Goal: Task Accomplishment & Management: Manage account settings

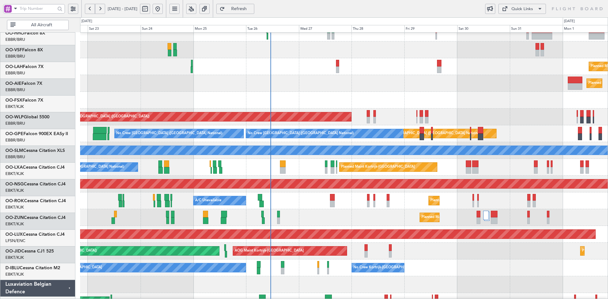
scroll to position [42, 0]
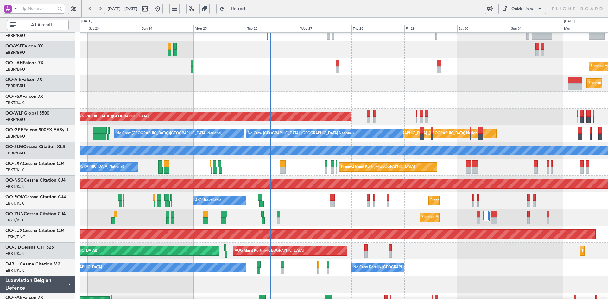
click at [374, 85] on div "Planned Maint [GEOGRAPHIC_DATA] ([GEOGRAPHIC_DATA])" at bounding box center [344, 83] width 528 height 17
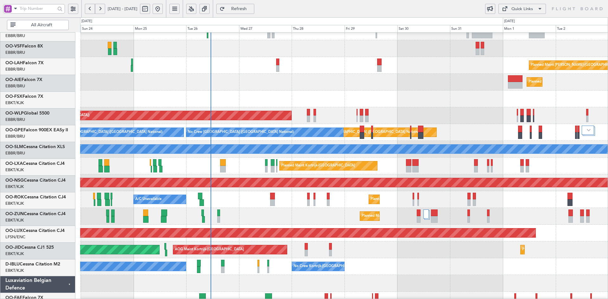
click at [451, 264] on div "No Crew Kortrijk-Wevelgem No Crew Kortrijk-Wevelgem No Crew Brussels (Brussels …" at bounding box center [344, 267] width 528 height 17
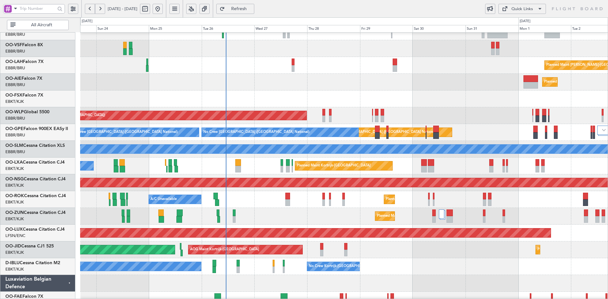
click at [214, 167] on div "Planned Maint Kortrijk-Wevelgem A/C Unavailable Brussels (Brussels National)" at bounding box center [344, 166] width 528 height 17
click at [523, 225] on div "Planned Maint [GEOGRAPHIC_DATA] ([GEOGRAPHIC_DATA])" at bounding box center [344, 233] width 528 height 17
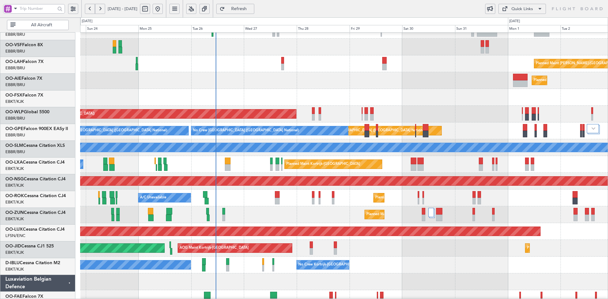
scroll to position [44, 0]
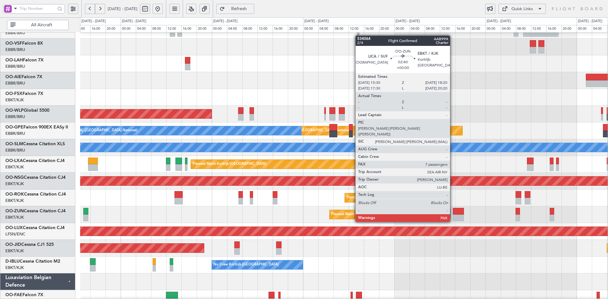
click at [447, 210] on div at bounding box center [445, 212] width 10 height 9
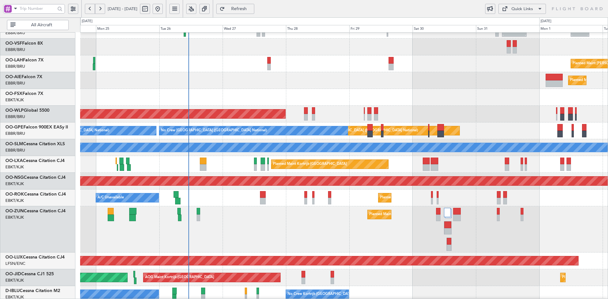
click at [445, 98] on div at bounding box center [344, 97] width 528 height 17
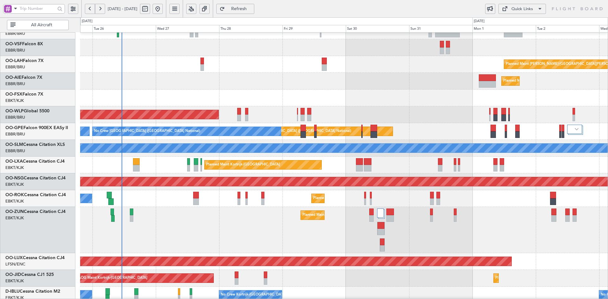
click at [428, 90] on div "Planned Maint Kortrijk-[GEOGRAPHIC_DATA]" at bounding box center [344, 98] width 528 height 17
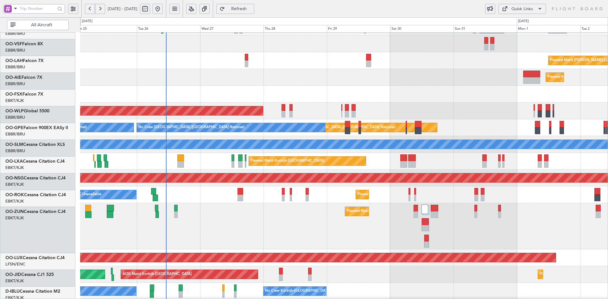
scroll to position [48, 0]
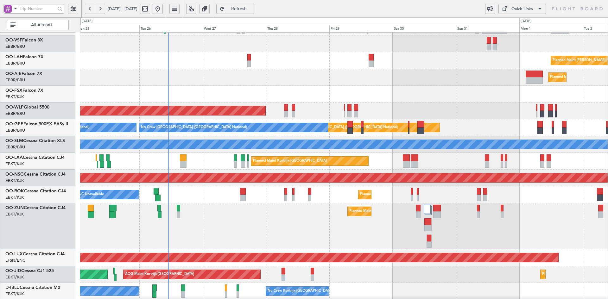
click at [327, 103] on div "Planned Maint [GEOGRAPHIC_DATA] ([GEOGRAPHIC_DATA])" at bounding box center [344, 111] width 528 height 17
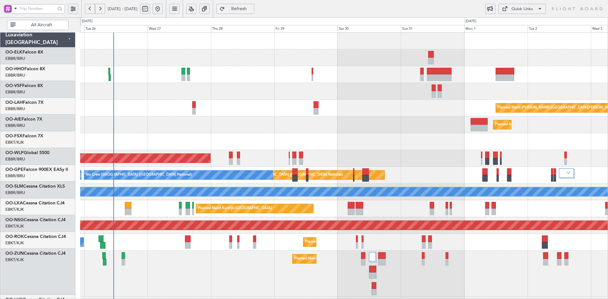
scroll to position [0, 0]
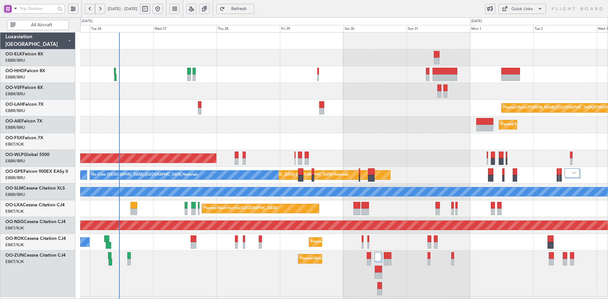
click at [428, 173] on div "Planned Maint Alton-st Louis (St Louis Regl) Planned Maint London (Farnborough)…" at bounding box center [344, 215] width 528 height 365
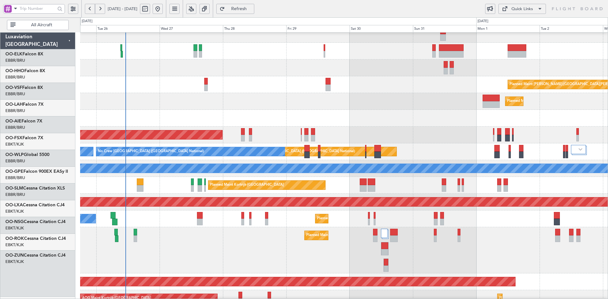
scroll to position [24, 0]
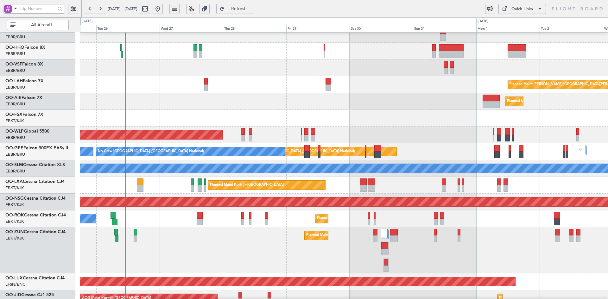
click at [396, 97] on div "Planned Maint [GEOGRAPHIC_DATA] ([GEOGRAPHIC_DATA])" at bounding box center [344, 101] width 528 height 17
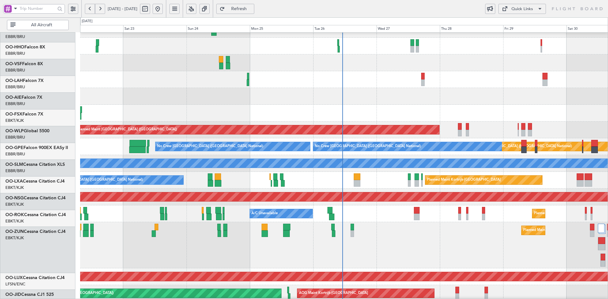
scroll to position [29, 0]
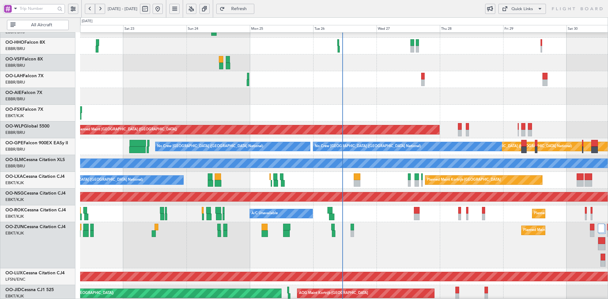
click at [475, 249] on div "Planned Maint Kortrijk-[GEOGRAPHIC_DATA]" at bounding box center [344, 245] width 528 height 46
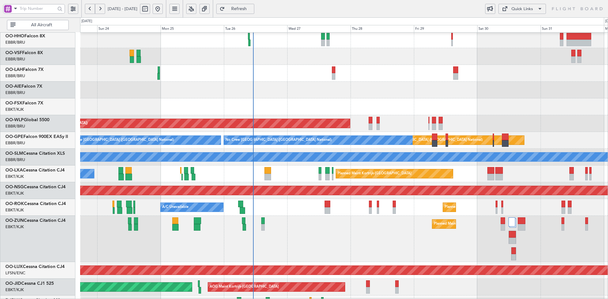
click at [394, 95] on div "Planned Maint [GEOGRAPHIC_DATA] ([GEOGRAPHIC_DATA])" at bounding box center [344, 90] width 528 height 17
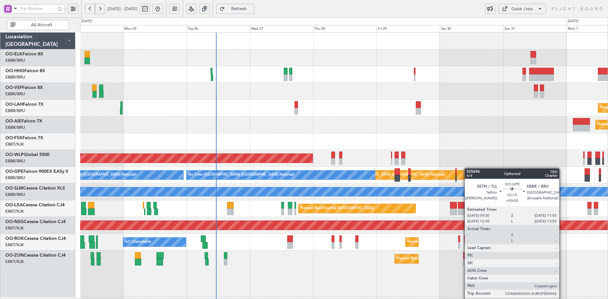
click at [467, 171] on div "Planned Maint Alton-st Louis (St Louis Regl) Planned Maint London (Farnborough)…" at bounding box center [344, 215] width 528 height 365
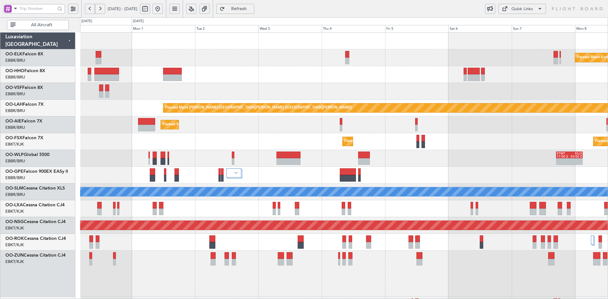
click at [0, 130] on div "Planned Maint Kortrijk-Wevelgem Planned Maint Alton-st Louis (St Louis Regl) Pl…" at bounding box center [304, 158] width 608 height 282
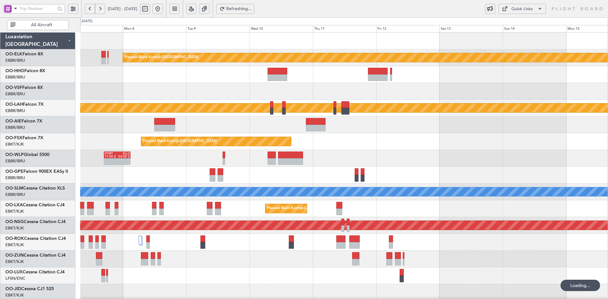
click at [0, 99] on div "Planned Maint Kortrijk-Wevelgem Planned Maint Alton-st Louis (St Louis Regl) Pl…" at bounding box center [304, 158] width 608 height 282
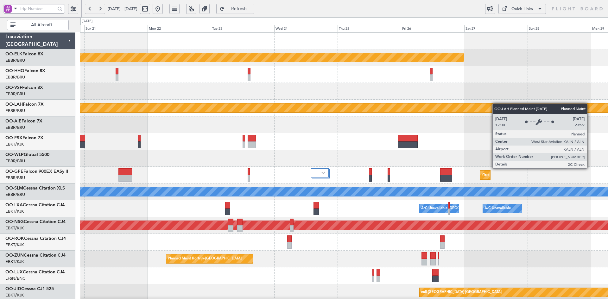
click at [82, 113] on div "Planned Maint Kortrijk-Wevelgem Planned Maint Alton-st Louis (St Louis Regl) Pl…" at bounding box center [344, 201] width 528 height 336
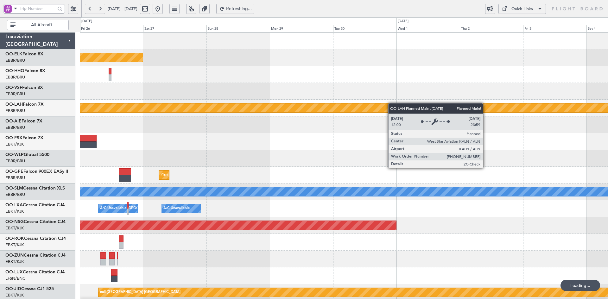
click at [118, 108] on div "Planned Maint Kortrijk-Wevelgem Planned Maint Alton-st Louis (St Louis Regl) Pl…" at bounding box center [344, 201] width 528 height 336
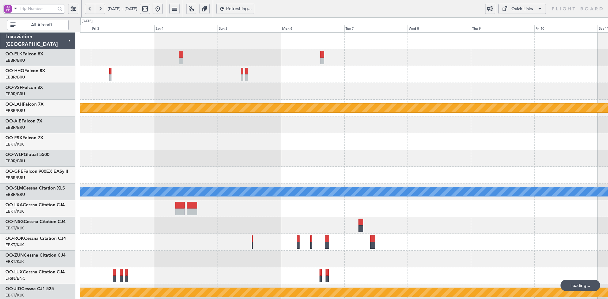
click at [203, 136] on div "Planned Maint Alton-st Louis (St Louis Regl) A/C Unavailable Monchengladbach Pl…" at bounding box center [344, 201] width 528 height 336
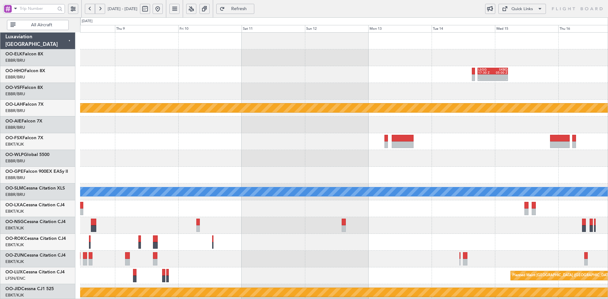
click at [269, 102] on div "- - LSGG 17:30 Z SKBQ 05:00 Z Planned Maint Alton-st Louis (St Louis Regl) Plan…" at bounding box center [344, 201] width 528 height 336
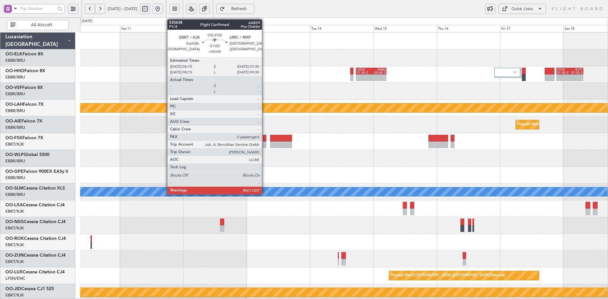
click at [265, 143] on div at bounding box center [264, 145] width 3 height 7
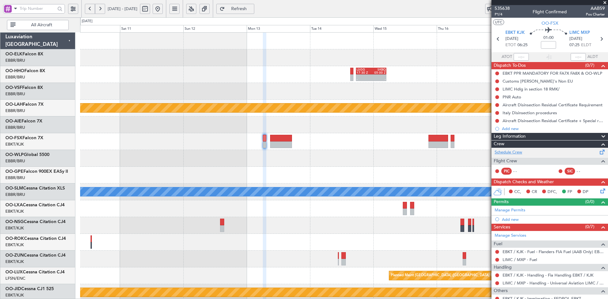
click at [517, 151] on link "Schedule Crew" at bounding box center [509, 153] width 28 height 6
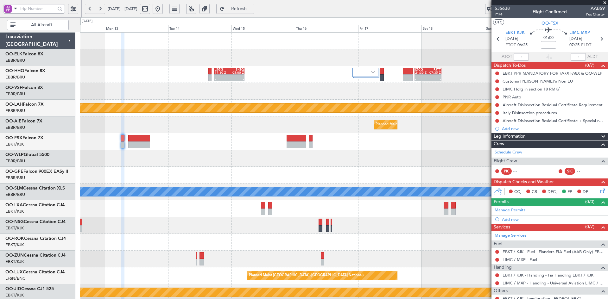
click at [305, 87] on div "- - LSGG 17:30 Z SKBQ 05:00 Z - - LTCG 21:30 Z RJTT 07:35 Z Planned Maint Alton…" at bounding box center [344, 201] width 528 height 336
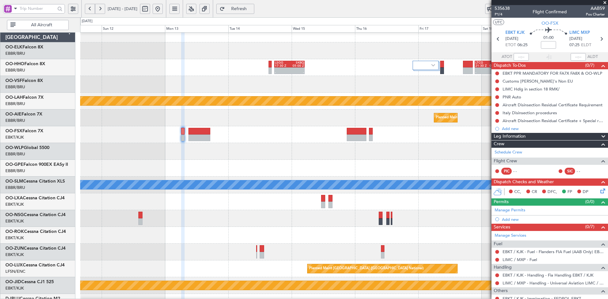
click at [333, 70] on div "- - LSGG 17:30 Z SKBQ 05:00 Z - - LTCG 21:30 Z RJTT 07:35 Z" at bounding box center [344, 67] width 528 height 17
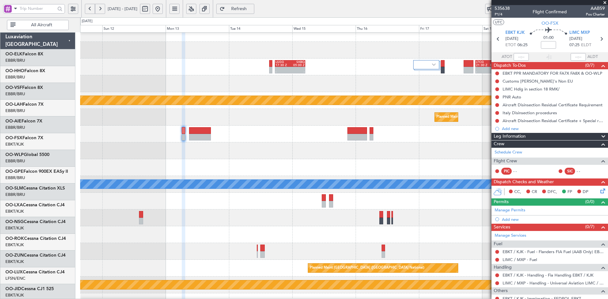
click at [306, 84] on div at bounding box center [344, 83] width 528 height 17
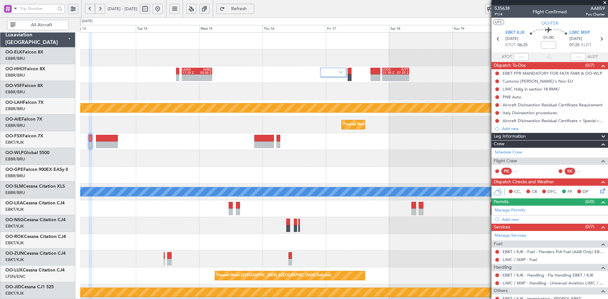
click at [254, 66] on div "- - LSGG 17:30 Z SKBQ 05:00 Z - - LTCG 21:30 Z RJTT 07:35 Z" at bounding box center [344, 74] width 528 height 17
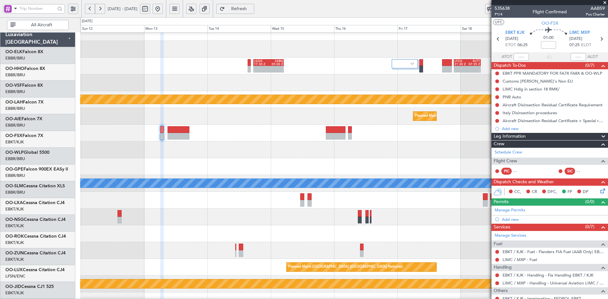
scroll to position [9, 0]
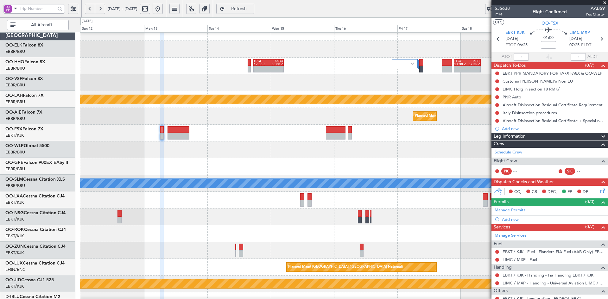
click at [275, 91] on div at bounding box center [344, 82] width 528 height 17
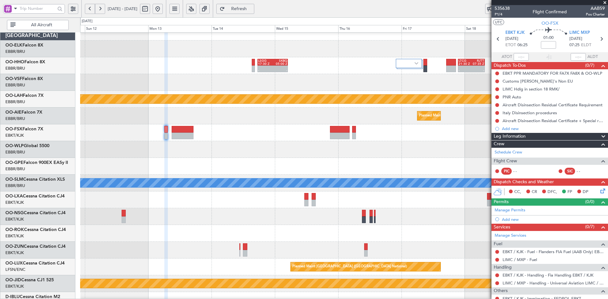
scroll to position [0, 0]
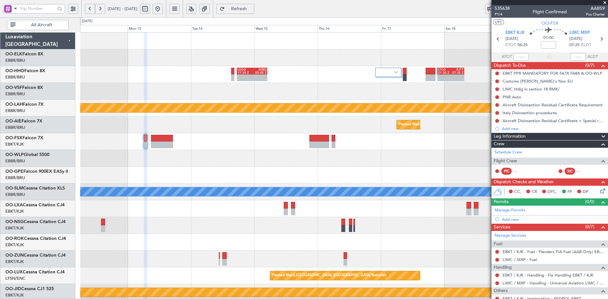
click at [361, 223] on div "- - LSGG 17:30 Z SKBQ 05:00 Z - - LTCG 21:30 Z RJTT 07:35 Z Planned Maint Alton…" at bounding box center [344, 201] width 528 height 336
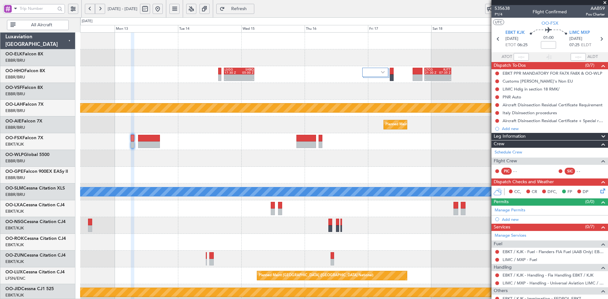
click at [163, 8] on button at bounding box center [158, 9] width 10 height 10
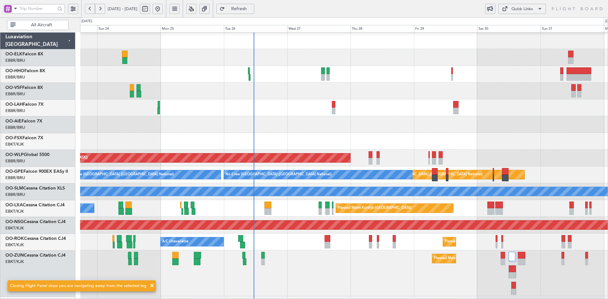
click at [377, 86] on div at bounding box center [344, 91] width 528 height 17
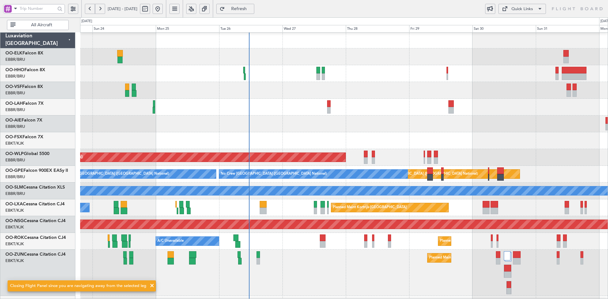
click at [456, 131] on div "Planned Maint [GEOGRAPHIC_DATA] ([GEOGRAPHIC_DATA])" at bounding box center [344, 124] width 528 height 17
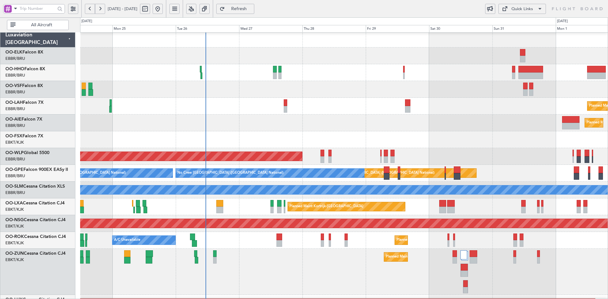
click at [416, 131] on div "Planned Maint [GEOGRAPHIC_DATA] ([GEOGRAPHIC_DATA])" at bounding box center [344, 123] width 528 height 17
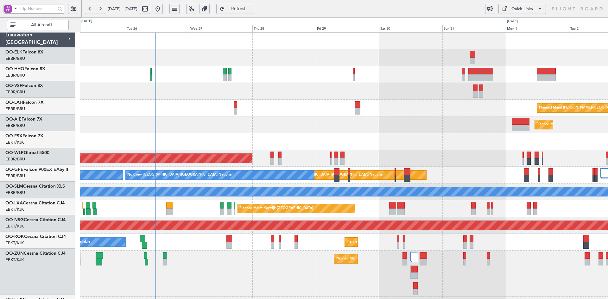
scroll to position [0, 0]
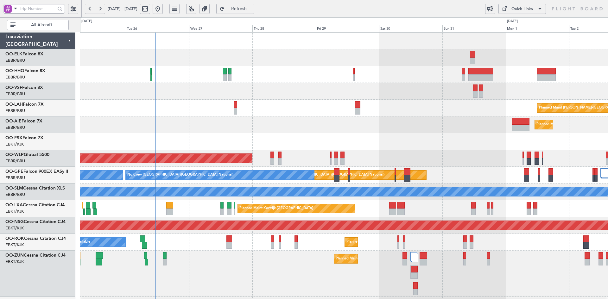
click at [451, 106] on div "Planned Maint [PERSON_NAME]-[GEOGRAPHIC_DATA][PERSON_NAME] ([GEOGRAPHIC_DATA][P…" at bounding box center [344, 108] width 528 height 17
click at [259, 109] on div "Planned Maint Alton-st Louis (St Louis Regl) Planned Maint London (Farnborough)…" at bounding box center [344, 215] width 528 height 365
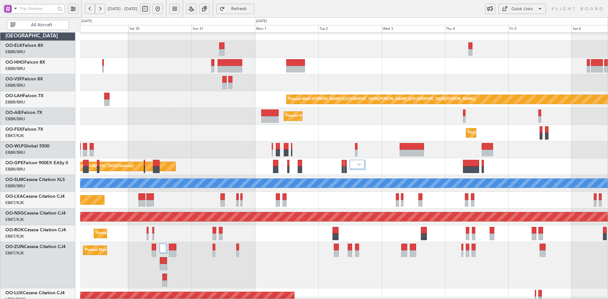
click at [356, 130] on div "Planned Maint Kortrijk-Wevelgem Planned Maint Kortrijk-Wevelgem" at bounding box center [344, 133] width 528 height 17
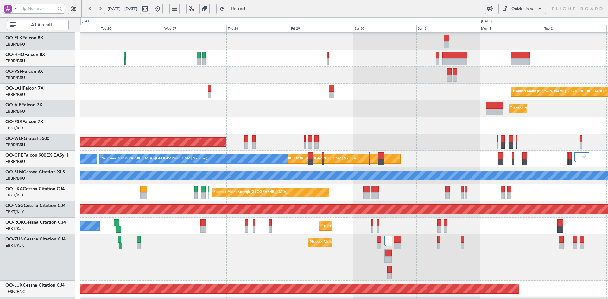
click at [270, 97] on div "Planned Maint [PERSON_NAME]-[GEOGRAPHIC_DATA][PERSON_NAME] ([GEOGRAPHIC_DATA][P…" at bounding box center [344, 92] width 528 height 17
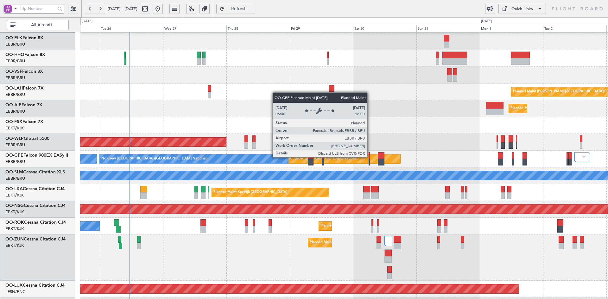
click at [303, 151] on div "Planned Maint Brussels (Brussels National) No Crew Brussels (Brussels National)…" at bounding box center [344, 159] width 528 height 17
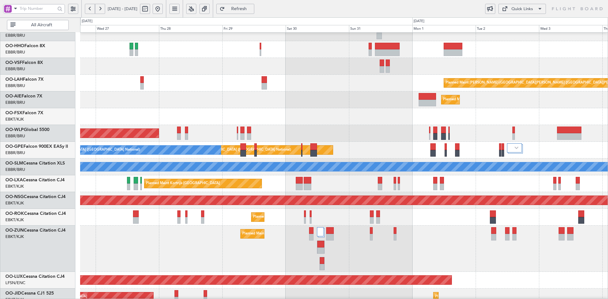
click at [319, 95] on div "Planned Maint [GEOGRAPHIC_DATA] ([GEOGRAPHIC_DATA])" at bounding box center [344, 100] width 528 height 17
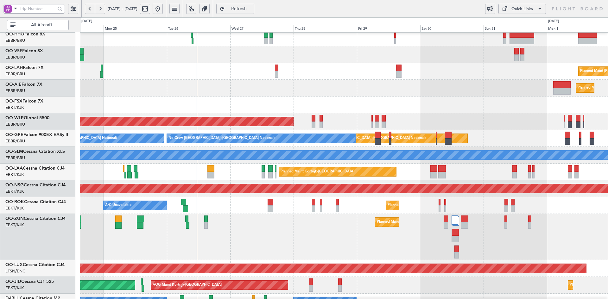
click at [435, 113] on div "Planned Maint [GEOGRAPHIC_DATA] ([GEOGRAPHIC_DATA])" at bounding box center [344, 121] width 528 height 17
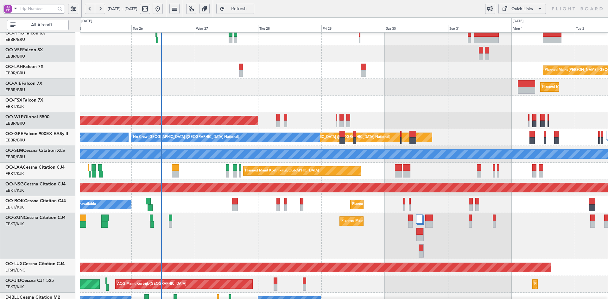
click at [371, 111] on div "Planned Maint Kortrijk-[GEOGRAPHIC_DATA]" at bounding box center [344, 104] width 528 height 17
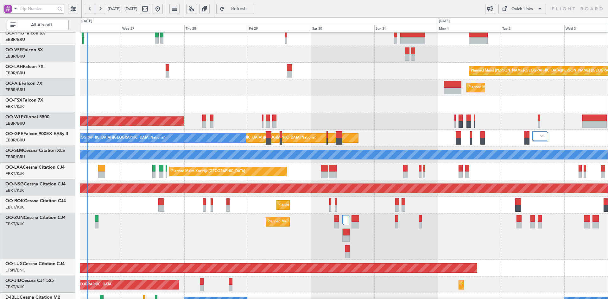
scroll to position [37, 0]
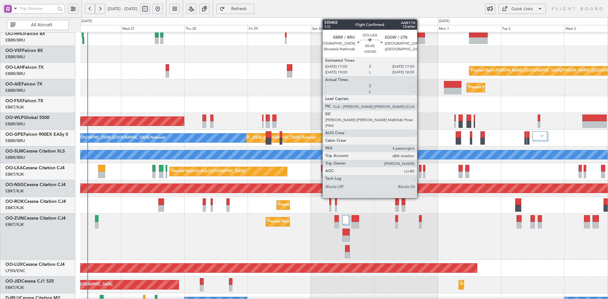
click at [420, 176] on div at bounding box center [420, 175] width 3 height 7
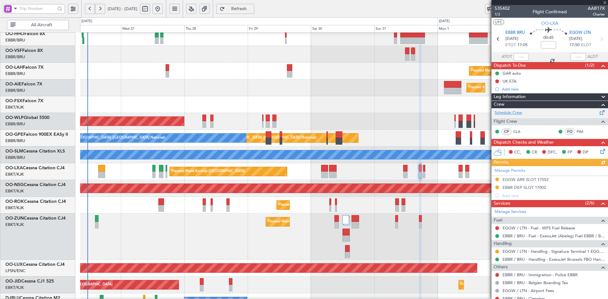
click at [517, 110] on link "Schedule Crew" at bounding box center [509, 113] width 28 height 6
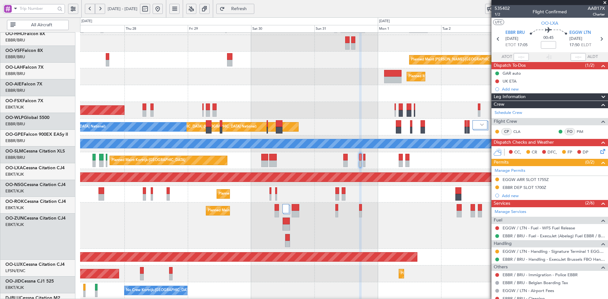
click at [338, 71] on div "Planned Maint [GEOGRAPHIC_DATA] ([GEOGRAPHIC_DATA])" at bounding box center [344, 76] width 528 height 17
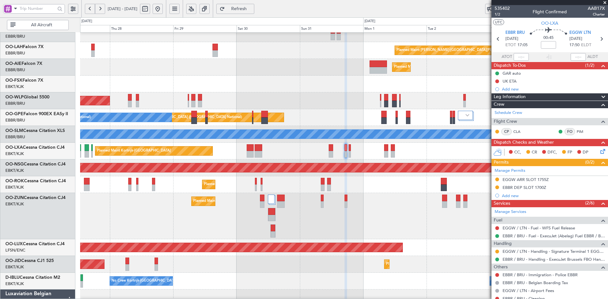
click at [366, 189] on div "Planned Maint Kortrijk-Wevelgem A/C Unavailable" at bounding box center [344, 184] width 528 height 17
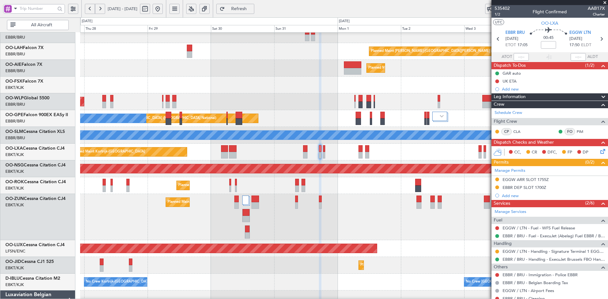
click at [379, 161] on div "Planned Maint [GEOGRAPHIC_DATA] ([GEOGRAPHIC_DATA])" at bounding box center [344, 169] width 528 height 17
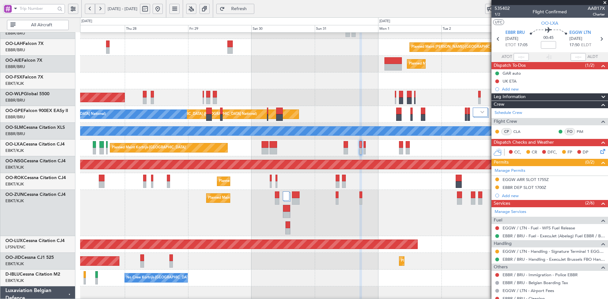
click at [605, 1] on span at bounding box center [605, 3] width 6 height 6
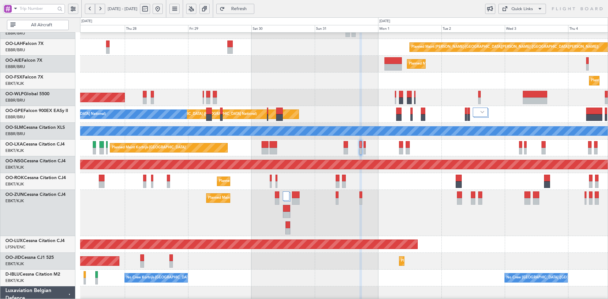
type input "0"
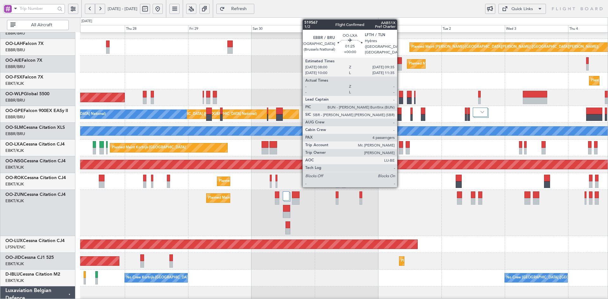
click at [400, 150] on div at bounding box center [401, 151] width 4 height 7
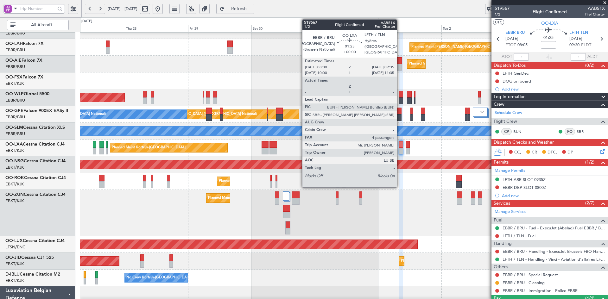
click at [400, 150] on div at bounding box center [401, 151] width 4 height 7
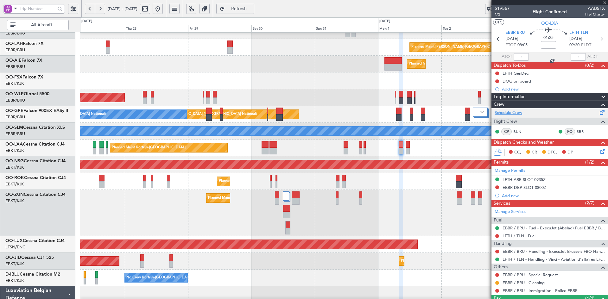
click at [500, 114] on link "Schedule Crew" at bounding box center [509, 113] width 28 height 6
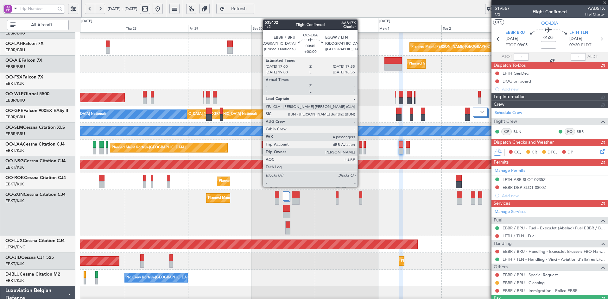
click at [361, 151] on div at bounding box center [361, 151] width 3 height 7
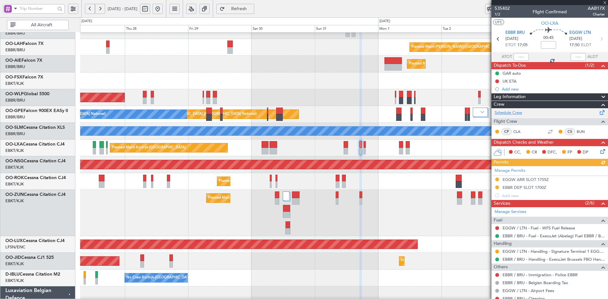
click at [504, 113] on link "Schedule Crew" at bounding box center [509, 113] width 28 height 6
click at [421, 207] on div "Planned Maint Kortrijk-[GEOGRAPHIC_DATA]" at bounding box center [344, 213] width 528 height 46
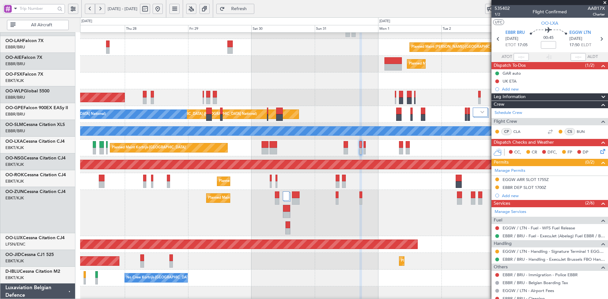
click at [213, 93] on div "Planned Maint [GEOGRAPHIC_DATA] ([GEOGRAPHIC_DATA])" at bounding box center [344, 97] width 528 height 17
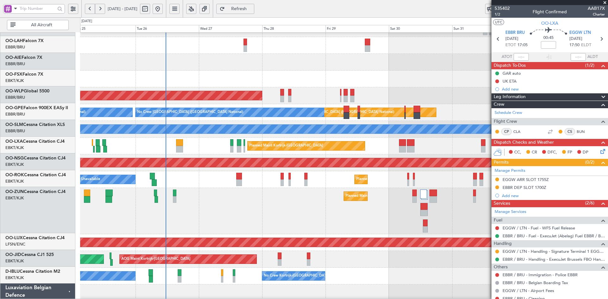
scroll to position [63, 0]
click at [244, 81] on div "Planned Maint Kortrijk-[GEOGRAPHIC_DATA]" at bounding box center [344, 79] width 528 height 17
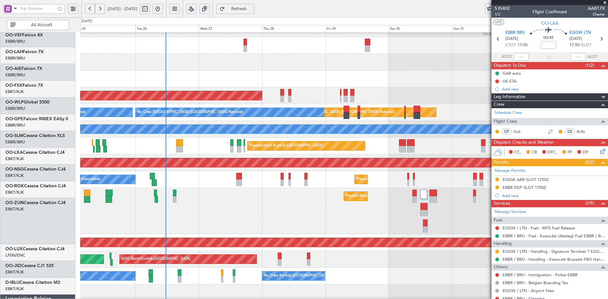
click at [325, 104] on div "Planned Maint [GEOGRAPHIC_DATA] ([GEOGRAPHIC_DATA])" at bounding box center [344, 95] width 528 height 17
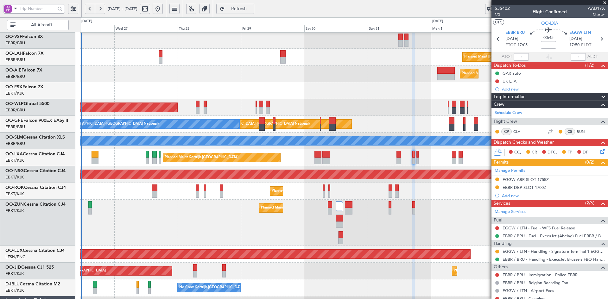
click at [316, 96] on div "Planned Maint Kortrijk-[GEOGRAPHIC_DATA]" at bounding box center [344, 90] width 528 height 17
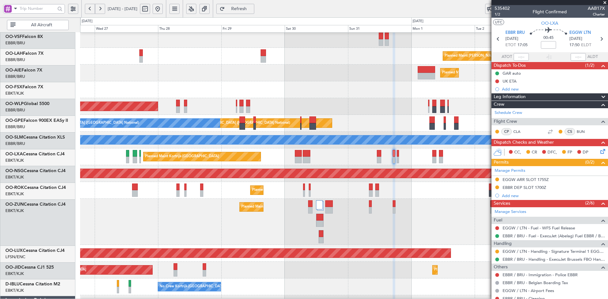
scroll to position [52, 0]
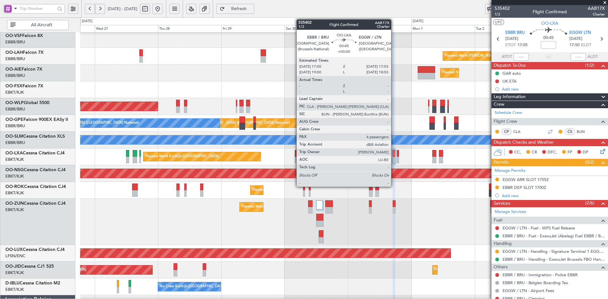
click at [394, 159] on div at bounding box center [394, 160] width 3 height 7
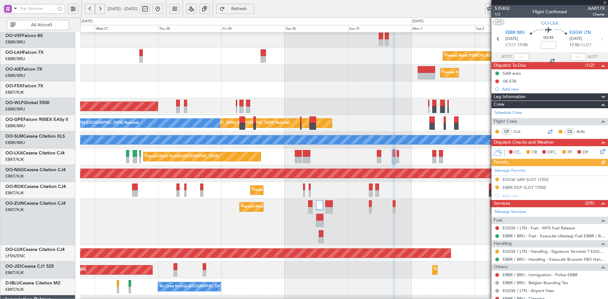
click at [547, 129] on div at bounding box center [550, 132] width 8 height 8
click at [547, 131] on div at bounding box center [550, 132] width 8 height 8
click at [515, 112] on link "Schedule Crew" at bounding box center [509, 113] width 28 height 6
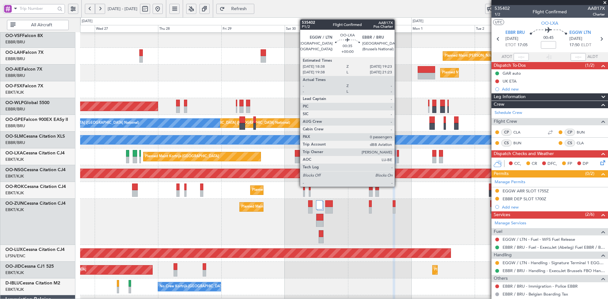
click at [398, 161] on div at bounding box center [398, 160] width 2 height 7
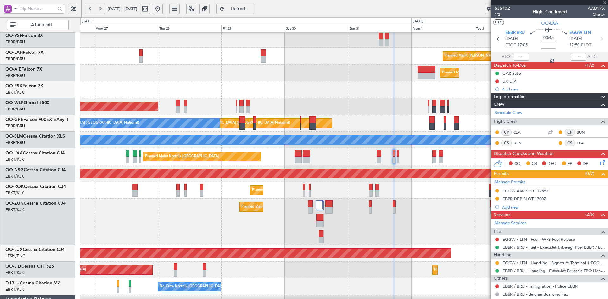
type input "0"
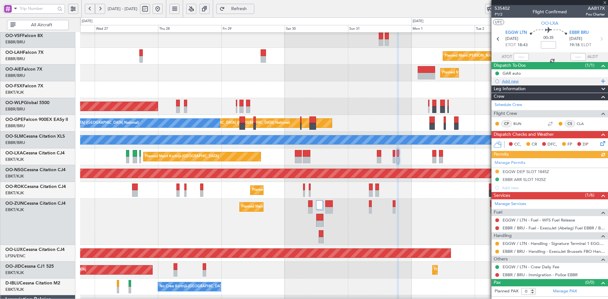
click at [516, 81] on div "Add new" at bounding box center [550, 81] width 97 height 5
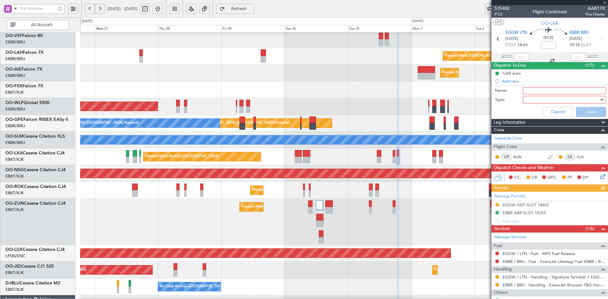
click at [529, 92] on input "Name:" at bounding box center [564, 90] width 83 height 7
type input "Line Check BUN. DO NOT CHANGE"
click at [547, 100] on div at bounding box center [563, 100] width 74 height 10
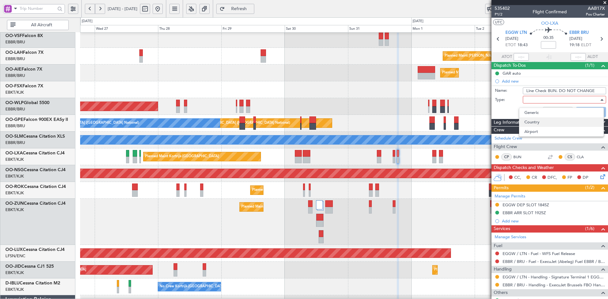
click at [538, 118] on span "Country" at bounding box center [562, 123] width 74 height 10
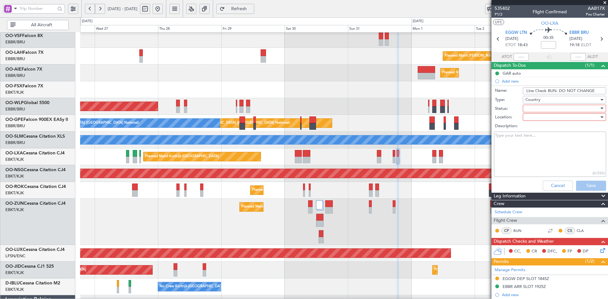
click at [547, 108] on div at bounding box center [563, 109] width 74 height 10
click at [544, 125] on span "Not Started" at bounding box center [562, 122] width 74 height 10
click at [544, 118] on div at bounding box center [563, 117] width 74 height 10
click at [458, 92] on div at bounding box center [304, 149] width 608 height 299
click at [601, 100] on div at bounding box center [602, 100] width 3 height 2
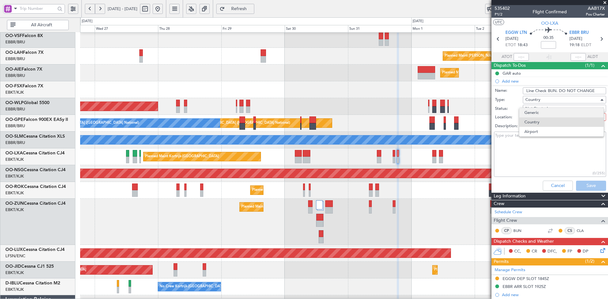
click at [555, 112] on span "Generic" at bounding box center [562, 113] width 74 height 10
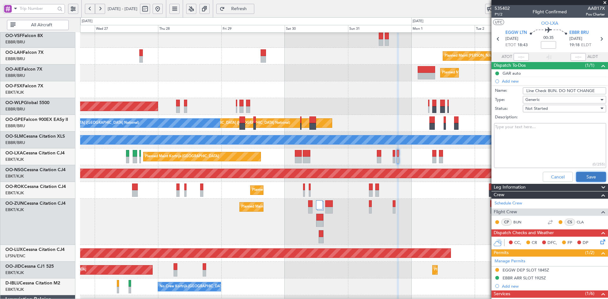
click at [588, 172] on button "Save" at bounding box center [591, 177] width 30 height 10
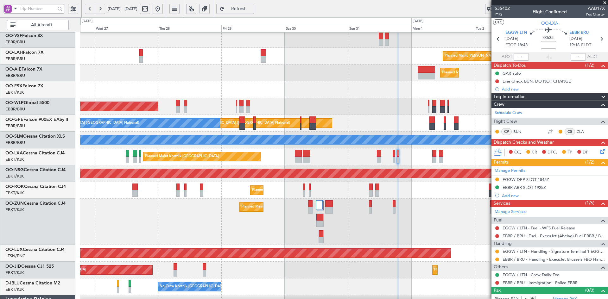
click at [605, 3] on span at bounding box center [605, 3] width 6 height 6
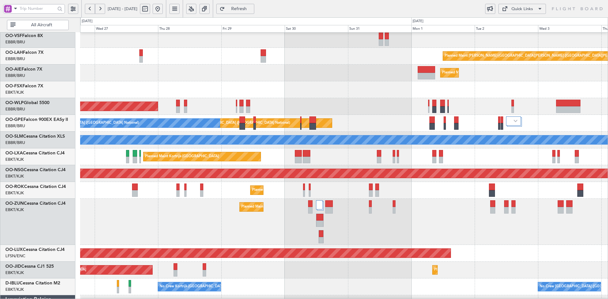
click at [352, 65] on div "Planned Maint [GEOGRAPHIC_DATA] ([GEOGRAPHIC_DATA])" at bounding box center [344, 73] width 528 height 17
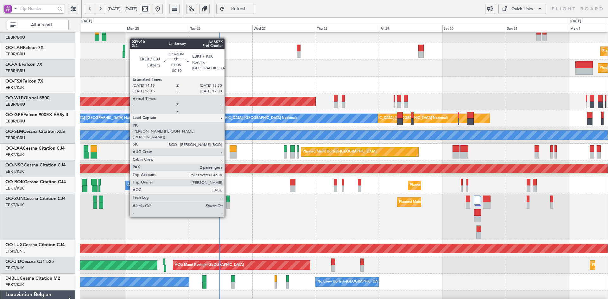
click at [227, 205] on div at bounding box center [228, 205] width 3 height 7
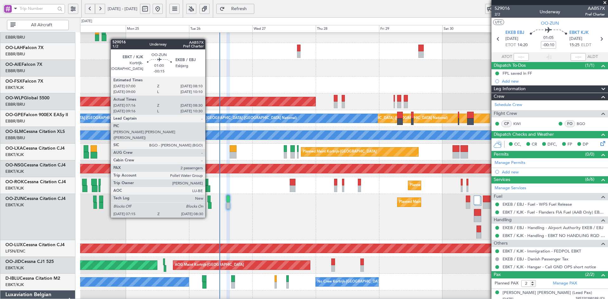
click at [210, 206] on div at bounding box center [209, 205] width 3 height 7
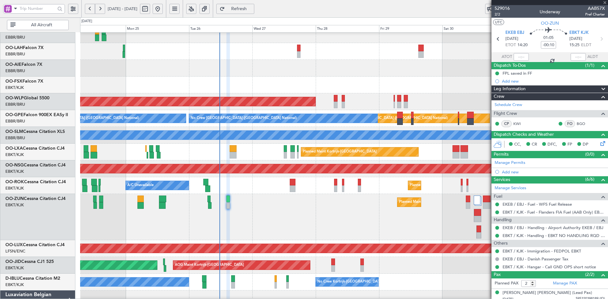
type input "-00:15"
type input "07:21"
type input "08:25"
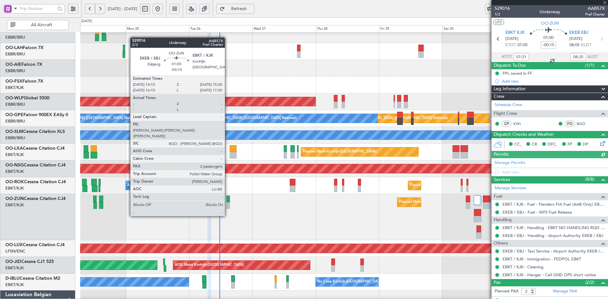
click at [228, 204] on div at bounding box center [228, 205] width 3 height 7
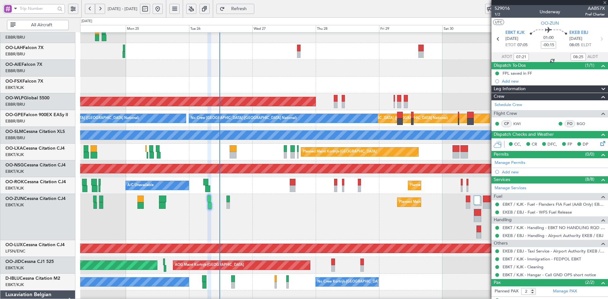
type input "-00:10"
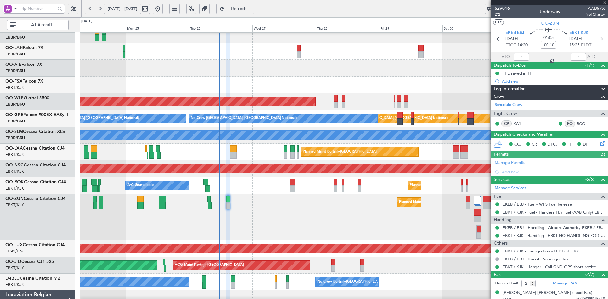
click at [604, 2] on div at bounding box center [550, 2] width 117 height 5
click at [605, 2] on span at bounding box center [605, 3] width 6 height 6
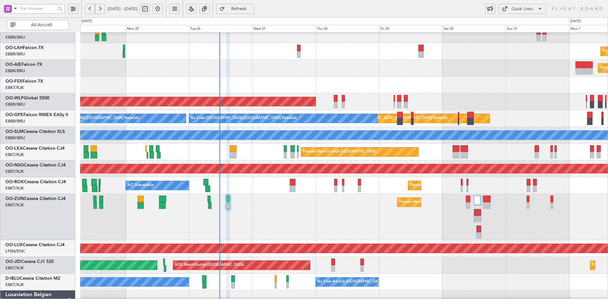
type input "0"
click at [309, 90] on div at bounding box center [344, 85] width 528 height 17
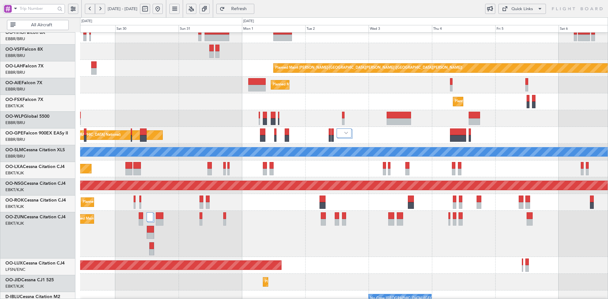
scroll to position [48, 0]
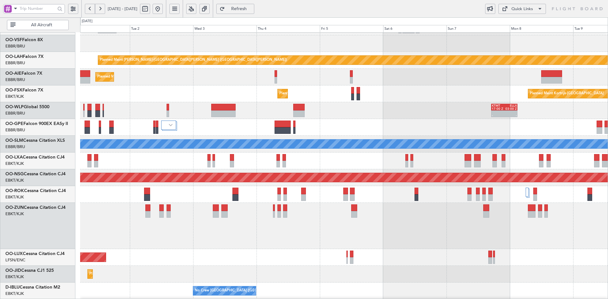
click at [185, 86] on div "Planned Maint Kortrijk-Wevelgem Planned Maint Kortrijk-Wevelgem" at bounding box center [344, 94] width 528 height 17
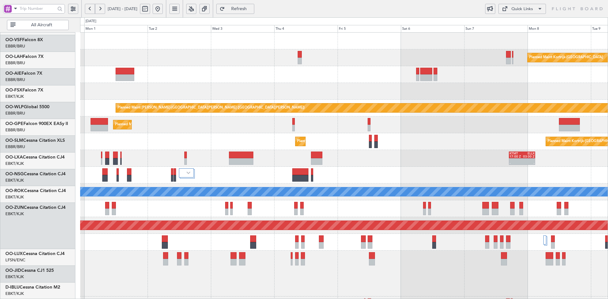
scroll to position [0, 0]
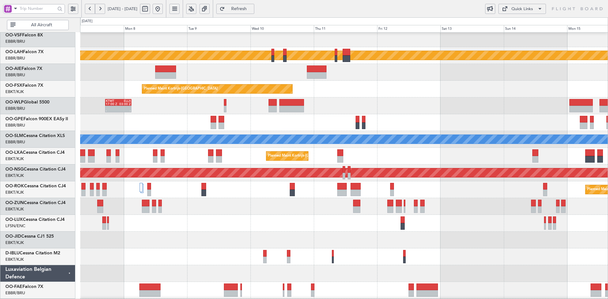
click at [316, 98] on div "Planned Maint Kortrijk-[GEOGRAPHIC_DATA]" at bounding box center [344, 89] width 528 height 17
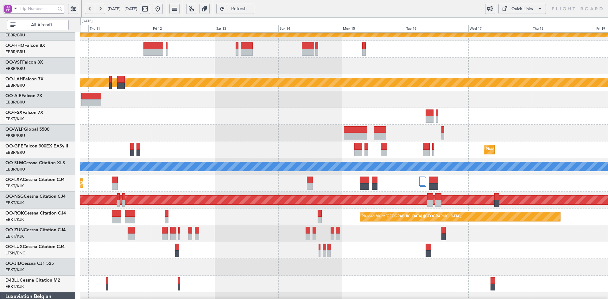
click at [200, 94] on div at bounding box center [344, 99] width 528 height 17
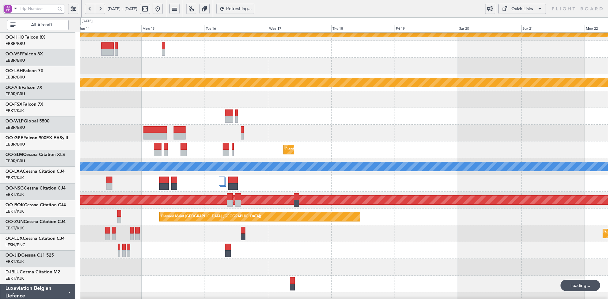
click at [608, 101] on html "16 Sep 2025 - 24 Sep 2025 Refreshing... Quick Links All Aircraft Planned Maint …" at bounding box center [304, 149] width 608 height 299
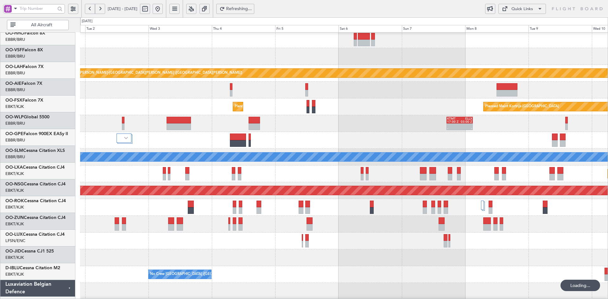
scroll to position [69, 0]
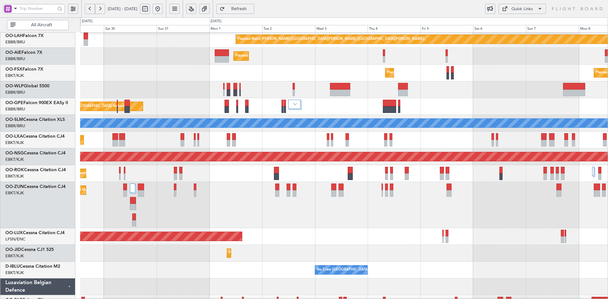
click at [228, 81] on div "Planned Maint Kortrijk-Wevelgem Planned Maint Kortrijk-Wevelgem" at bounding box center [344, 73] width 528 height 17
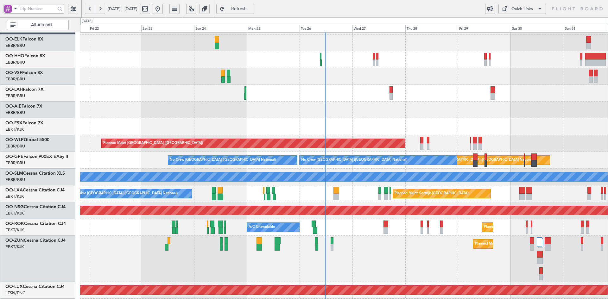
scroll to position [0, 0]
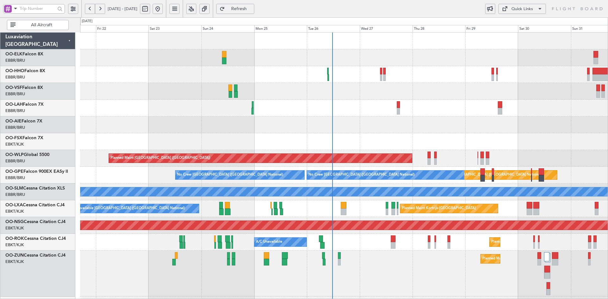
click at [555, 155] on div "Planned Maint Alton-st Louis (St Louis Regl) Planned Maint London (Farnborough)…" at bounding box center [344, 215] width 528 height 365
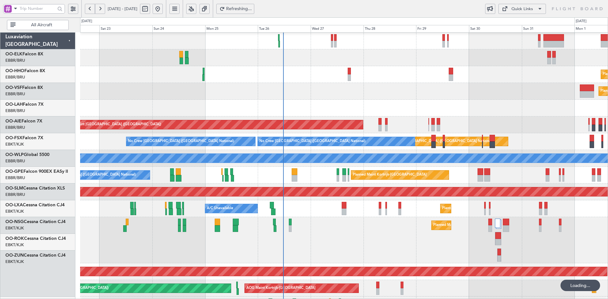
click at [264, 58] on div at bounding box center [344, 57] width 528 height 17
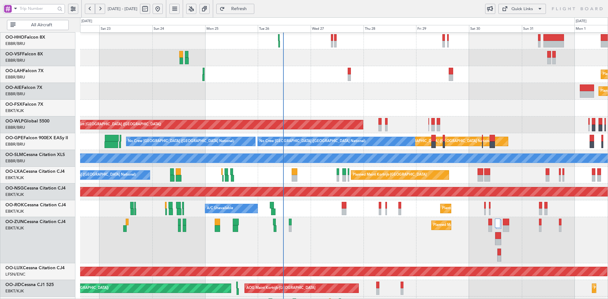
click at [215, 109] on div "Planned Maint Alton-st Louis (St Louis Regl) Planned Maint London (Farnborough)…" at bounding box center [344, 181] width 528 height 365
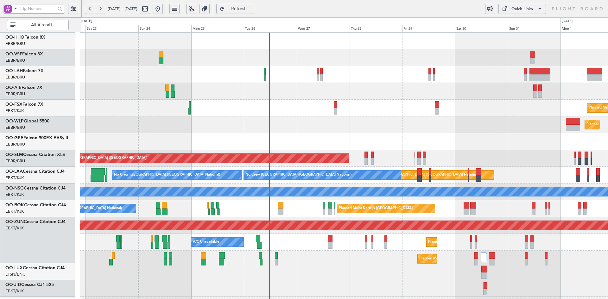
scroll to position [0, 0]
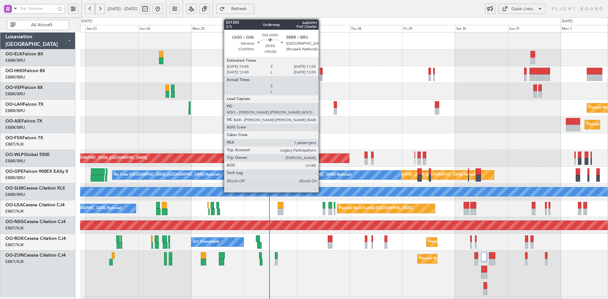
click at [322, 78] on div at bounding box center [321, 77] width 3 height 7
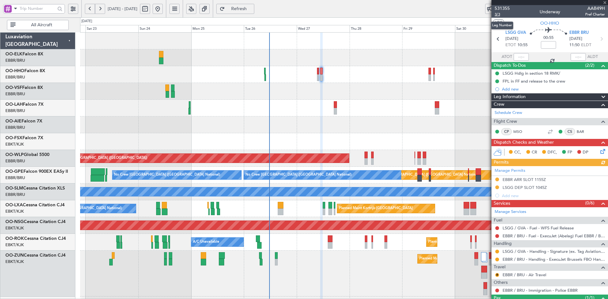
click at [497, 15] on span "3/3" at bounding box center [502, 14] width 15 height 5
click at [316, 105] on div "Planned Maint [PERSON_NAME]-[GEOGRAPHIC_DATA][PERSON_NAME] ([GEOGRAPHIC_DATA][P…" at bounding box center [344, 108] width 528 height 17
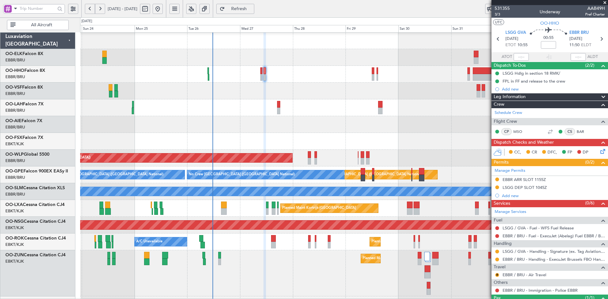
click at [410, 144] on div "Planned Maint Kortrijk-[GEOGRAPHIC_DATA]" at bounding box center [344, 141] width 528 height 17
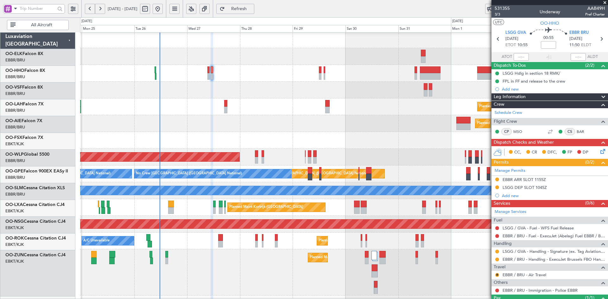
scroll to position [1, 0]
click at [284, 151] on div "Planned Maint [GEOGRAPHIC_DATA] ([GEOGRAPHIC_DATA])" at bounding box center [344, 157] width 528 height 17
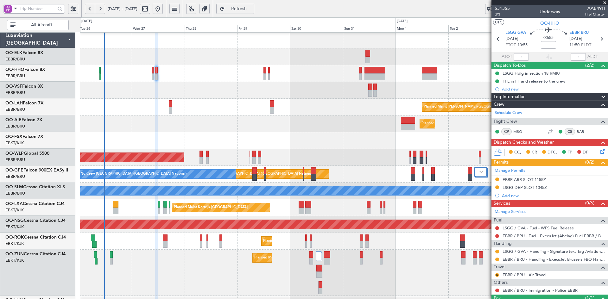
scroll to position [1, 0]
click at [342, 155] on div "Planned Maint [GEOGRAPHIC_DATA] ([GEOGRAPHIC_DATA])" at bounding box center [344, 157] width 528 height 17
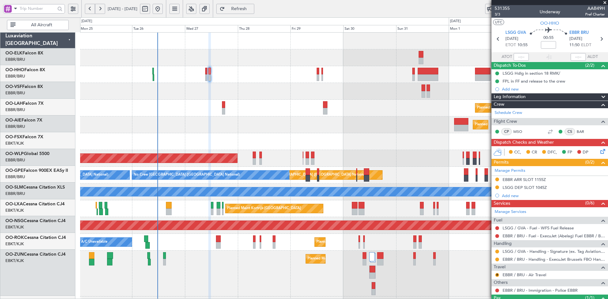
scroll to position [0, 0]
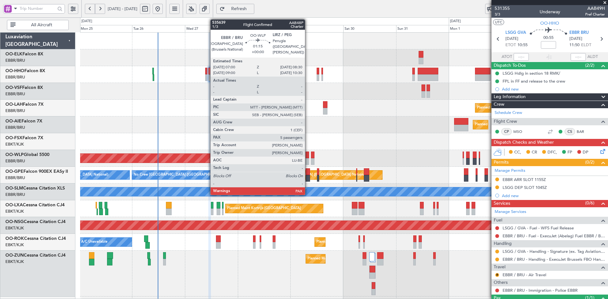
click at [308, 161] on div at bounding box center [307, 161] width 3 height 7
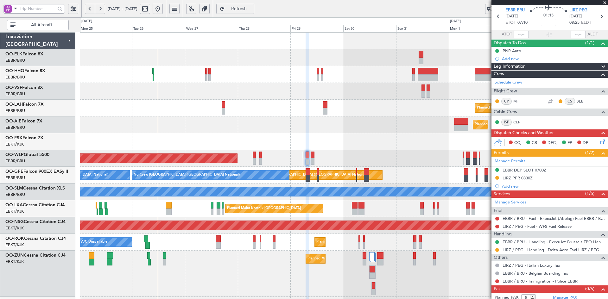
scroll to position [35, 0]
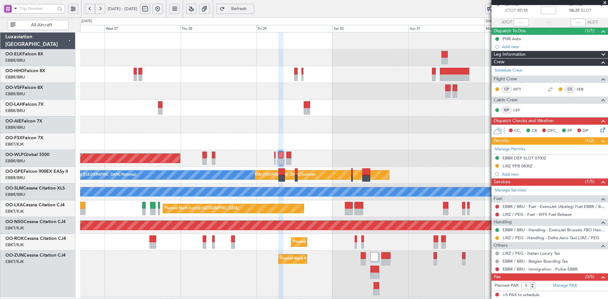
click at [606, 2] on span at bounding box center [605, 3] width 6 height 6
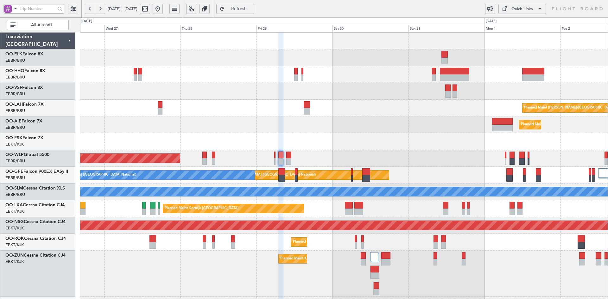
type input "0"
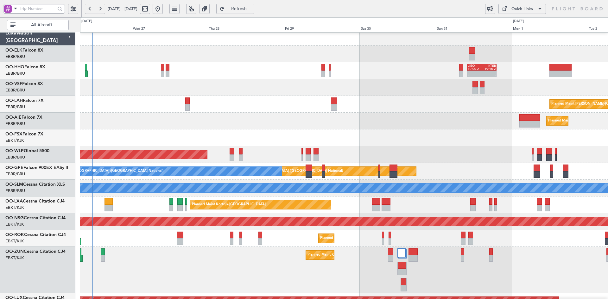
click at [330, 109] on div "Planned Maint [PERSON_NAME]-[GEOGRAPHIC_DATA][PERSON_NAME] ([GEOGRAPHIC_DATA][P…" at bounding box center [344, 104] width 528 height 17
click at [380, 125] on div "Planned Maint [GEOGRAPHIC_DATA] ([GEOGRAPHIC_DATA])" at bounding box center [344, 121] width 528 height 17
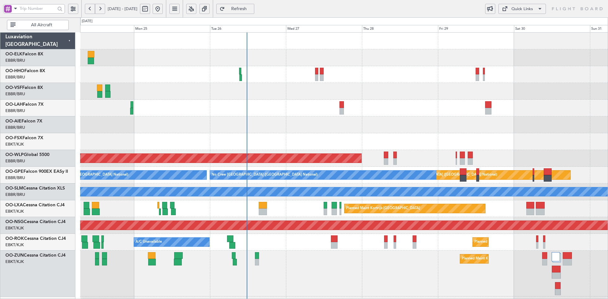
click at [267, 103] on div "LIEO 10:00 Z KTEB 19:15 Z - - Planned Maint Alton-st Louis (St Louis Regl) Plan…" at bounding box center [344, 215] width 528 height 365
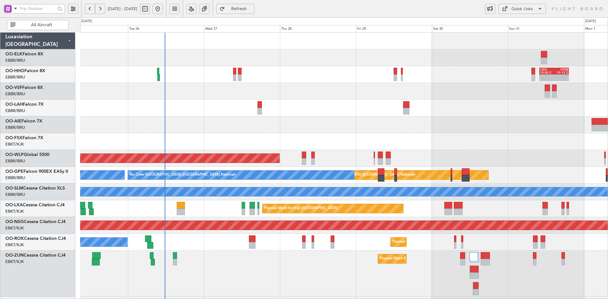
click at [342, 81] on div "LIEO 10:00 Z KTEB 19:15 Z - -" at bounding box center [344, 74] width 528 height 17
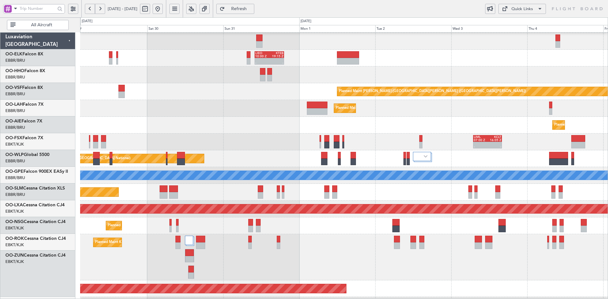
scroll to position [16, 0]
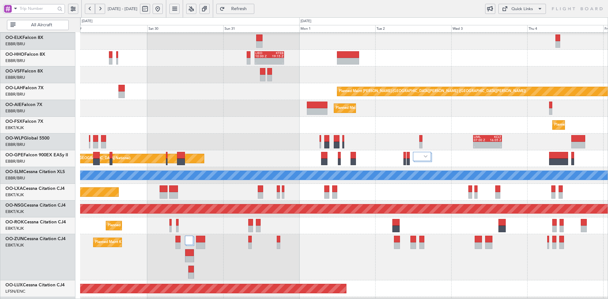
click at [411, 58] on div "LIEO 10:00 Z KTEB 19:15 Z - -" at bounding box center [344, 58] width 528 height 17
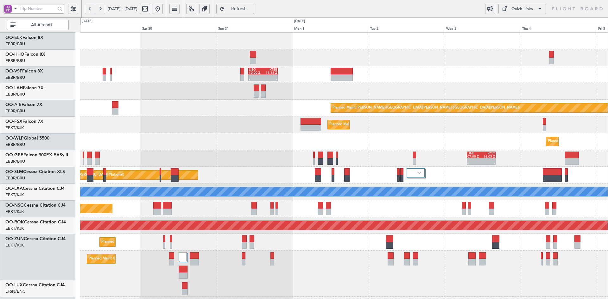
scroll to position [0, 0]
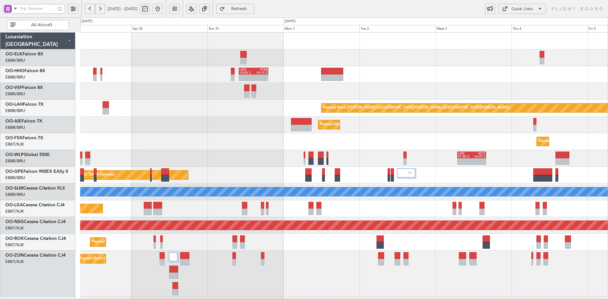
click at [448, 119] on div "LIEO 10:00 Z KTEB 19:15 Z - - Planned Maint Alton-st Louis (St Louis Regl) Plan…" at bounding box center [344, 215] width 528 height 365
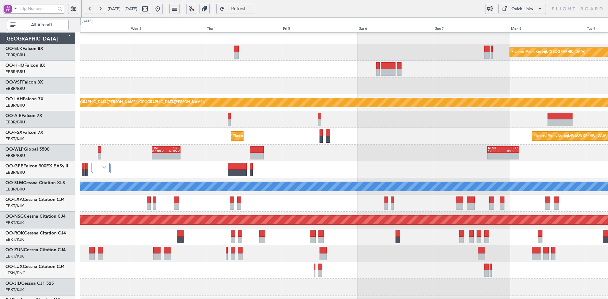
click at [335, 54] on div "Planned Maint Kortrijk-[GEOGRAPHIC_DATA]" at bounding box center [344, 52] width 528 height 17
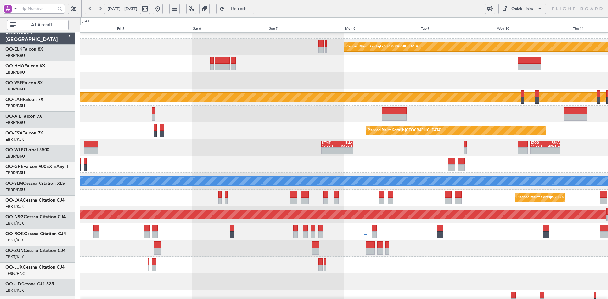
scroll to position [11, 0]
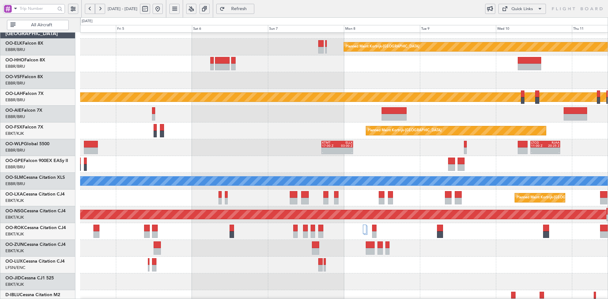
click at [412, 75] on div at bounding box center [344, 80] width 528 height 17
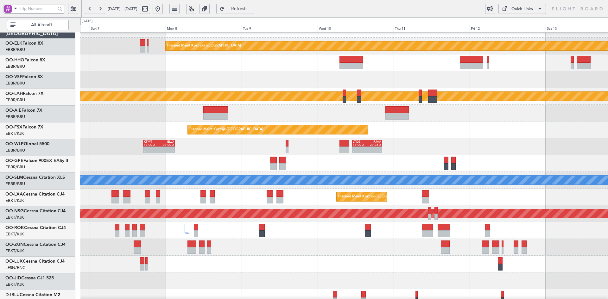
scroll to position [12, 0]
click at [314, 111] on div at bounding box center [344, 113] width 528 height 17
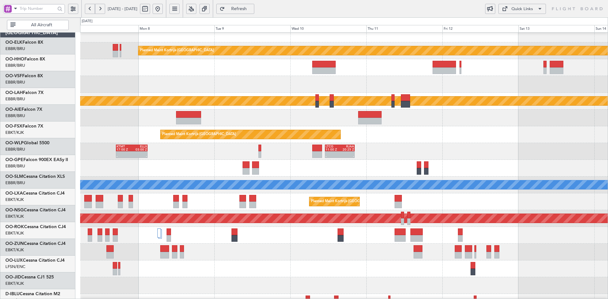
scroll to position [0, 0]
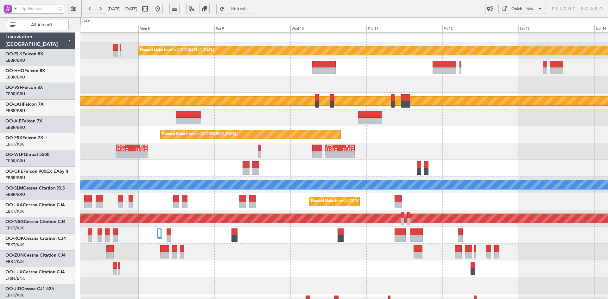
click at [387, 143] on div "Planned Maint Kortrijk-[GEOGRAPHIC_DATA]" at bounding box center [344, 134] width 528 height 17
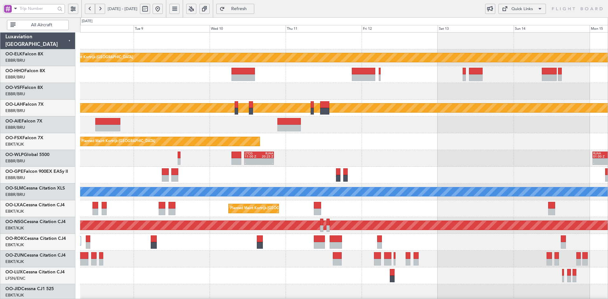
click at [434, 104] on div "Planned Maint Kortrijk-Wevelgem Planned Maint Alton-st Louis (St Louis Regl) Pl…" at bounding box center [344, 201] width 528 height 336
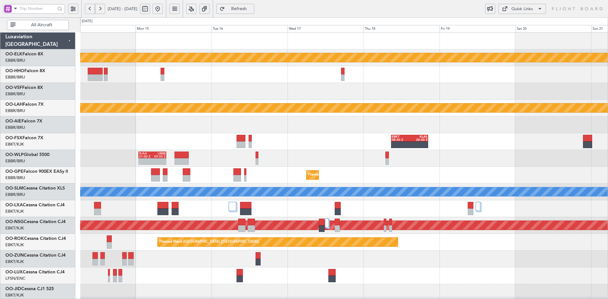
click at [264, 88] on div "Planned Maint Kortrijk-Wevelgem Planned Maint Alton-st Louis (St Louis Regl) EB…" at bounding box center [344, 201] width 528 height 336
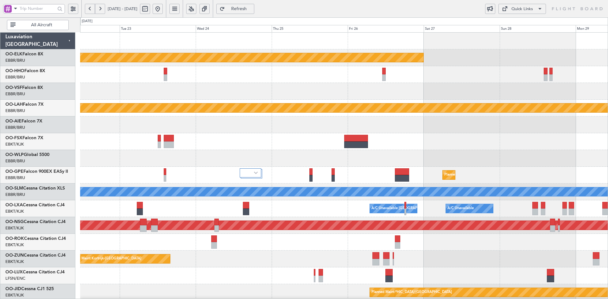
scroll to position [3, 0]
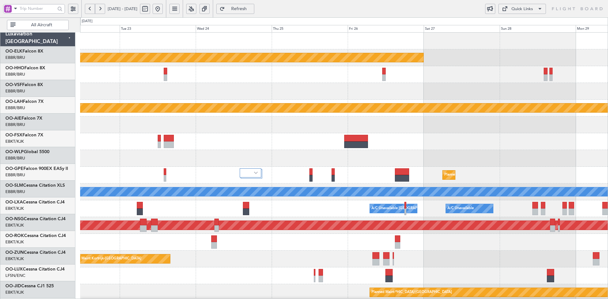
click at [587, 71] on div at bounding box center [344, 74] width 528 height 17
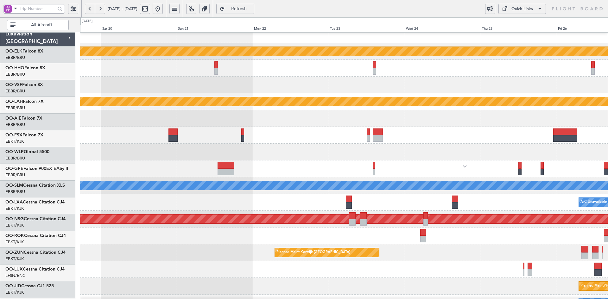
scroll to position [6, 0]
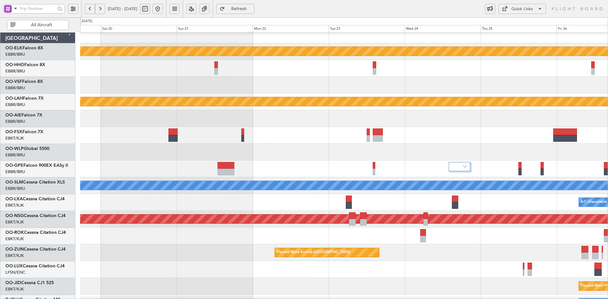
click at [403, 133] on div "EBKT 08:50 Z KLAS 20:30 Z" at bounding box center [344, 135] width 528 height 17
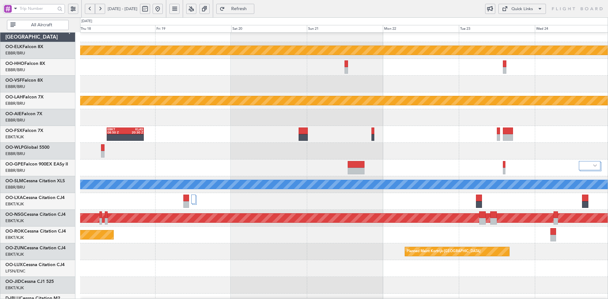
click at [476, 133] on div "EBKT 08:50 Z KLAS 20:30 Z" at bounding box center [344, 134] width 528 height 17
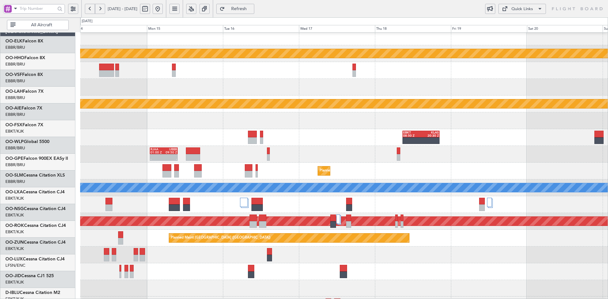
scroll to position [4, 0]
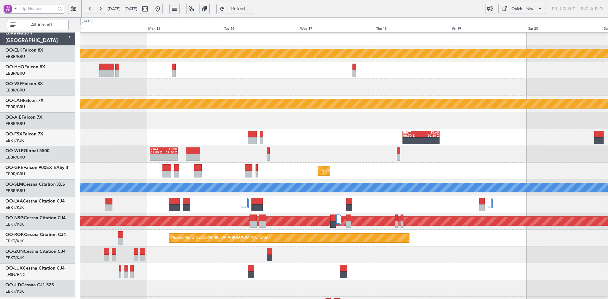
click at [492, 153] on div "RJAA 01:00 Z UBBB 09:50 Z - -" at bounding box center [344, 154] width 528 height 17
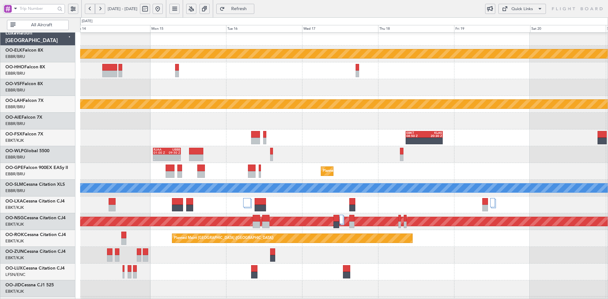
scroll to position [0, 0]
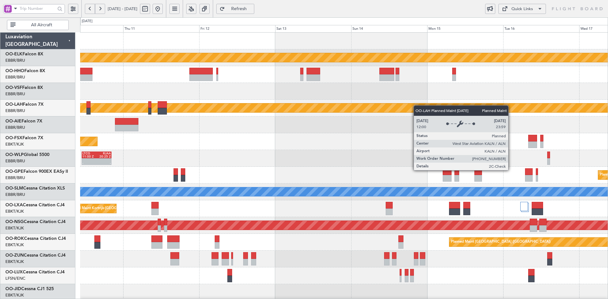
click at [486, 112] on div "Planned Maint Kortrijk-Wevelgem Planned Maint Alton-st Louis (St Louis Regl) Pl…" at bounding box center [344, 201] width 528 height 336
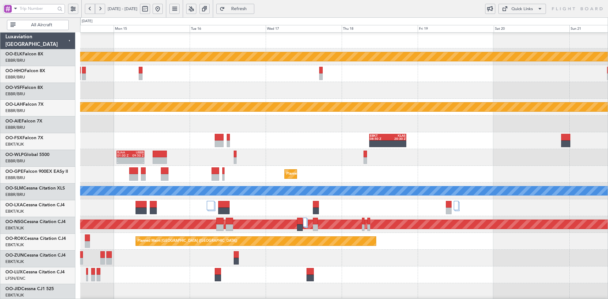
click at [164, 90] on div at bounding box center [344, 90] width 528 height 17
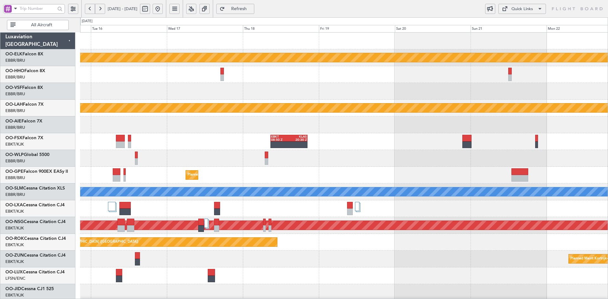
click at [151, 85] on div "Planned Maint Kortrijk-Wevelgem Planned Maint Alton-st Louis (St Louis Regl) EB…" at bounding box center [344, 201] width 528 height 336
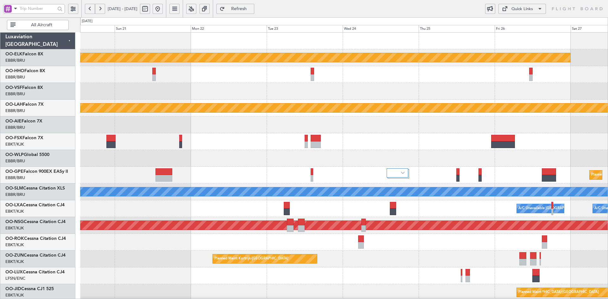
scroll to position [19, 0]
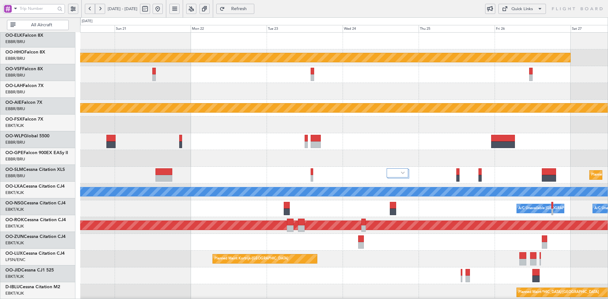
click at [254, 83] on div at bounding box center [344, 91] width 528 height 17
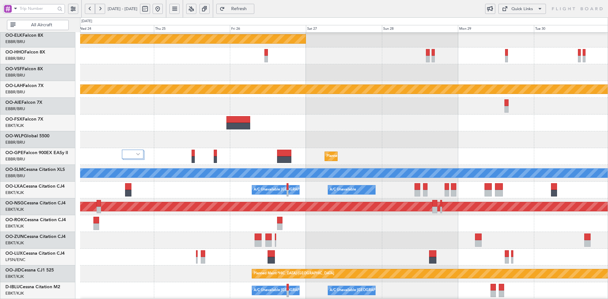
scroll to position [0, 0]
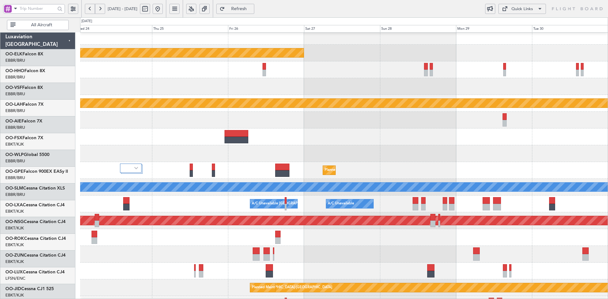
click at [600, 70] on div at bounding box center [344, 69] width 528 height 17
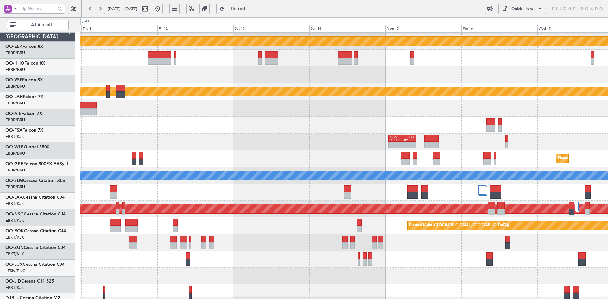
scroll to position [10, 0]
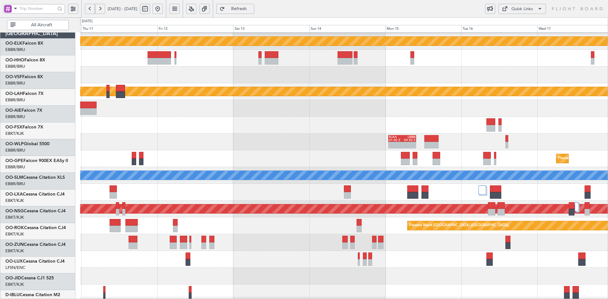
click at [561, 112] on div at bounding box center [344, 108] width 528 height 17
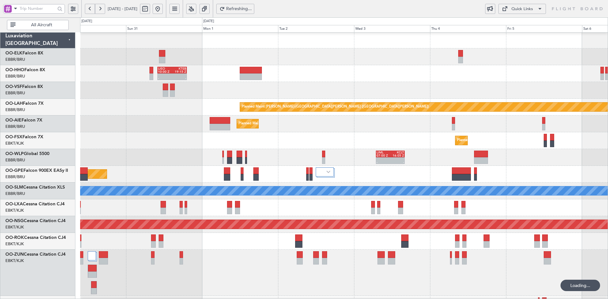
scroll to position [0, 0]
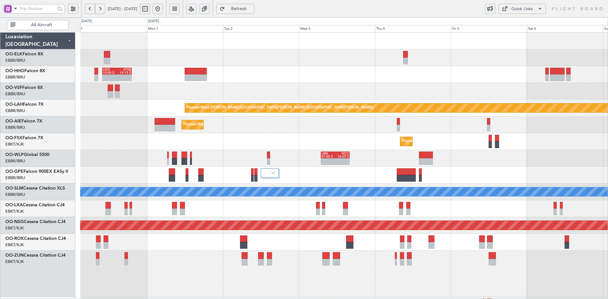
click at [373, 151] on div "Planned Maint Kortrijk-Wevelgem LIEO 10:00 Z KTEB 19:15 Z - - Planned Maint Alt…" at bounding box center [344, 215] width 528 height 365
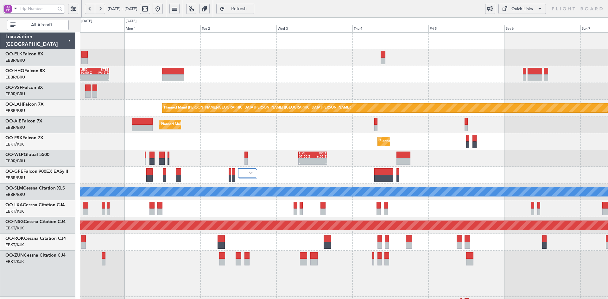
click at [277, 123] on div "Planned Maint [GEOGRAPHIC_DATA] ([GEOGRAPHIC_DATA])" at bounding box center [344, 125] width 528 height 17
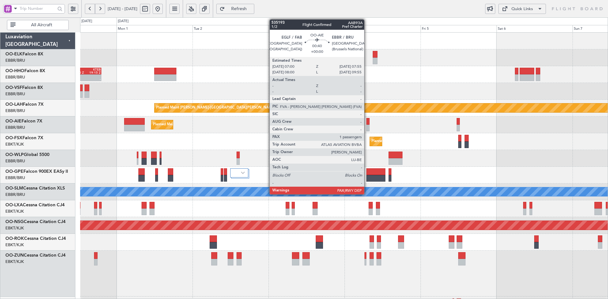
click at [367, 128] on div at bounding box center [368, 128] width 3 height 7
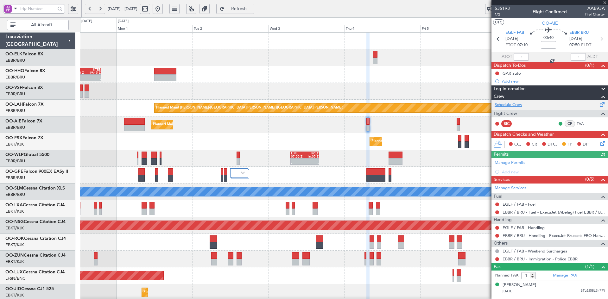
click at [512, 104] on link "Schedule Crew" at bounding box center [509, 105] width 28 height 6
click at [605, 3] on span at bounding box center [605, 3] width 6 height 6
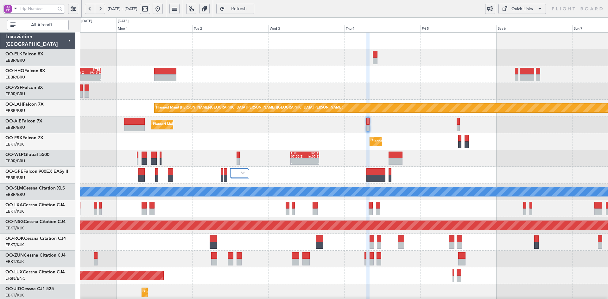
type input "0"
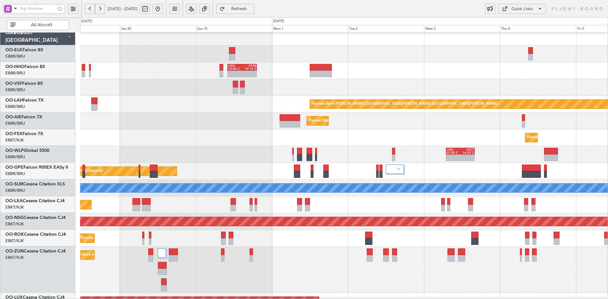
click at [398, 52] on div at bounding box center [344, 54] width 528 height 17
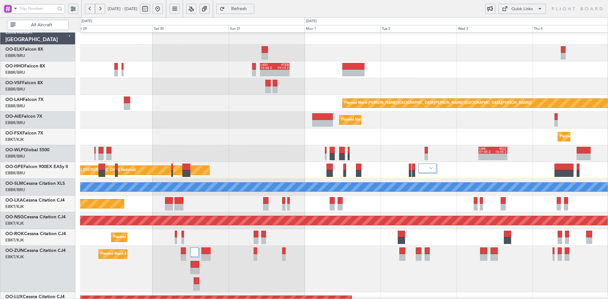
click at [280, 129] on div "Planned Maint Kortrijk-[GEOGRAPHIC_DATA]" at bounding box center [344, 137] width 528 height 17
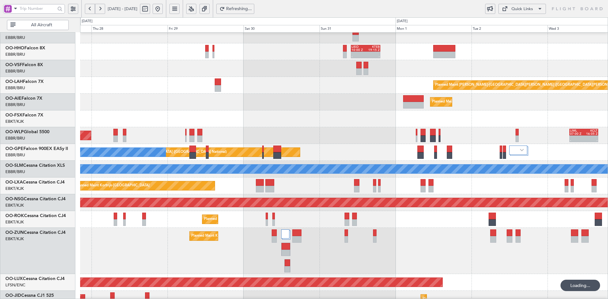
click at [409, 94] on div "Planned Maint [PERSON_NAME]-[GEOGRAPHIC_DATA][PERSON_NAME] ([GEOGRAPHIC_DATA][P…" at bounding box center [344, 85] width 528 height 17
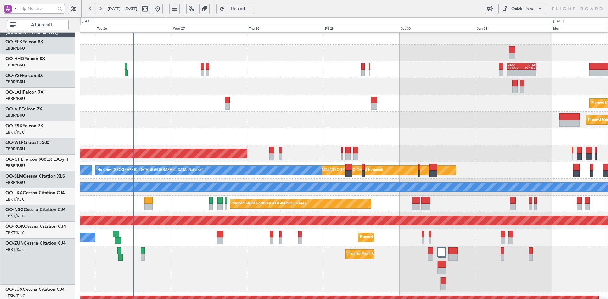
click at [287, 129] on div at bounding box center [344, 137] width 528 height 17
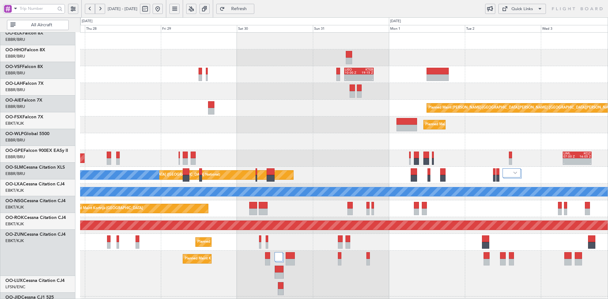
scroll to position [0, 0]
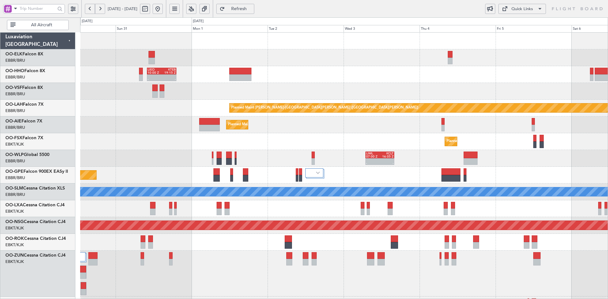
click at [326, 96] on div at bounding box center [344, 91] width 528 height 17
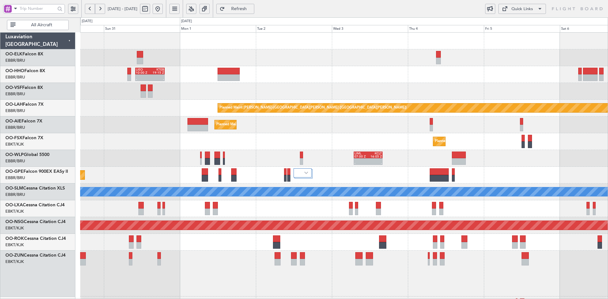
click at [324, 66] on div "- - LIEO 10:00 Z KTEB 19:15 Z" at bounding box center [344, 74] width 528 height 17
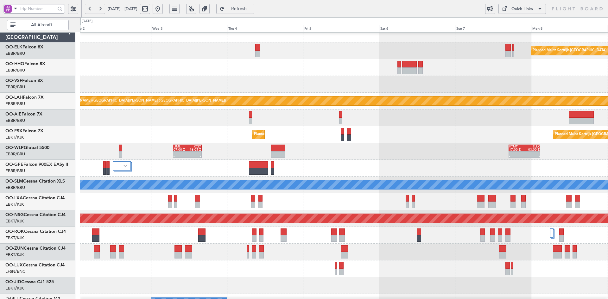
click at [251, 86] on div at bounding box center [344, 84] width 528 height 17
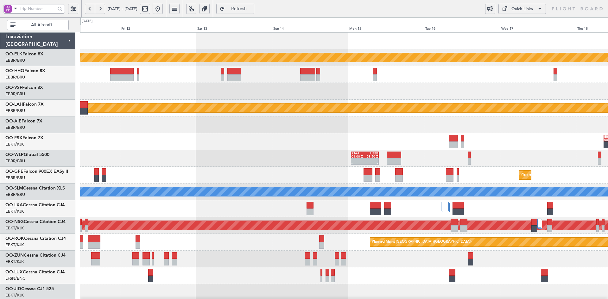
click at [406, 91] on div "Planned Maint Kortrijk-Wevelgem Planned Maint Alton-st Louis (St Louis Regl) EB…" at bounding box center [344, 201] width 528 height 336
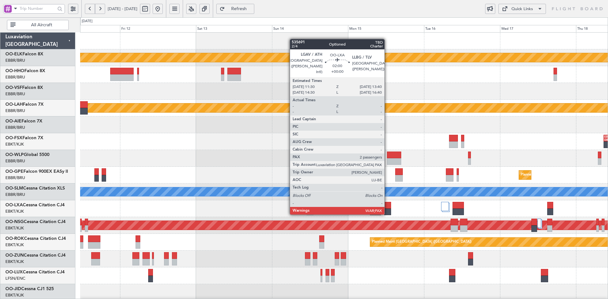
click at [387, 214] on div at bounding box center [387, 212] width 7 height 7
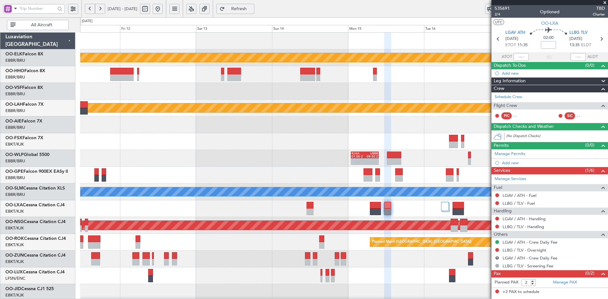
click at [607, 3] on span at bounding box center [605, 3] width 6 height 6
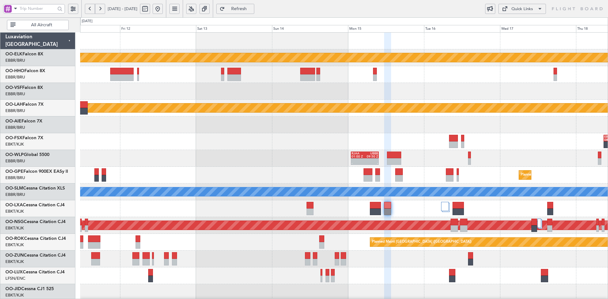
type input "0"
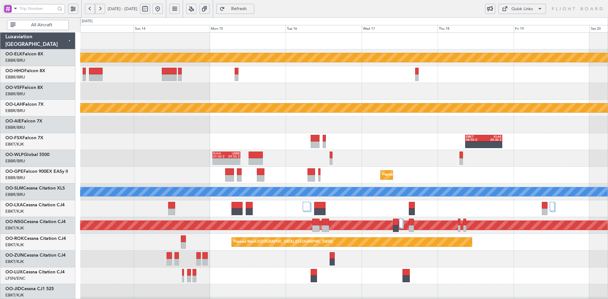
click at [331, 152] on div "Planned Maint Kortrijk-Wevelgem Planned Maint Alton-st Louis (St Louis Regl) EB…" at bounding box center [344, 201] width 528 height 336
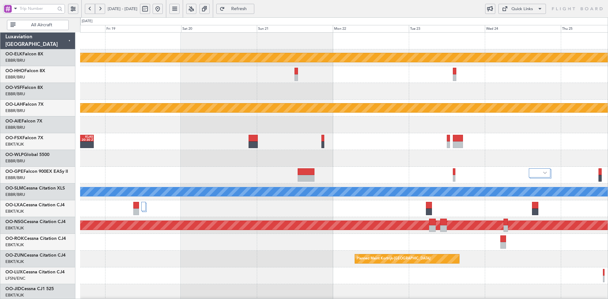
click at [209, 139] on div "Planned Maint Kortrijk-Wevelgem Planned Maint Alton-st Louis (St Louis Regl) EB…" at bounding box center [344, 201] width 528 height 336
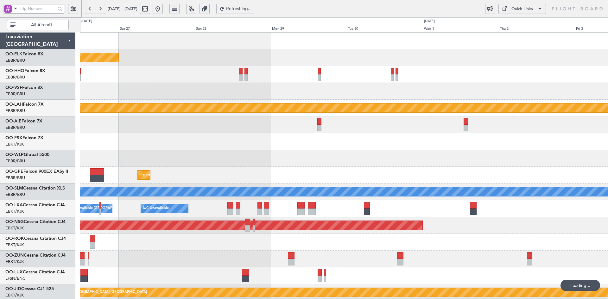
click at [165, 86] on div "Planned Maint Kortrijk-Wevelgem Planned Maint Alton-st Louis (St Louis Regl) Pl…" at bounding box center [344, 201] width 528 height 336
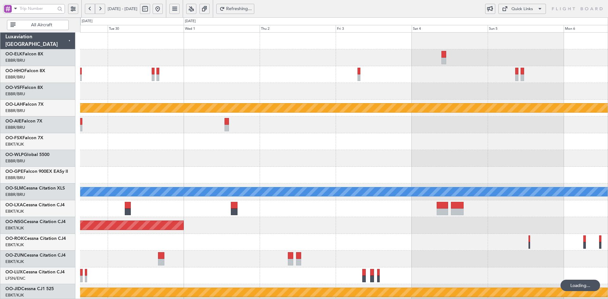
click at [332, 88] on div "Planned Maint Alton-st Louis (St Louis Regl) A/C Unavailable Monchengladbach A/…" at bounding box center [344, 201] width 528 height 336
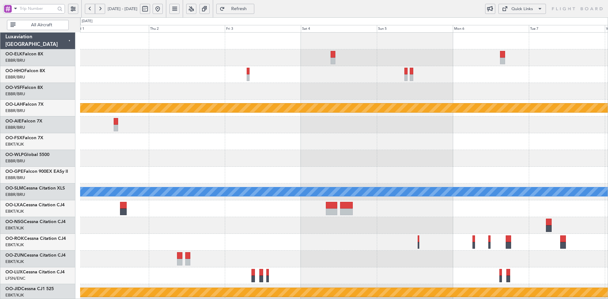
click at [264, 105] on div "Planned Maint Alton-st Louis (St Louis Regl) A/C Unavailable Monchengladbach Pl…" at bounding box center [344, 201] width 528 height 336
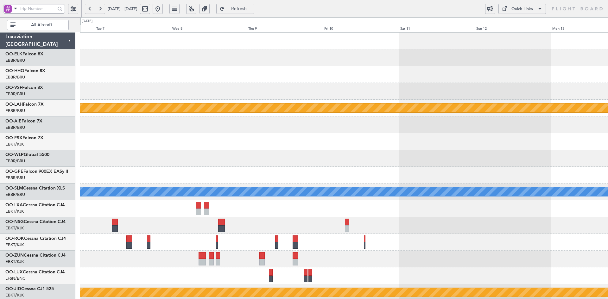
click at [241, 59] on div at bounding box center [344, 57] width 528 height 17
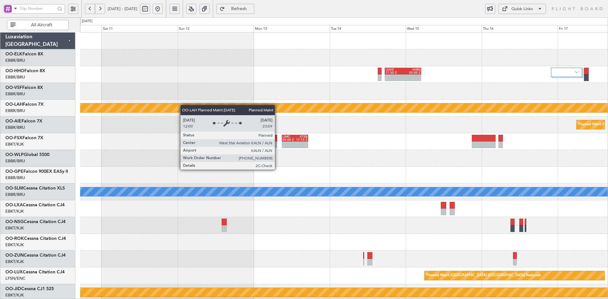
click at [169, 107] on div "- - LSGG 17:30 Z SKBQ 05:00 Z Planned Maint Alton-st Louis (St Louis Regl) Plan…" at bounding box center [344, 201] width 528 height 336
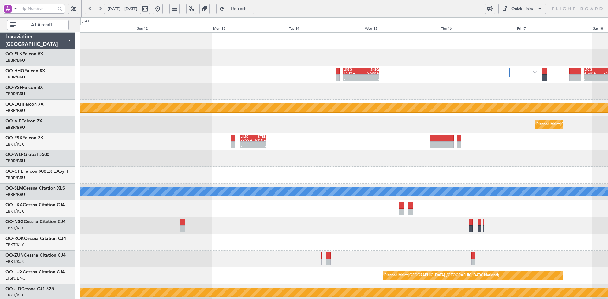
click at [341, 102] on div "- - LSGG 17:30 Z SKBQ 05:00 Z - - LTCG 21:30 Z RJTT 07:35 Z Planned Maint Alton…" at bounding box center [344, 201] width 528 height 336
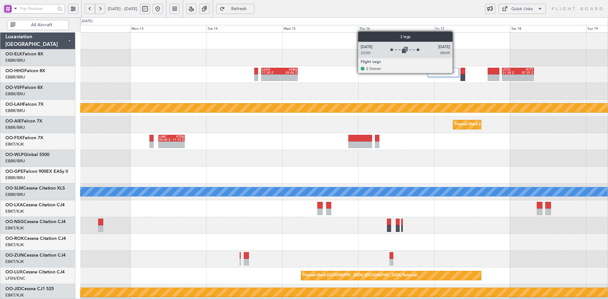
click at [456, 72] on div at bounding box center [443, 72] width 31 height 9
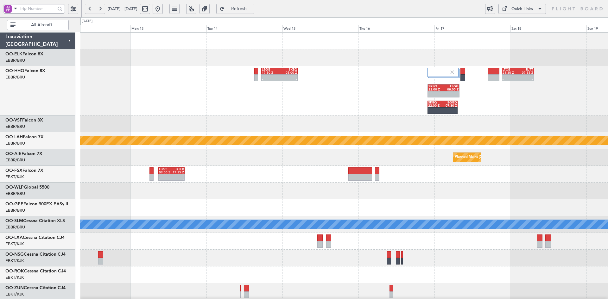
scroll to position [5, 0]
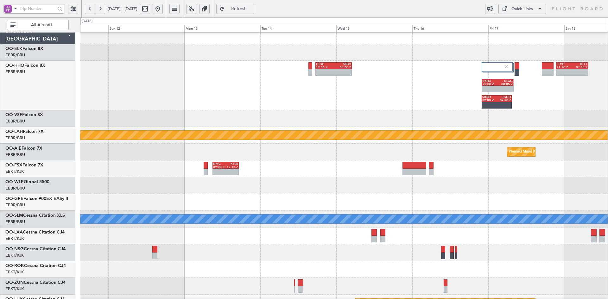
click at [379, 102] on div "- - LSGG 17:30 Z SKBQ 05:00 Z - - LTCG 21:30 Z RJTT 07:35 Z SKBQ 22:00 Z LSGG 0…" at bounding box center [344, 85] width 528 height 49
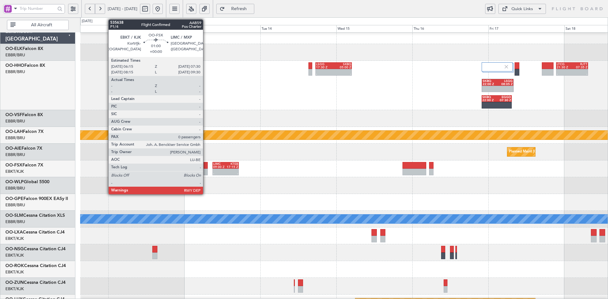
click at [206, 172] on div at bounding box center [206, 172] width 4 height 7
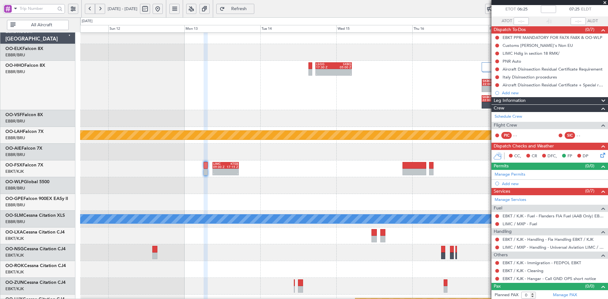
scroll to position [37, 0]
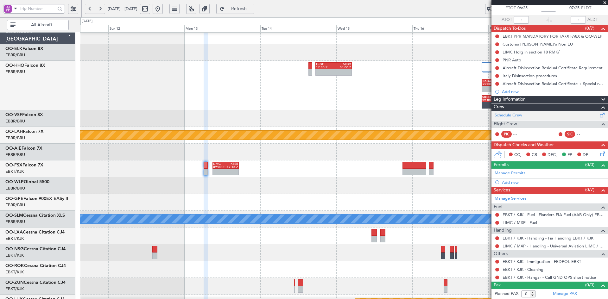
click at [519, 115] on link "Schedule Crew" at bounding box center [509, 115] width 28 height 6
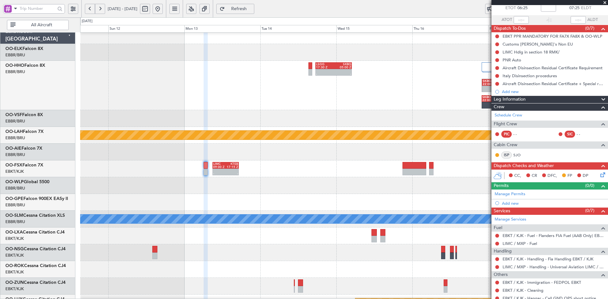
click at [163, 8] on button at bounding box center [158, 9] width 10 height 10
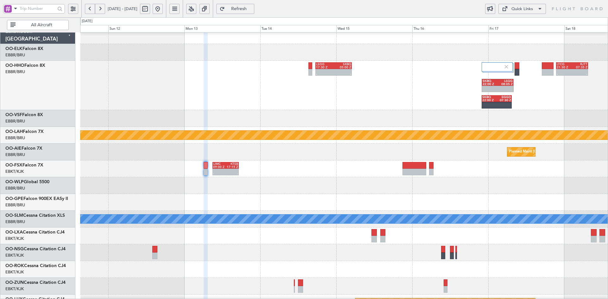
scroll to position [0, 0]
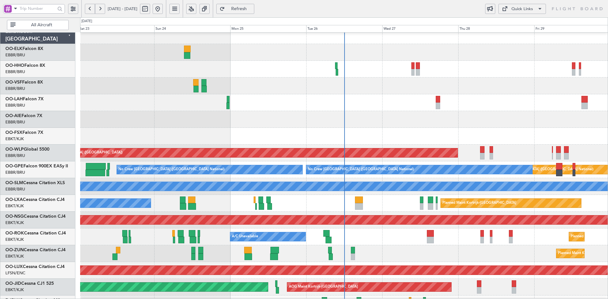
click at [381, 92] on div at bounding box center [344, 86] width 528 height 17
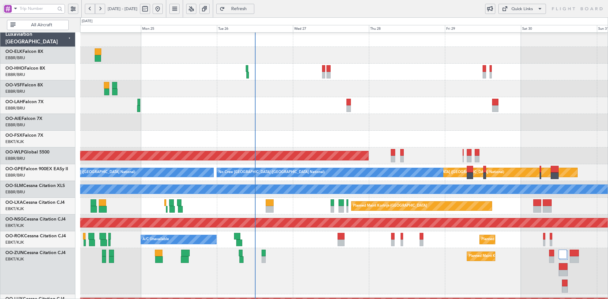
click at [387, 80] on div at bounding box center [344, 88] width 528 height 17
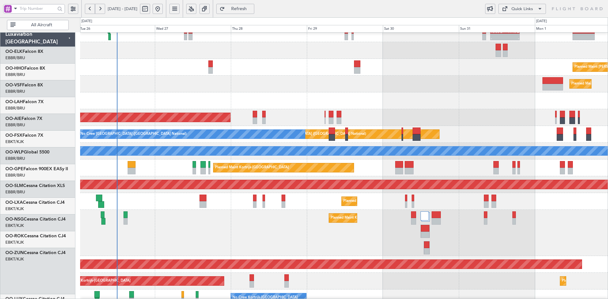
scroll to position [41, 0]
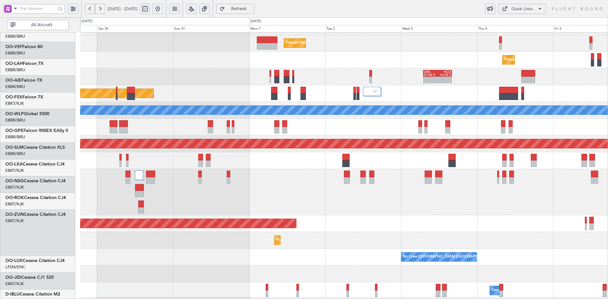
click at [209, 77] on div "- - LIML 07:00 Z KCLT 16:05 Z" at bounding box center [344, 76] width 528 height 17
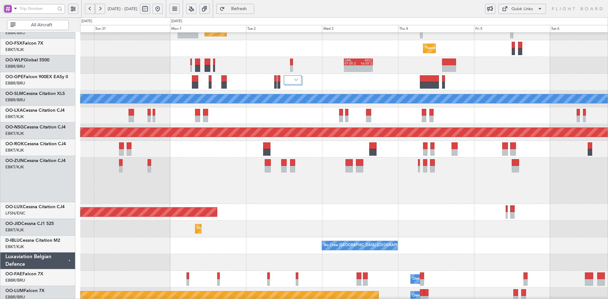
click at [448, 165] on div "Planned Maint Kortrijk-[GEOGRAPHIC_DATA]" at bounding box center [344, 181] width 528 height 46
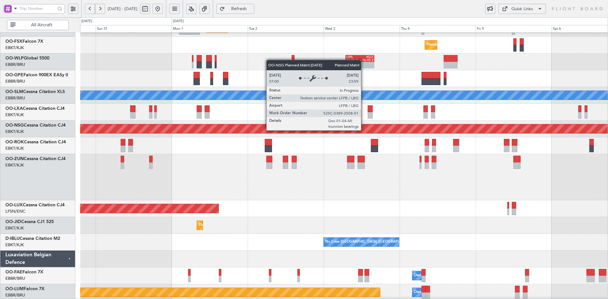
click at [364, 130] on div "Planned Maint [GEOGRAPHIC_DATA] ([GEOGRAPHIC_DATA])" at bounding box center [344, 129] width 1583 height 9
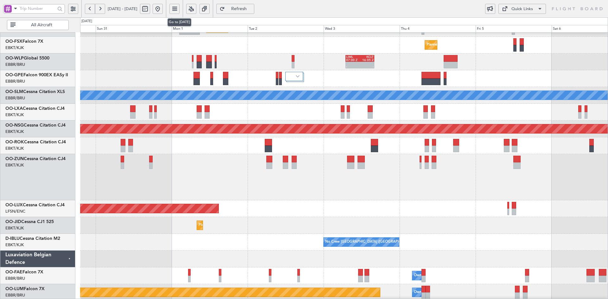
click at [163, 7] on button at bounding box center [158, 9] width 10 height 10
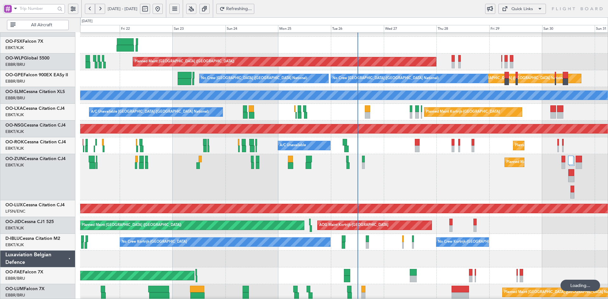
click at [323, 170] on div "Planned Maint Kortrijk-[GEOGRAPHIC_DATA]" at bounding box center [344, 177] width 528 height 46
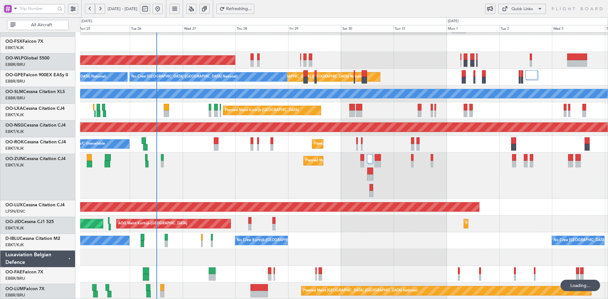
scroll to position [98, 0]
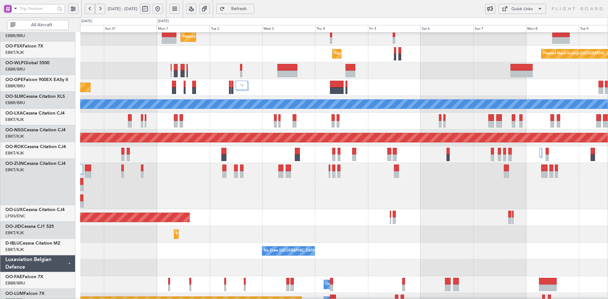
click at [231, 174] on div "Planned Maint Kortrijk-[GEOGRAPHIC_DATA]" at bounding box center [344, 186] width 528 height 46
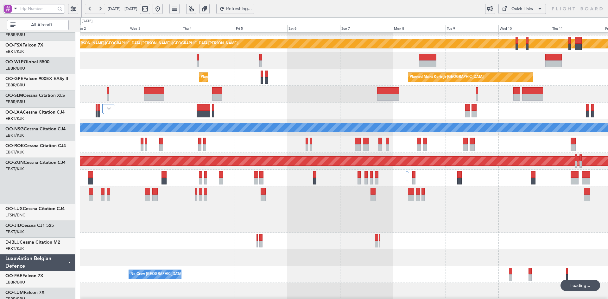
scroll to position [61, 0]
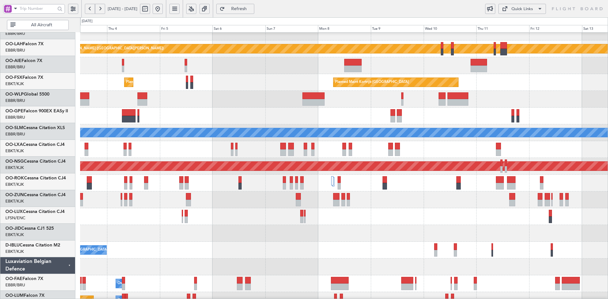
click at [521, 95] on div at bounding box center [344, 99] width 528 height 17
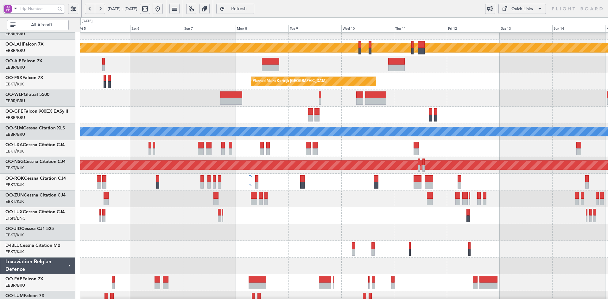
scroll to position [67, 0]
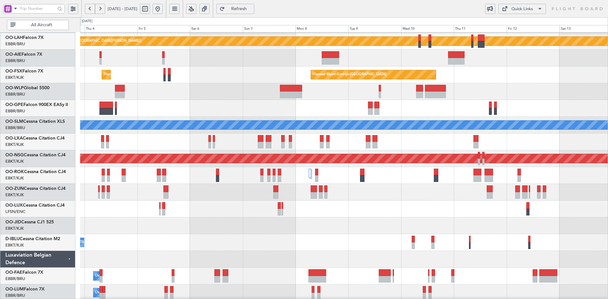
click at [520, 142] on div at bounding box center [344, 142] width 528 height 17
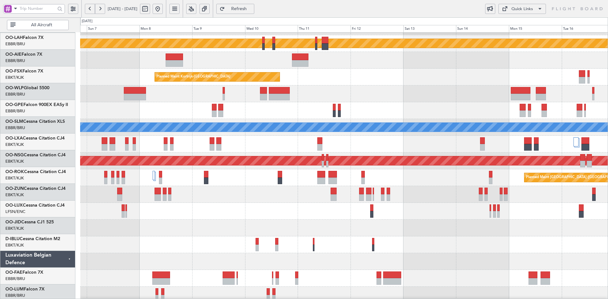
click at [400, 80] on div "Planned Maint Kortrijk-Wevelgem EBKT 08:50 Z KLAS 20:30 Z Planned Maint Kortrij…" at bounding box center [344, 77] width 528 height 17
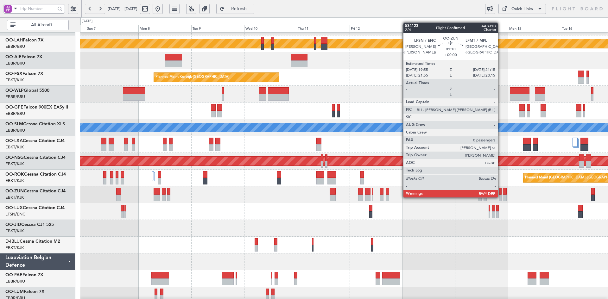
click at [501, 197] on div at bounding box center [500, 198] width 3 height 7
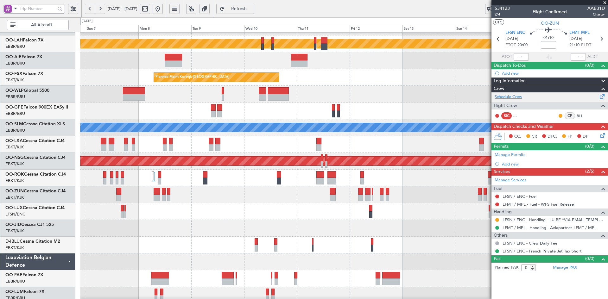
click at [510, 94] on link "Schedule Crew" at bounding box center [509, 97] width 28 height 6
click at [604, 1] on span at bounding box center [605, 3] width 6 height 6
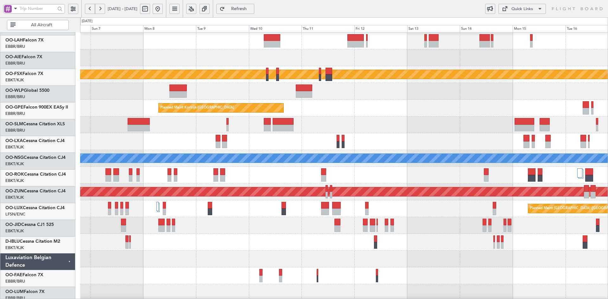
scroll to position [34, 0]
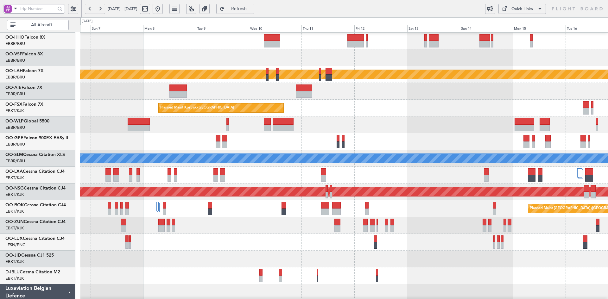
click at [408, 110] on div "Planned Maint Kortrijk-Wevelgem Planned Maint Kortrijk-Wevelgem EBKT 08:50 Z KL…" at bounding box center [344, 108] width 528 height 17
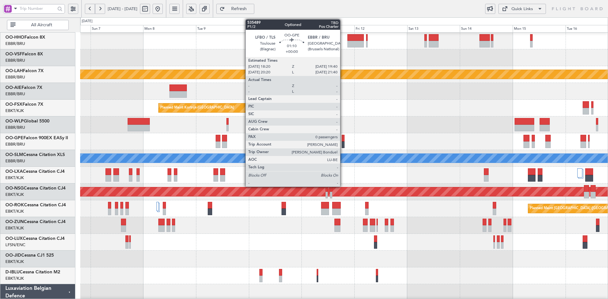
click at [355, 191] on div "Planned Maint Kortrijk-Wevelgem Planned Maint Alton-st Louis (St Louis Regl) Pl…" at bounding box center [344, 167] width 528 height 336
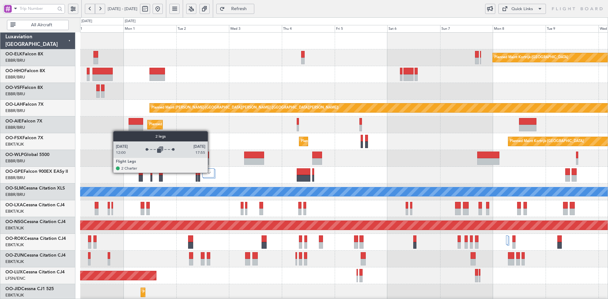
click at [211, 173] on img at bounding box center [209, 173] width 4 height 3
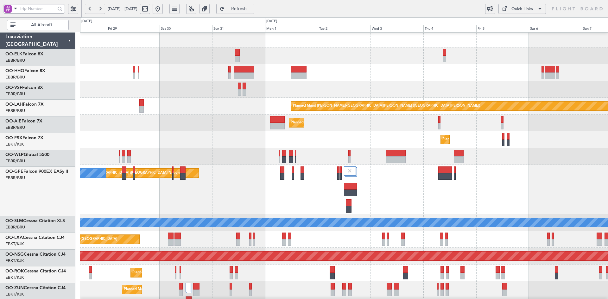
scroll to position [2, 0]
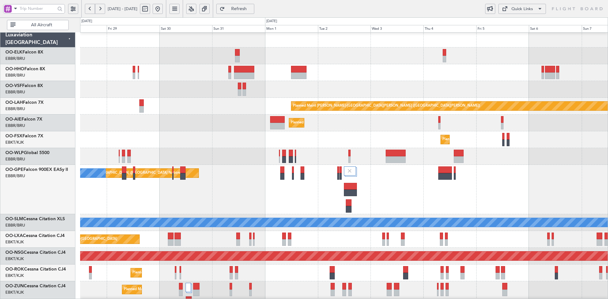
click at [393, 62] on div "Planned Maint Kortrijk-[GEOGRAPHIC_DATA]" at bounding box center [344, 56] width 528 height 17
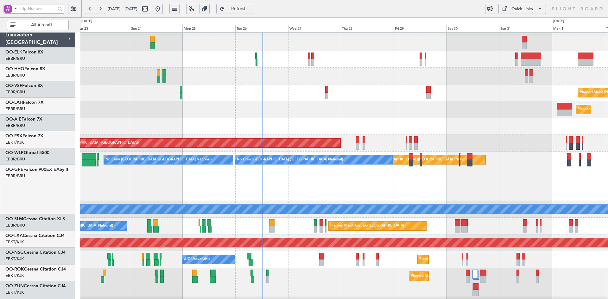
scroll to position [15, 0]
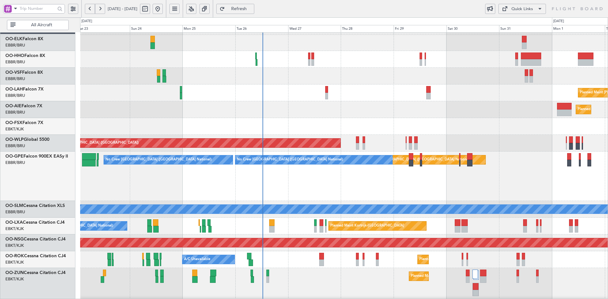
click at [482, 185] on div "Planned Maint Brussels (Brussels National) No Crew Brussels (Brussels National)…" at bounding box center [344, 176] width 528 height 49
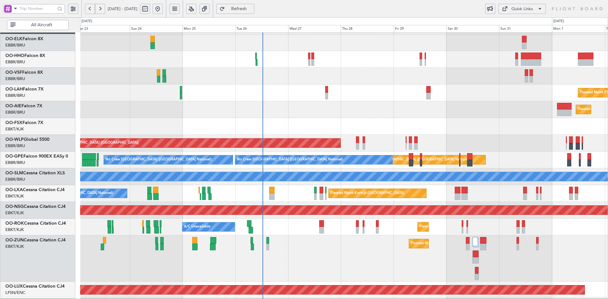
click at [459, 118] on div "Planned Maint Kortrijk-[GEOGRAPHIC_DATA]" at bounding box center [344, 126] width 528 height 17
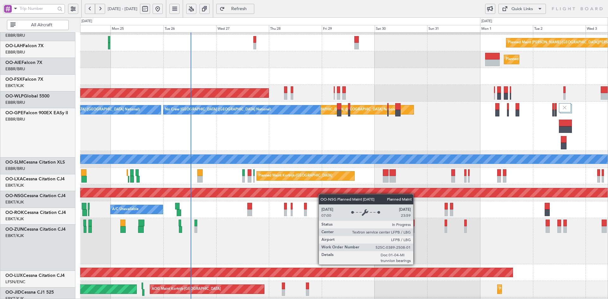
scroll to position [67, 0]
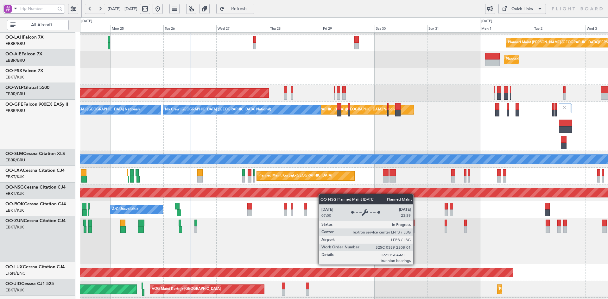
click at [298, 192] on div "Planned Maint Alton-st Louis (St Louis Regl) Planned Maint London (Farnborough)…" at bounding box center [344, 166] width 528 height 398
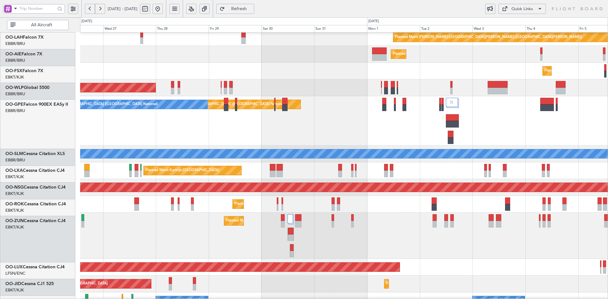
scroll to position [96, 0]
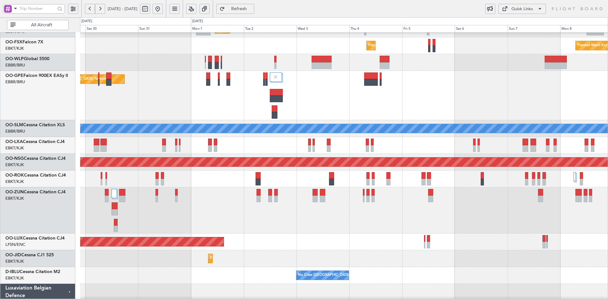
click at [314, 99] on div "Planned Maint Brussels (Brussels National) No Crew Brussels (Brussels National)" at bounding box center [344, 95] width 528 height 49
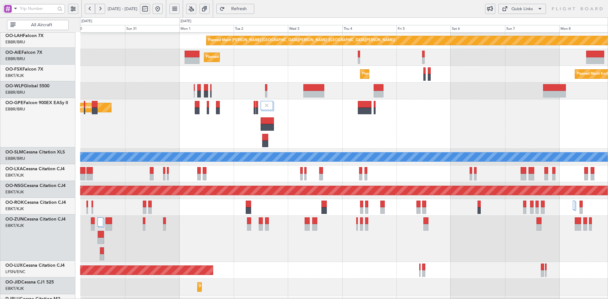
scroll to position [67, 0]
click at [427, 127] on div "Planned Maint Brussels (Brussels National) No Crew Brussels (Brussels National)" at bounding box center [344, 123] width 528 height 49
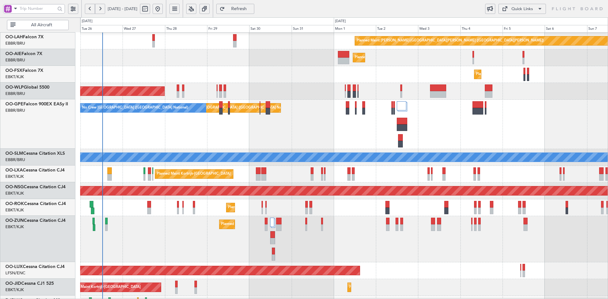
click at [508, 136] on div "Planned Maint Brussels (Brussels National) No Crew Brussels (Brussels National)…" at bounding box center [344, 124] width 528 height 49
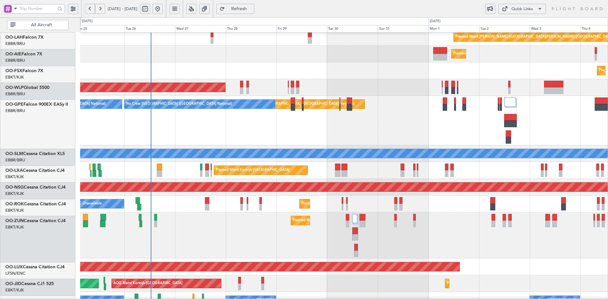
scroll to position [71, 0]
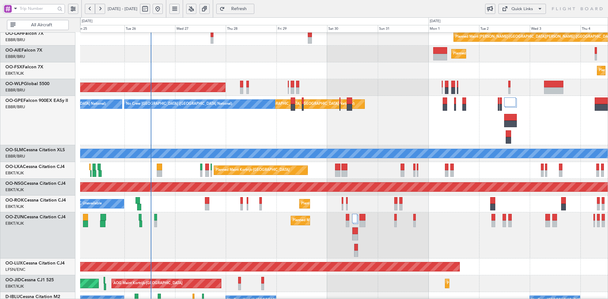
click at [338, 126] on div "Planned Maint Brussels (Brussels National) No Crew Brussels (Brussels National)…" at bounding box center [344, 120] width 528 height 49
click at [395, 124] on div "Planned Maint Brussels (Brussels National) No Crew Brussels (Brussels National)…" at bounding box center [344, 120] width 528 height 49
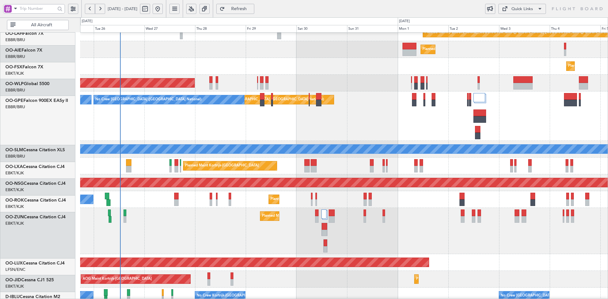
scroll to position [75, 0]
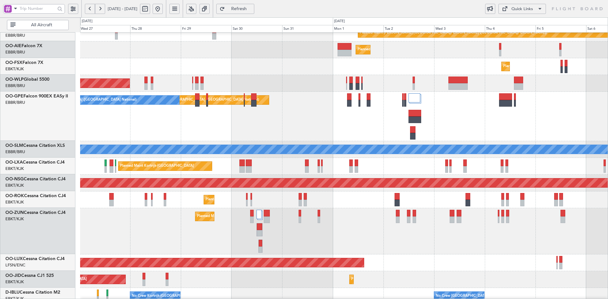
click at [479, 241] on div "Planned Maint Kortrijk-[GEOGRAPHIC_DATA]" at bounding box center [344, 231] width 528 height 46
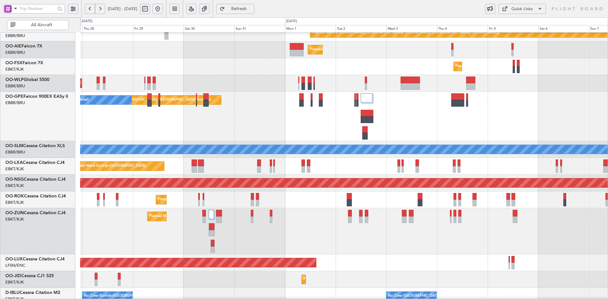
click at [535, 157] on div "A/C Unavailable [GEOGRAPHIC_DATA]" at bounding box center [344, 149] width 528 height 17
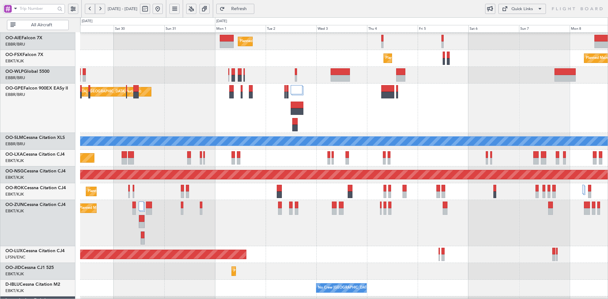
click at [485, 223] on div "Planned Maint Kortrijk-[GEOGRAPHIC_DATA]" at bounding box center [344, 223] width 528 height 46
click at [450, 215] on div "Planned Maint Kortrijk-[GEOGRAPHIC_DATA]" at bounding box center [344, 223] width 528 height 46
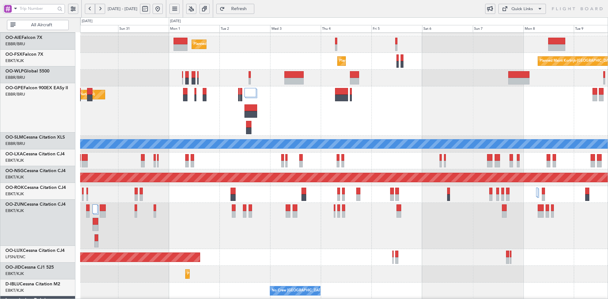
scroll to position [80, 0]
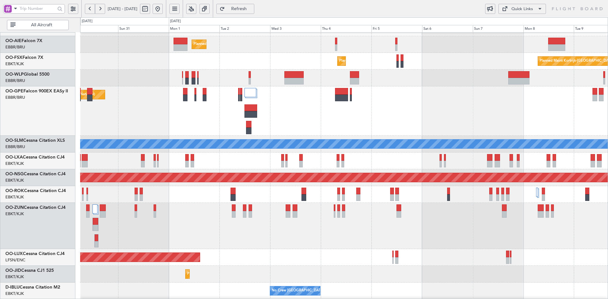
click at [435, 91] on div "Planned Maint Brussels (Brussels National) No Crew Brussels (Brussels National)" at bounding box center [344, 110] width 528 height 49
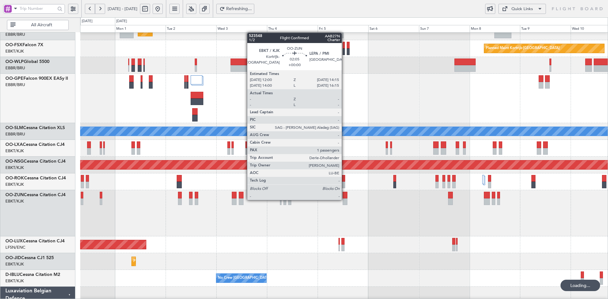
click at [345, 200] on div at bounding box center [345, 202] width 5 height 7
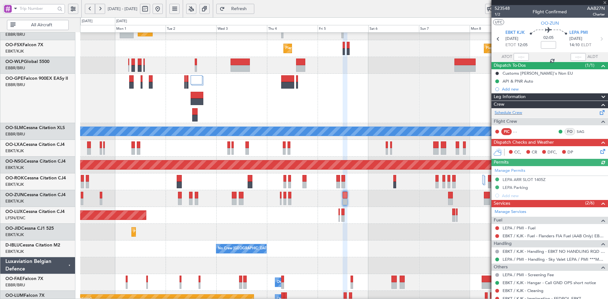
click at [519, 116] on div "Schedule Crew" at bounding box center [550, 113] width 117 height 10
click at [346, 123] on div "Planned Maint Brussels (Brussels National) No Crew Brussels (Brussels National)" at bounding box center [344, 98] width 528 height 49
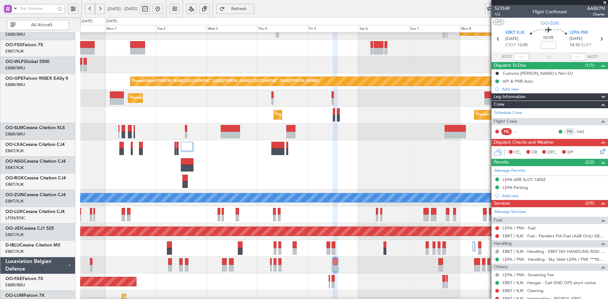
scroll to position [27, 0]
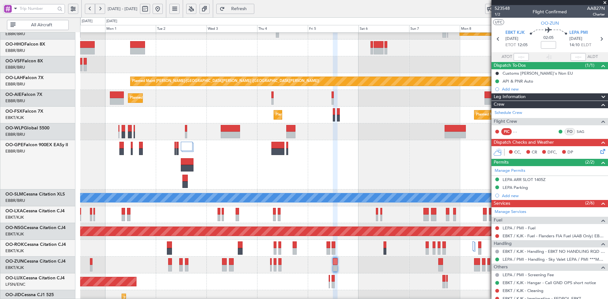
click at [348, 207] on div "Planned Maint Kortrijk-Wevelgem Planned Maint Alton-st Louis (St Louis Regl) Pl…" at bounding box center [344, 190] width 528 height 368
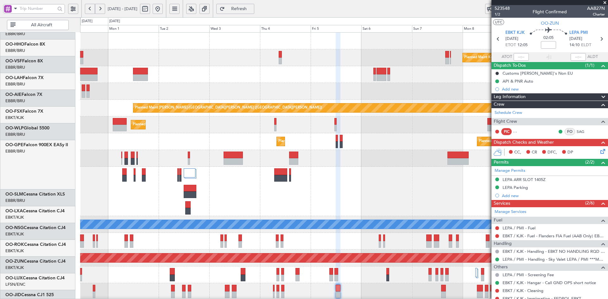
scroll to position [0, 0]
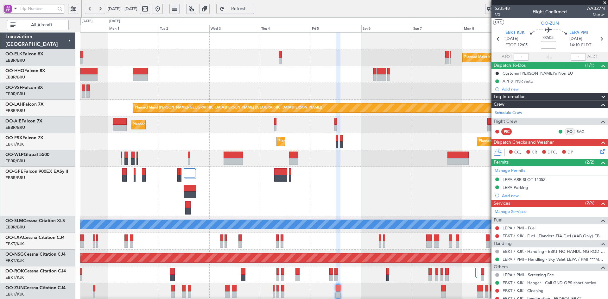
click at [606, 5] on span at bounding box center [605, 3] width 6 height 6
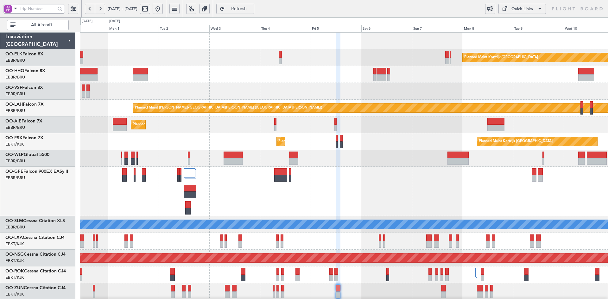
type input "0"
click at [259, 125] on div "Planned Maint Kortrijk-Wevelgem Planned Maint Alton-st Louis (St Louis Regl) Pl…" at bounding box center [344, 217] width 528 height 368
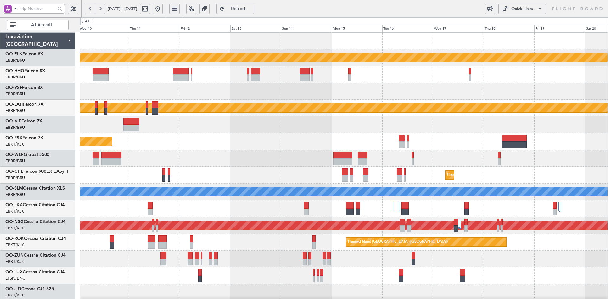
click at [200, 116] on div "Planned Maint Kortrijk-Wevelgem Planned Maint Alton-st Louis (St Louis Regl) Pl…" at bounding box center [344, 201] width 528 height 336
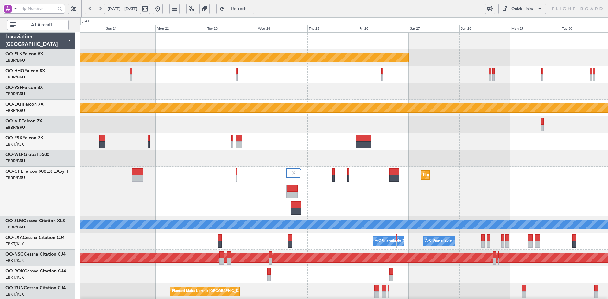
click at [77, 139] on div "Planned Maint Kortrijk-Wevelgem Planned Maint Alton-st Louis (St Louis Regl) Pl…" at bounding box center [304, 158] width 608 height 282
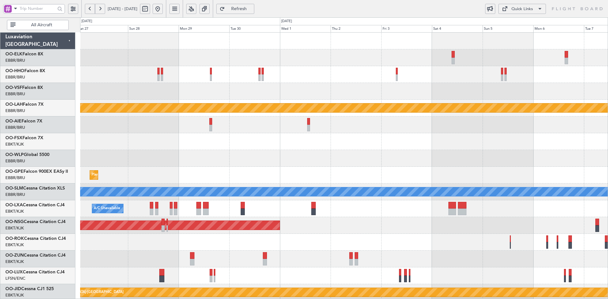
click at [253, 97] on div "Planned Maint Kortrijk-Wevelgem Planned Maint Alton-st Louis (St Louis Regl) Pl…" at bounding box center [344, 201] width 528 height 336
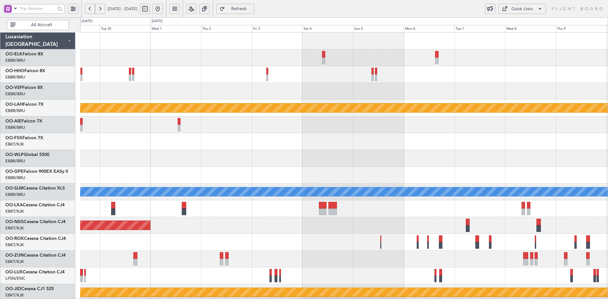
click at [183, 80] on div "Planned Maint Alton-st Louis (St Louis Regl) Planned Maint Brussels (Brussels N…" at bounding box center [344, 201] width 528 height 336
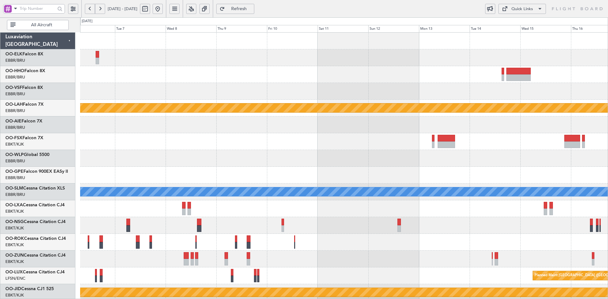
scroll to position [3, 0]
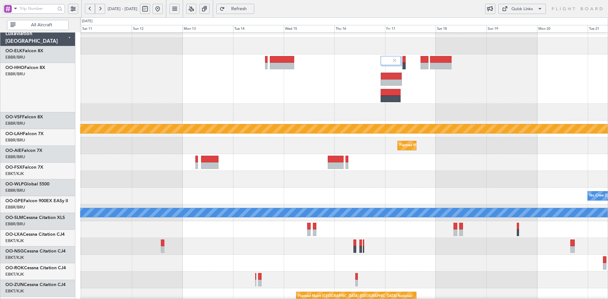
scroll to position [12, 0]
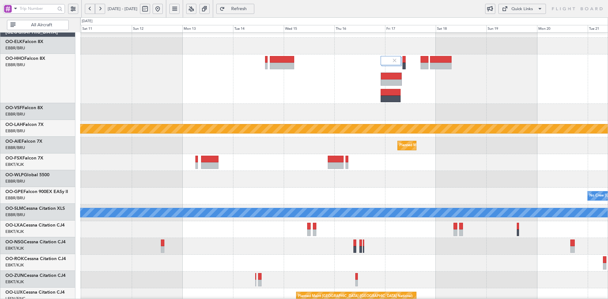
click at [355, 96] on div at bounding box center [344, 78] width 528 height 49
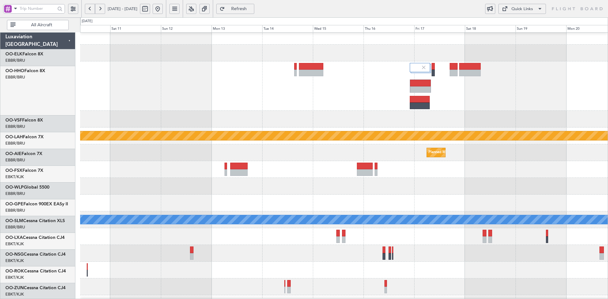
scroll to position [5, 0]
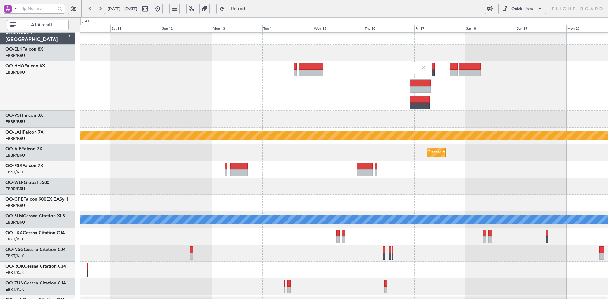
click at [477, 97] on div at bounding box center [344, 85] width 528 height 49
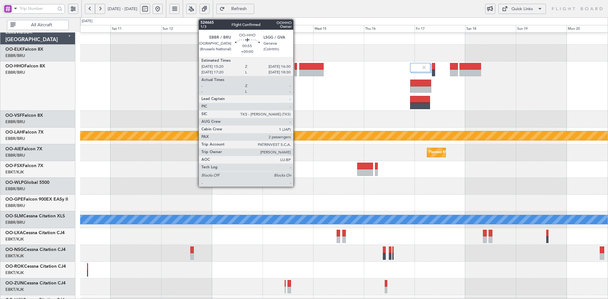
click at [296, 74] on div at bounding box center [296, 73] width 3 height 7
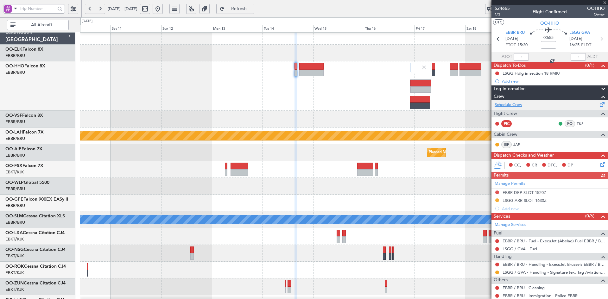
click at [517, 105] on link "Schedule Crew" at bounding box center [509, 105] width 28 height 6
click at [163, 8] on button at bounding box center [158, 9] width 10 height 10
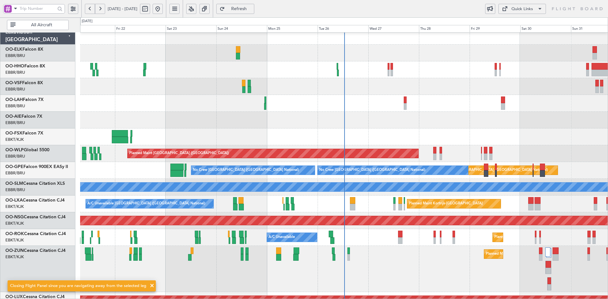
scroll to position [0, 0]
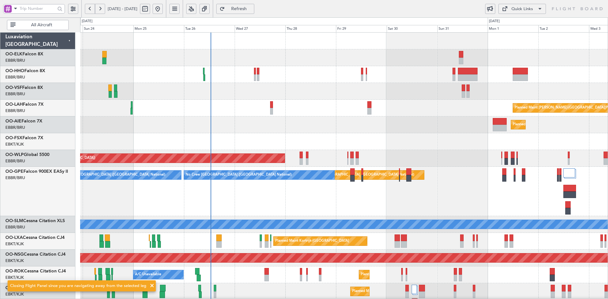
click at [320, 128] on div "Planned Maint [PERSON_NAME]-[GEOGRAPHIC_DATA][PERSON_NAME] ([GEOGRAPHIC_DATA][P…" at bounding box center [344, 232] width 528 height 398
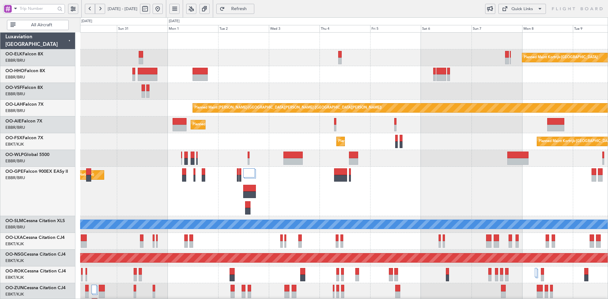
click at [260, 96] on div "Planned Maint Kortrijk-[GEOGRAPHIC_DATA] Planned [GEOGRAPHIC_DATA][PERSON_NAME]…" at bounding box center [344, 232] width 528 height 398
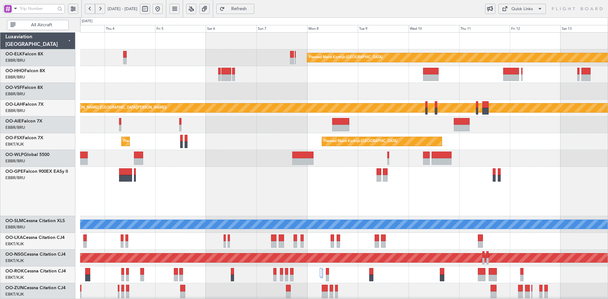
click at [308, 94] on div "Planned Maint Kortrijk-[GEOGRAPHIC_DATA] Planned [GEOGRAPHIC_DATA][PERSON_NAME]…" at bounding box center [344, 217] width 528 height 368
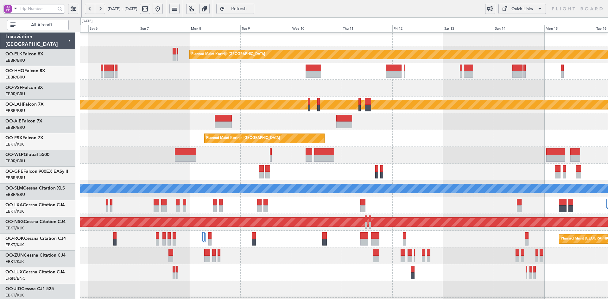
scroll to position [5, 0]
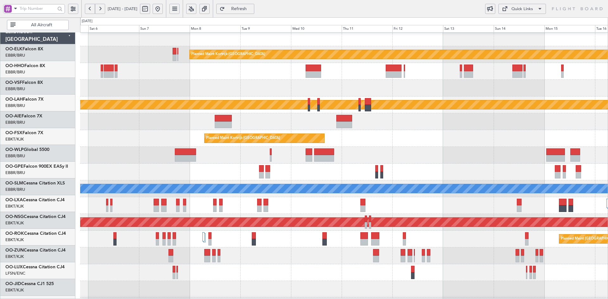
click at [320, 91] on div at bounding box center [344, 88] width 528 height 17
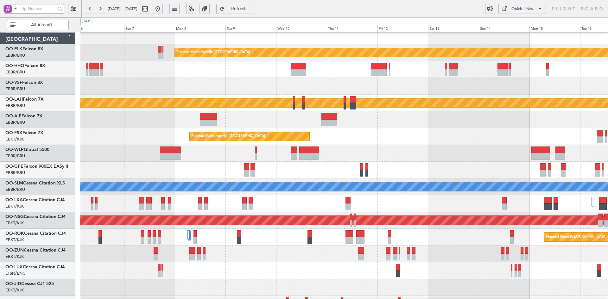
click at [367, 113] on div "Planned Maint Kortrijk-[GEOGRAPHIC_DATA] Planned [GEOGRAPHIC_DATA][PERSON_NAME]…" at bounding box center [344, 196] width 528 height 336
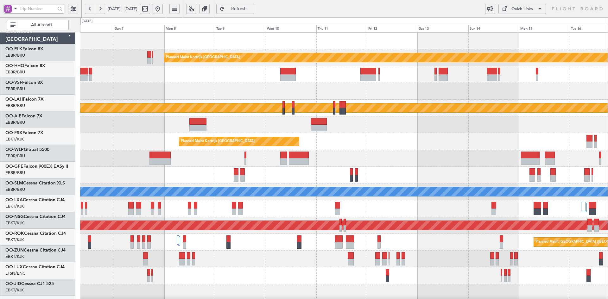
scroll to position [0, 0]
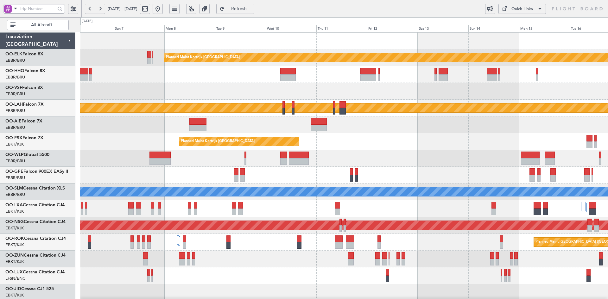
click at [456, 100] on div "Planned Maint [PERSON_NAME]-[GEOGRAPHIC_DATA][PERSON_NAME] ([GEOGRAPHIC_DATA][P…" at bounding box center [344, 108] width 528 height 17
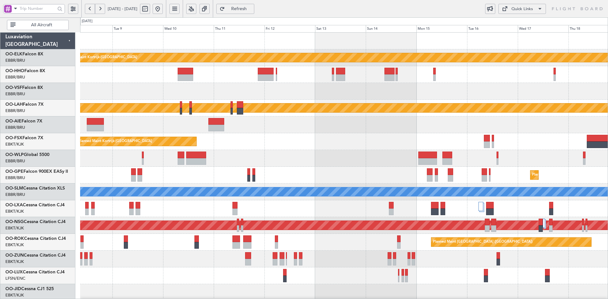
click at [469, 92] on div at bounding box center [344, 91] width 528 height 17
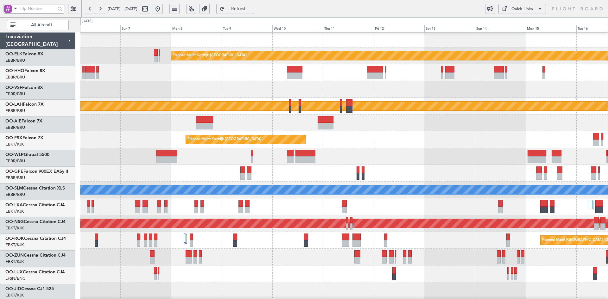
click at [608, 79] on html "[DATE] - [DATE] Refresh Quick Links All Aircraft Planned Maint [GEOGRAPHIC_DATA…" at bounding box center [304, 149] width 608 height 299
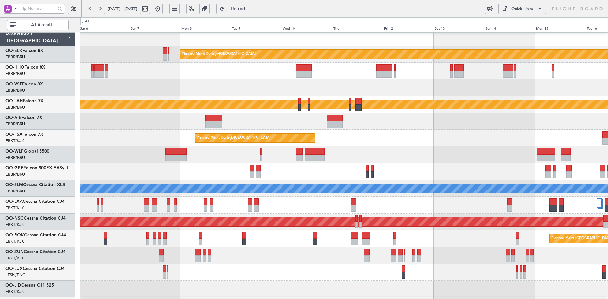
click at [419, 115] on div at bounding box center [344, 121] width 528 height 17
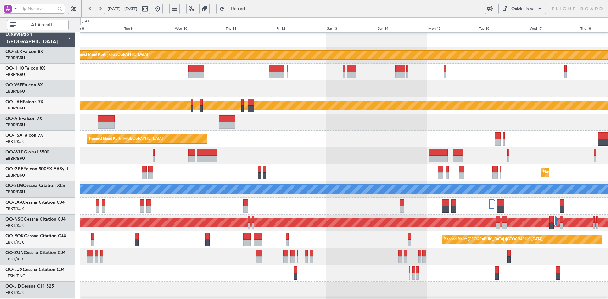
click at [504, 164] on div at bounding box center [344, 156] width 528 height 17
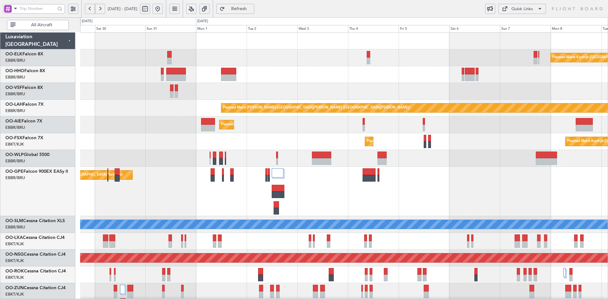
scroll to position [0, 0]
click at [527, 172] on div "Planned Maint Kortrijk-[GEOGRAPHIC_DATA] Planned [GEOGRAPHIC_DATA][PERSON_NAME]…" at bounding box center [344, 232] width 528 height 398
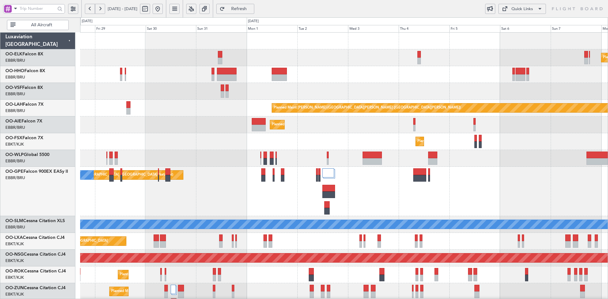
click at [356, 96] on div at bounding box center [344, 91] width 528 height 17
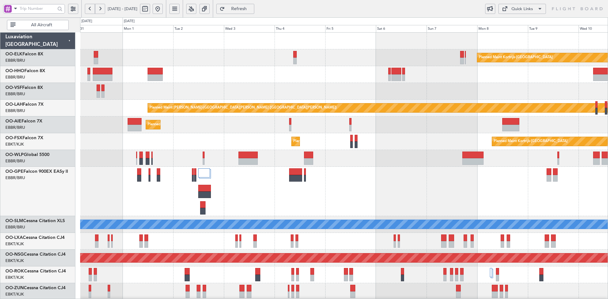
click at [434, 146] on div "Planned Maint Kortrijk-[GEOGRAPHIC_DATA] Planned Maint [GEOGRAPHIC_DATA]-[GEOGR…" at bounding box center [344, 141] width 528 height 17
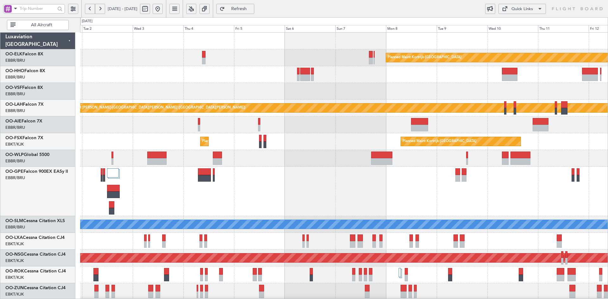
click at [466, 96] on div at bounding box center [344, 91] width 528 height 17
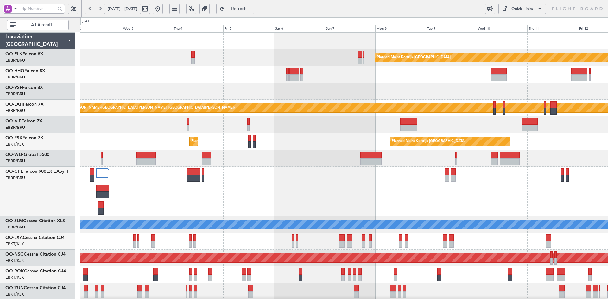
click at [215, 81] on div at bounding box center [344, 74] width 528 height 17
click at [556, 140] on div "Planned Maint Kortrijk-[GEOGRAPHIC_DATA] Planned Maint [GEOGRAPHIC_DATA]-[GEOGR…" at bounding box center [344, 141] width 528 height 17
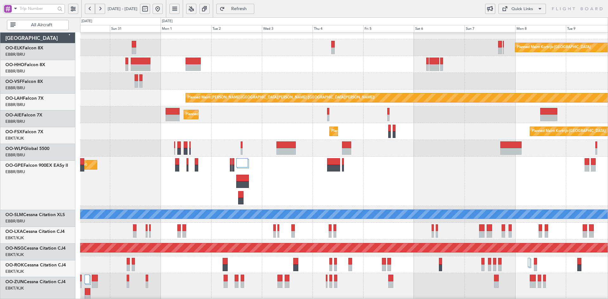
scroll to position [12, 0]
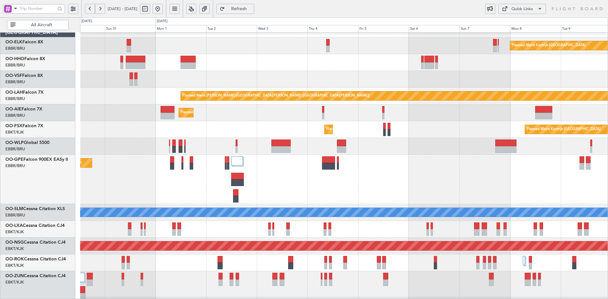
click at [390, 54] on div "Planned Maint Kortrijk-[GEOGRAPHIC_DATA]" at bounding box center [344, 45] width 528 height 17
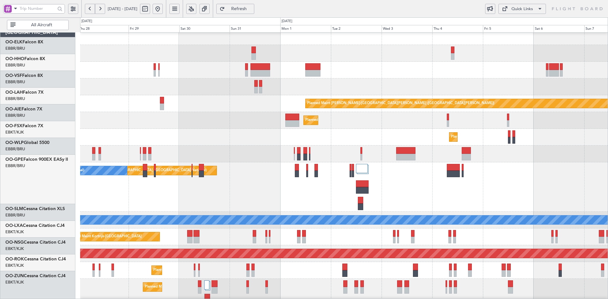
scroll to position [4, 0]
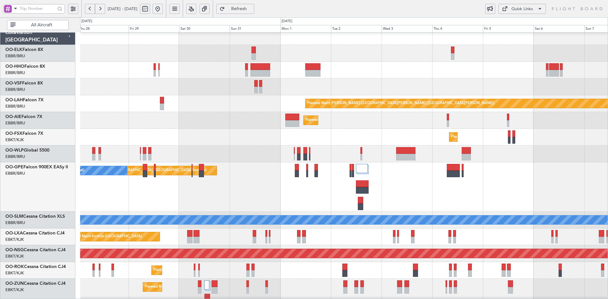
click at [121, 125] on div "Planned Maint [GEOGRAPHIC_DATA] ([GEOGRAPHIC_DATA])" at bounding box center [344, 120] width 528 height 17
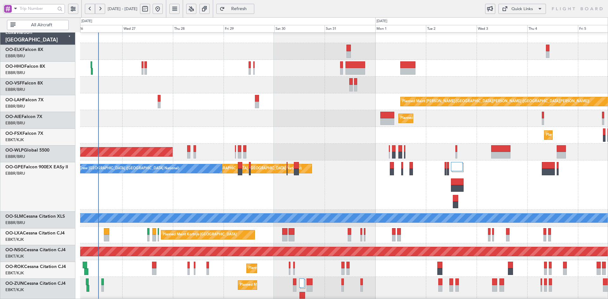
scroll to position [6, 0]
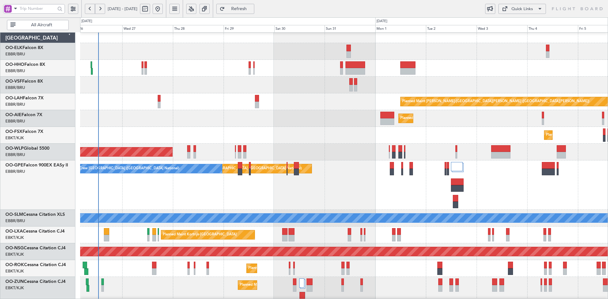
click at [242, 129] on div "Planned Maint Kortrijk-[GEOGRAPHIC_DATA]" at bounding box center [344, 135] width 528 height 17
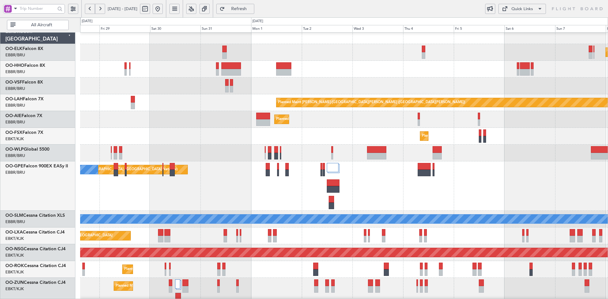
click at [204, 125] on div "Planned Maint [GEOGRAPHIC_DATA] ([GEOGRAPHIC_DATA])" at bounding box center [344, 119] width 528 height 17
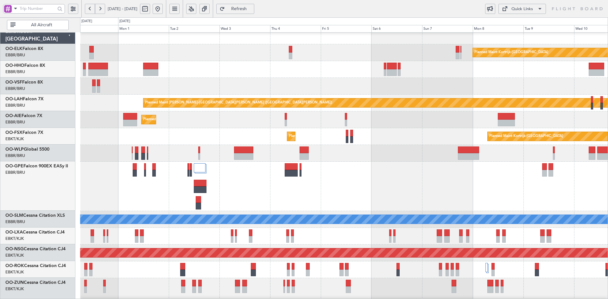
scroll to position [5, 0]
click at [332, 86] on div at bounding box center [344, 86] width 528 height 17
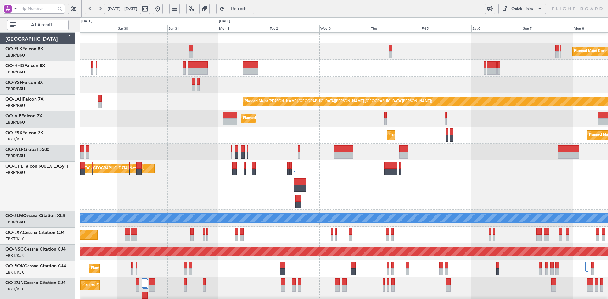
scroll to position [6, 0]
click at [326, 120] on div "Planned Maint [GEOGRAPHIC_DATA] ([GEOGRAPHIC_DATA])" at bounding box center [344, 118] width 528 height 17
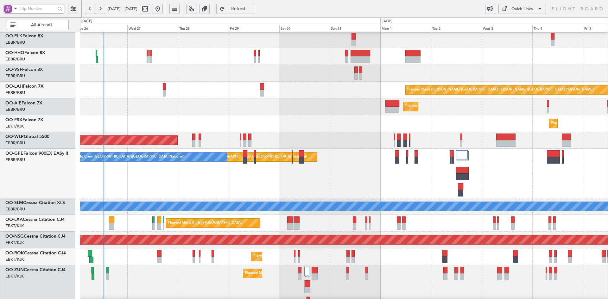
scroll to position [102, 0]
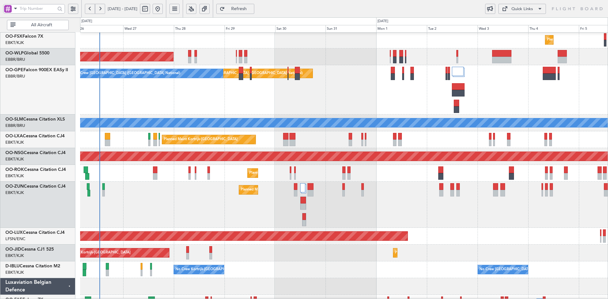
click at [390, 76] on div "Planned Maint [GEOGRAPHIC_DATA] ([GEOGRAPHIC_DATA] National) No Crew [GEOGRAPHI…" at bounding box center [344, 89] width 528 height 49
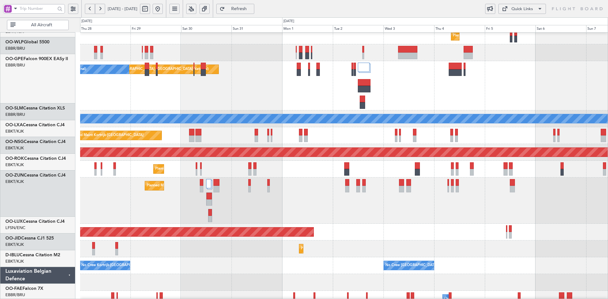
scroll to position [106, 0]
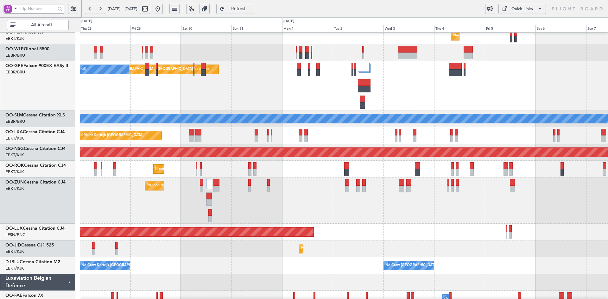
click at [243, 206] on div "Planned Maint Kortrijk-[GEOGRAPHIC_DATA]" at bounding box center [344, 201] width 528 height 46
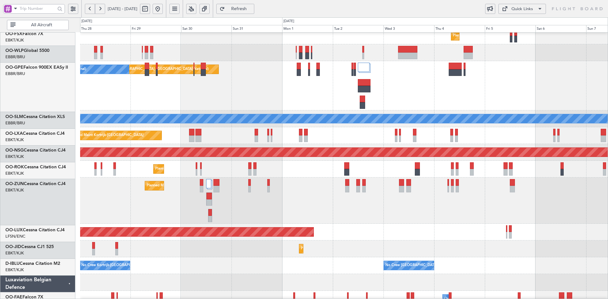
click at [431, 210] on div "Planned Maint Kortrijk-[GEOGRAPHIC_DATA]" at bounding box center [344, 201] width 528 height 46
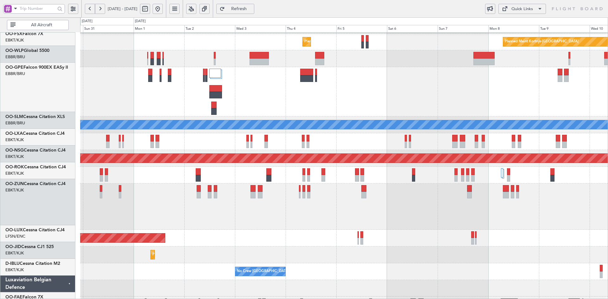
scroll to position [100, 0]
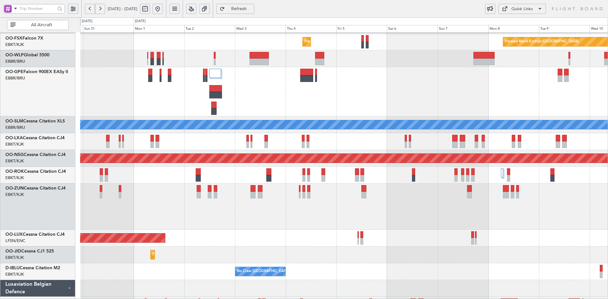
click at [433, 87] on div "Planned Maint Brussels (Brussels National) No Crew Brussels (Brussels National)" at bounding box center [344, 91] width 528 height 49
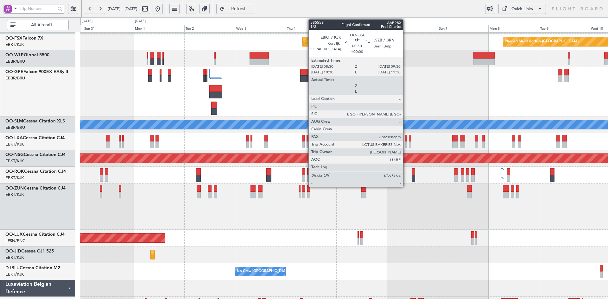
click at [406, 144] on div at bounding box center [406, 145] width 2 height 7
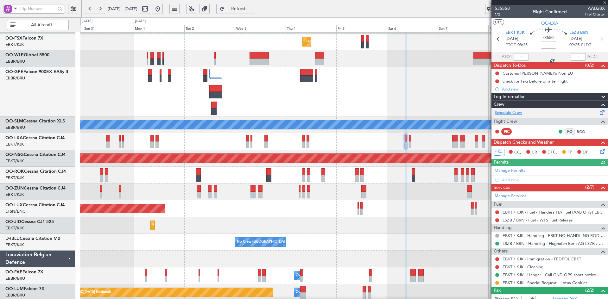
click at [518, 114] on link "Schedule Crew" at bounding box center [509, 113] width 28 height 6
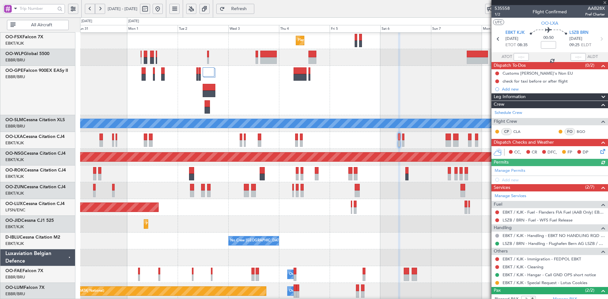
click at [384, 205] on div "Planned Maint [GEOGRAPHIC_DATA] ([GEOGRAPHIC_DATA])" at bounding box center [344, 207] width 528 height 17
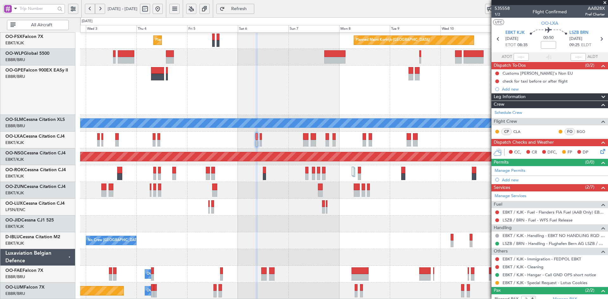
click at [239, 211] on div "Planned Maint London (Farnborough) Planned Maint Kortrijk-Wevelgem Planned Main…" at bounding box center [344, 115] width 528 height 368
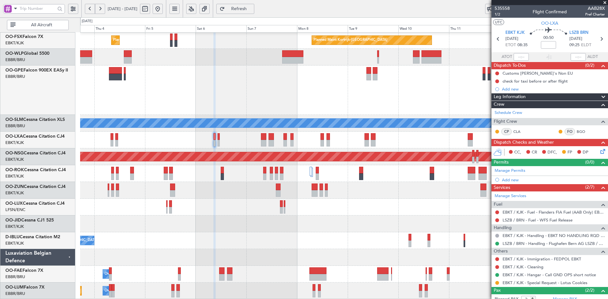
scroll to position [101, 0]
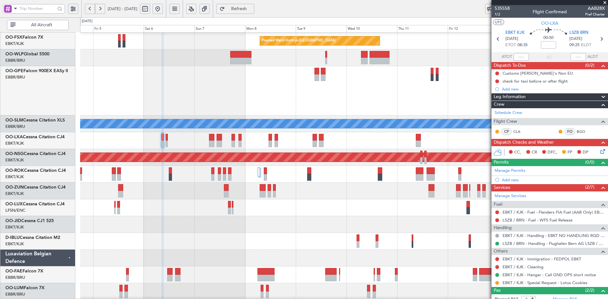
click at [369, 194] on div at bounding box center [344, 191] width 528 height 17
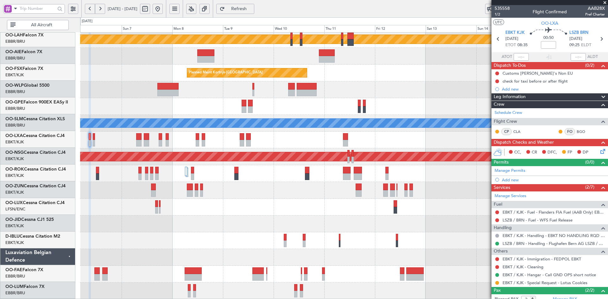
scroll to position [69, 0]
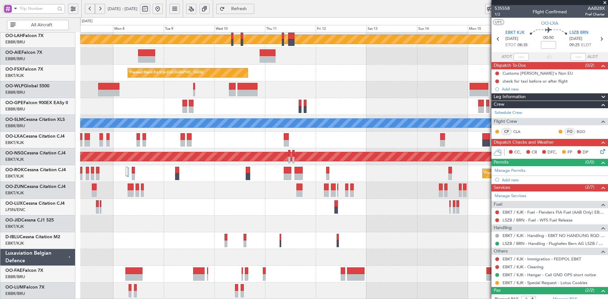
click at [310, 137] on div at bounding box center [344, 140] width 528 height 17
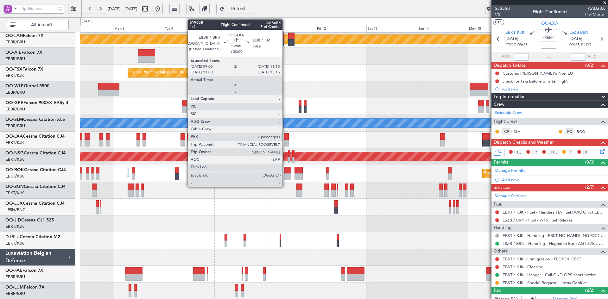
click at [285, 142] on div at bounding box center [286, 143] width 5 height 7
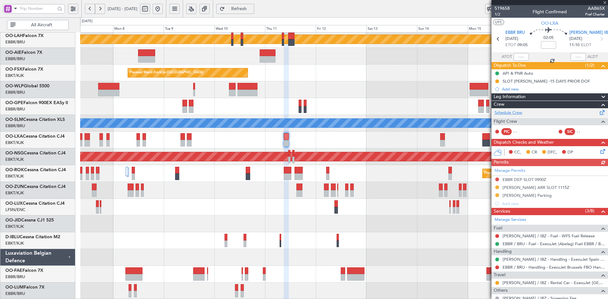
click at [521, 111] on link "Schedule Crew" at bounding box center [509, 113] width 28 height 6
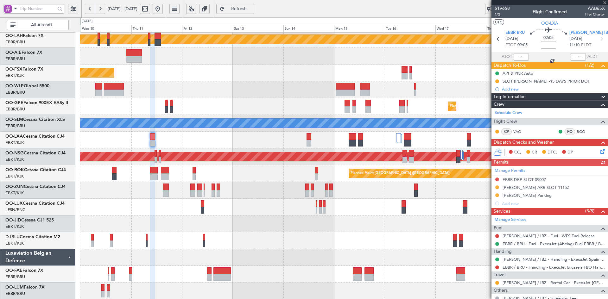
click at [249, 60] on div "Planned Maint Alton-st Louis (St Louis Regl) Planned Maint Kortrijk-Wevelgem Pl…" at bounding box center [344, 132] width 528 height 336
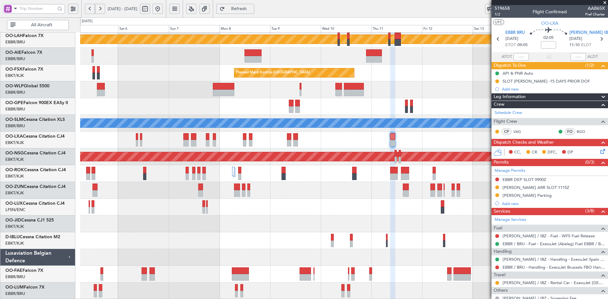
click at [503, 209] on fb-app "09 Sep 2025 - 20 Sep 2025 Refresh Quick Links All Aircraft Planned Maint Alton-…" at bounding box center [304, 154] width 608 height 292
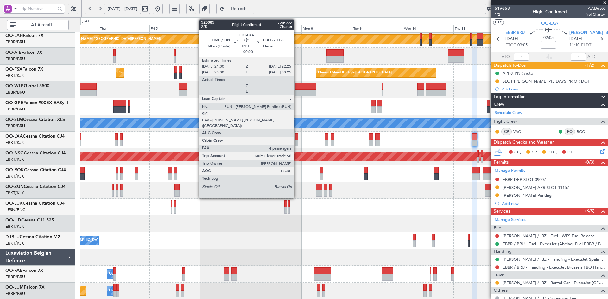
click at [297, 144] on div at bounding box center [296, 143] width 3 height 7
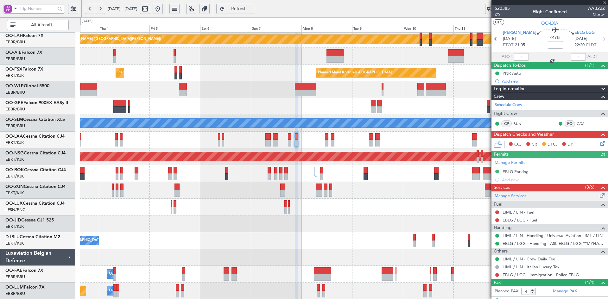
scroll to position [54, 0]
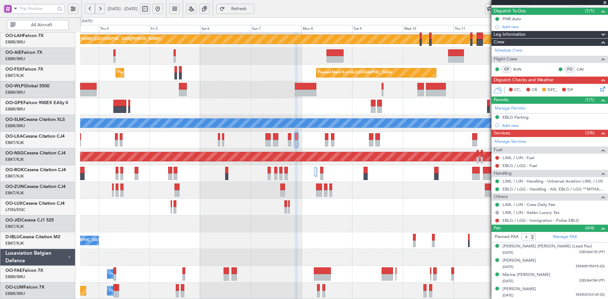
click at [606, 2] on span at bounding box center [605, 3] width 6 height 6
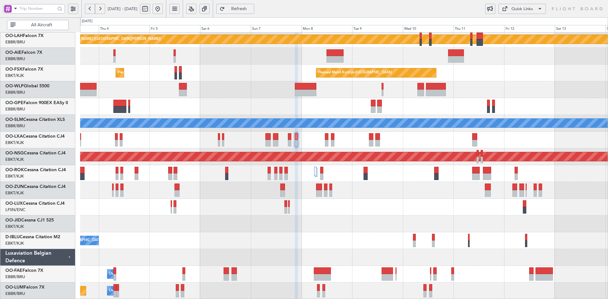
type input "0"
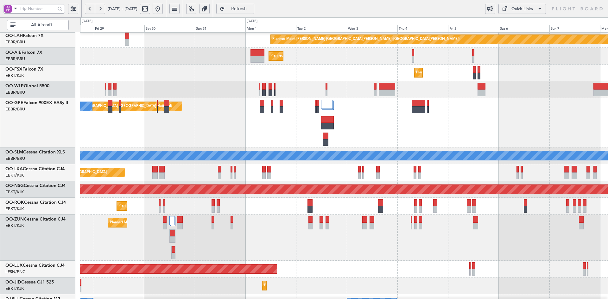
click at [499, 130] on div "Planned Maint Alton-st Louis (St Louis Regl) Planned Maint London (Farnborough)…" at bounding box center [344, 163] width 528 height 398
click at [250, 215] on div "Planned Maint Kortrijk-[GEOGRAPHIC_DATA]" at bounding box center [344, 238] width 528 height 46
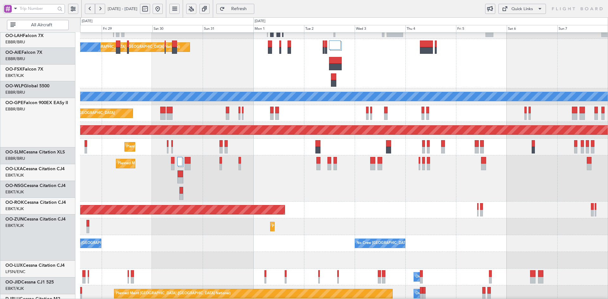
scroll to position [128, 0]
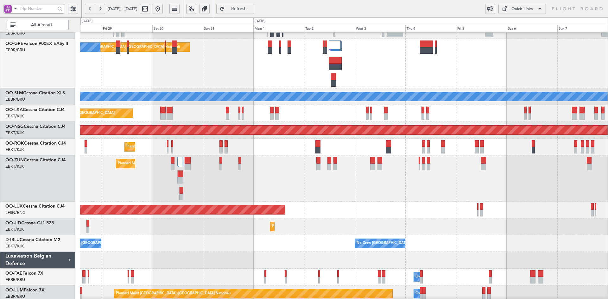
click at [234, 88] on div "Planned Maint Brussels (Brussels National) No Crew Brussels (Brussels National)" at bounding box center [344, 63] width 528 height 49
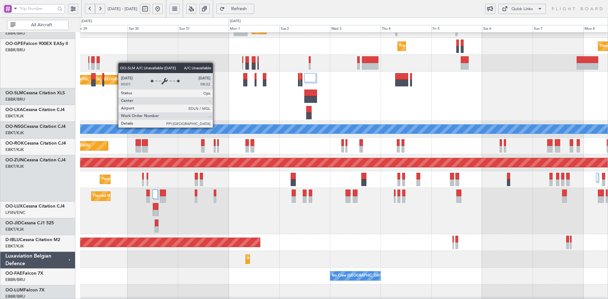
scroll to position [95, 0]
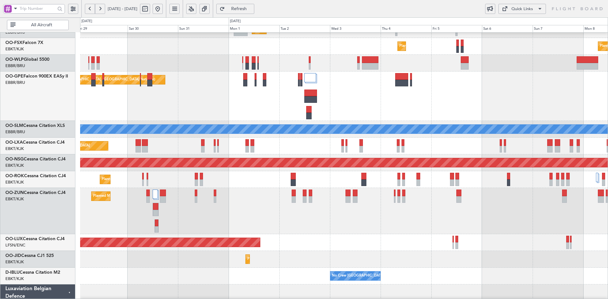
click at [483, 96] on div "Planned Maint Brussels (Brussels National) No Crew Brussels (Brussels National)" at bounding box center [344, 96] width 528 height 49
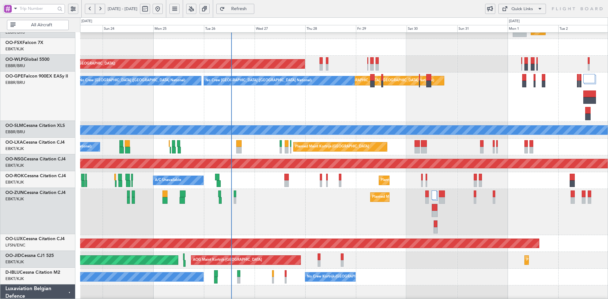
scroll to position [94, 0]
click at [337, 108] on div "Planned Maint Brussels (Brussels National) No Crew Brussels (Brussels National)…" at bounding box center [344, 97] width 528 height 49
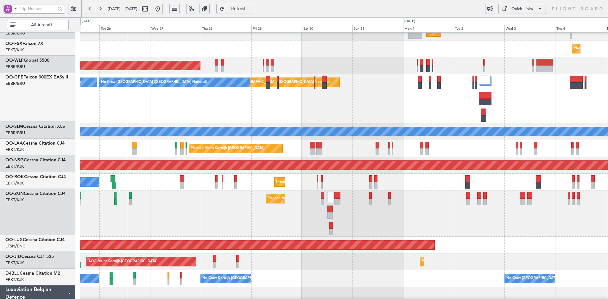
scroll to position [93, 0]
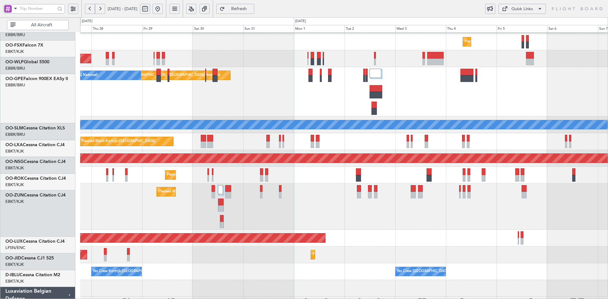
click at [381, 218] on div "Planned Maint Kortrijk-[GEOGRAPHIC_DATA]" at bounding box center [344, 207] width 528 height 46
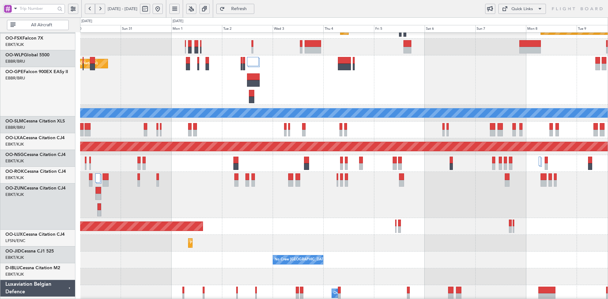
click at [407, 224] on div "Planned Maint [GEOGRAPHIC_DATA] ([GEOGRAPHIC_DATA])" at bounding box center [344, 226] width 528 height 17
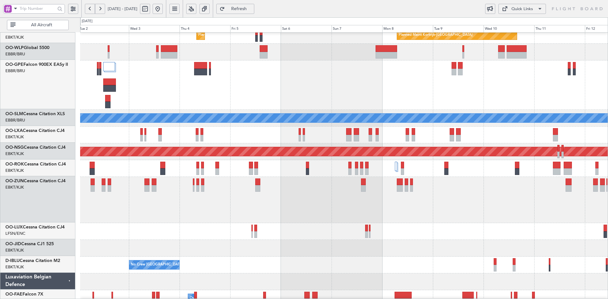
scroll to position [101, 0]
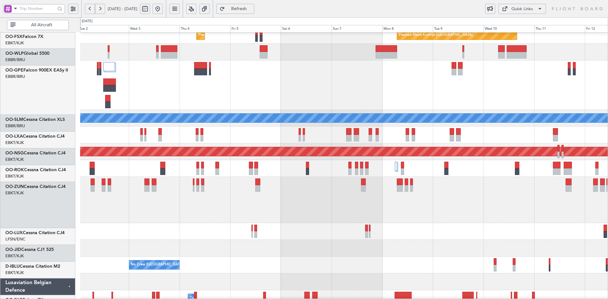
click at [310, 211] on div "Planned Maint Kortrijk-Wevelgem Planned Maint Kortrijk-Wevelgem Planned Maint B…" at bounding box center [344, 125] width 528 height 398
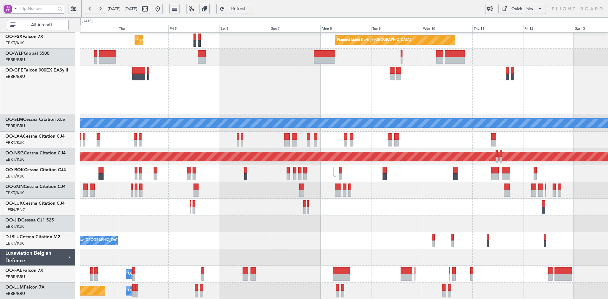
click at [372, 227] on div "Planned Maint Kortrijk-[GEOGRAPHIC_DATA]" at bounding box center [344, 224] width 528 height 17
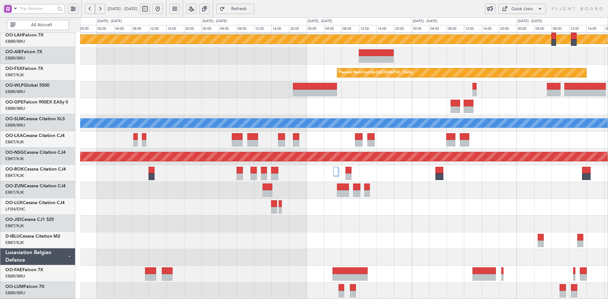
scroll to position [69, 0]
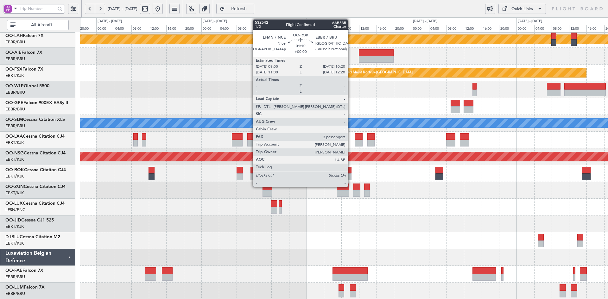
click at [351, 171] on div at bounding box center [349, 170] width 6 height 7
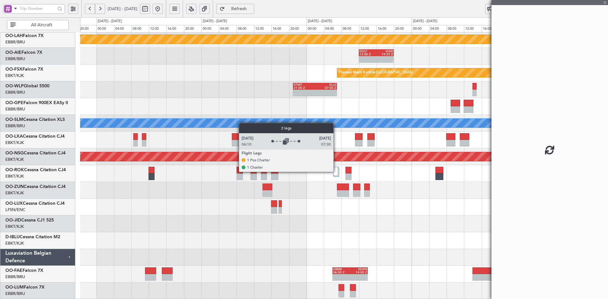
click at [336, 172] on div at bounding box center [335, 171] width 5 height 9
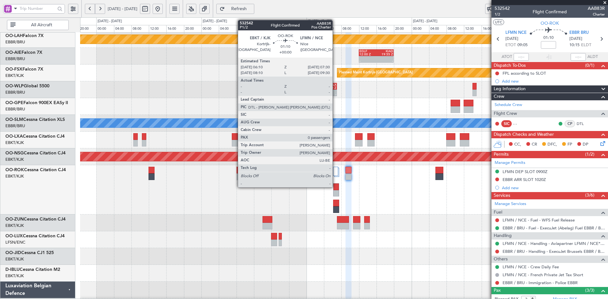
click at [335, 187] on div at bounding box center [336, 187] width 5 height 7
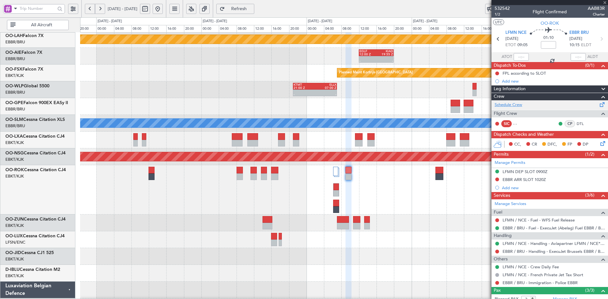
click at [513, 103] on link "Schedule Crew" at bounding box center [509, 105] width 28 height 6
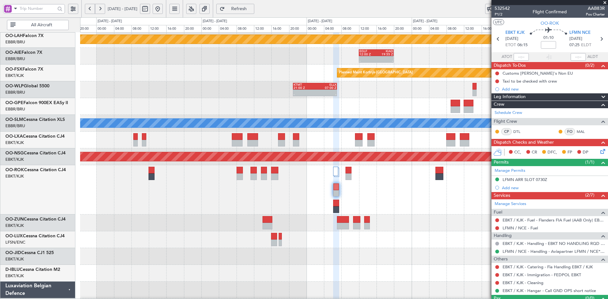
click at [393, 191] on div at bounding box center [344, 189] width 528 height 49
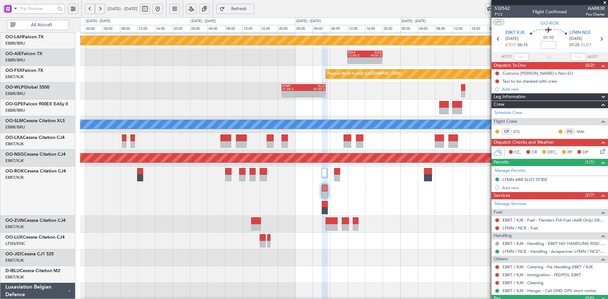
scroll to position [66, 0]
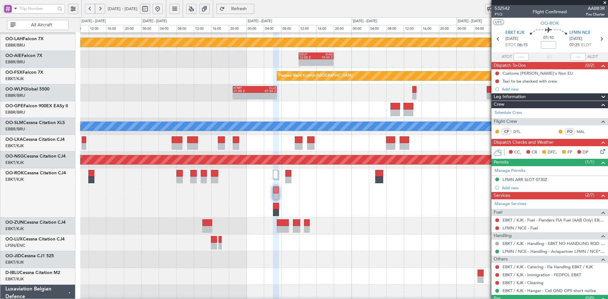
click at [381, 222] on div at bounding box center [344, 226] width 528 height 17
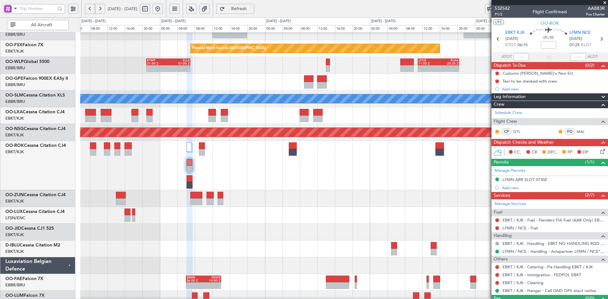
click at [327, 188] on div "- - EGLF 12:00 Z KIAD 19:55 Z - - KIAD 21:30 Z EBBR 04:55 Z Planned Maint Kortr…" at bounding box center [344, 123] width 528 height 368
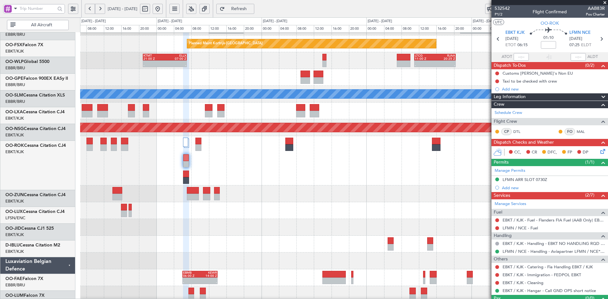
scroll to position [98, 0]
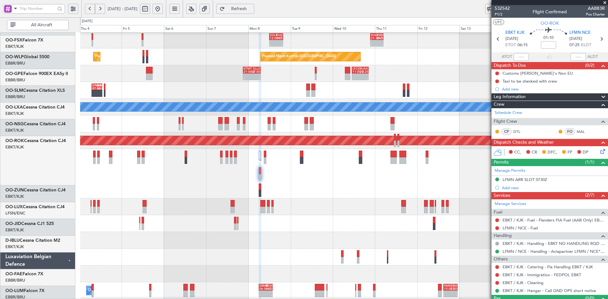
click at [405, 253] on div "No Crew [GEOGRAPHIC_DATA] ([GEOGRAPHIC_DATA] National)" at bounding box center [344, 257] width 528 height 17
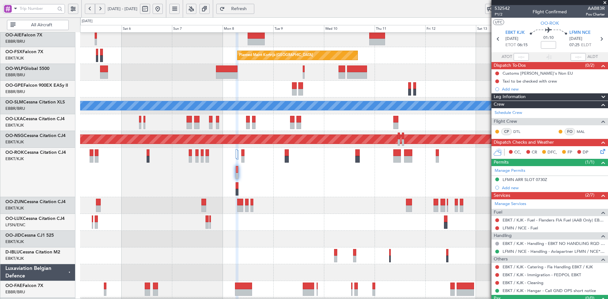
scroll to position [91, 0]
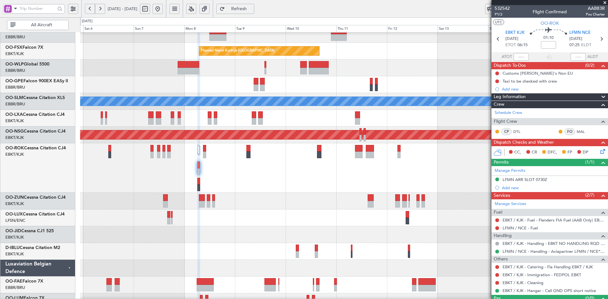
click at [372, 183] on div "Planned Maint [GEOGRAPHIC_DATA] ([GEOGRAPHIC_DATA])" at bounding box center [344, 168] width 528 height 49
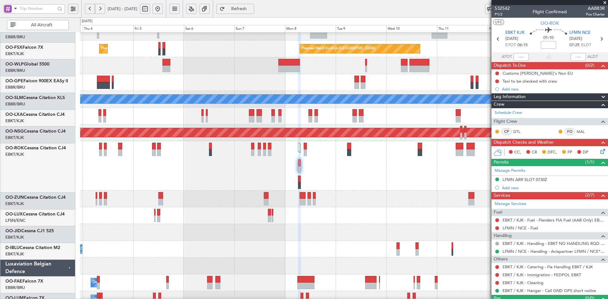
scroll to position [93, 0]
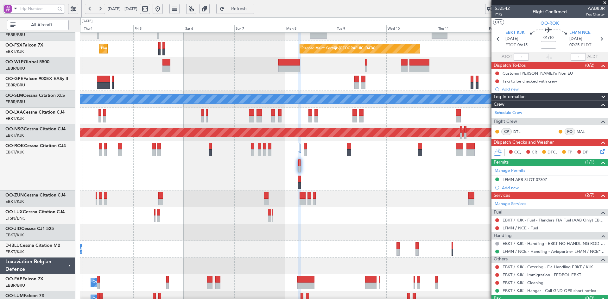
click at [362, 187] on div "Planned Maint [GEOGRAPHIC_DATA] ([GEOGRAPHIC_DATA])" at bounding box center [344, 165] width 528 height 49
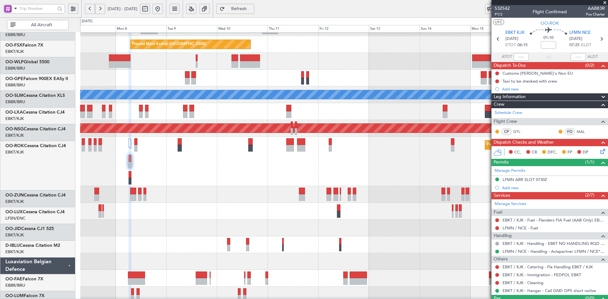
scroll to position [97, 0]
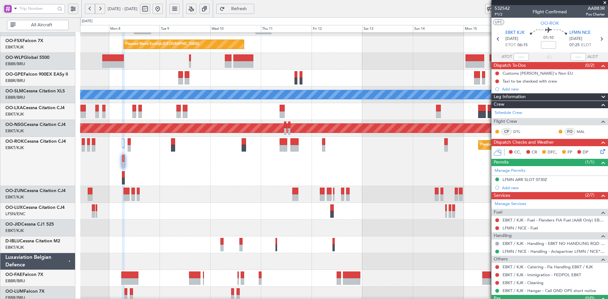
click at [255, 188] on div at bounding box center [344, 194] width 528 height 17
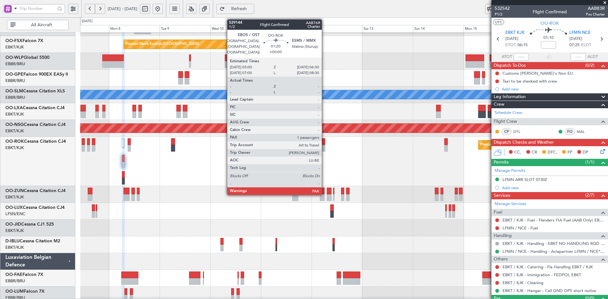
click at [325, 148] on div at bounding box center [323, 148] width 3 height 7
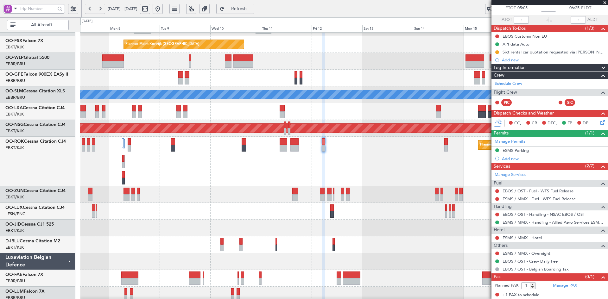
scroll to position [0, 0]
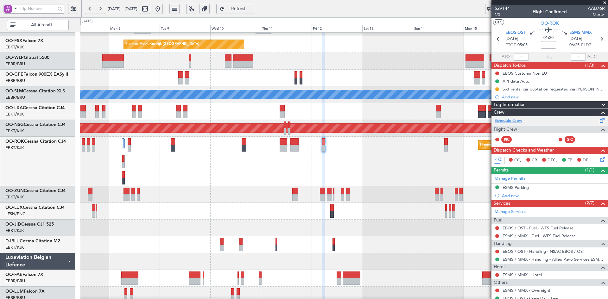
click at [509, 120] on link "Schedule Crew" at bounding box center [509, 121] width 28 height 6
click at [606, 2] on span at bounding box center [605, 3] width 6 height 6
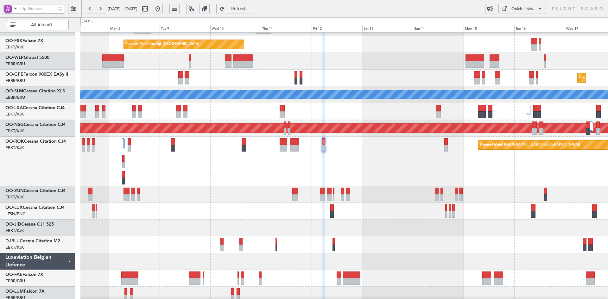
type input "0"
click at [163, 8] on button at bounding box center [158, 9] width 10 height 10
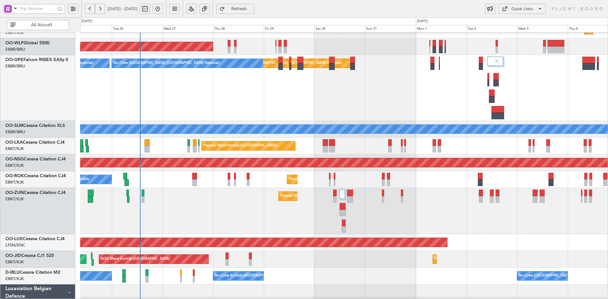
click at [381, 121] on div "Planned Maint Brussels (Brussels National) No Crew Brussels (Brussels National)…" at bounding box center [344, 88] width 528 height 66
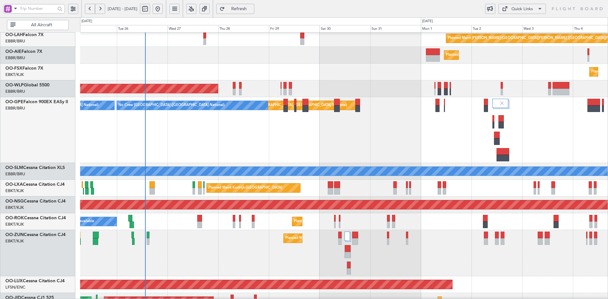
scroll to position [68, 0]
click at [378, 140] on div "Planned Maint Brussels (Brussels National) No Crew Brussels (Brussels National)…" at bounding box center [344, 130] width 528 height 66
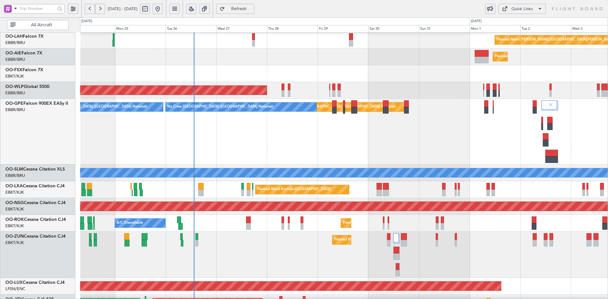
scroll to position [68, 0]
click at [400, 138] on div "Planned Maint Brussels (Brussels National) No Crew Brussels (Brussels National)…" at bounding box center [344, 132] width 528 height 66
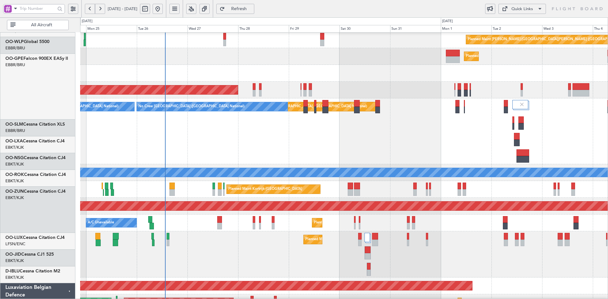
scroll to position [68, 0]
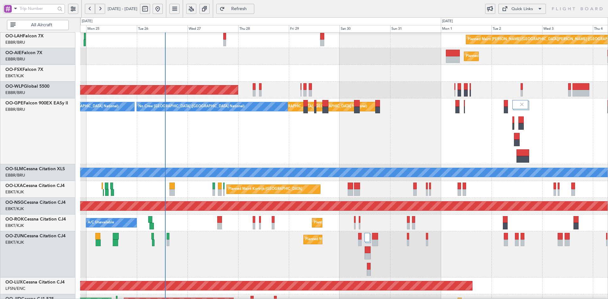
click at [328, 156] on div "Planned Maint Brussels (Brussels National) No Crew Brussels (Brussels National)…" at bounding box center [344, 132] width 528 height 66
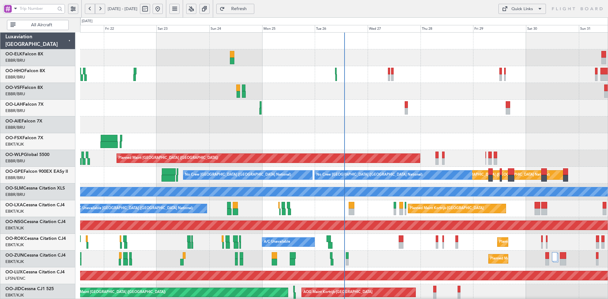
click at [408, 133] on div "Planned Maint Kortrijk-[GEOGRAPHIC_DATA]" at bounding box center [344, 141] width 528 height 17
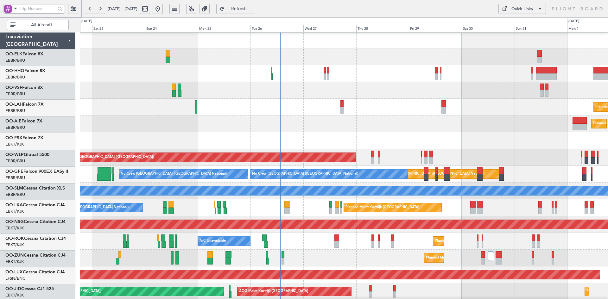
scroll to position [1, 0]
click at [463, 128] on div "Planned Maint [GEOGRAPHIC_DATA] ([GEOGRAPHIC_DATA])" at bounding box center [344, 124] width 528 height 17
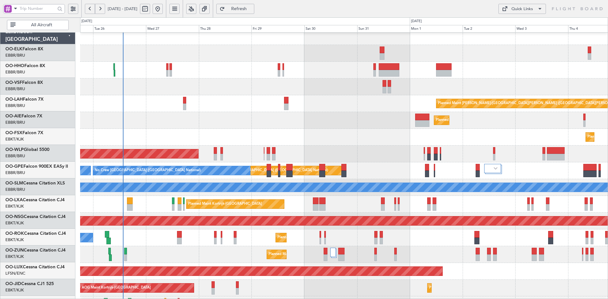
scroll to position [4, 0]
click at [348, 139] on div "Planned Maint Kortrijk-[GEOGRAPHIC_DATA]" at bounding box center [344, 137] width 528 height 17
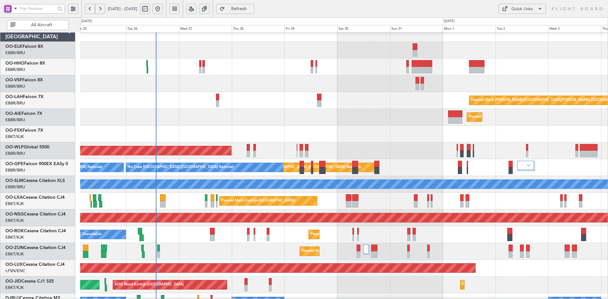
click at [371, 120] on div "Planned Maint [GEOGRAPHIC_DATA] ([GEOGRAPHIC_DATA])" at bounding box center [344, 117] width 528 height 17
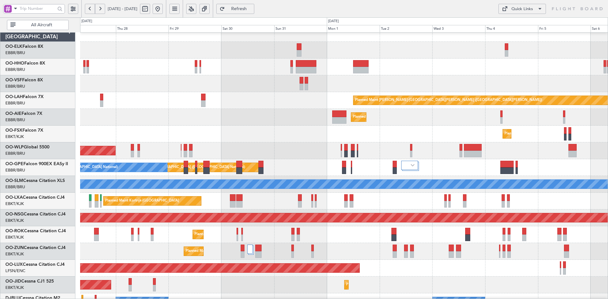
click at [443, 125] on div "Planned Maint [GEOGRAPHIC_DATA] ([GEOGRAPHIC_DATA])" at bounding box center [344, 117] width 528 height 17
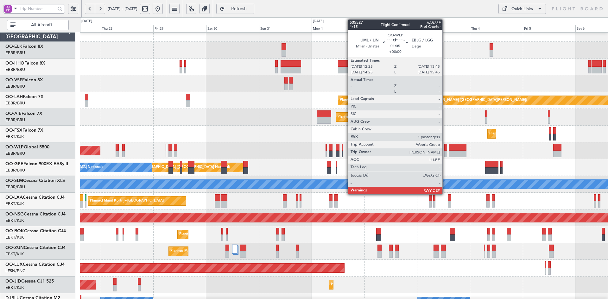
click at [445, 155] on div at bounding box center [445, 154] width 3 height 7
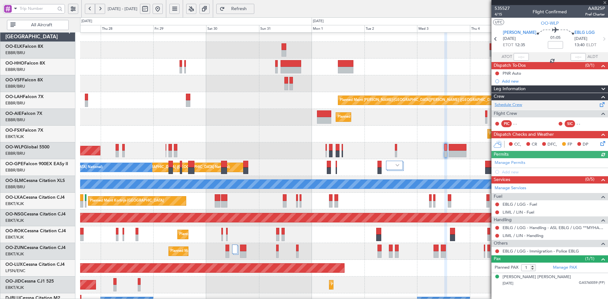
click at [514, 105] on link "Schedule Crew" at bounding box center [509, 105] width 28 height 6
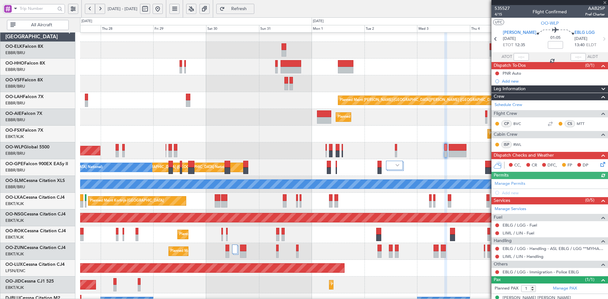
click at [605, 1] on div at bounding box center [550, 2] width 117 height 5
click at [605, 2] on span at bounding box center [605, 3] width 6 height 6
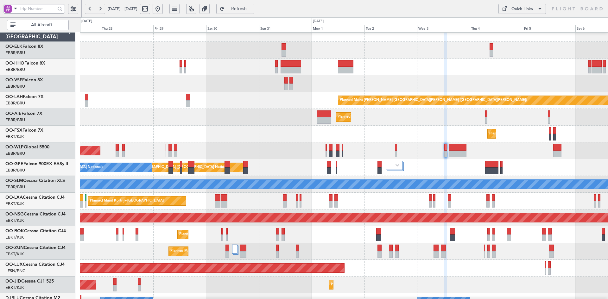
type input "0"
click at [342, 116] on div "Planned Maint [GEOGRAPHIC_DATA] ([GEOGRAPHIC_DATA])" at bounding box center [344, 117] width 528 height 17
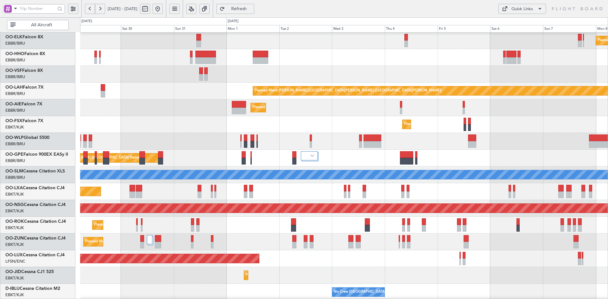
click at [494, 133] on div "Planned Maint Kortrijk-Wevelgem Planned Maint Kortrijk-Wevelgem" at bounding box center [344, 124] width 528 height 17
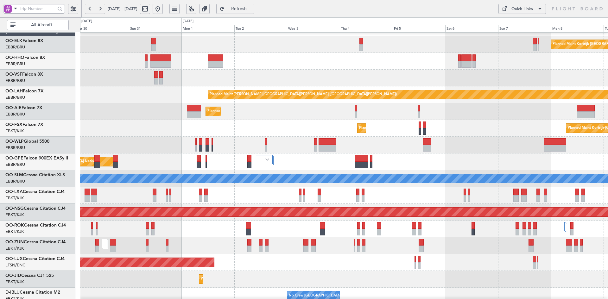
click at [390, 146] on div "Planned Maint [GEOGRAPHIC_DATA] ([GEOGRAPHIC_DATA])" at bounding box center [344, 145] width 528 height 17
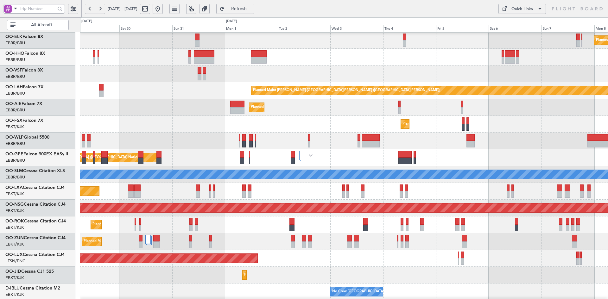
click at [436, 131] on div "Planned Maint Kortrijk-Wevelgem Planned Maint Kortrijk-Wevelgem" at bounding box center [344, 124] width 528 height 17
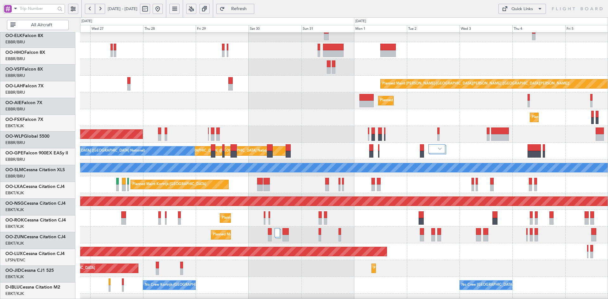
click at [321, 88] on div "Planned Maint [PERSON_NAME]-[GEOGRAPHIC_DATA][PERSON_NAME] ([GEOGRAPHIC_DATA][P…" at bounding box center [344, 84] width 528 height 17
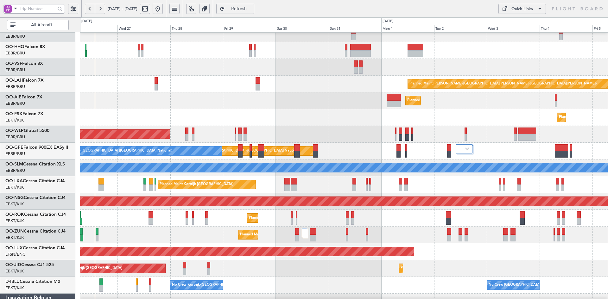
scroll to position [69, 0]
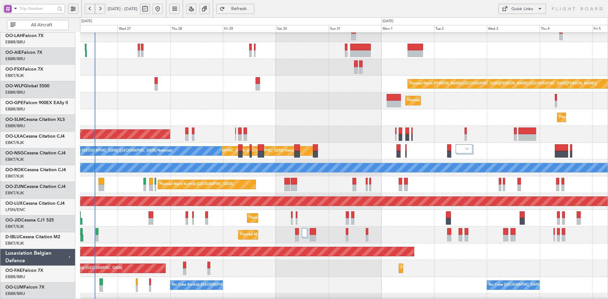
click at [372, 208] on div "Planned Maint Alton-st Louis (St Louis Regl) Planned Maint London (Farnborough)…" at bounding box center [344, 177] width 528 height 336
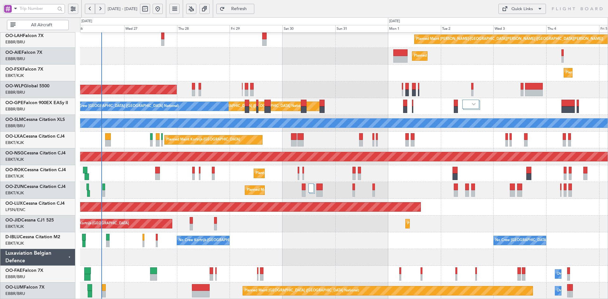
click at [408, 199] on div "Planned Maint Kortrijk-[GEOGRAPHIC_DATA]" at bounding box center [344, 190] width 528 height 17
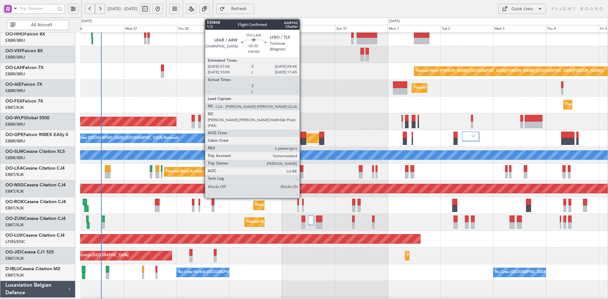
click at [303, 169] on div at bounding box center [300, 168] width 6 height 7
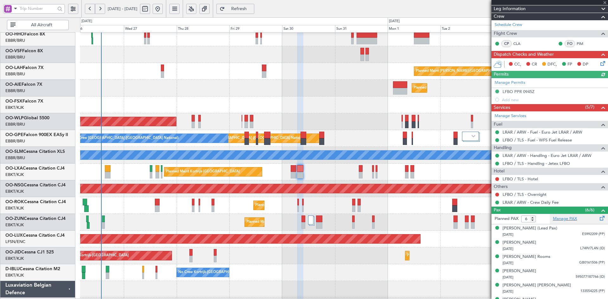
scroll to position [91, 0]
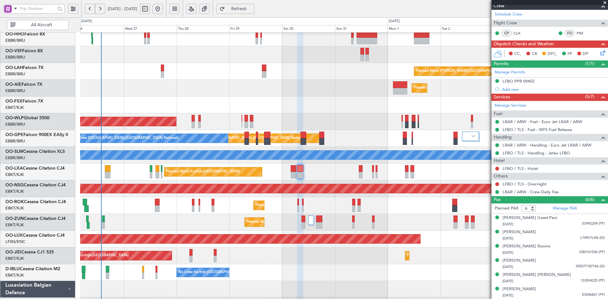
click at [604, 0] on span at bounding box center [605, 3] width 6 height 6
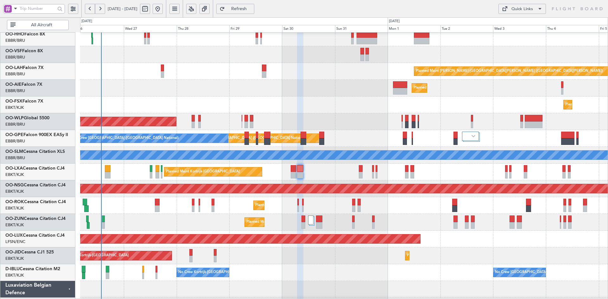
type input "0"
click at [455, 145] on div "Planned Maint Brussels (Brussels National) No Crew Brussels (Brussels National)…" at bounding box center [344, 138] width 528 height 17
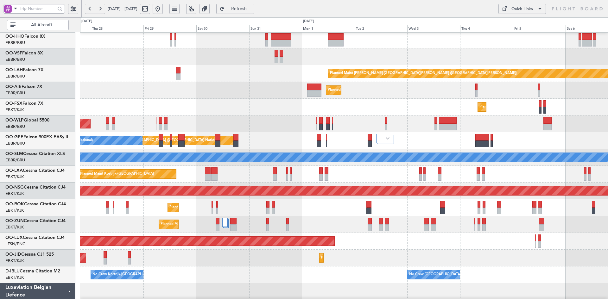
click at [377, 90] on div "Planned Maint [GEOGRAPHIC_DATA] ([GEOGRAPHIC_DATA])" at bounding box center [344, 90] width 528 height 17
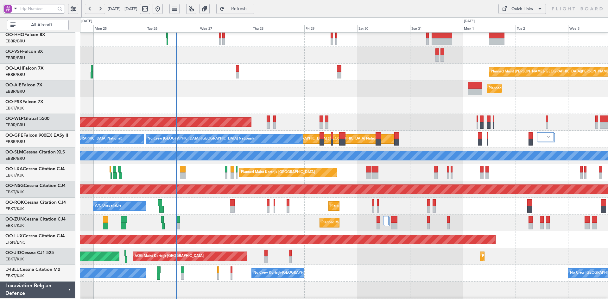
scroll to position [35, 0]
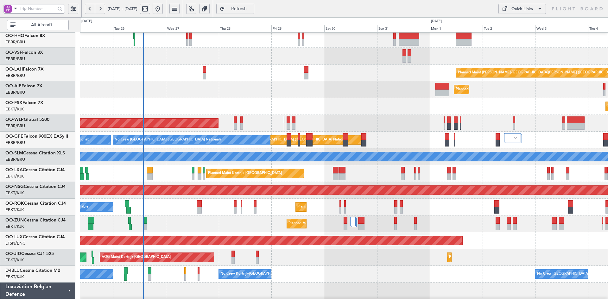
click at [382, 96] on div "Planned Maint [GEOGRAPHIC_DATA] ([GEOGRAPHIC_DATA])" at bounding box center [344, 89] width 528 height 17
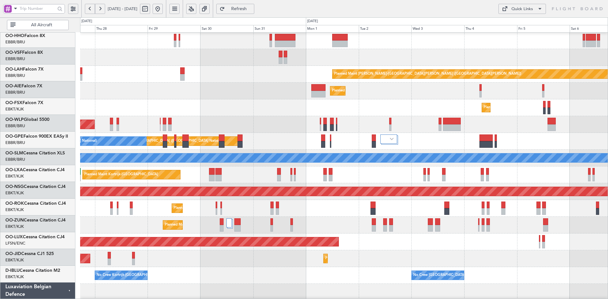
scroll to position [34, 0]
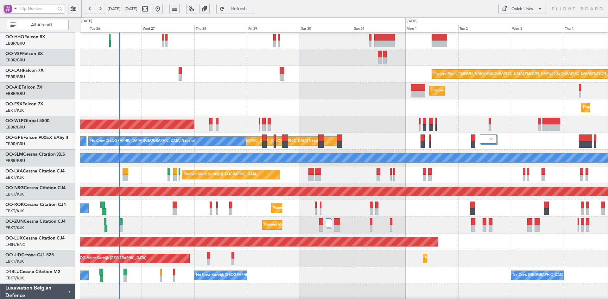
click at [342, 106] on div "Planned Maint Kortrijk-[GEOGRAPHIC_DATA]" at bounding box center [344, 107] width 528 height 17
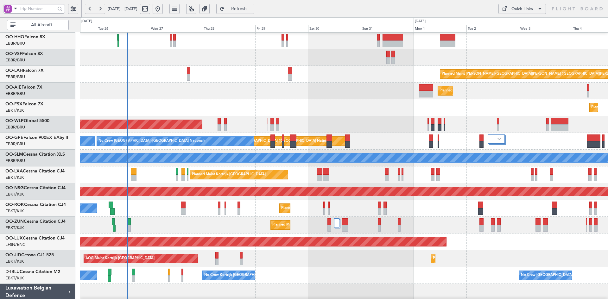
click at [471, 168] on div "Planned Maint Alton-st Louis (St Louis Regl) Planned Maint London (Farnborough)…" at bounding box center [344, 167] width 528 height 336
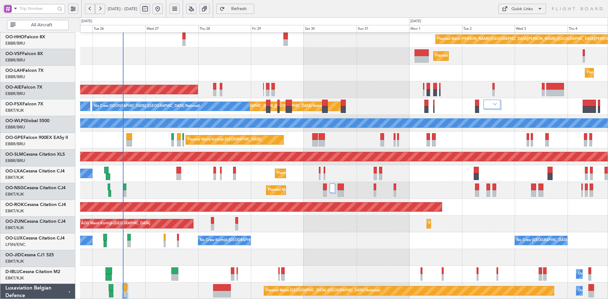
scroll to position [69, 0]
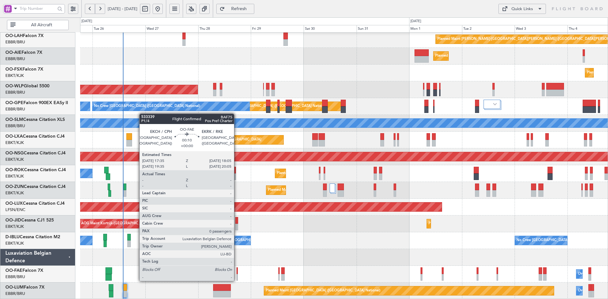
click at [237, 281] on div at bounding box center [237, 277] width 1 height 7
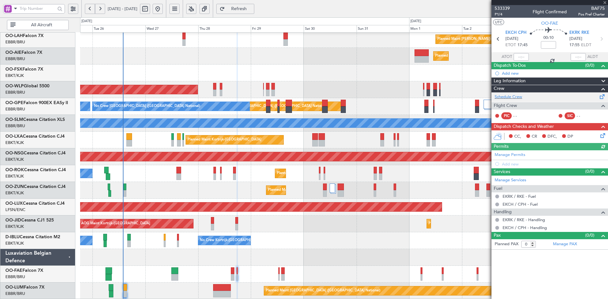
click at [513, 93] on div "Schedule Crew" at bounding box center [550, 98] width 117 height 10
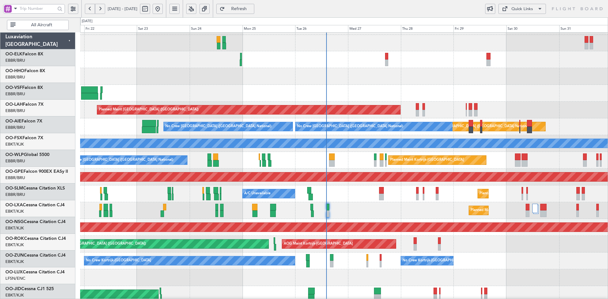
scroll to position [48, 0]
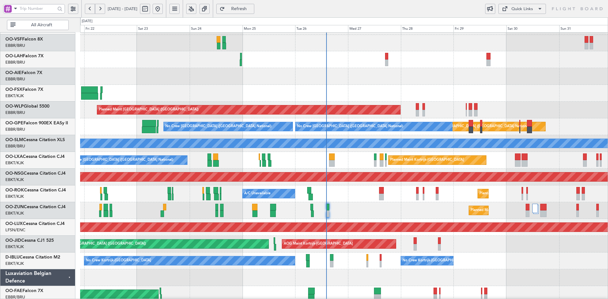
click at [369, 99] on div "Planned Maint Kortrijk-[GEOGRAPHIC_DATA]" at bounding box center [344, 93] width 528 height 17
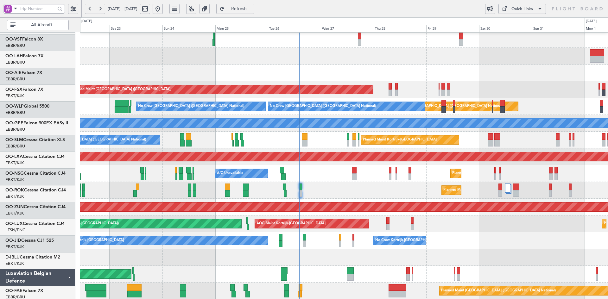
scroll to position [69, 0]
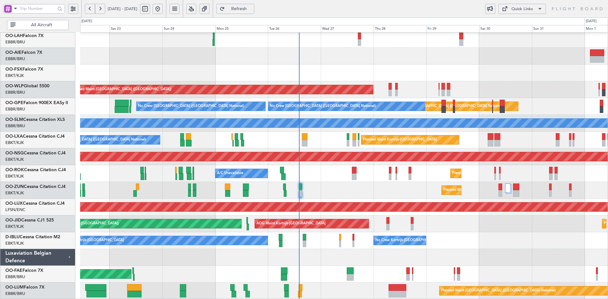
click at [502, 217] on div "Planned Maint [PERSON_NAME]-[GEOGRAPHIC_DATA][PERSON_NAME] ([GEOGRAPHIC_DATA][P…" at bounding box center [344, 132] width 528 height 336
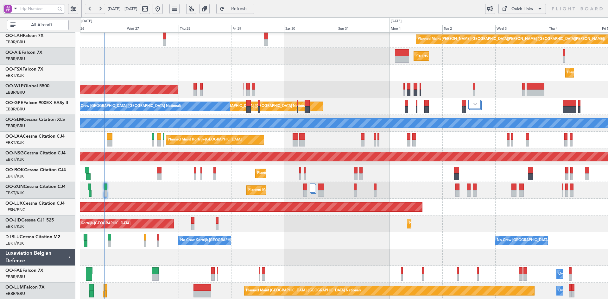
click at [314, 221] on div "Planned Maint [PERSON_NAME]-[GEOGRAPHIC_DATA][PERSON_NAME] ([GEOGRAPHIC_DATA][P…" at bounding box center [344, 132] width 528 height 336
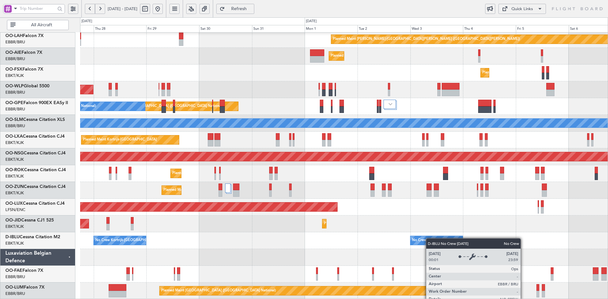
click at [425, 239] on div "No Crew [GEOGRAPHIC_DATA] ([GEOGRAPHIC_DATA] National)" at bounding box center [465, 241] width 106 height 10
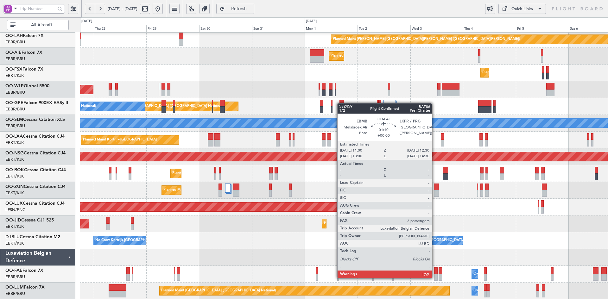
click at [435, 278] on div at bounding box center [435, 277] width 3 height 7
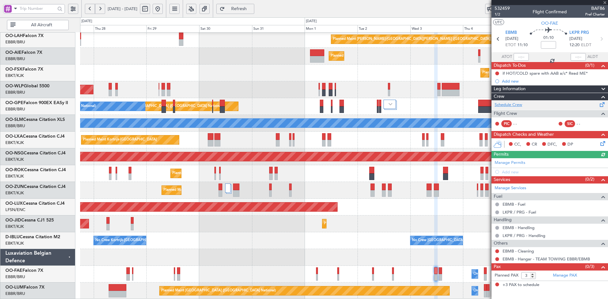
click at [519, 106] on link "Schedule Crew" at bounding box center [509, 105] width 28 height 6
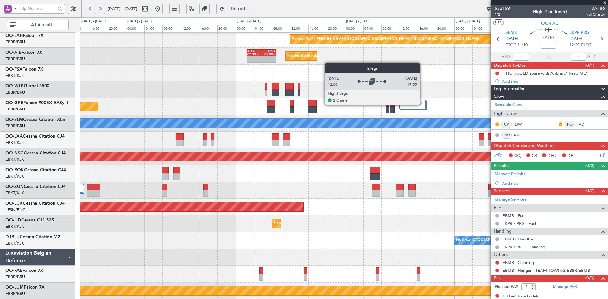
click at [423, 105] on div at bounding box center [412, 104] width 26 height 9
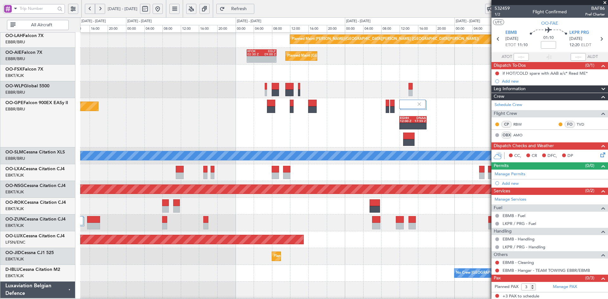
click at [605, 0] on span at bounding box center [605, 3] width 6 height 6
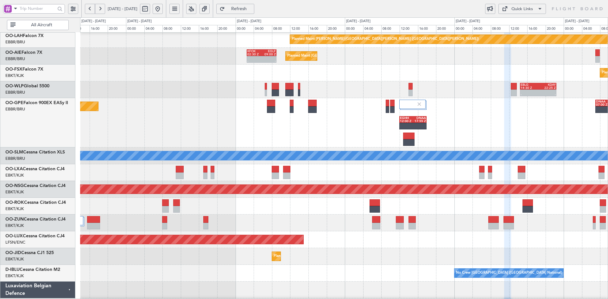
type input "0"
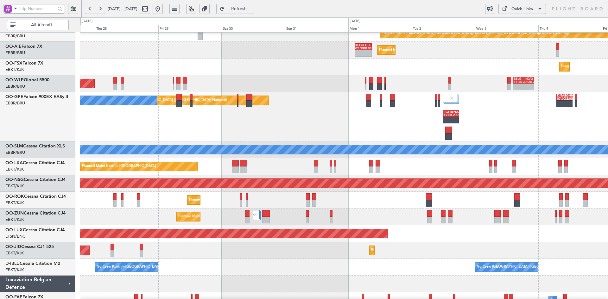
click at [361, 112] on div "Planned Maint [GEOGRAPHIC_DATA] ([GEOGRAPHIC_DATA] National) DNAA 07:00 Z EGHH …" at bounding box center [344, 116] width 528 height 49
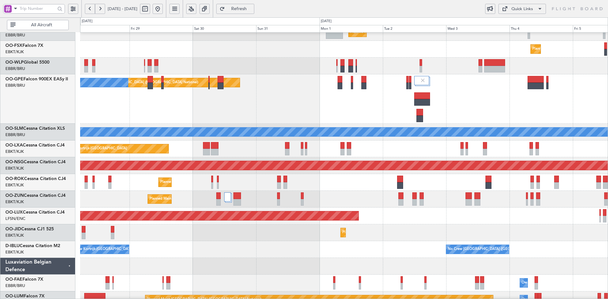
click at [364, 186] on div "Planned Maint Kortrijk-[GEOGRAPHIC_DATA]" at bounding box center [344, 182] width 528 height 17
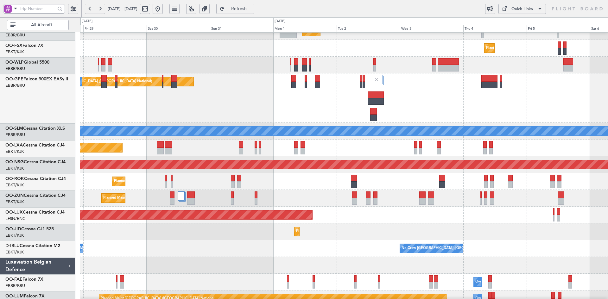
scroll to position [93, 0]
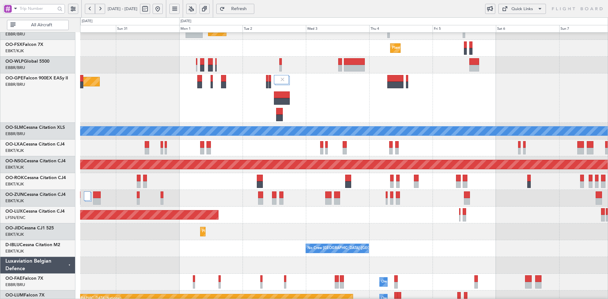
click at [346, 214] on div "Planned Maint [GEOGRAPHIC_DATA] ([GEOGRAPHIC_DATA])" at bounding box center [344, 215] width 528 height 17
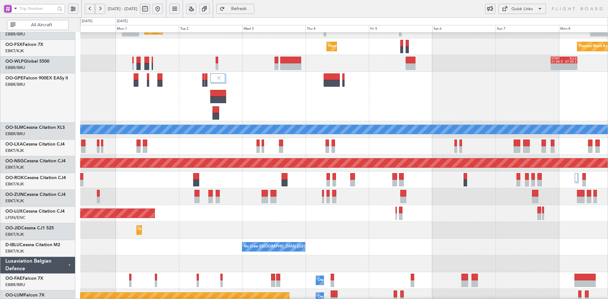
scroll to position [95, 0]
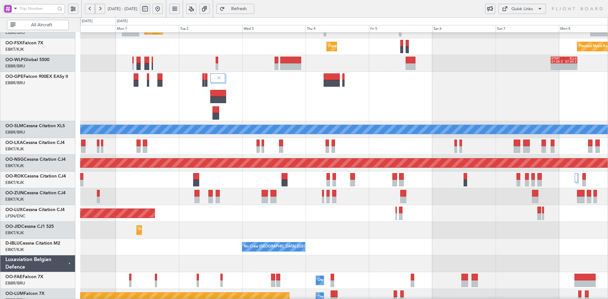
click at [370, 187] on div "Planned Maint Kortrijk-[GEOGRAPHIC_DATA]" at bounding box center [344, 180] width 528 height 17
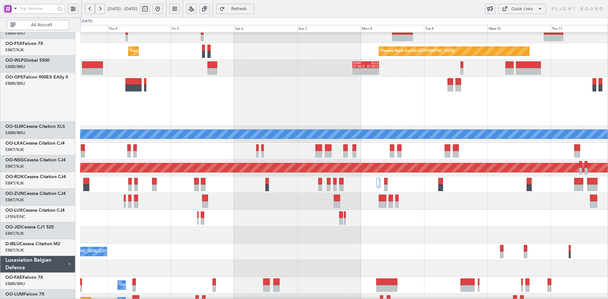
scroll to position [90, 0]
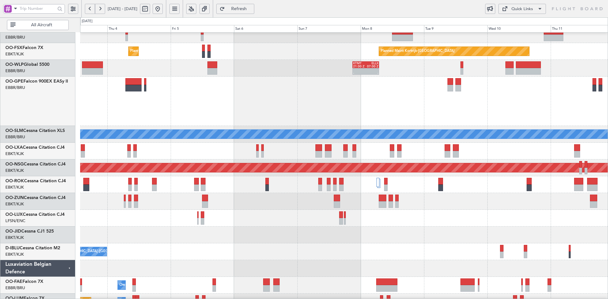
click at [411, 218] on div "Planned Maint [GEOGRAPHIC_DATA] ([GEOGRAPHIC_DATA])" at bounding box center [344, 218] width 528 height 17
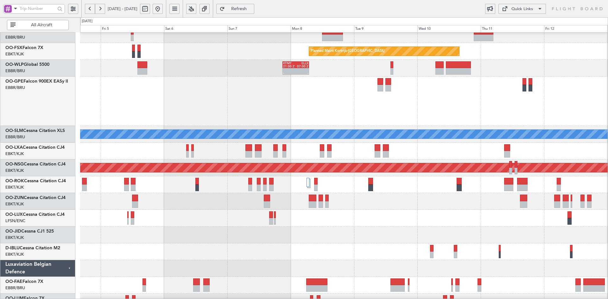
click at [435, 220] on div at bounding box center [344, 218] width 528 height 17
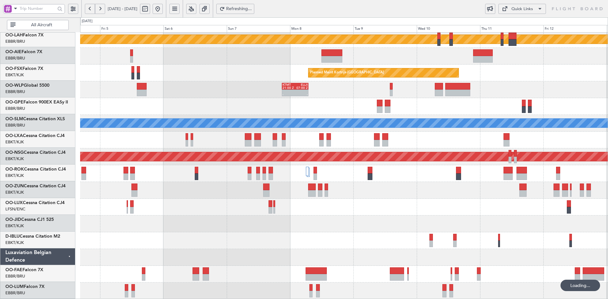
scroll to position [69, 0]
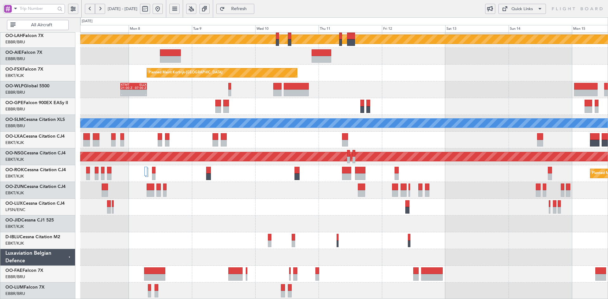
click at [291, 205] on div "Planned Maint [PERSON_NAME]-[GEOGRAPHIC_DATA][PERSON_NAME] ([GEOGRAPHIC_DATA][P…" at bounding box center [344, 132] width 528 height 336
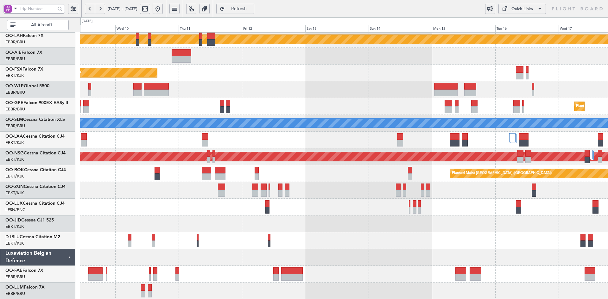
click at [333, 234] on div at bounding box center [344, 241] width 528 height 17
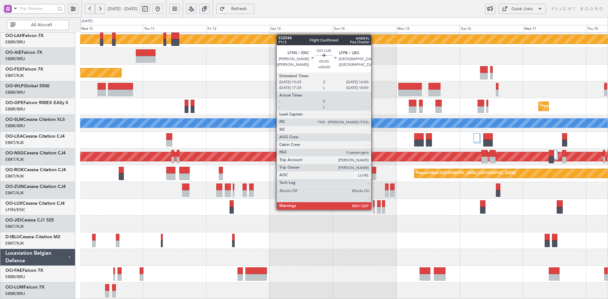
click at [374, 209] on div at bounding box center [374, 210] width 2 height 7
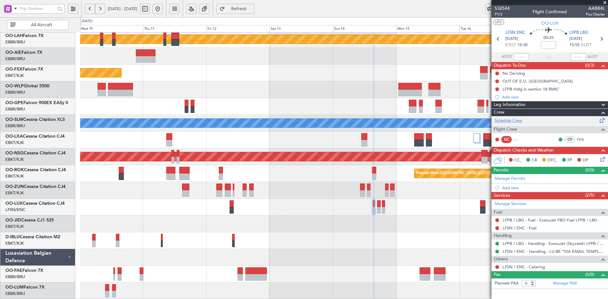
click at [512, 119] on link "Schedule Crew" at bounding box center [509, 121] width 28 height 6
click at [605, 1] on span at bounding box center [605, 3] width 6 height 6
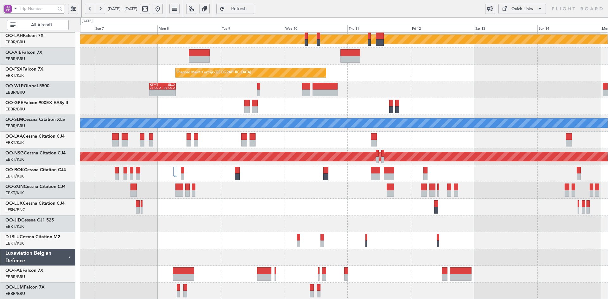
click at [455, 84] on div "KTMT 21:00 Z ELLX 07:00 Z - -" at bounding box center [344, 89] width 528 height 17
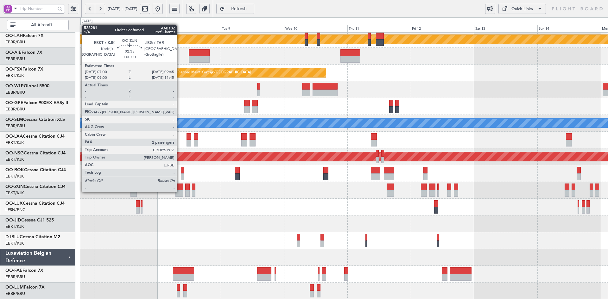
click at [180, 192] on div at bounding box center [179, 193] width 7 height 7
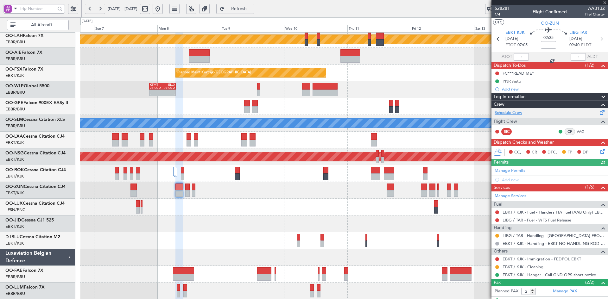
click at [517, 112] on link "Schedule Crew" at bounding box center [509, 113] width 28 height 6
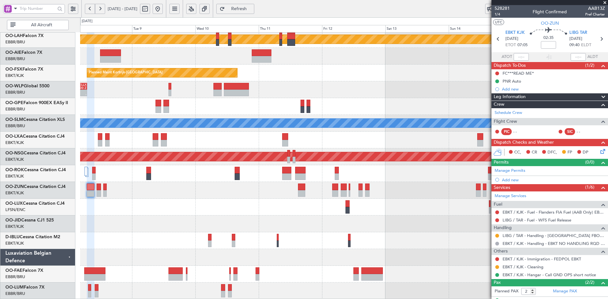
click at [342, 138] on div at bounding box center [344, 140] width 528 height 17
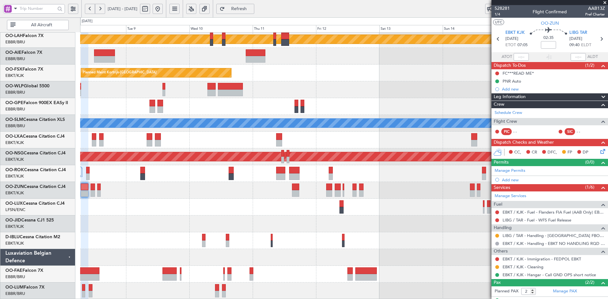
click at [606, 3] on span at bounding box center [605, 3] width 6 height 6
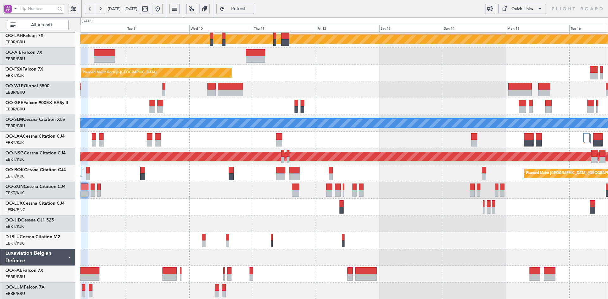
type input "0"
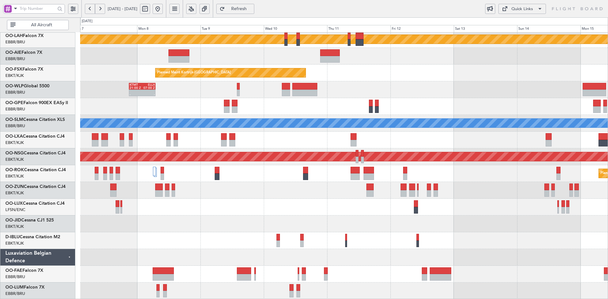
click at [302, 206] on div at bounding box center [344, 207] width 528 height 17
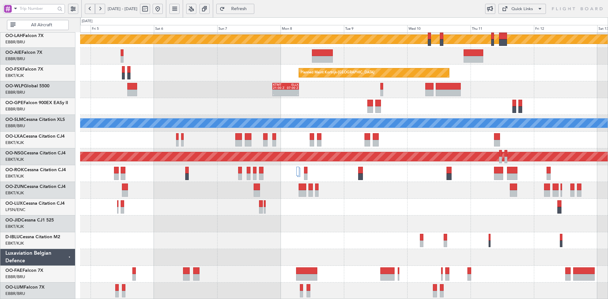
click at [418, 142] on div at bounding box center [344, 140] width 528 height 17
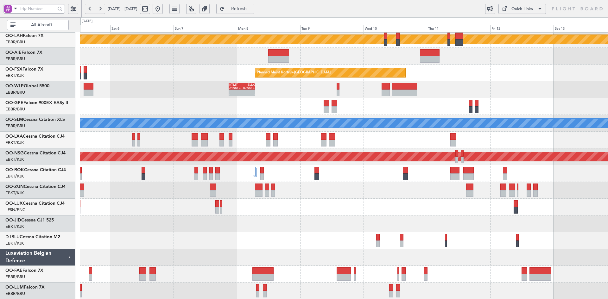
click at [350, 197] on div "Planned Maint [PERSON_NAME]-[GEOGRAPHIC_DATA][PERSON_NAME] ([GEOGRAPHIC_DATA][P…" at bounding box center [344, 132] width 528 height 336
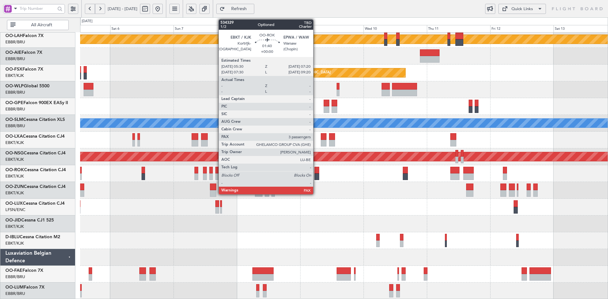
click at [316, 178] on div at bounding box center [317, 177] width 5 height 7
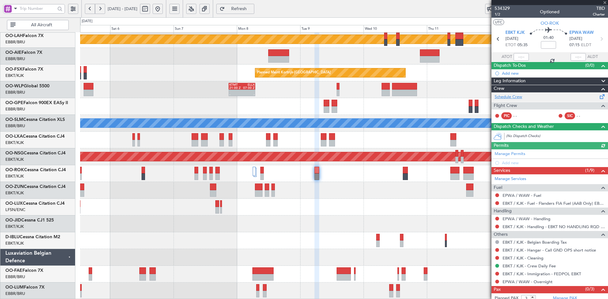
click at [514, 97] on link "Schedule Crew" at bounding box center [509, 97] width 28 height 6
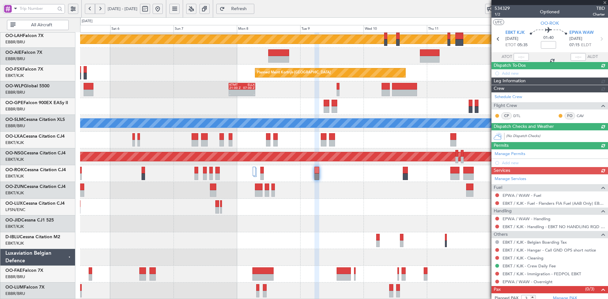
click at [328, 252] on div "Planned Maint [PERSON_NAME]-[GEOGRAPHIC_DATA][PERSON_NAME] ([GEOGRAPHIC_DATA][P…" at bounding box center [344, 132] width 528 height 336
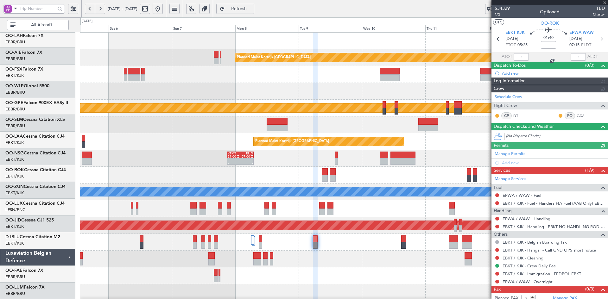
scroll to position [0, 0]
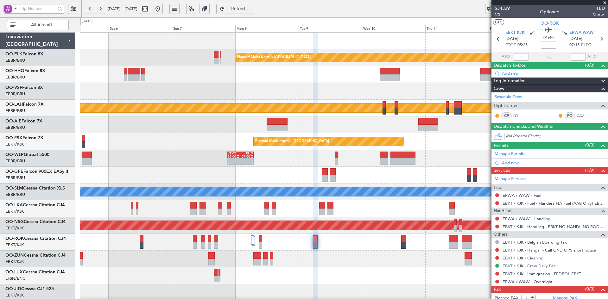
click at [298, 262] on div at bounding box center [344, 259] width 528 height 17
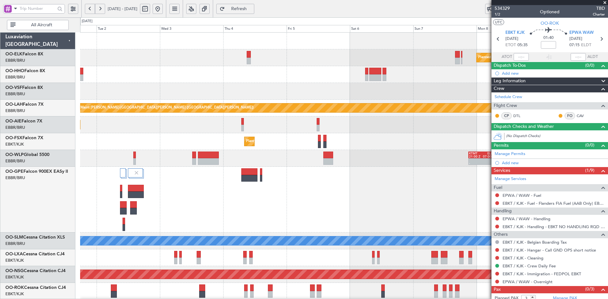
click at [466, 192] on div "Planned Maint [GEOGRAPHIC_DATA] ([GEOGRAPHIC_DATA] National)" at bounding box center [344, 200] width 528 height 66
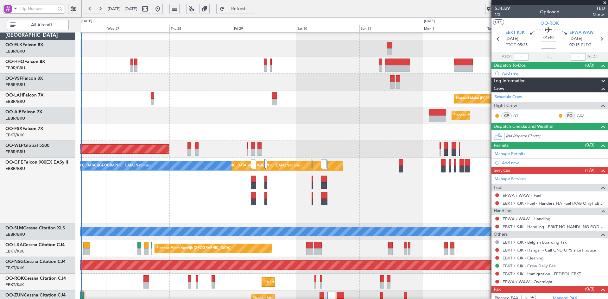
click at [511, 209] on fb-app "[DATE] - [DATE] Refresh Quick Links All Aircraft Planned [GEOGRAPHIC_DATA][PERS…" at bounding box center [304, 154] width 608 height 292
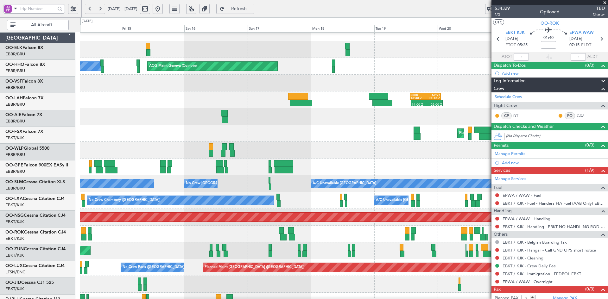
scroll to position [8, 0]
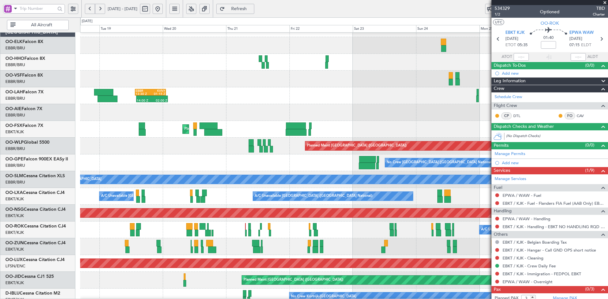
click at [55, 149] on div "AOG Maint Geneva (Cointrin) 14:00 Z 02:00 Z EBBR 13:30 Z KVNY 01:15 Z Planned M…" at bounding box center [304, 158] width 608 height 282
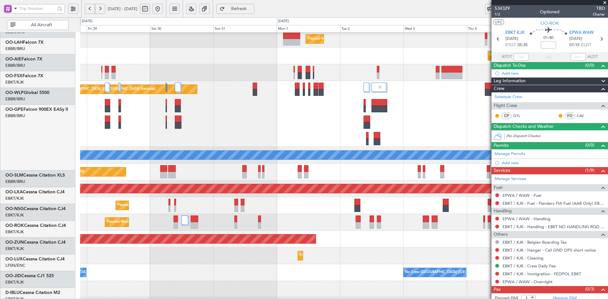
scroll to position [103, 0]
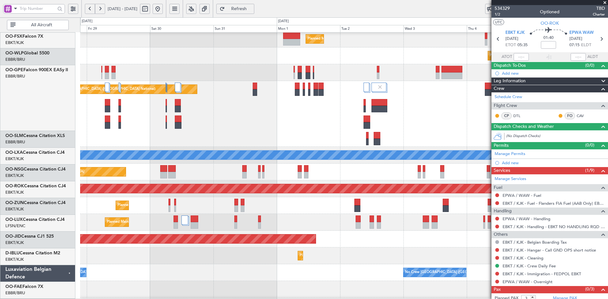
click at [182, 126] on div "No Crew [GEOGRAPHIC_DATA] ([GEOGRAPHIC_DATA] National) Planned Maint [GEOGRAPHI…" at bounding box center [344, 114] width 528 height 66
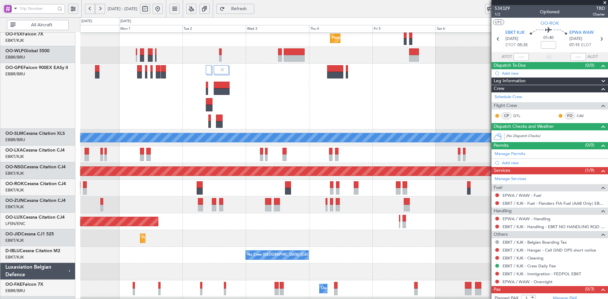
click at [228, 108] on div "Planned Maint [GEOGRAPHIC_DATA] ([GEOGRAPHIC_DATA] National)" at bounding box center [344, 97] width 528 height 66
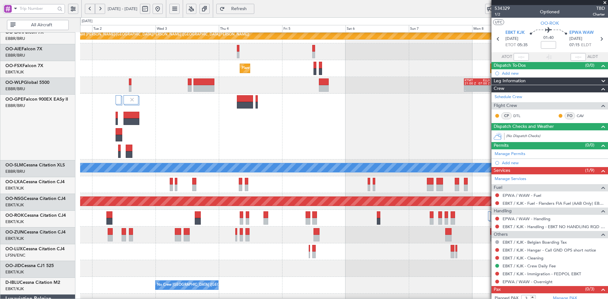
scroll to position [73, 0]
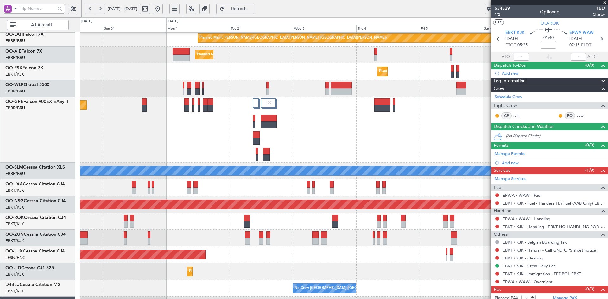
click at [414, 131] on div "Planned Maint [GEOGRAPHIC_DATA] ([GEOGRAPHIC_DATA] National) No Crew [GEOGRAPHI…" at bounding box center [344, 130] width 528 height 66
click at [397, 108] on div "Planned Maint [GEOGRAPHIC_DATA] ([GEOGRAPHIC_DATA] National) No Crew [GEOGRAPHI…" at bounding box center [344, 130] width 528 height 66
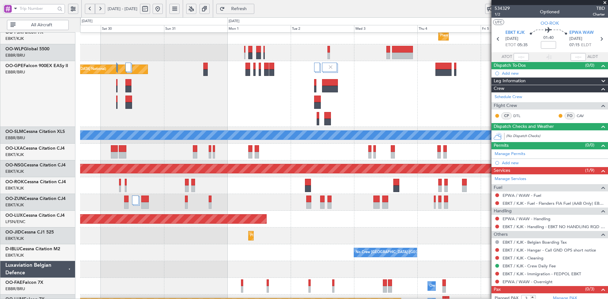
click at [289, 127] on div "Planned Maint [GEOGRAPHIC_DATA] ([GEOGRAPHIC_DATA] National) No Crew [GEOGRAPHI…" at bounding box center [344, 94] width 528 height 66
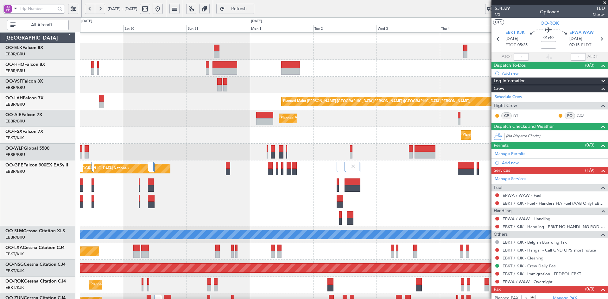
click at [396, 182] on div "Planned Maint [GEOGRAPHIC_DATA] ([GEOGRAPHIC_DATA] National) No Crew [GEOGRAPHI…" at bounding box center [344, 194] width 528 height 66
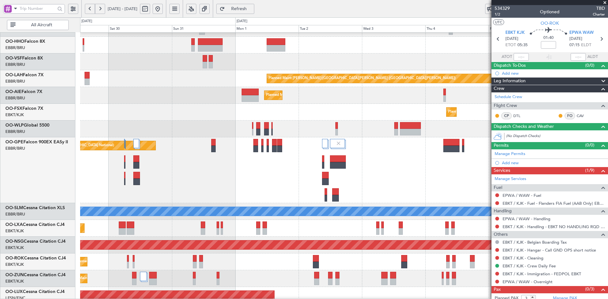
click at [246, 166] on div "Planned Maint [GEOGRAPHIC_DATA] ([GEOGRAPHIC_DATA] National) No Crew [GEOGRAPHI…" at bounding box center [344, 170] width 528 height 66
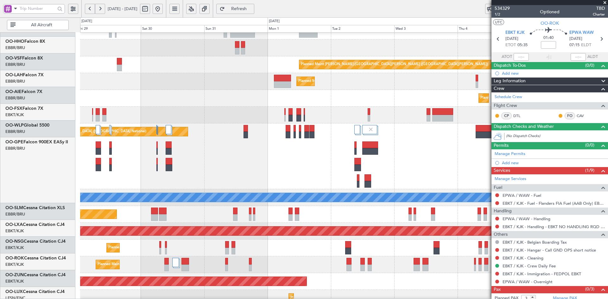
scroll to position [43, 0]
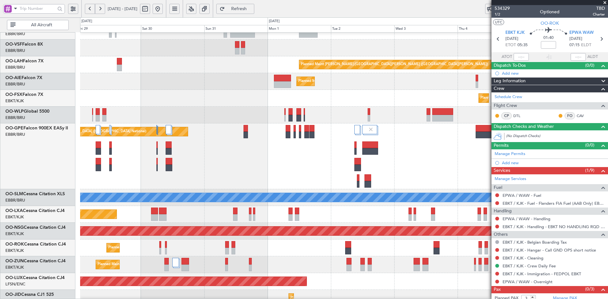
click at [432, 148] on div "Planned Maint [GEOGRAPHIC_DATA] ([GEOGRAPHIC_DATA] National) No Crew [GEOGRAPHI…" at bounding box center [344, 157] width 528 height 66
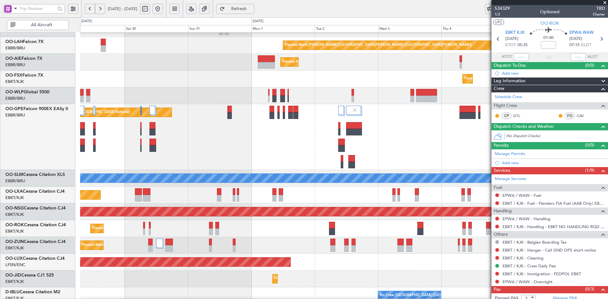
click at [607, 1] on span at bounding box center [605, 3] width 6 height 6
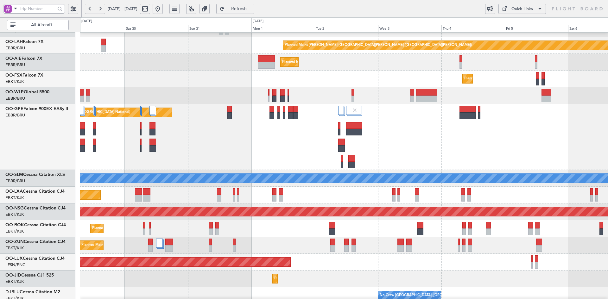
type input "0"
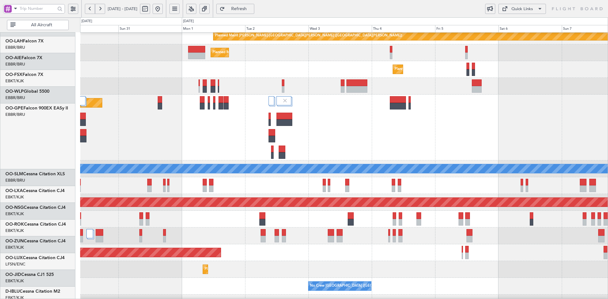
scroll to position [72, 0]
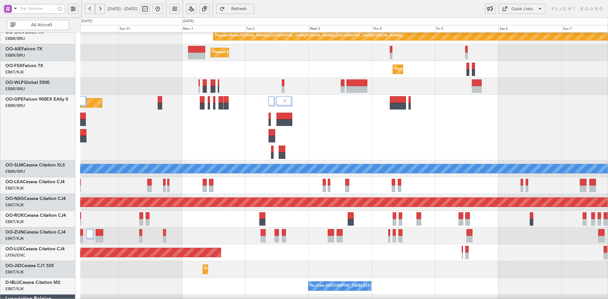
click at [436, 116] on div "Planned Maint Brussels (Brussels National) No Crew Brussels (Brussels National)" at bounding box center [344, 128] width 528 height 66
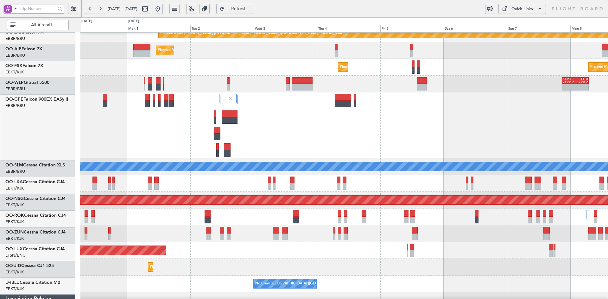
scroll to position [74, 0]
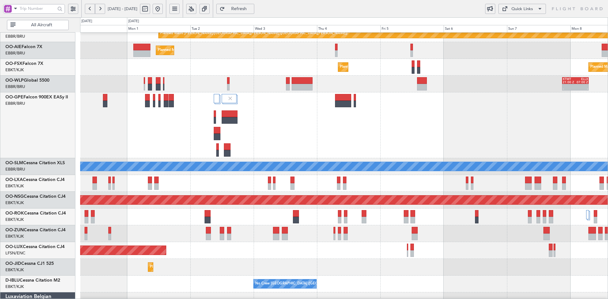
click at [417, 149] on div "Planned Maint [GEOGRAPHIC_DATA] ([GEOGRAPHIC_DATA] National)" at bounding box center [344, 126] width 528 height 66
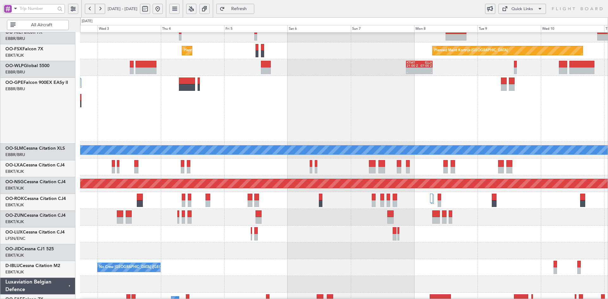
scroll to position [91, 0]
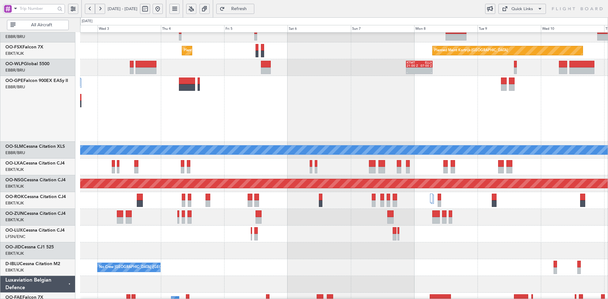
click at [320, 235] on div "Planned Maint [GEOGRAPHIC_DATA] ([GEOGRAPHIC_DATA])" at bounding box center [344, 234] width 528 height 17
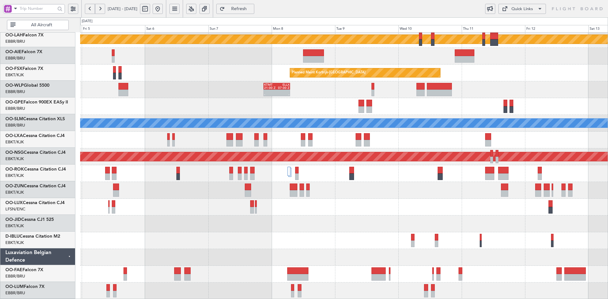
scroll to position [69, 0]
click at [427, 233] on div "Planned Maint Alton-st Louis (St Louis Regl) Planned Maint Kortrijk-Wevelgem Pl…" at bounding box center [344, 132] width 528 height 336
click at [457, 201] on div at bounding box center [344, 207] width 528 height 17
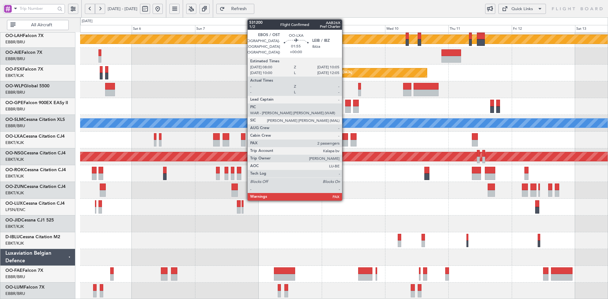
click at [345, 143] on div at bounding box center [345, 143] width 6 height 7
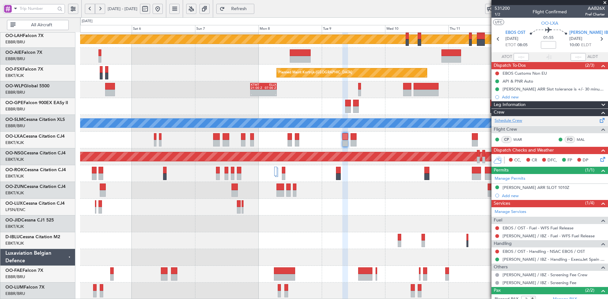
click at [519, 120] on link "Schedule Crew" at bounding box center [509, 121] width 28 height 6
click at [606, 2] on span at bounding box center [605, 3] width 6 height 6
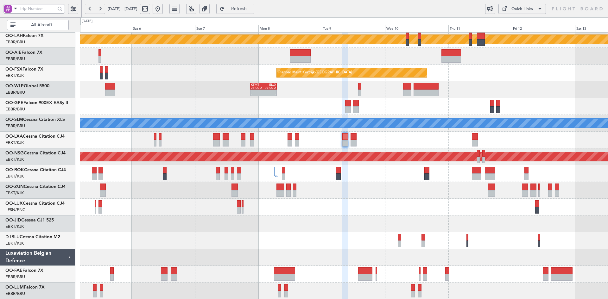
type input "0"
click at [318, 198] on div "Planned Maint Alton-st Louis (St Louis Regl) Planned Maint Kortrijk-Wevelgem Pl…" at bounding box center [344, 132] width 528 height 336
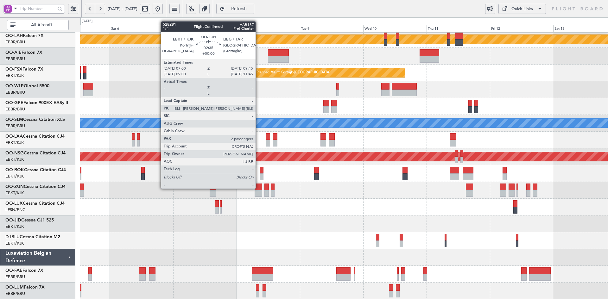
click at [259, 188] on div at bounding box center [258, 187] width 7 height 7
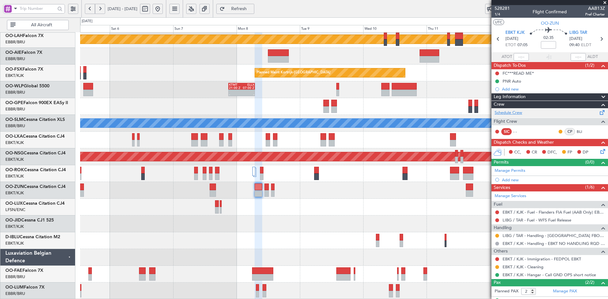
click at [506, 114] on link "Schedule Crew" at bounding box center [509, 113] width 28 height 6
click at [605, 1] on span at bounding box center [605, 3] width 6 height 6
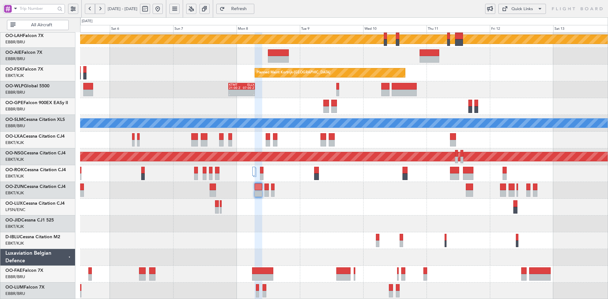
type input "0"
click at [513, 194] on div at bounding box center [344, 190] width 528 height 17
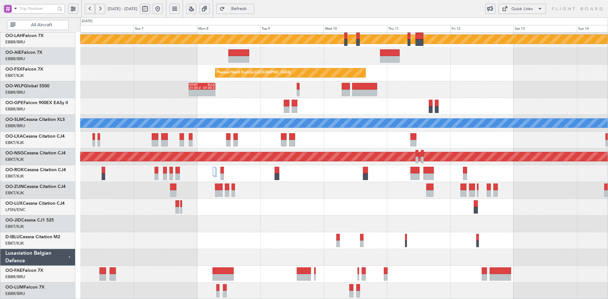
click at [552, 177] on div "Planned Maint [GEOGRAPHIC_DATA] ([GEOGRAPHIC_DATA])" at bounding box center [344, 173] width 528 height 17
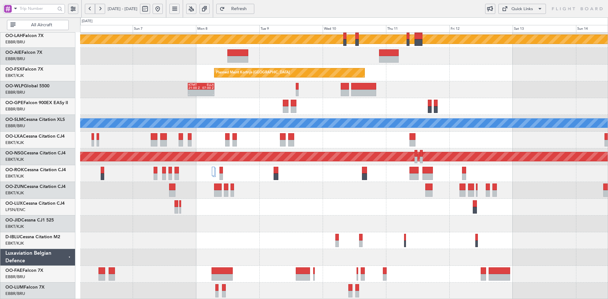
click at [514, 98] on div at bounding box center [344, 106] width 528 height 17
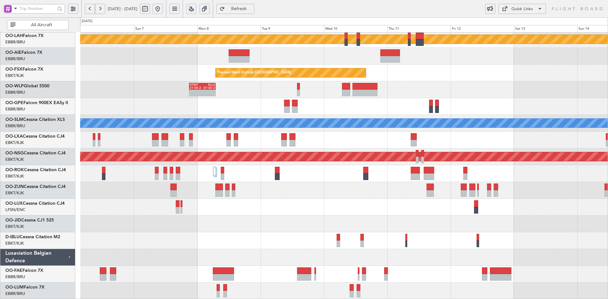
click at [458, 139] on div at bounding box center [344, 140] width 528 height 17
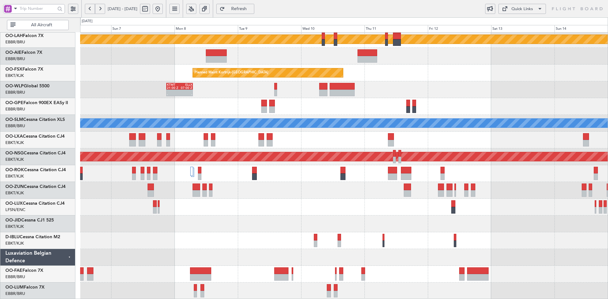
click at [492, 178] on div "Planned Maint Alton-st Louis (St Louis Regl) Planned Maint Kortrijk-Wevelgem Pl…" at bounding box center [344, 132] width 528 height 336
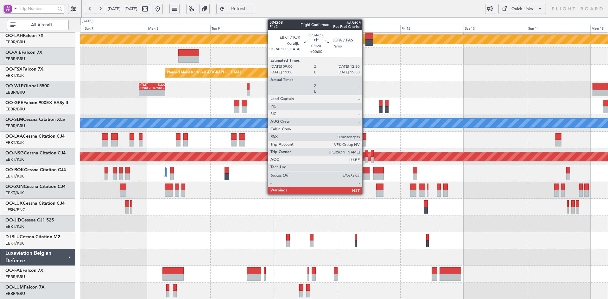
click at [365, 175] on div at bounding box center [366, 177] width 10 height 7
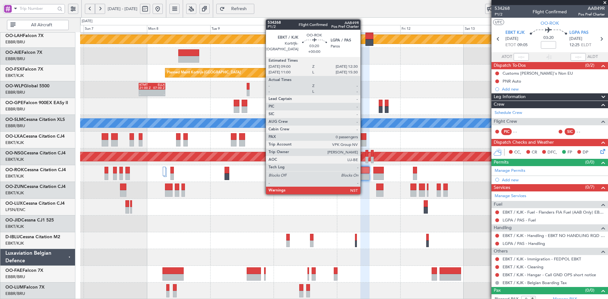
click at [363, 174] on div at bounding box center [366, 177] width 10 height 7
click at [364, 174] on div at bounding box center [366, 177] width 10 height 7
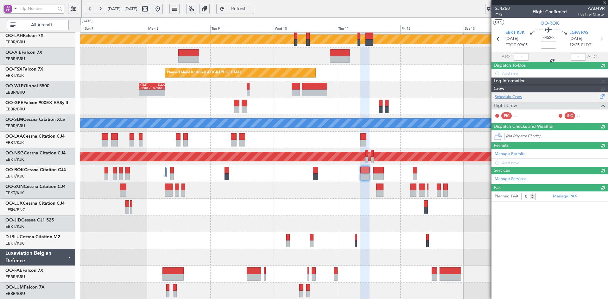
click at [509, 113] on div "Schedule Crew Flight Crew PIC - - SIC - -" at bounding box center [550, 108] width 117 height 30
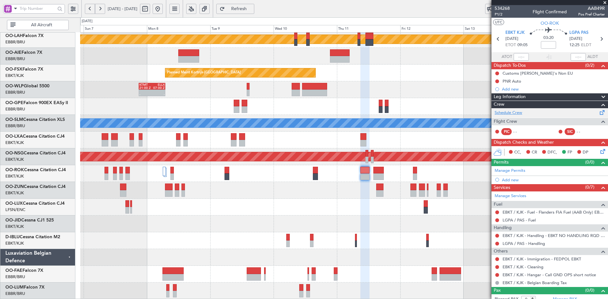
click at [507, 113] on link "Schedule Crew" at bounding box center [509, 113] width 28 height 6
click at [604, 2] on span at bounding box center [605, 3] width 6 height 6
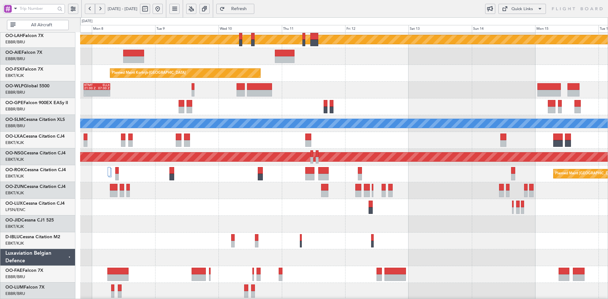
scroll to position [68, 0]
click at [406, 176] on div "Planned Maint [GEOGRAPHIC_DATA] ([GEOGRAPHIC_DATA])" at bounding box center [344, 174] width 528 height 17
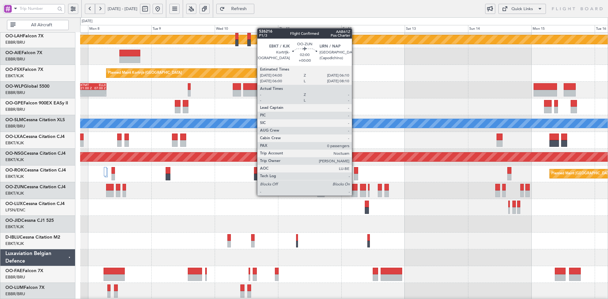
click at [355, 195] on div at bounding box center [355, 194] width 6 height 7
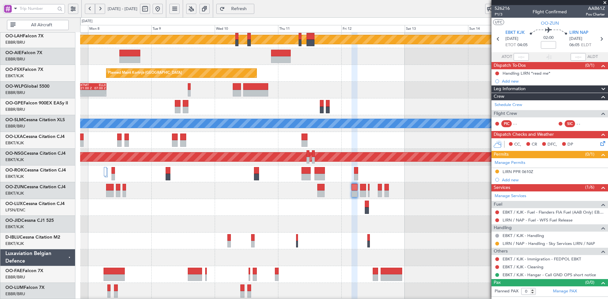
scroll to position [69, 0]
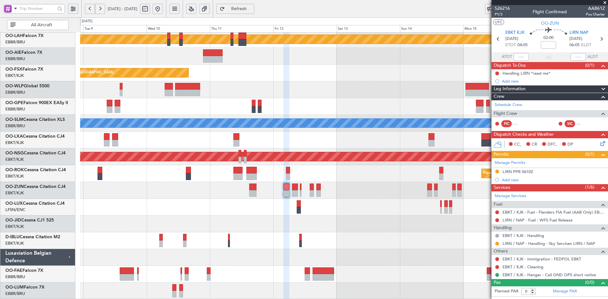
click at [360, 203] on div at bounding box center [344, 207] width 528 height 17
click at [514, 102] on link "Schedule Crew" at bounding box center [509, 105] width 28 height 6
click at [510, 102] on link "Schedule Crew" at bounding box center [509, 105] width 28 height 6
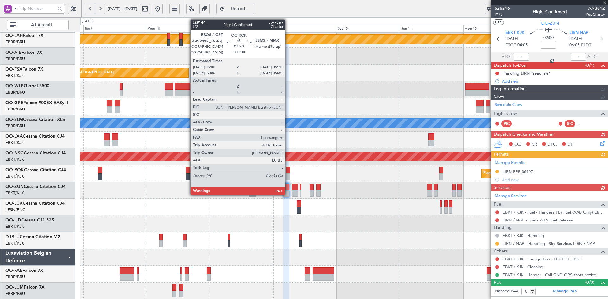
click at [288, 175] on div at bounding box center [288, 177] width 4 height 7
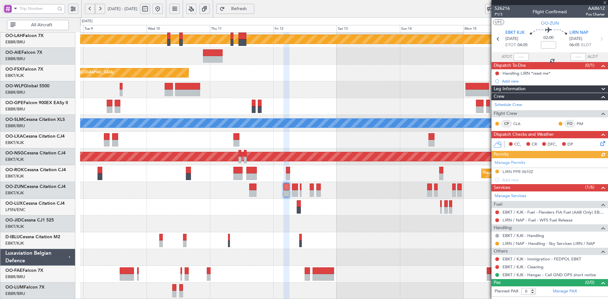
type input "1"
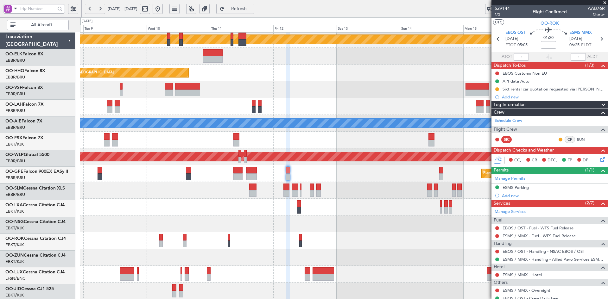
scroll to position [69, 0]
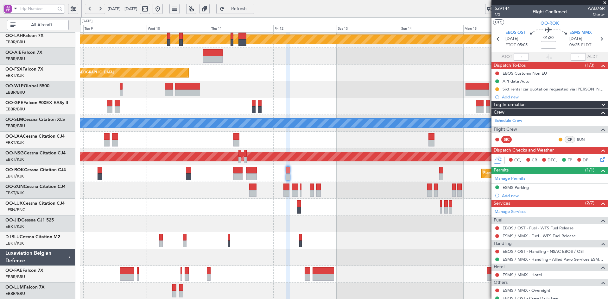
click at [391, 97] on div "Planned Maint [PERSON_NAME]-[GEOGRAPHIC_DATA][PERSON_NAME] ([GEOGRAPHIC_DATA][P…" at bounding box center [344, 132] width 528 height 336
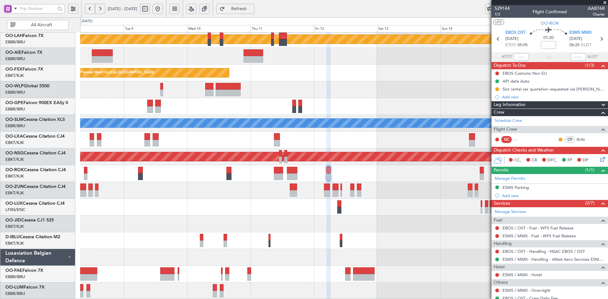
click at [412, 177] on div "Planned Maint [GEOGRAPHIC_DATA] ([GEOGRAPHIC_DATA])" at bounding box center [344, 173] width 528 height 17
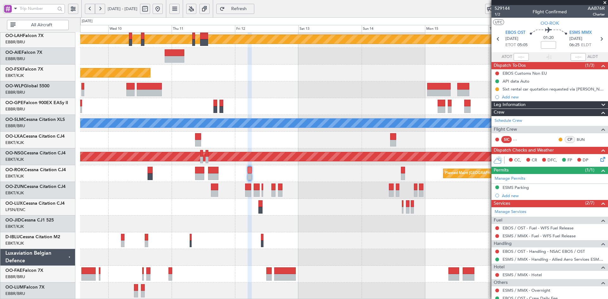
click at [381, 238] on div at bounding box center [344, 241] width 528 height 17
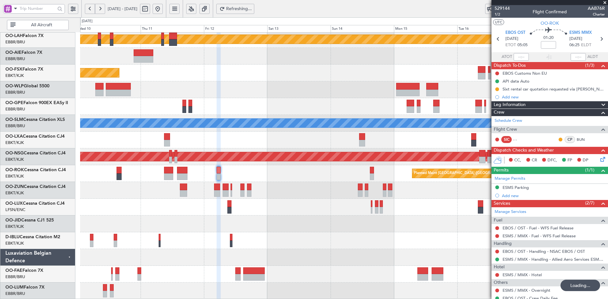
click at [425, 202] on div at bounding box center [344, 207] width 528 height 17
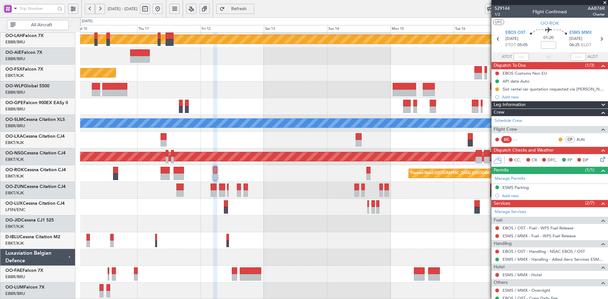
click at [387, 75] on div "Planned Maint Kortrijk-[GEOGRAPHIC_DATA] EBKT 08:50 Z KLAS 20:30 Z" at bounding box center [344, 73] width 528 height 17
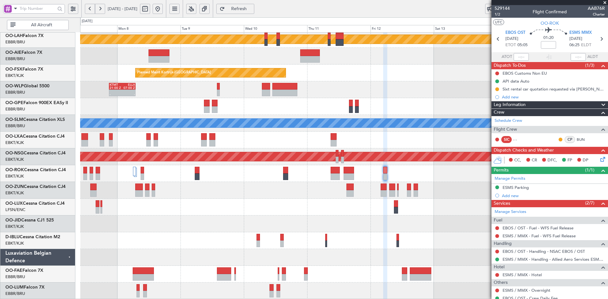
click at [441, 178] on div "Planned Maint [GEOGRAPHIC_DATA] ([GEOGRAPHIC_DATA])" at bounding box center [344, 173] width 528 height 17
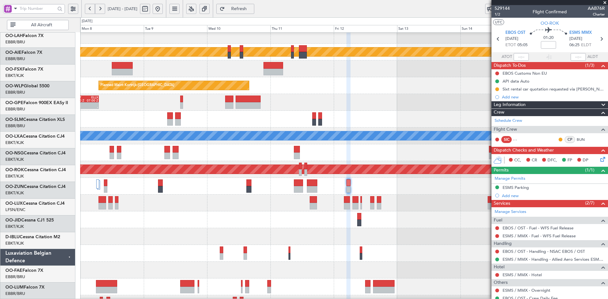
scroll to position [56, 0]
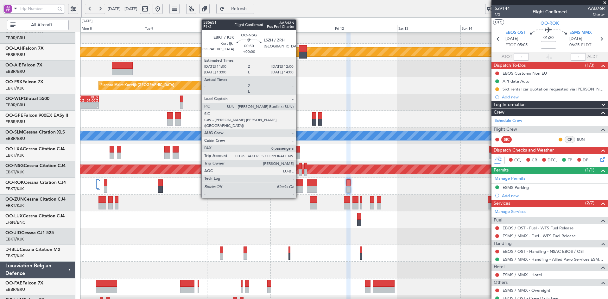
click at [299, 171] on div at bounding box center [300, 172] width 3 height 7
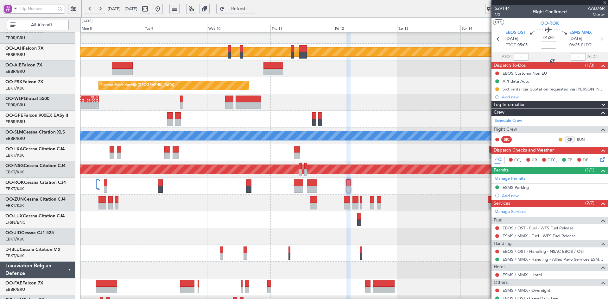
click at [300, 171] on div at bounding box center [300, 172] width 3 height 7
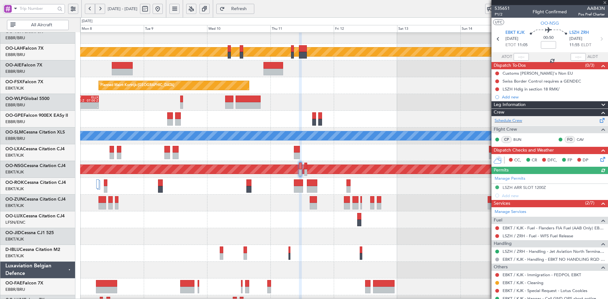
click at [511, 117] on div "Schedule Crew" at bounding box center [550, 121] width 117 height 10
click at [163, 8] on button at bounding box center [158, 9] width 10 height 10
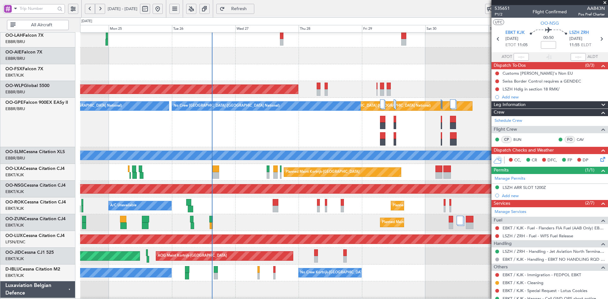
click at [281, 126] on div "Planned Maint [PERSON_NAME]-[GEOGRAPHIC_DATA][PERSON_NAME] ([GEOGRAPHIC_DATA][P…" at bounding box center [344, 148] width 528 height 368
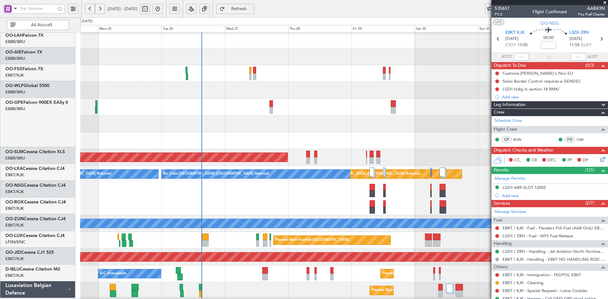
scroll to position [1, 0]
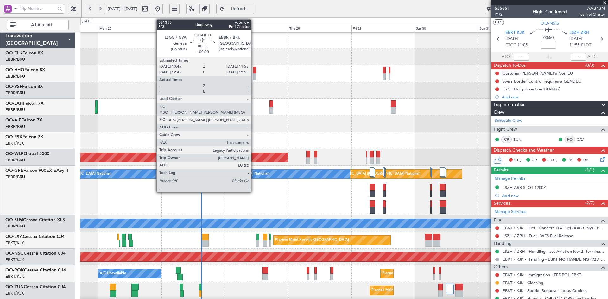
click at [254, 77] on div at bounding box center [254, 76] width 3 height 7
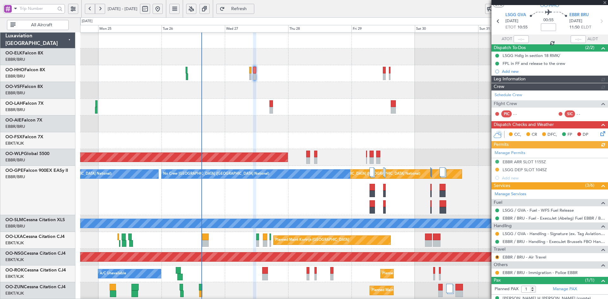
scroll to position [27, 0]
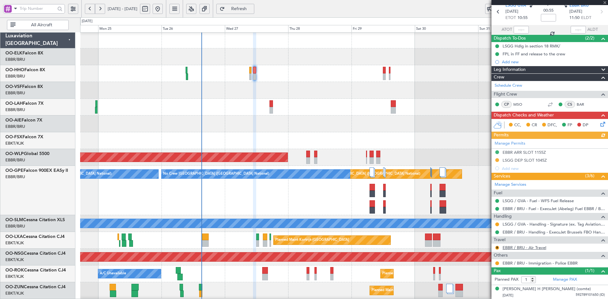
click at [527, 248] on link "EBBR / BRU - Air Travel" at bounding box center [525, 247] width 44 height 5
click at [163, 8] on button at bounding box center [158, 9] width 10 height 10
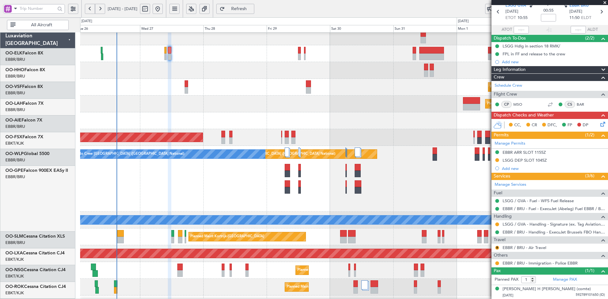
click at [104, 110] on div "Planned Maint [GEOGRAPHIC_DATA] ([GEOGRAPHIC_DATA])" at bounding box center [344, 104] width 528 height 17
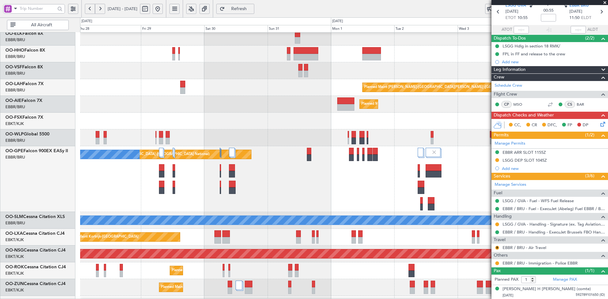
click at [338, 113] on div "Planned Maint [PERSON_NAME]-[GEOGRAPHIC_DATA][PERSON_NAME] ([GEOGRAPHIC_DATA][P…" at bounding box center [344, 204] width 528 height 385
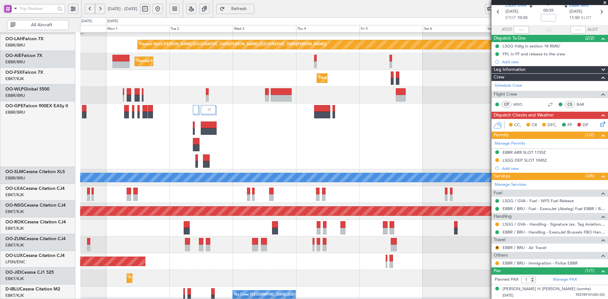
scroll to position [49, 0]
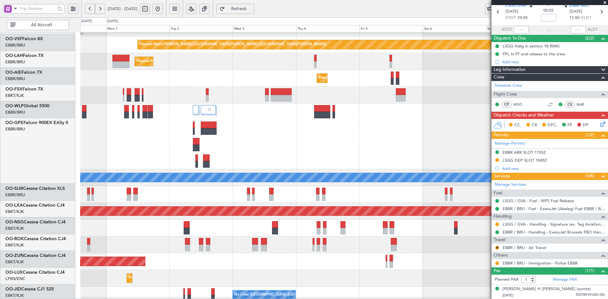
click at [205, 155] on div "Planned Maint [GEOGRAPHIC_DATA] ([GEOGRAPHIC_DATA] National)" at bounding box center [344, 137] width 528 height 66
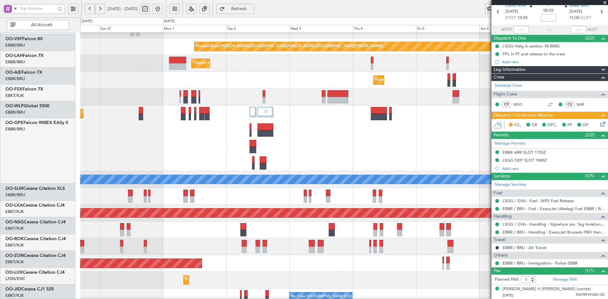
click at [351, 141] on div "Planned Maint [GEOGRAPHIC_DATA] ([GEOGRAPHIC_DATA] National) No Crew [GEOGRAPHI…" at bounding box center [344, 138] width 528 height 66
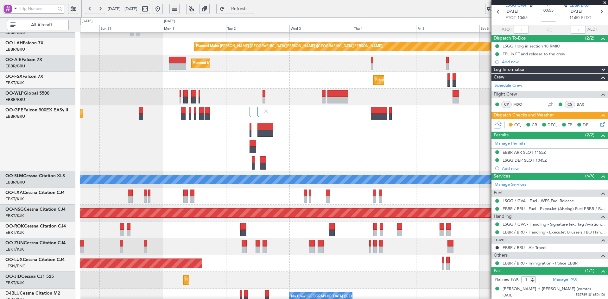
click at [604, 2] on span at bounding box center [605, 3] width 6 height 6
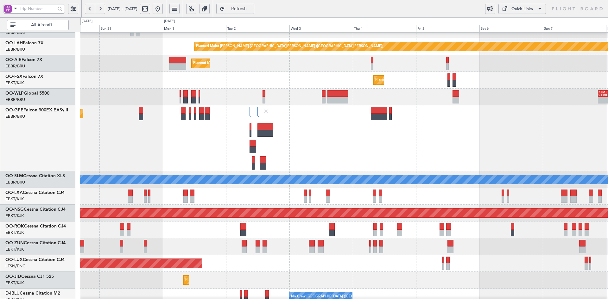
type input "0"
click at [318, 105] on div "Planned Maint [GEOGRAPHIC_DATA] ([GEOGRAPHIC_DATA] National) No Crew [GEOGRAPHI…" at bounding box center [344, 138] width 528 height 66
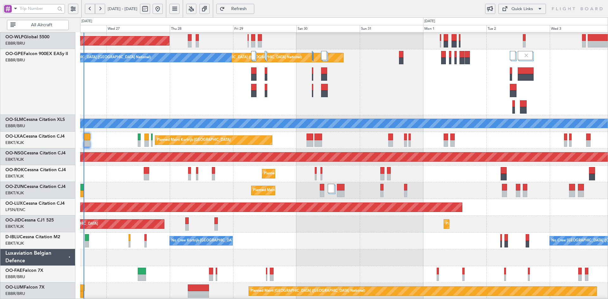
scroll to position [118, 0]
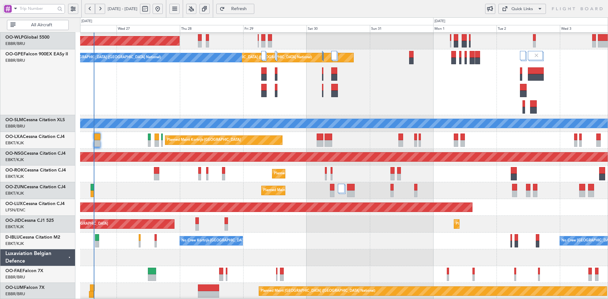
click at [424, 87] on div "Planned Maint [GEOGRAPHIC_DATA] ([GEOGRAPHIC_DATA] National) No Crew [GEOGRAPHI…" at bounding box center [344, 82] width 528 height 66
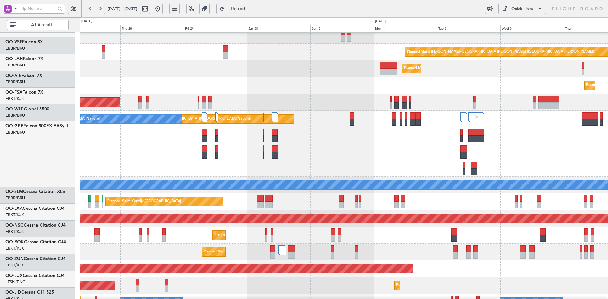
scroll to position [64, 0]
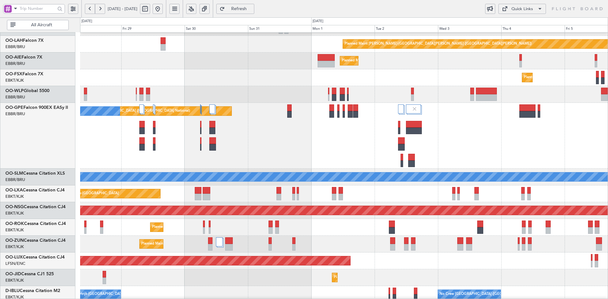
click at [381, 103] on div "Planned Maint [GEOGRAPHIC_DATA] ([GEOGRAPHIC_DATA] National) No Crew [GEOGRAPHI…" at bounding box center [344, 136] width 528 height 66
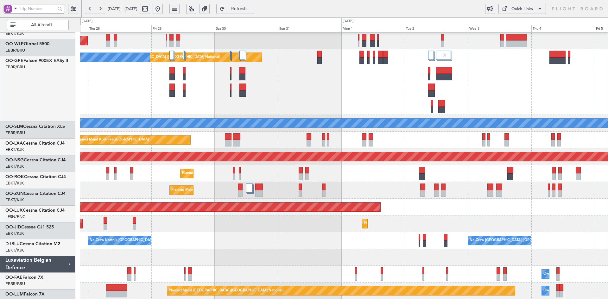
scroll to position [118, 0]
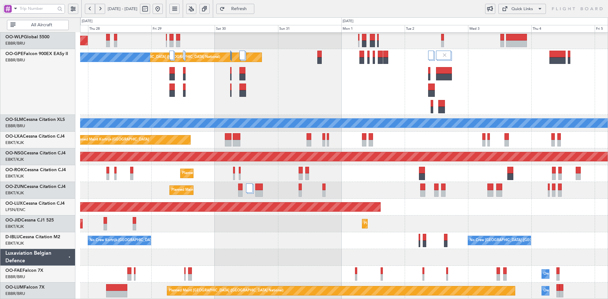
click at [508, 204] on div "Planned Maint [GEOGRAPHIC_DATA] ([GEOGRAPHIC_DATA])" at bounding box center [344, 207] width 528 height 17
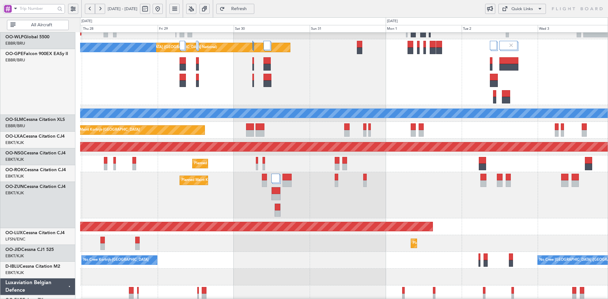
click at [285, 96] on div "Planned Maint [GEOGRAPHIC_DATA] ([GEOGRAPHIC_DATA] National) No Crew [GEOGRAPHI…" at bounding box center [344, 72] width 528 height 66
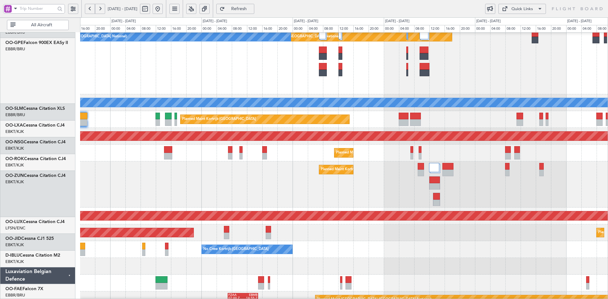
scroll to position [138, 0]
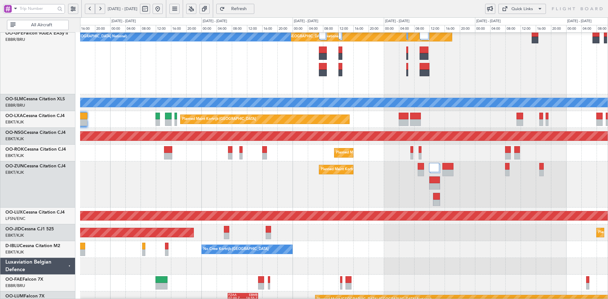
click at [383, 86] on div "Planned Maint [GEOGRAPHIC_DATA] ([GEOGRAPHIC_DATA] National) No Crew [GEOGRAPHI…" at bounding box center [344, 62] width 528 height 66
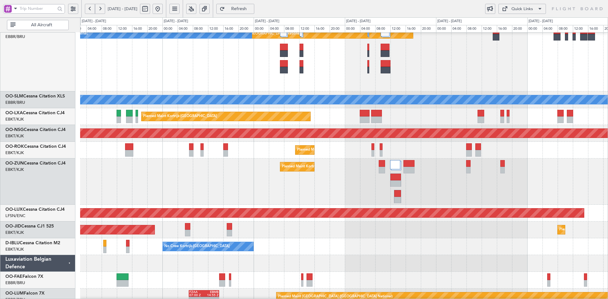
click at [497, 191] on div "Planned Maint Kortrijk-[GEOGRAPHIC_DATA]" at bounding box center [344, 182] width 528 height 46
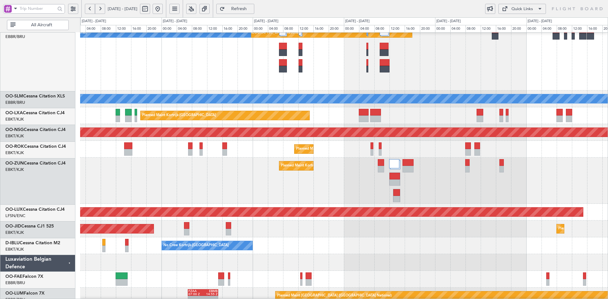
scroll to position [142, 0]
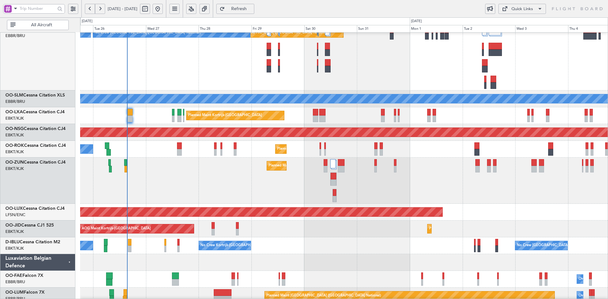
click at [371, 184] on div "Planned Maint Kortrijk-[GEOGRAPHIC_DATA]" at bounding box center [344, 181] width 528 height 46
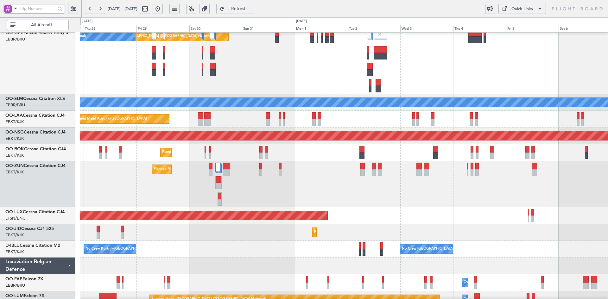
click at [356, 161] on div "Planned Maint Kortrijk-[GEOGRAPHIC_DATA]" at bounding box center [344, 184] width 528 height 46
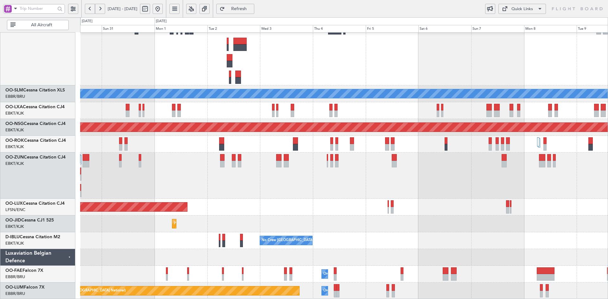
click at [421, 214] on div "Planned Maint [GEOGRAPHIC_DATA] ([GEOGRAPHIC_DATA] National) No Crew [GEOGRAPHI…" at bounding box center [344, 92] width 528 height 414
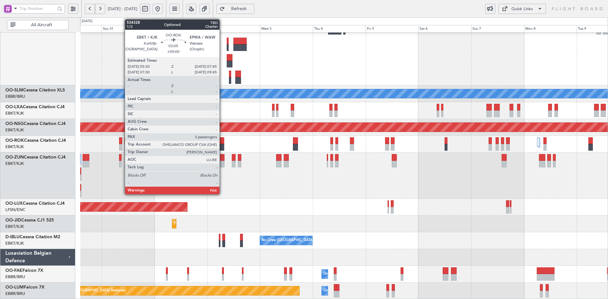
click at [222, 146] on div at bounding box center [221, 147] width 5 height 7
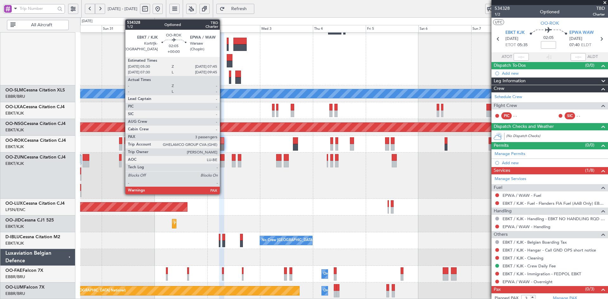
click at [223, 143] on div at bounding box center [221, 140] width 5 height 7
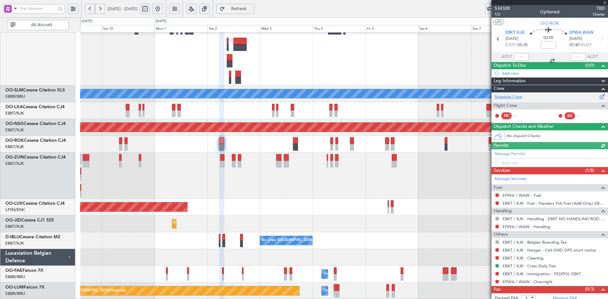
click at [514, 95] on link "Schedule Crew" at bounding box center [509, 97] width 28 height 6
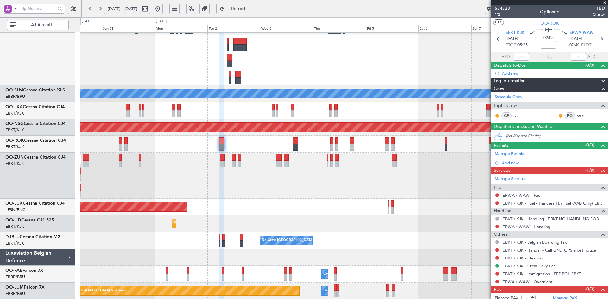
click at [335, 188] on div "Planned Maint Kortrijk-[GEOGRAPHIC_DATA]" at bounding box center [344, 176] width 528 height 46
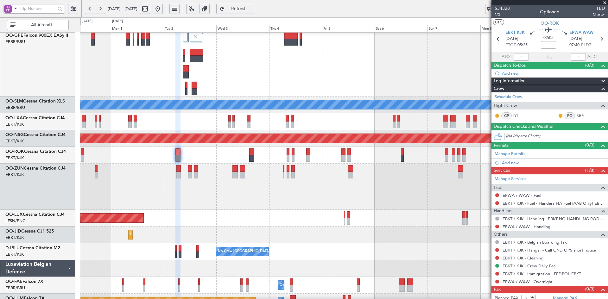
scroll to position [135, 0]
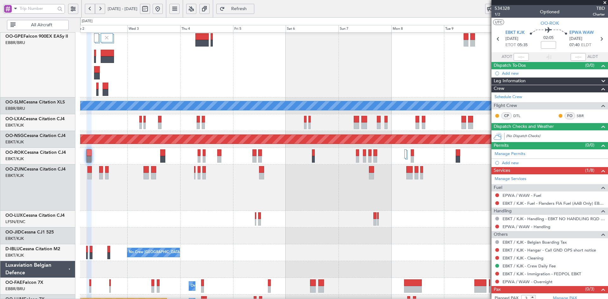
click at [306, 201] on div at bounding box center [344, 188] width 528 height 46
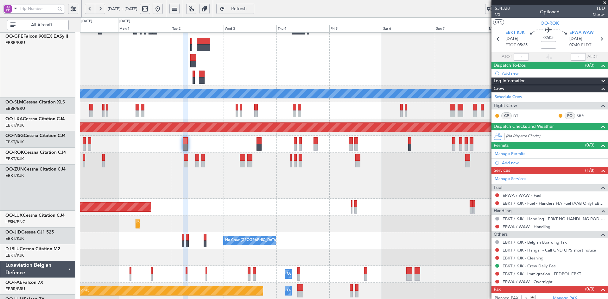
scroll to position [147, 0]
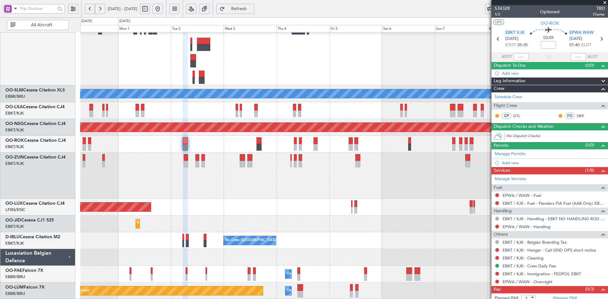
click at [302, 209] on div "Planned Maint [GEOGRAPHIC_DATA] ([GEOGRAPHIC_DATA])" at bounding box center [344, 207] width 528 height 17
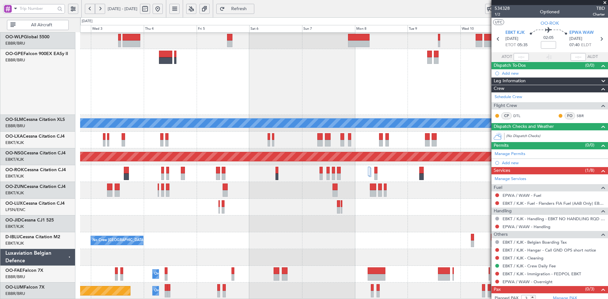
click at [281, 216] on div "Planned Maint Kortrijk-Wevelgem Planned Maint Kortrijk-Wevelgem No Crew Brussel…" at bounding box center [344, 107] width 528 height 385
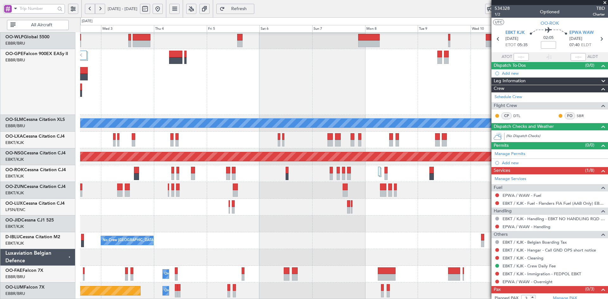
click at [426, 209] on div "Planned Maint [GEOGRAPHIC_DATA] ([GEOGRAPHIC_DATA])" at bounding box center [344, 207] width 528 height 17
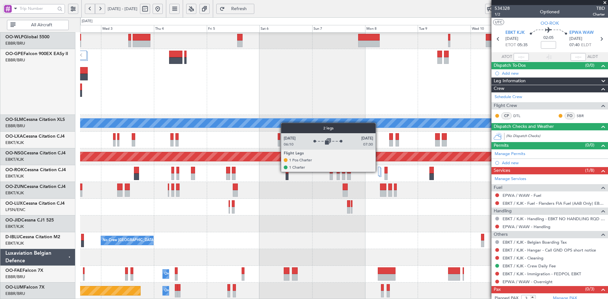
click at [379, 172] on div at bounding box center [379, 171] width 2 height 9
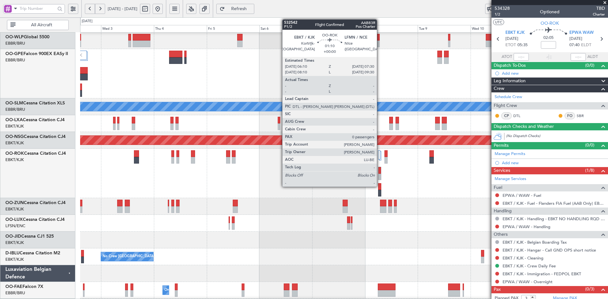
click at [380, 175] on div at bounding box center [380, 177] width 3 height 7
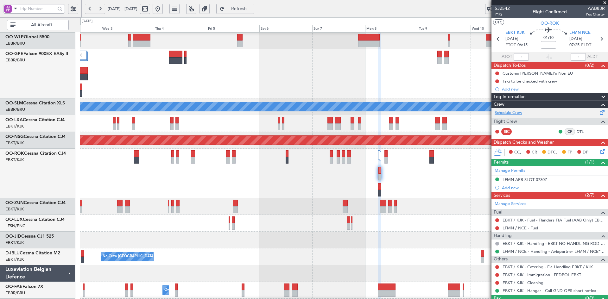
click at [515, 112] on link "Schedule Crew" at bounding box center [509, 113] width 28 height 6
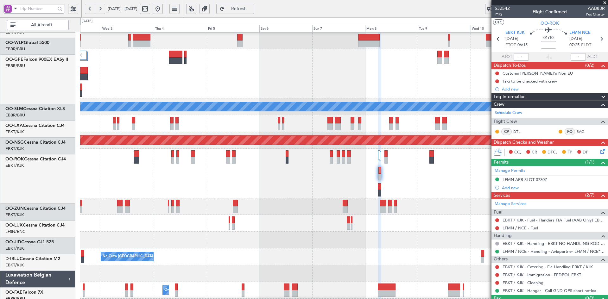
click at [362, 197] on div at bounding box center [344, 173] width 528 height 49
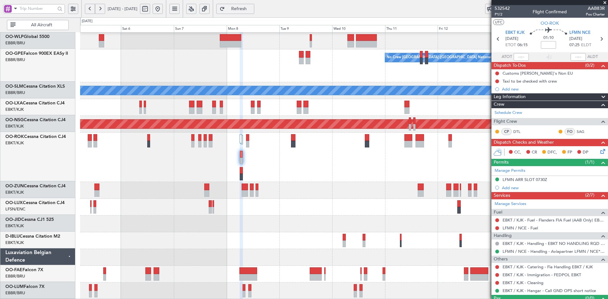
scroll to position [101, 0]
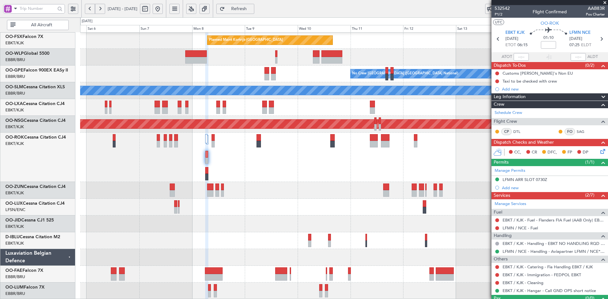
click at [368, 162] on div "Planned Maint [GEOGRAPHIC_DATA] ([GEOGRAPHIC_DATA])" at bounding box center [344, 157] width 528 height 49
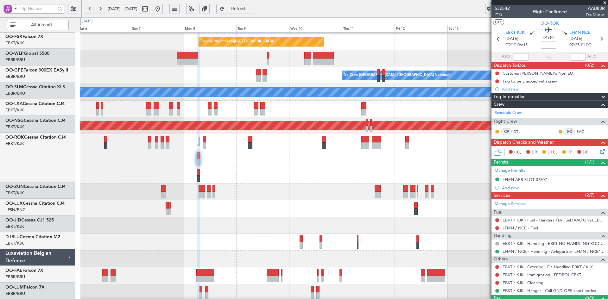
scroll to position [100, 0]
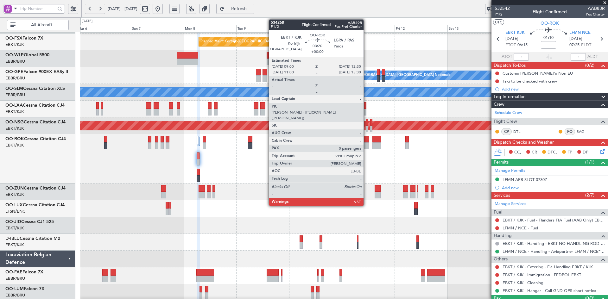
click at [367, 143] on div at bounding box center [365, 146] width 8 height 7
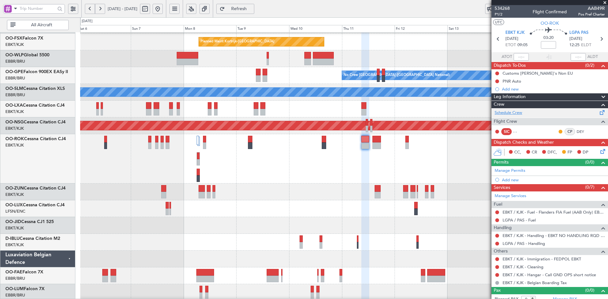
click at [516, 112] on link "Schedule Crew" at bounding box center [509, 113] width 28 height 6
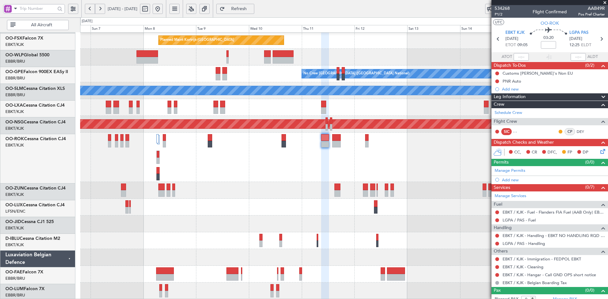
scroll to position [101, 0]
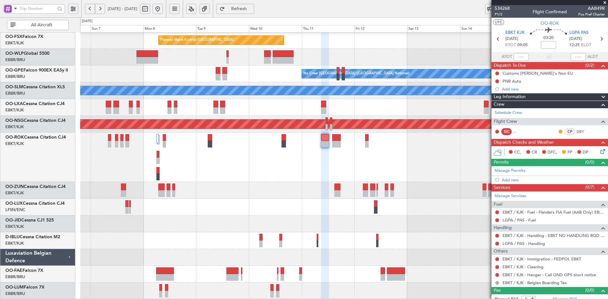
click at [397, 153] on div "Planned Maint [GEOGRAPHIC_DATA] ([GEOGRAPHIC_DATA])" at bounding box center [344, 157] width 528 height 49
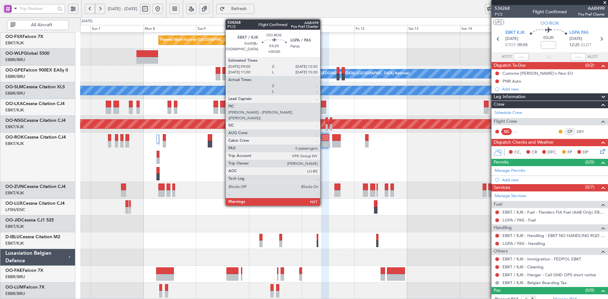
click at [323, 142] on div at bounding box center [325, 144] width 8 height 7
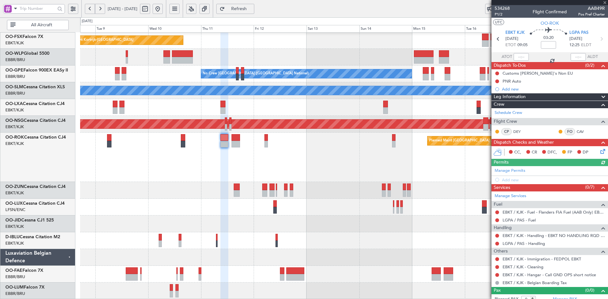
click at [317, 140] on div "Planned Maint [GEOGRAPHIC_DATA] ([GEOGRAPHIC_DATA])" at bounding box center [344, 157] width 528 height 49
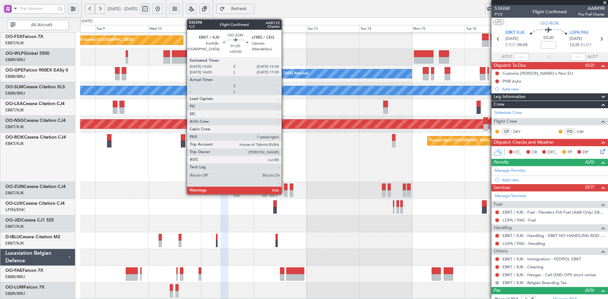
click at [284, 193] on div at bounding box center [285, 193] width 3 height 7
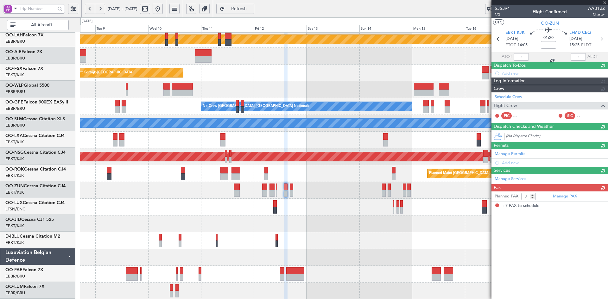
scroll to position [69, 0]
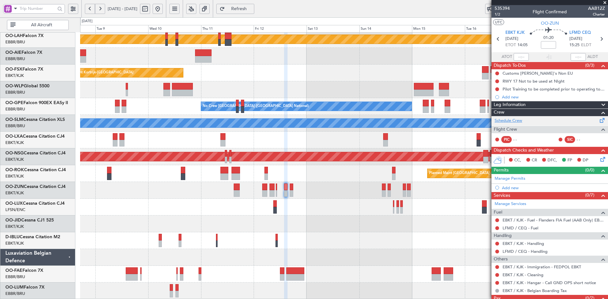
click at [518, 122] on link "Schedule Crew" at bounding box center [509, 121] width 28 height 6
click at [606, 2] on span at bounding box center [605, 3] width 6 height 6
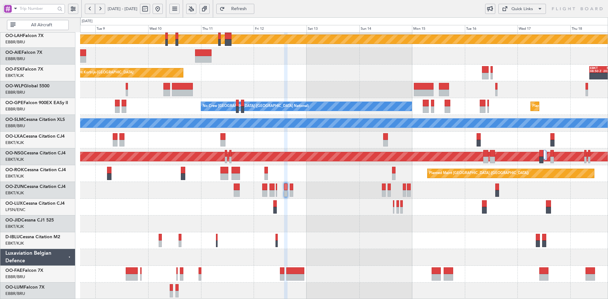
type input "0"
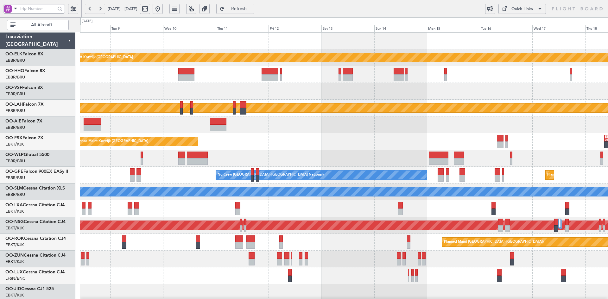
click at [278, 203] on div "Planned Maint Kortrijk-Wevelgem Planned Maint Alton-st Louis (St Louis Regl) Pl…" at bounding box center [344, 201] width 528 height 336
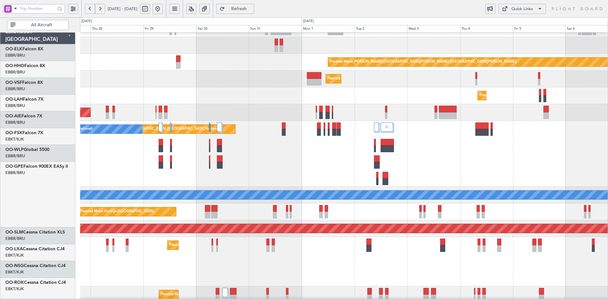
scroll to position [46, 0]
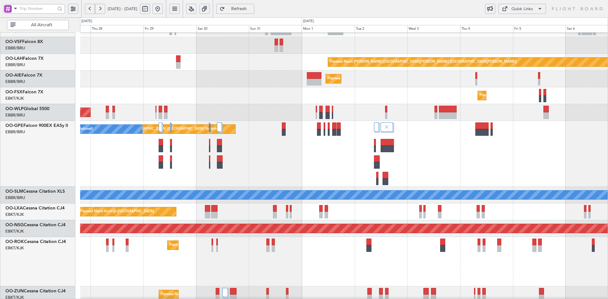
click at [474, 123] on div "Planned Maint Brussels (Brussels National) No Crew Brussels (Brussels National)…" at bounding box center [344, 154] width 528 height 66
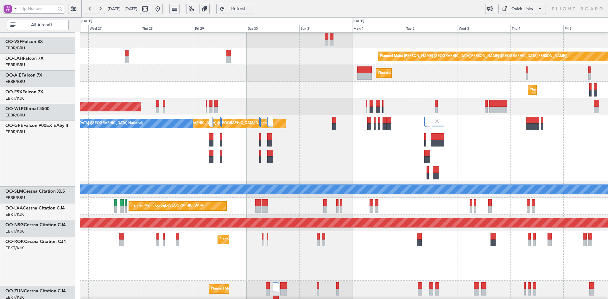
scroll to position [52, 0]
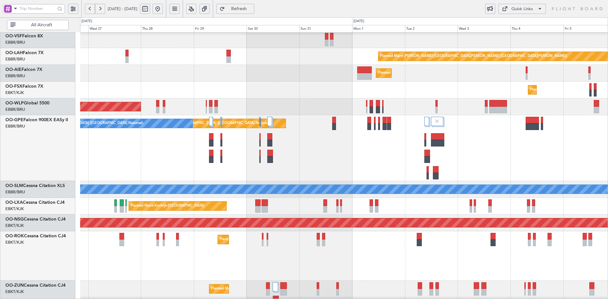
click at [273, 150] on div at bounding box center [270, 153] width 6 height 7
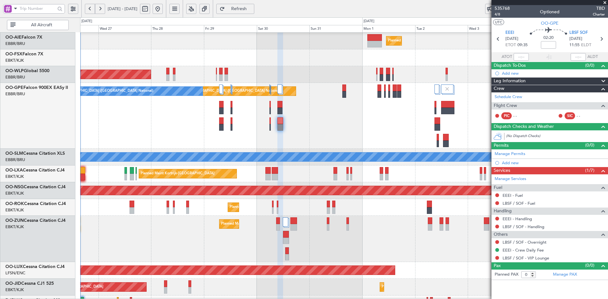
click at [605, 3] on span at bounding box center [605, 3] width 6 height 6
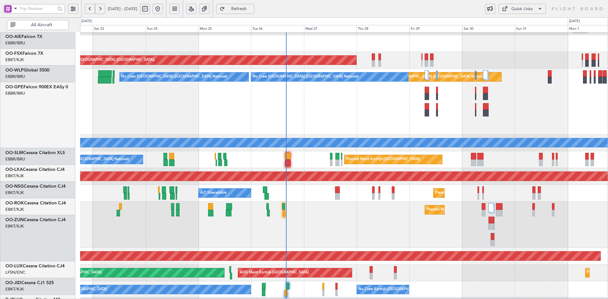
scroll to position [98, 0]
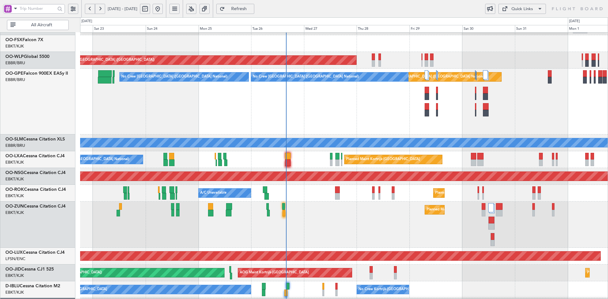
click at [316, 118] on div "Planned Maint Brussels (Brussels National) No Crew Brussels (Brussels National)…" at bounding box center [344, 102] width 528 height 66
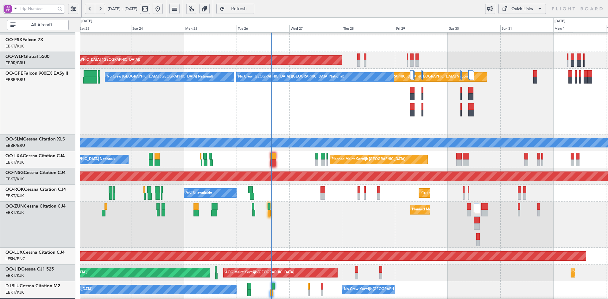
click at [508, 125] on div "Planned Maint Brussels (Brussels National) No Crew Brussels (Brussels National)…" at bounding box center [344, 102] width 528 height 66
click at [382, 202] on div "Planned Maint Kortrijk-[GEOGRAPHIC_DATA]" at bounding box center [344, 225] width 528 height 46
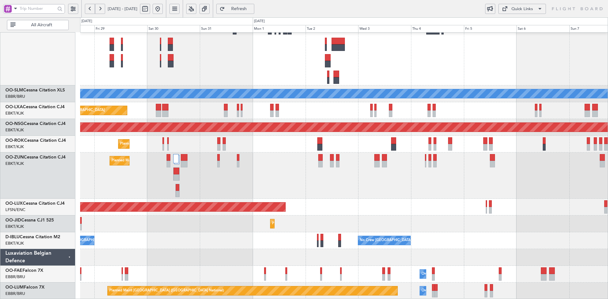
scroll to position [147, 0]
click at [292, 164] on div "Planned Maint Kortrijk-[GEOGRAPHIC_DATA]" at bounding box center [344, 176] width 528 height 46
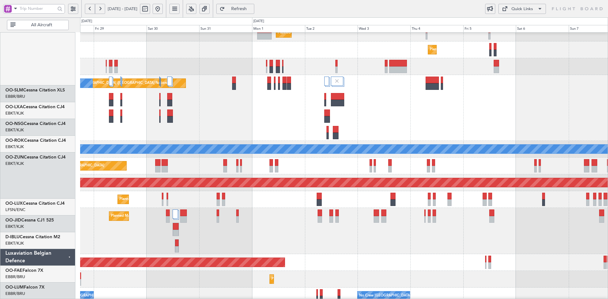
scroll to position [92, 0]
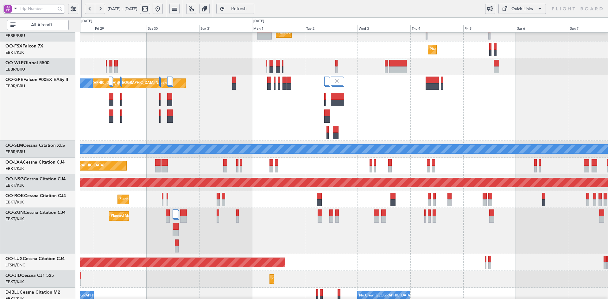
click at [330, 293] on div "No Crew Kortrijk-Wevelgem No Crew Brussels (Brussels National)" at bounding box center [344, 296] width 528 height 17
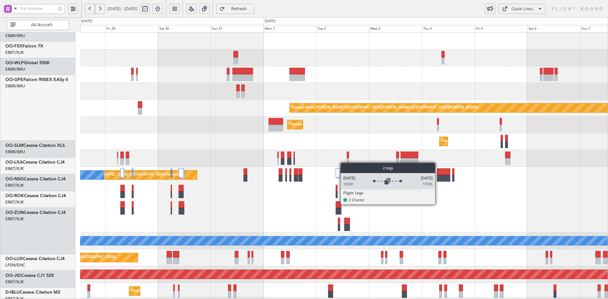
scroll to position [0, 0]
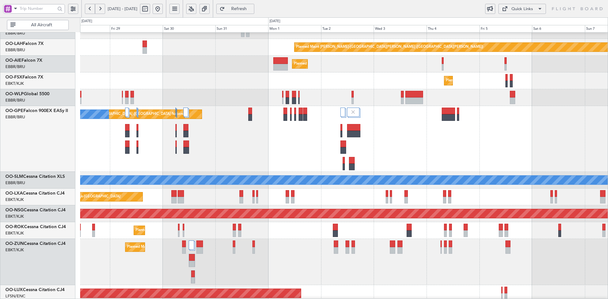
click at [329, 206] on div "Planned Maint [GEOGRAPHIC_DATA] ([GEOGRAPHIC_DATA])" at bounding box center [344, 214] width 528 height 17
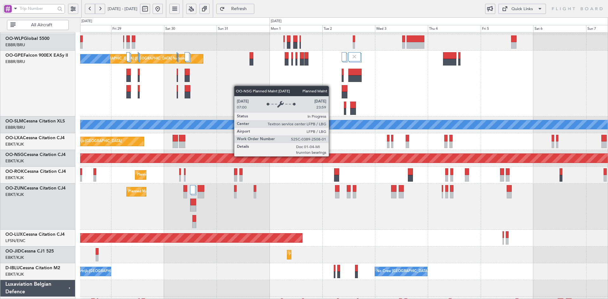
click at [337, 188] on div "Planned Maint Kortrijk-[GEOGRAPHIC_DATA]" at bounding box center [344, 207] width 528 height 46
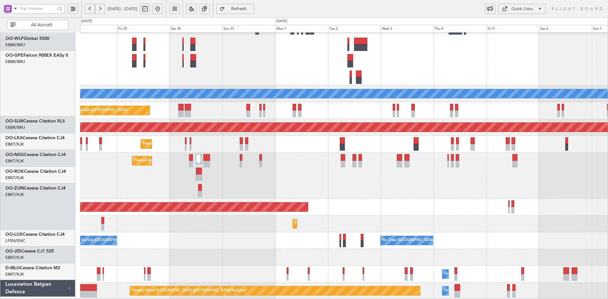
scroll to position [147, 0]
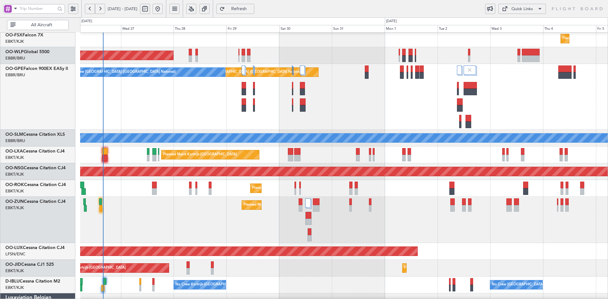
click at [534, 227] on div "Planned Maint Kortrijk-[GEOGRAPHIC_DATA]" at bounding box center [344, 220] width 528 height 46
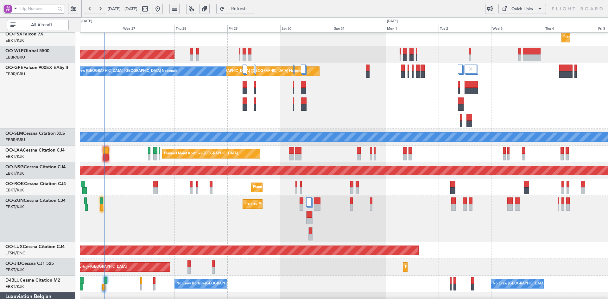
scroll to position [106, 0]
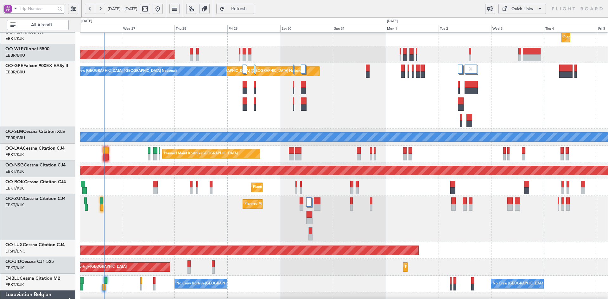
click at [261, 98] on div "Planned Maint Brussels (Brussels National) No Crew Brussels (Brussels National)…" at bounding box center [344, 96] width 528 height 66
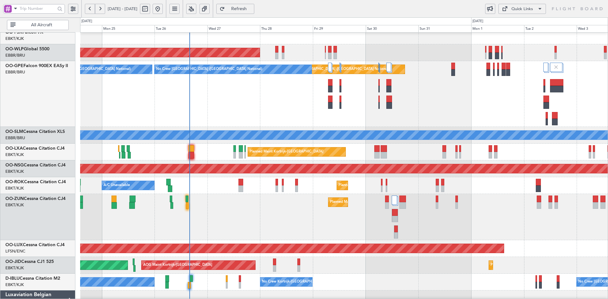
click at [233, 99] on div "Planned Maint Brussels (Brussels National) No Crew Brussels (Brussels National)…" at bounding box center [344, 94] width 528 height 66
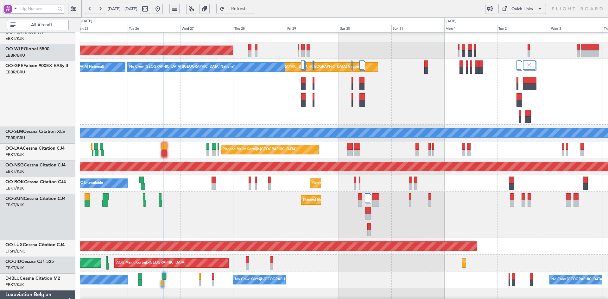
scroll to position [108, 0]
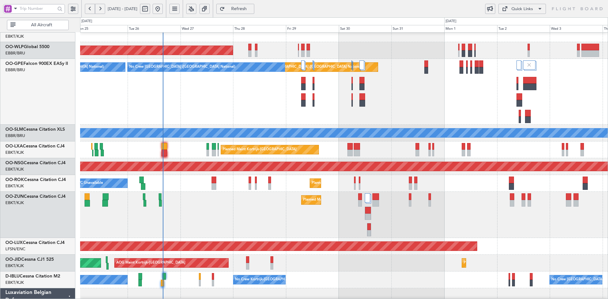
click at [441, 201] on div "Planned Maint Kortrijk-[GEOGRAPHIC_DATA]" at bounding box center [344, 215] width 528 height 46
click at [490, 216] on div "Planned Maint Kortrijk-[GEOGRAPHIC_DATA]" at bounding box center [344, 215] width 528 height 46
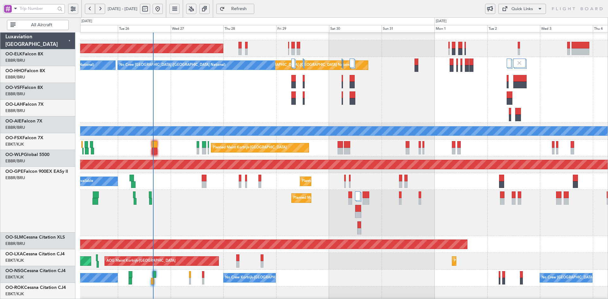
scroll to position [110, 0]
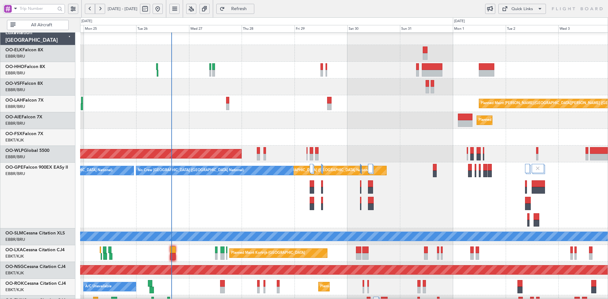
click at [457, 217] on div "No Crew [GEOGRAPHIC_DATA] ([GEOGRAPHIC_DATA] National) Planned Maint [GEOGRAPHI…" at bounding box center [344, 196] width 528 height 66
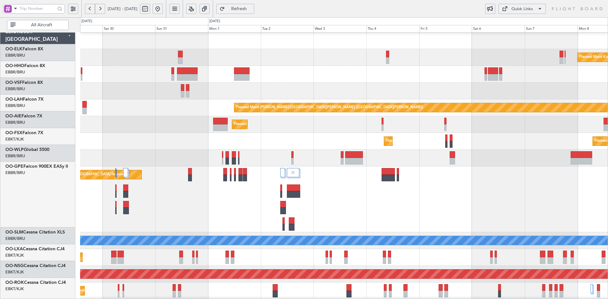
scroll to position [0, 0]
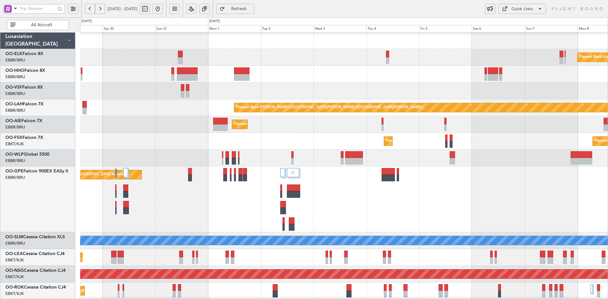
click at [300, 76] on div at bounding box center [344, 74] width 528 height 17
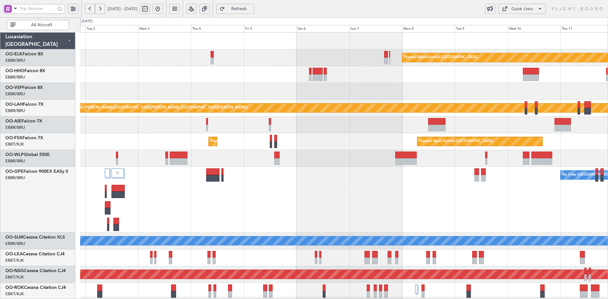
click at [397, 125] on div "Planned Maint Kortrijk-[GEOGRAPHIC_DATA] Planned [GEOGRAPHIC_DATA][PERSON_NAME]…" at bounding box center [344, 256] width 528 height 447
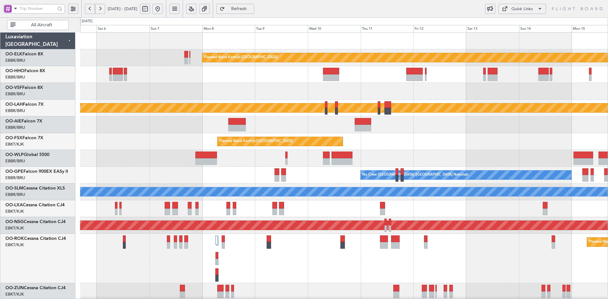
click at [416, 163] on div at bounding box center [344, 158] width 528 height 17
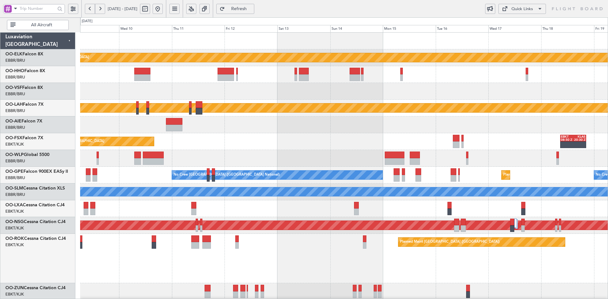
click at [406, 159] on div "Planned Maint Kortrijk-[GEOGRAPHIC_DATA] Planned [GEOGRAPHIC_DATA][PERSON_NAME]…" at bounding box center [344, 217] width 528 height 368
click at [478, 129] on div at bounding box center [344, 125] width 528 height 17
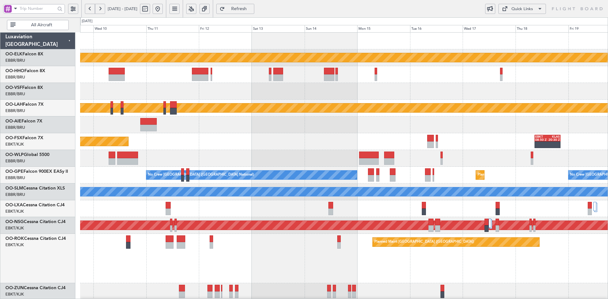
click at [410, 134] on div "EBKT 08:50 Z KLAS 20:30 Z Planned Maint [GEOGRAPHIC_DATA]-[GEOGRAPHIC_DATA]" at bounding box center [344, 141] width 528 height 17
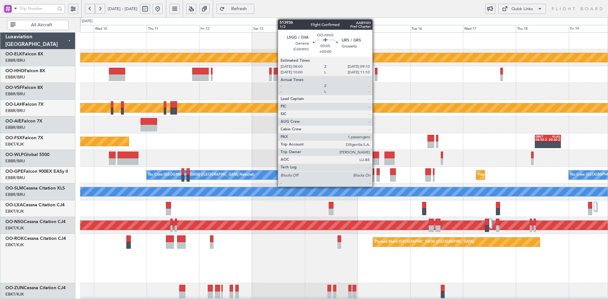
click at [375, 77] on div at bounding box center [376, 77] width 3 height 7
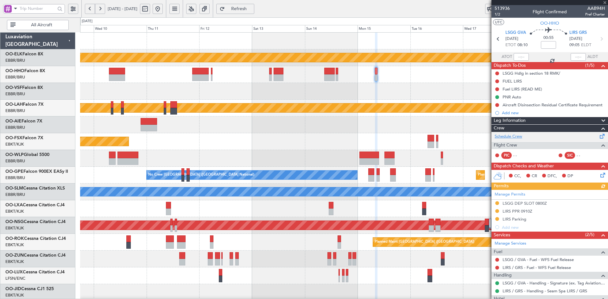
click at [519, 136] on link "Schedule Crew" at bounding box center [509, 137] width 28 height 6
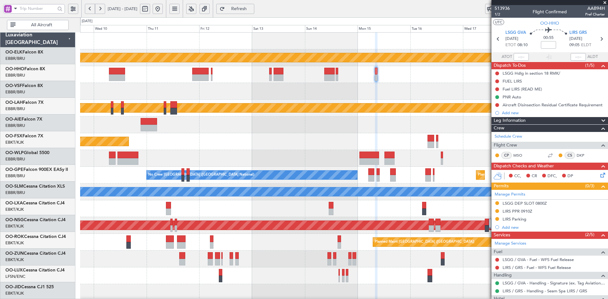
click at [422, 137] on div "Planned Maint Kortrijk-Wevelgem EBKT 08:50 Z KLAS 20:30 Z" at bounding box center [344, 141] width 528 height 17
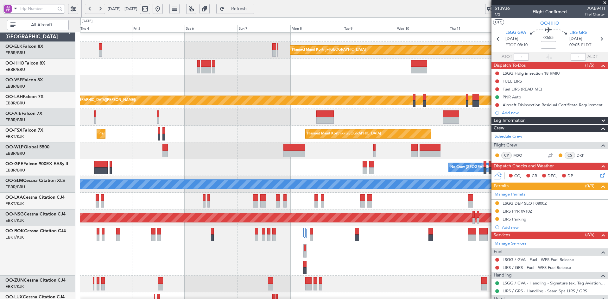
click at [288, 131] on div "Planned Maint Kortrijk-Wevelgem Planned Maint Kortrijk-Wevelgem" at bounding box center [344, 134] width 528 height 17
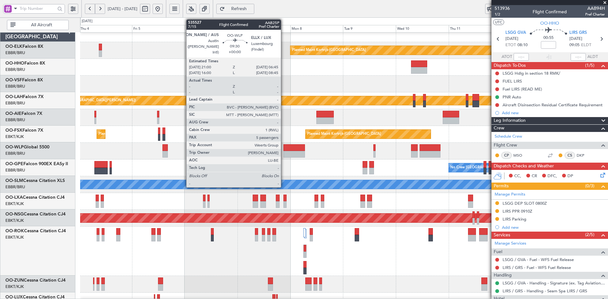
scroll to position [7, 0]
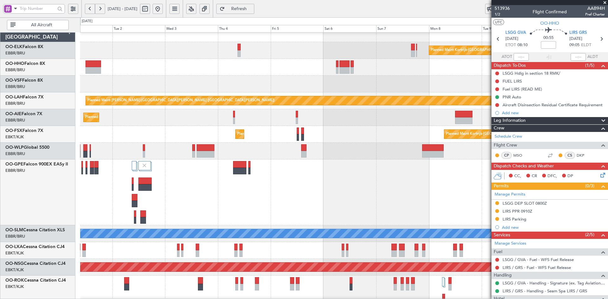
click at [339, 135] on div "Planned Maint Kortrijk-Wevelgem Planned Maint Kortrijk-Wevelgem" at bounding box center [344, 134] width 528 height 17
click at [495, 180] on fb-app "01 Sep 2025 - 11 Sep 2025 Refresh Quick Links All Aircraft Planned Maint Kortri…" at bounding box center [304, 154] width 608 height 292
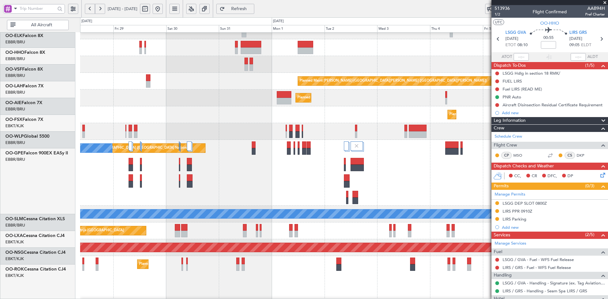
click at [289, 73] on div "Planned Maint [PERSON_NAME]-[GEOGRAPHIC_DATA][PERSON_NAME] ([GEOGRAPHIC_DATA][P…" at bounding box center [344, 81] width 528 height 17
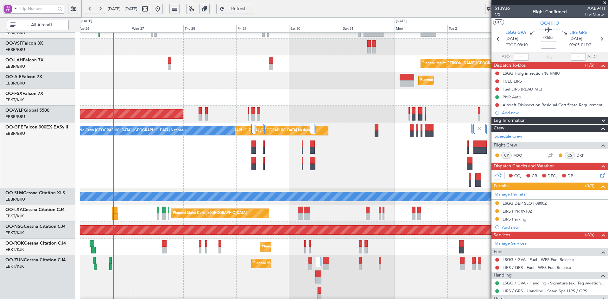
click at [345, 80] on div "Planned Maint [GEOGRAPHIC_DATA] ([GEOGRAPHIC_DATA])" at bounding box center [344, 80] width 528 height 17
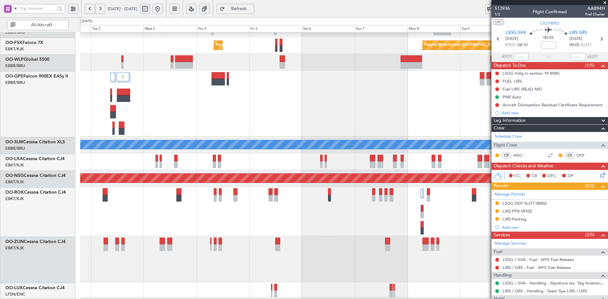
scroll to position [95, 0]
click at [80, 112] on div "Planned Maint London (Farnborough) Planned Maint Kortrijk-Wevelgem Planned Main…" at bounding box center [304, 158] width 608 height 282
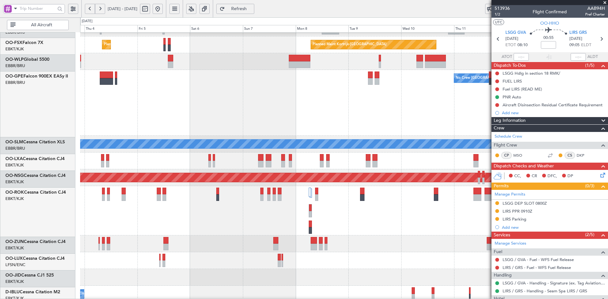
scroll to position [97, 0]
click at [340, 96] on div "No Crew [GEOGRAPHIC_DATA] ([GEOGRAPHIC_DATA] National)" at bounding box center [344, 103] width 528 height 66
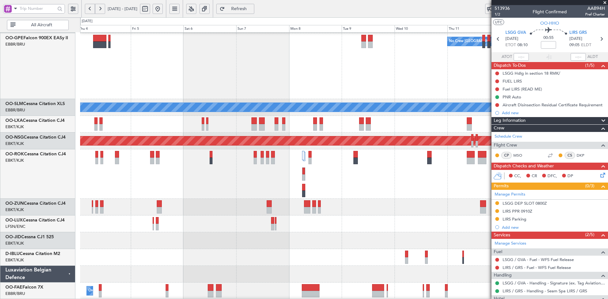
click at [379, 97] on div "No Crew Brussels (Brussels National) A/C Unavailable Monchengladbach Planned Ma…" at bounding box center [344, 108] width 528 height 418
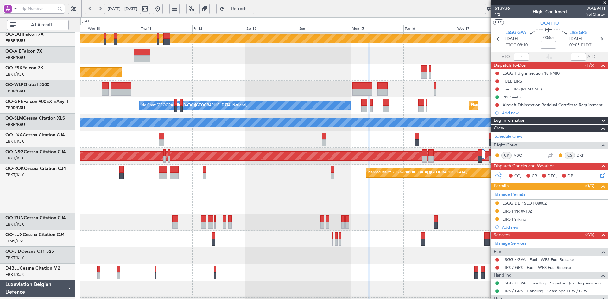
scroll to position [66, 0]
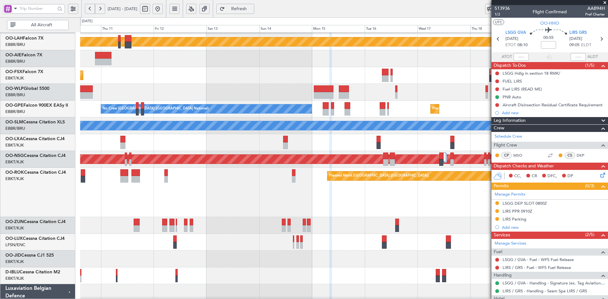
click at [160, 96] on div at bounding box center [344, 92] width 528 height 17
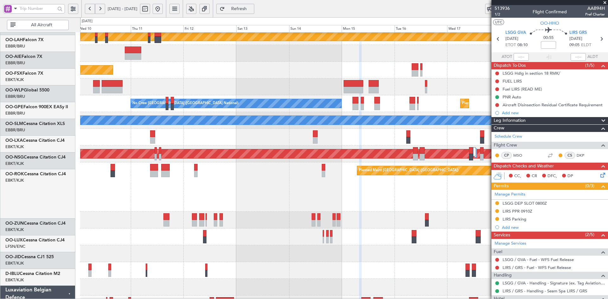
scroll to position [72, 0]
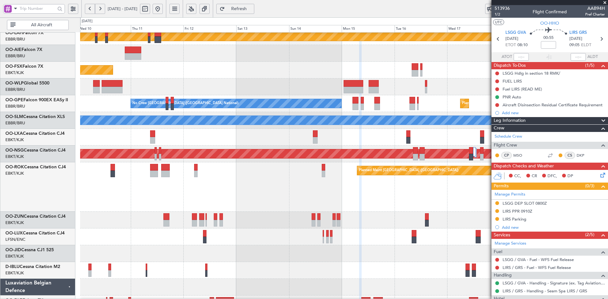
click at [468, 94] on div at bounding box center [344, 87] width 528 height 17
click at [262, 76] on div "EBKT 08:50 Z KLAS 20:30 Z Planned Maint Kortrijk-Wevelgem" at bounding box center [344, 70] width 528 height 17
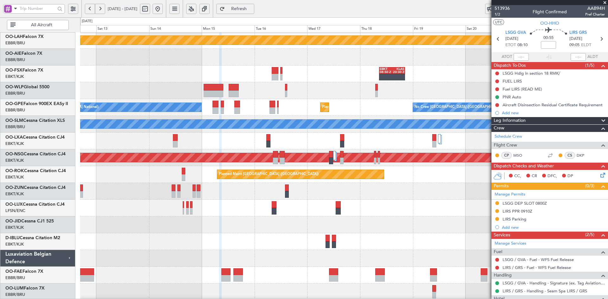
click at [313, 82] on div at bounding box center [344, 90] width 528 height 17
click at [278, 99] on div at bounding box center [344, 90] width 528 height 17
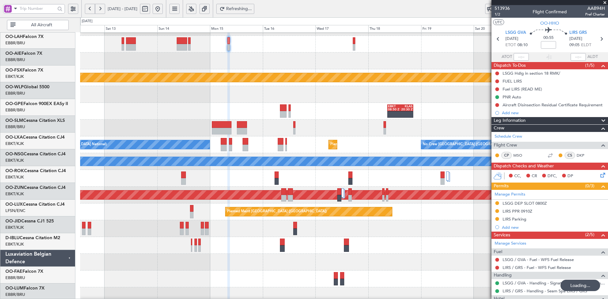
scroll to position [30, 0]
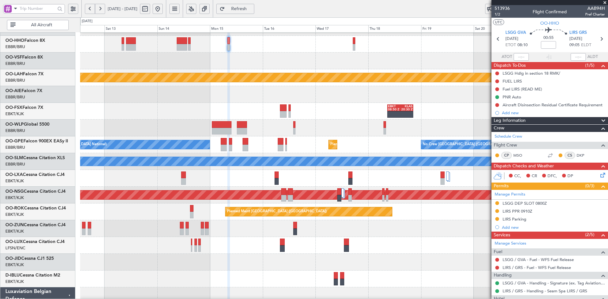
click at [576, 108] on fb-app "12 Sep 2025 - 22 Sep 2025 Refresh Quick Links All Aircraft Planned Maint Kortri…" at bounding box center [304, 154] width 608 height 292
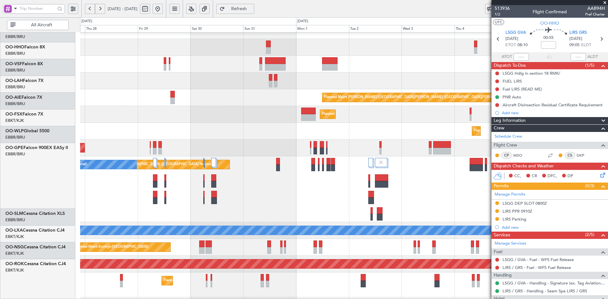
scroll to position [7, 0]
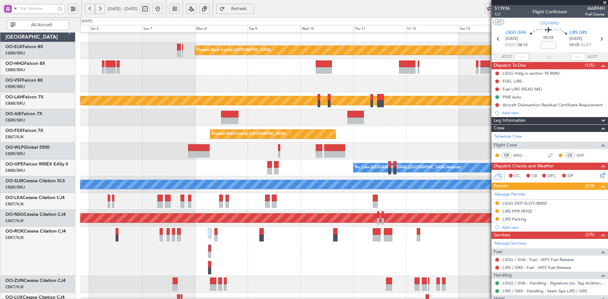
click at [86, 162] on div "No Crew Brussels (Brussels National) Planned Maint Brussels (Brussels National)" at bounding box center [344, 168] width 528 height 17
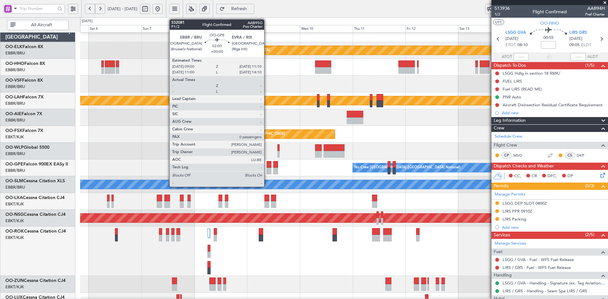
click at [267, 171] on div at bounding box center [269, 171] width 5 height 7
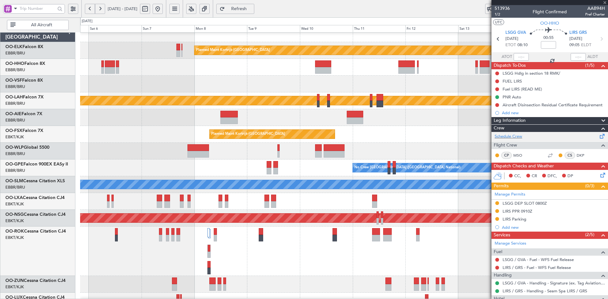
type input "0"
click at [523, 170] on div "CC, CR DFC, DP" at bounding box center [550, 176] width 117 height 13
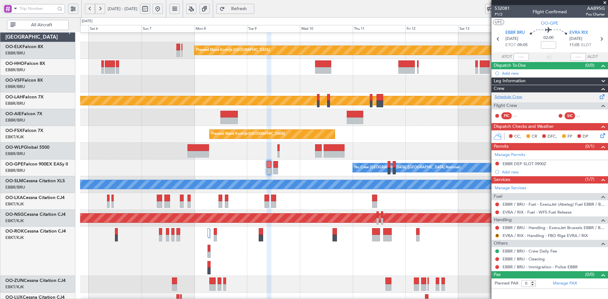
click at [521, 98] on link "Schedule Crew" at bounding box center [509, 97] width 28 height 6
click at [603, 1] on span at bounding box center [605, 3] width 6 height 6
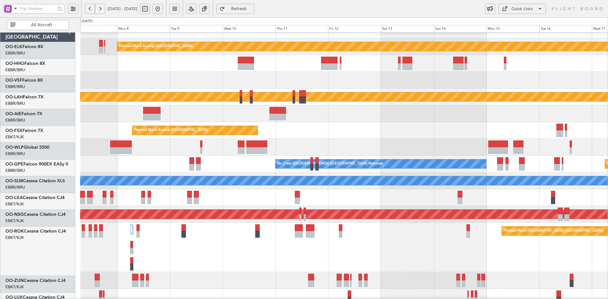
scroll to position [11, 0]
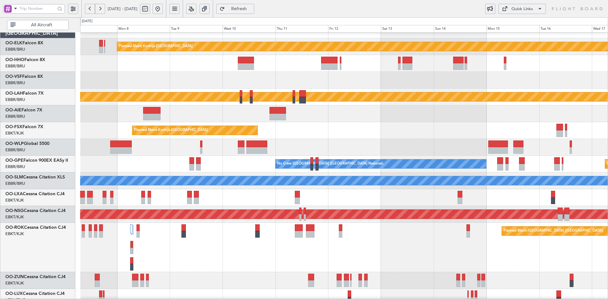
click at [380, 127] on div "Planned Maint Kortrijk-Wevelgem EBKT 08:50 Z KLAS 20:30 Z" at bounding box center [344, 130] width 528 height 17
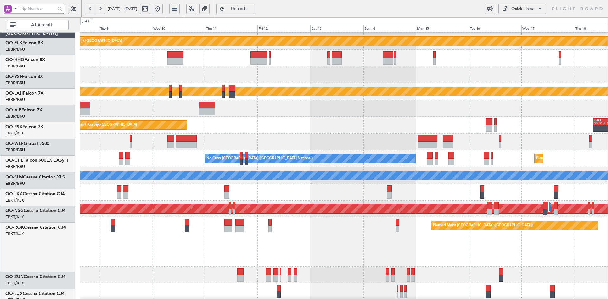
scroll to position [16, 0]
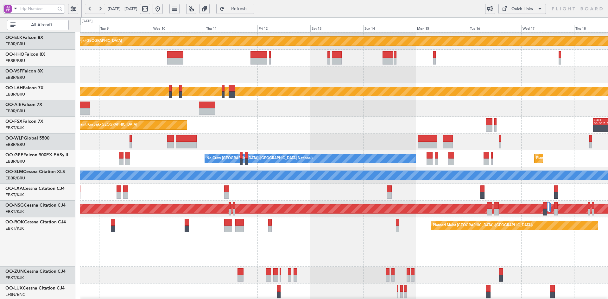
click at [326, 114] on div at bounding box center [344, 108] width 528 height 17
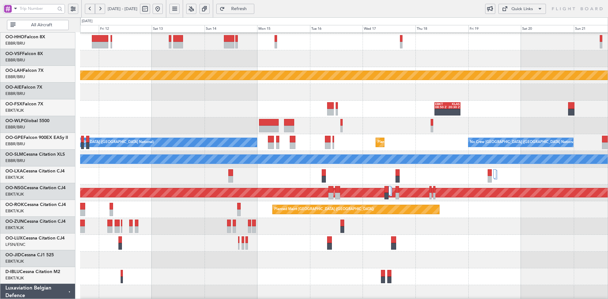
scroll to position [20, 0]
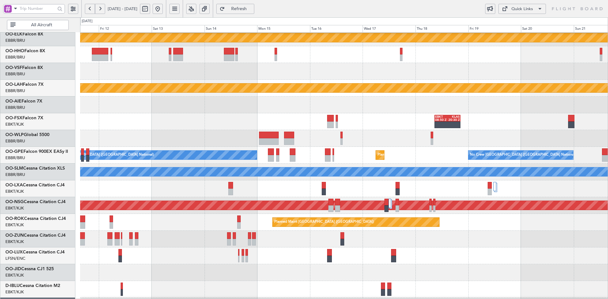
click at [423, 162] on div "No Crew Brussels (Brussels National) Planned Maint Brussels (Brussels National)…" at bounding box center [344, 155] width 528 height 17
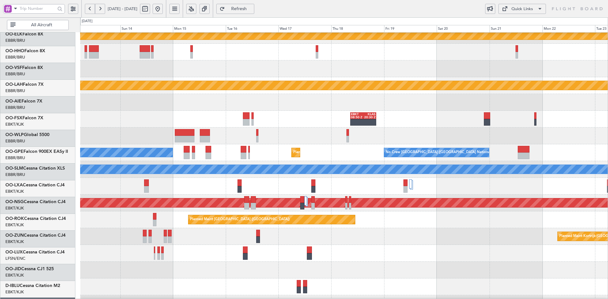
scroll to position [24, 0]
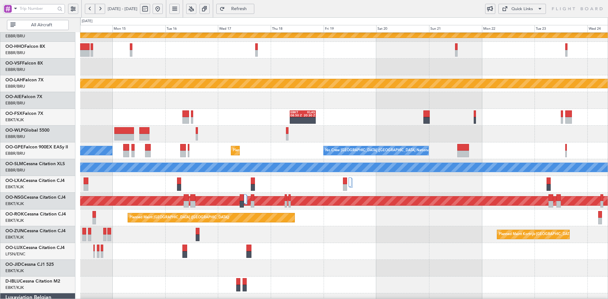
click at [288, 154] on div "No Crew Brussels (Brussels National) Planned Maint Brussels (Brussels National)…" at bounding box center [344, 151] width 528 height 17
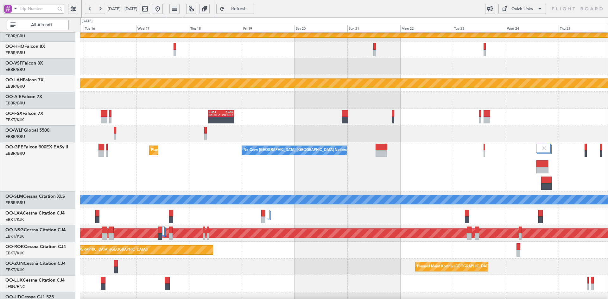
scroll to position [25, 0]
click at [425, 150] on div "Planned Maint Brussels (Brussels National) No Crew Brussels (Brussels National)…" at bounding box center [344, 166] width 528 height 49
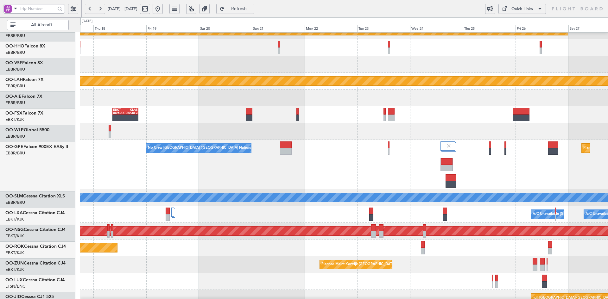
scroll to position [27, 0]
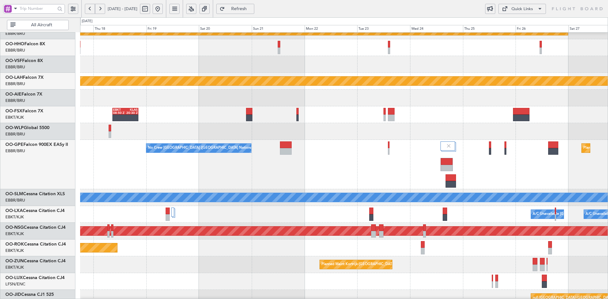
click at [439, 126] on div at bounding box center [344, 131] width 528 height 17
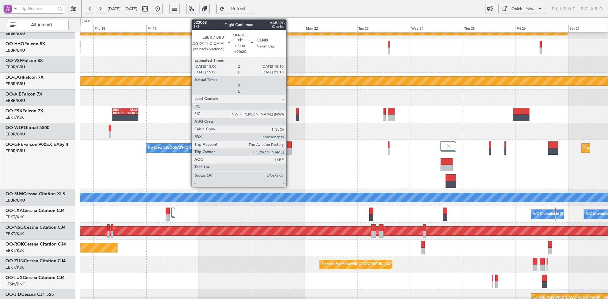
click at [289, 148] on div at bounding box center [285, 145] width 11 height 7
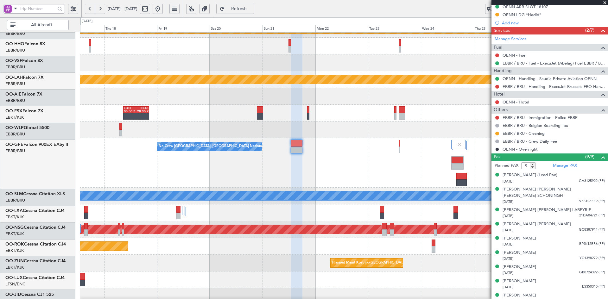
scroll to position [34, 0]
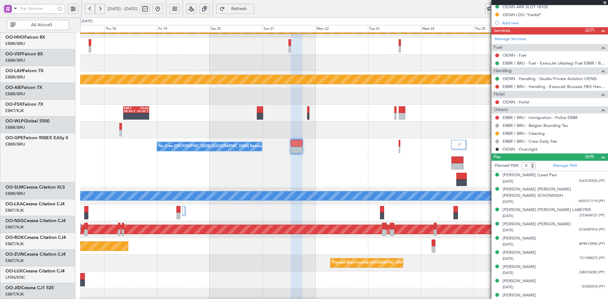
click at [425, 145] on div "No Crew Brussels (Brussels National) Planned Maint Brussels (Brussels National)…" at bounding box center [344, 162] width 528 height 49
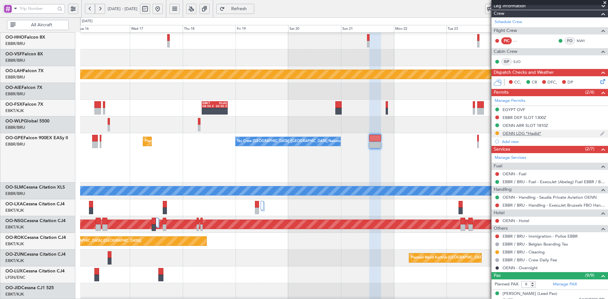
scroll to position [51, 0]
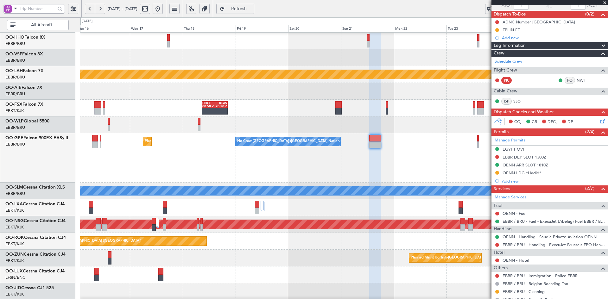
click at [605, 2] on span at bounding box center [605, 3] width 6 height 6
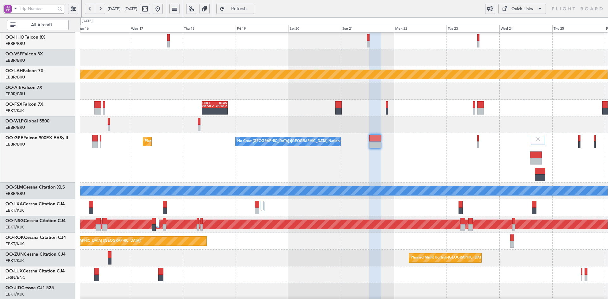
type input "0"
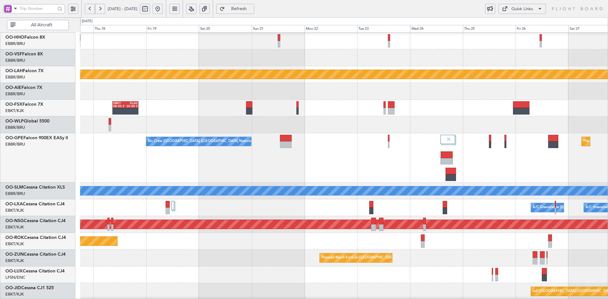
click at [377, 126] on div at bounding box center [344, 125] width 528 height 17
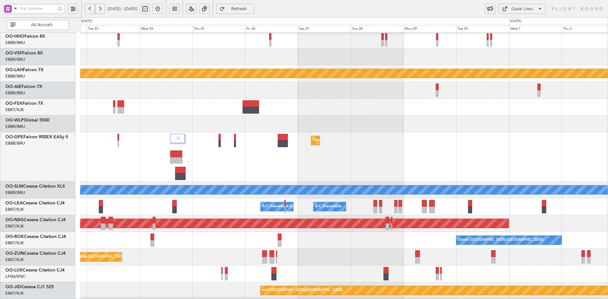
scroll to position [35, 0]
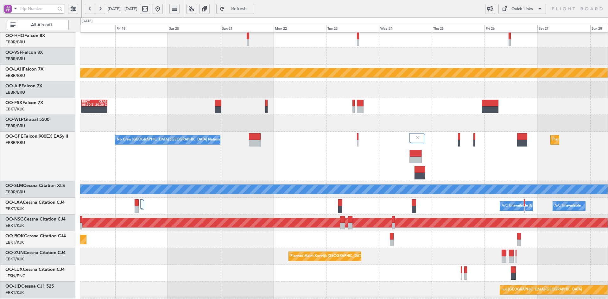
click at [521, 116] on div at bounding box center [344, 123] width 528 height 17
click at [381, 115] on div at bounding box center [344, 123] width 528 height 17
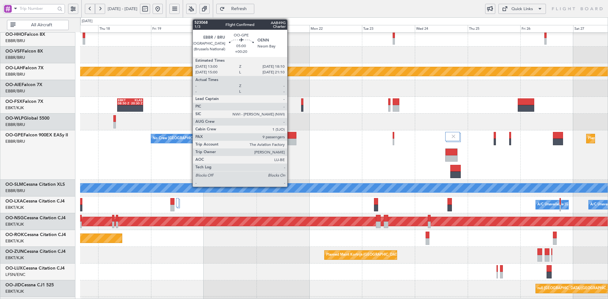
click at [290, 141] on div at bounding box center [290, 142] width 11 height 7
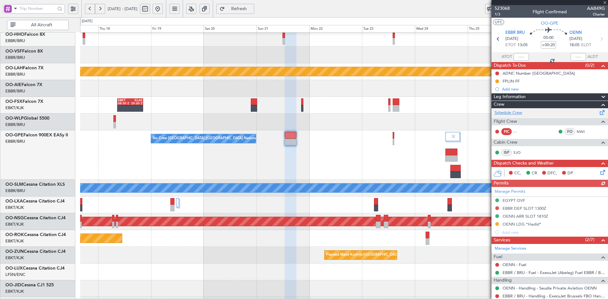
click at [506, 115] on link "Schedule Crew" at bounding box center [509, 113] width 28 height 6
click at [606, 2] on span at bounding box center [605, 3] width 6 height 6
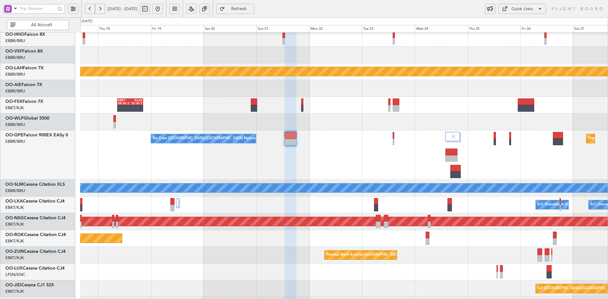
type input "0"
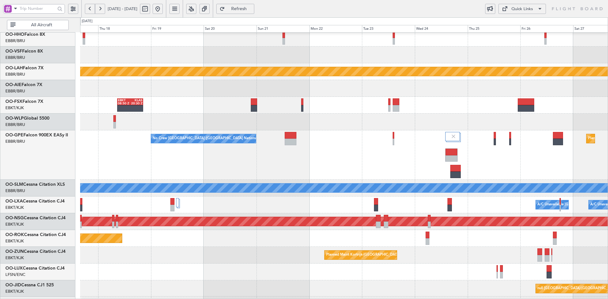
scroll to position [0, 0]
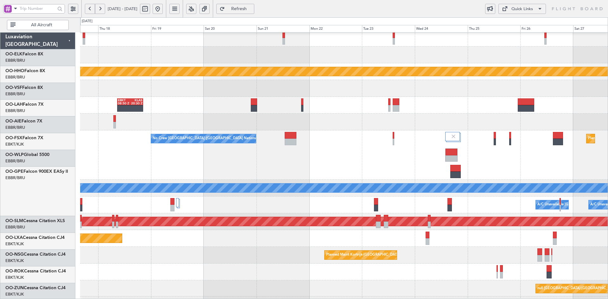
click at [335, 185] on div "Planned Maint Alton-st Louis (St Louis Regl) EBKT 08:50 Z KLAS 20:30 Z No Crew …" at bounding box center [344, 180] width 528 height 368
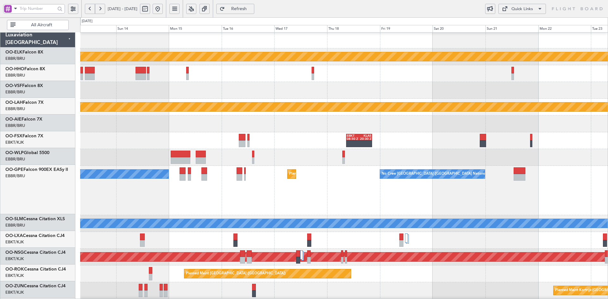
scroll to position [1, 0]
click at [437, 130] on div at bounding box center [344, 124] width 528 height 17
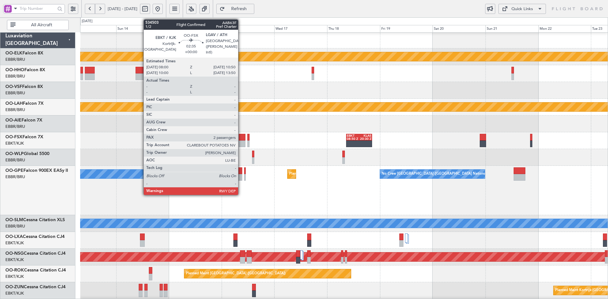
click at [241, 142] on div at bounding box center [242, 144] width 6 height 7
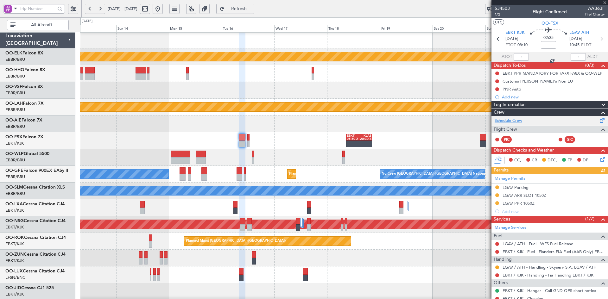
click at [512, 118] on link "Schedule Crew" at bounding box center [509, 121] width 28 height 6
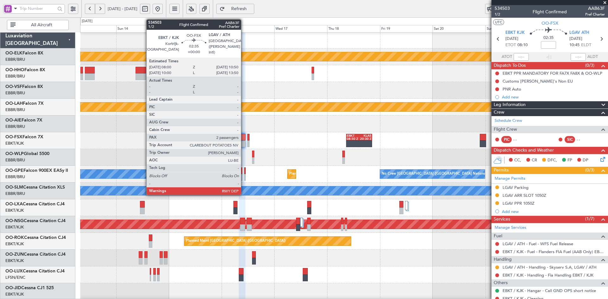
click at [244, 144] on div at bounding box center [242, 144] width 6 height 7
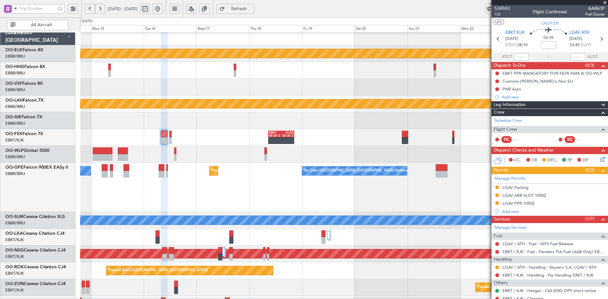
scroll to position [0, 0]
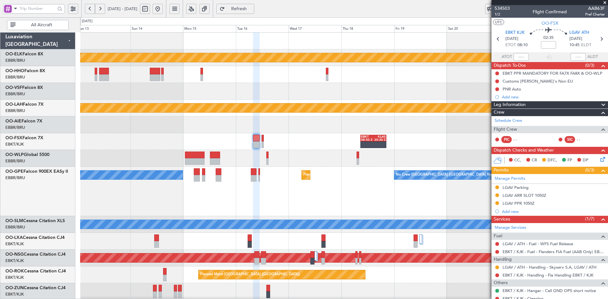
click at [446, 128] on div at bounding box center [344, 125] width 528 height 17
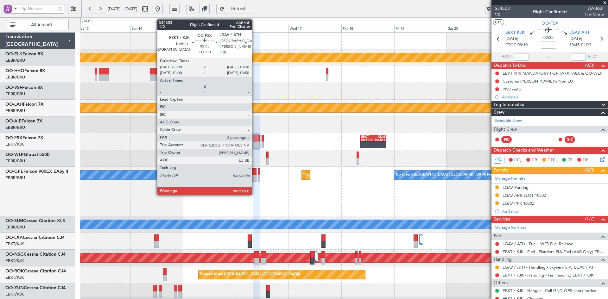
click at [255, 144] on div at bounding box center [256, 145] width 6 height 7
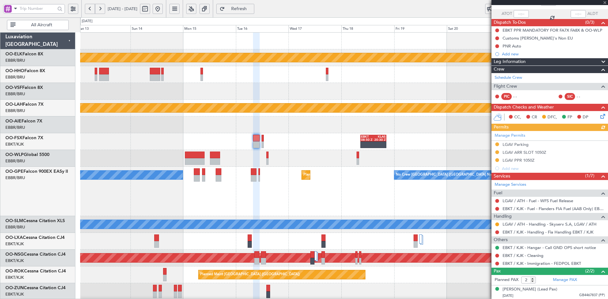
scroll to position [58, 0]
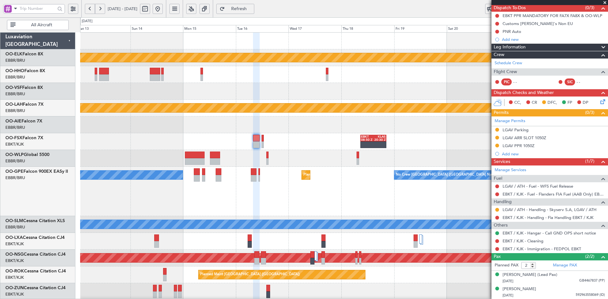
click at [604, 2] on span at bounding box center [605, 3] width 6 height 6
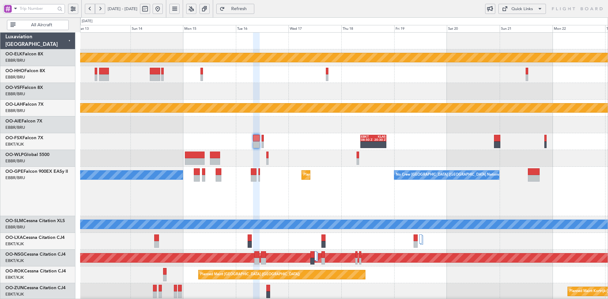
type input "0"
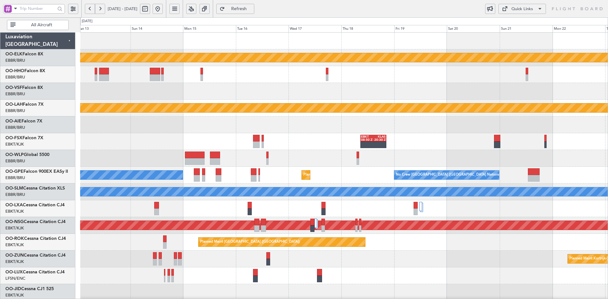
scroll to position [0, 0]
click at [163, 10] on button at bounding box center [158, 9] width 10 height 10
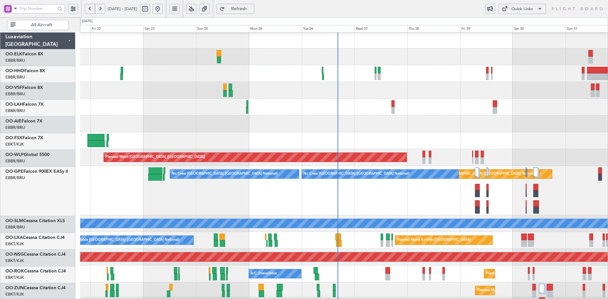
click at [411, 138] on div "Planned Maint Kortrijk-[GEOGRAPHIC_DATA]" at bounding box center [344, 140] width 528 height 17
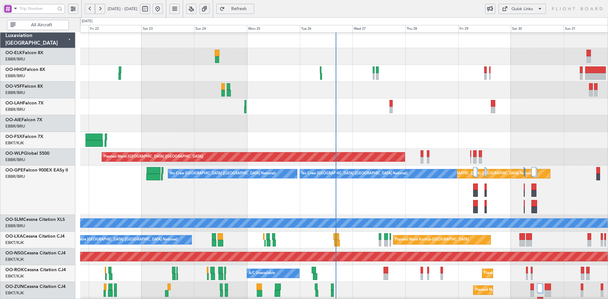
scroll to position [1, 0]
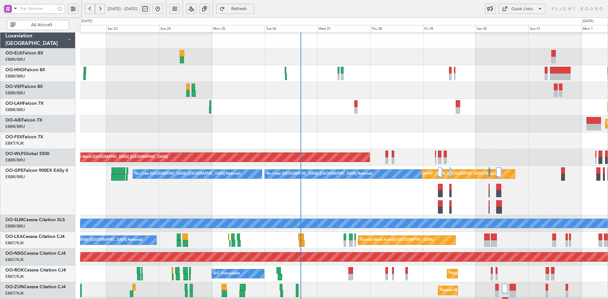
click at [390, 133] on div "Planned Maint Kortrijk-[GEOGRAPHIC_DATA]" at bounding box center [344, 140] width 528 height 17
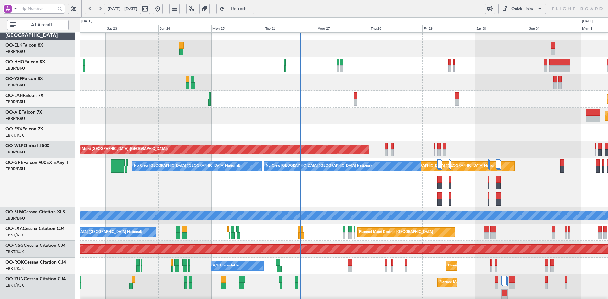
click at [450, 141] on div "Planned Maint [GEOGRAPHIC_DATA] ([GEOGRAPHIC_DATA])" at bounding box center [344, 149] width 528 height 17
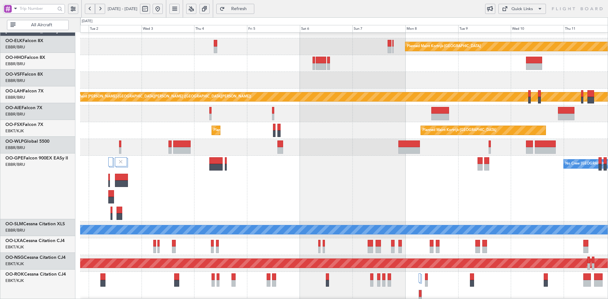
scroll to position [27, 0]
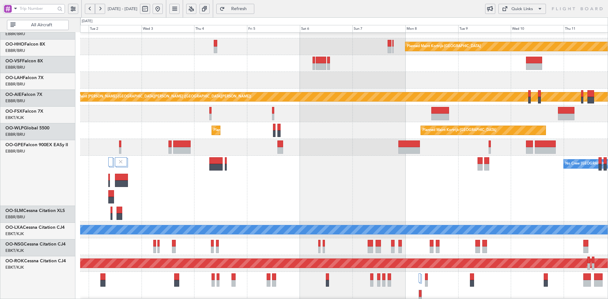
click at [0, 110] on div "Planned Maint Kortrijk-Wevelgem Planned Maint Alton-st Louis (St Louis Regl) Pl…" at bounding box center [304, 158] width 608 height 282
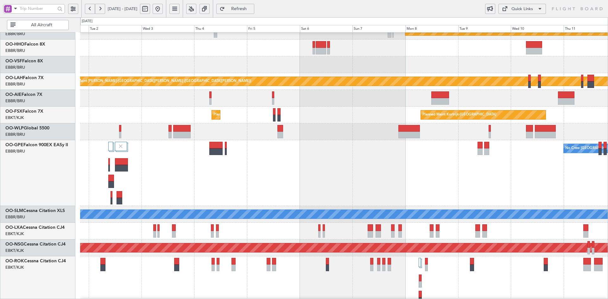
click at [421, 153] on div "Planned Maint Kortrijk-Wevelgem Planned Maint Alton-st Louis (St Louis Regl) Pl…" at bounding box center [344, 229] width 528 height 447
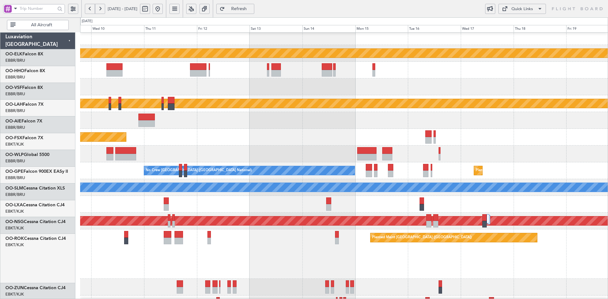
scroll to position [5, 0]
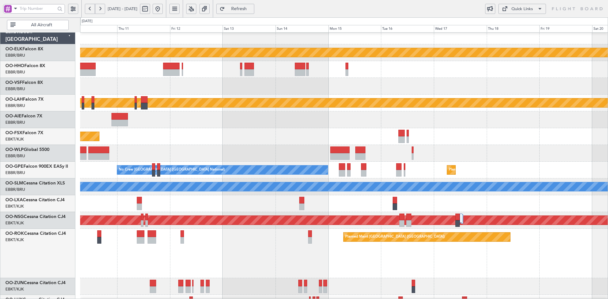
click at [0, 105] on div "Planned Maint Kortrijk-Wevelgem Planned Maint Alton-st Louis (St Louis Regl) Pl…" at bounding box center [304, 158] width 608 height 282
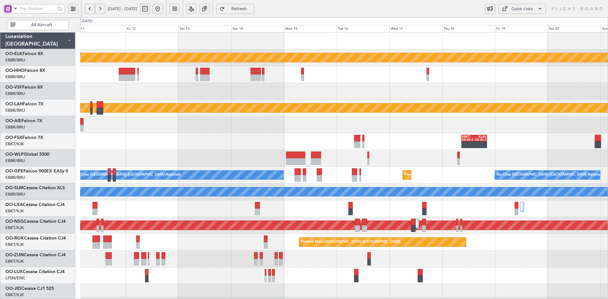
scroll to position [0, 0]
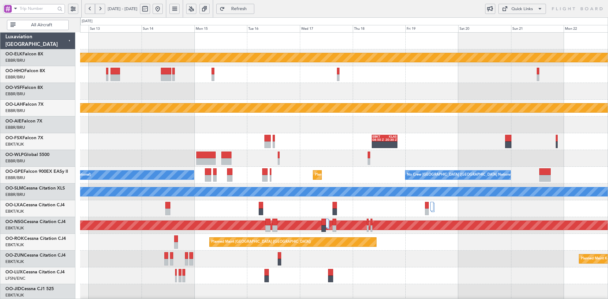
click at [426, 154] on div "Planned Maint Kortrijk-Wevelgem Planned Maint Alton-st Louis (St Louis Regl) EB…" at bounding box center [344, 201] width 528 height 336
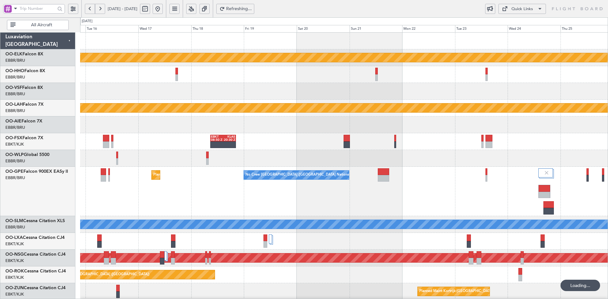
click at [421, 150] on div "Planned Maint Kortrijk-Wevelgem Planned Maint Alton-st Louis (St Louis Regl) EB…" at bounding box center [344, 217] width 528 height 368
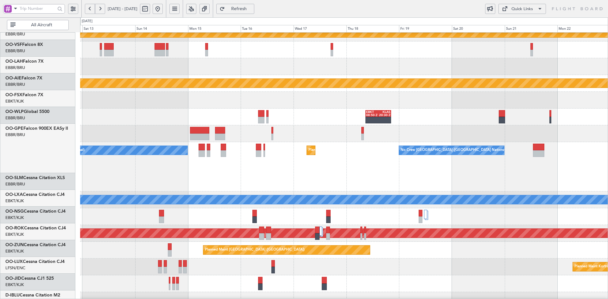
click at [443, 109] on div "EBKT 08:50 Z KLAS 20:30 Z Planned Maint Kortrijk-Wevelgem" at bounding box center [344, 117] width 528 height 17
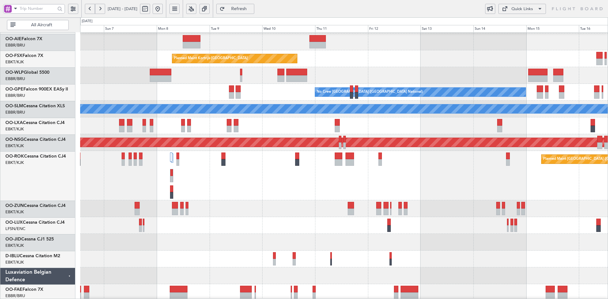
scroll to position [84, 0]
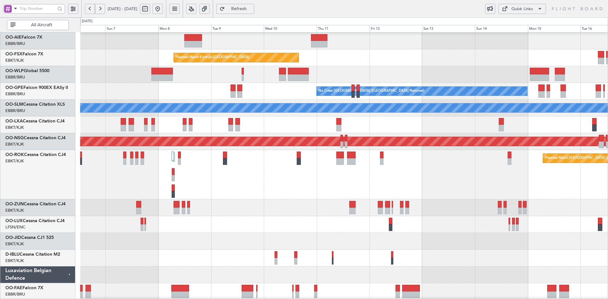
click at [163, 9] on button at bounding box center [158, 9] width 10 height 10
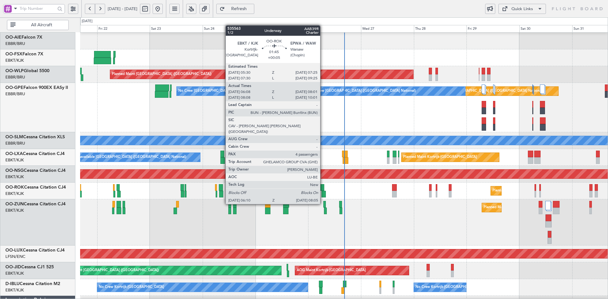
click at [323, 192] on div at bounding box center [324, 194] width 4 height 7
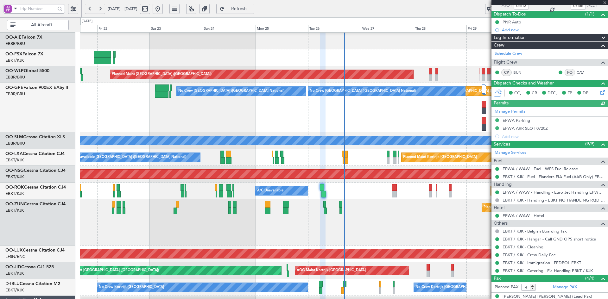
scroll to position [102, 0]
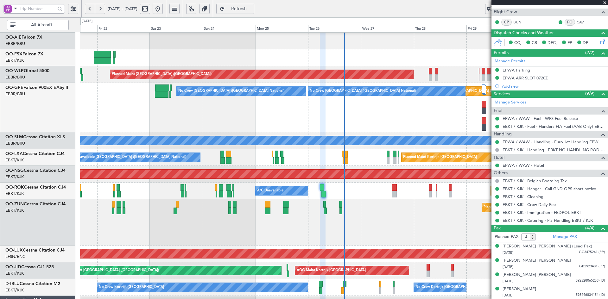
click at [606, 3] on span at bounding box center [605, 3] width 6 height 6
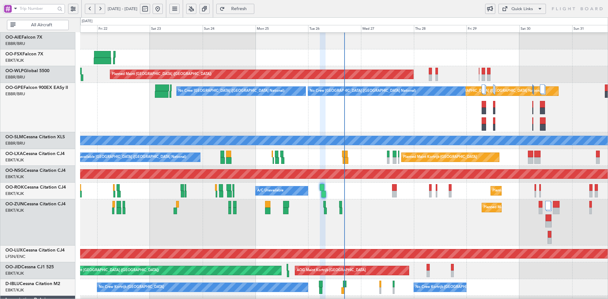
type input "0"
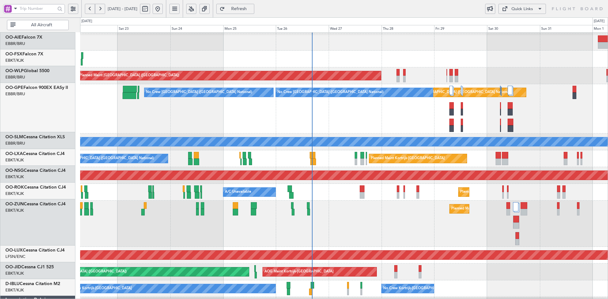
scroll to position [83, 0]
click at [358, 207] on div "Planned Maint Kortrijk-[GEOGRAPHIC_DATA]" at bounding box center [344, 224] width 528 height 46
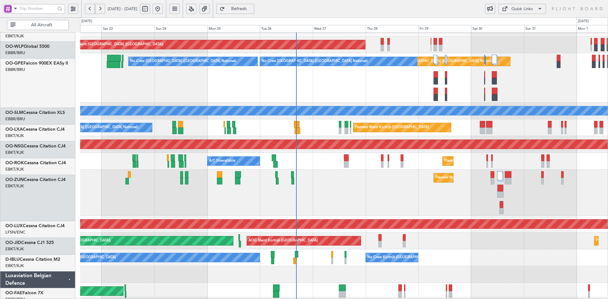
scroll to position [131, 0]
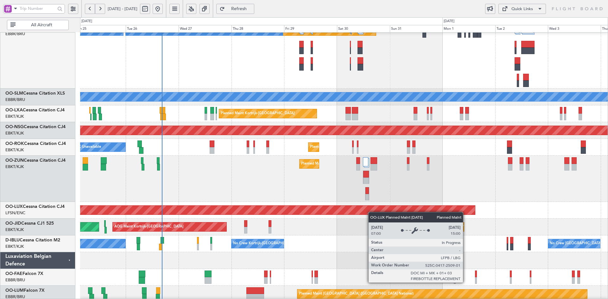
click at [363, 212] on div "No Crew Brussels (Brussels National) Planned Maint Brussels (Brussels National)…" at bounding box center [344, 95] width 528 height 414
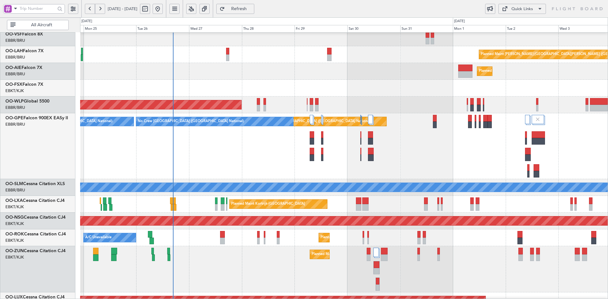
scroll to position [54, 0]
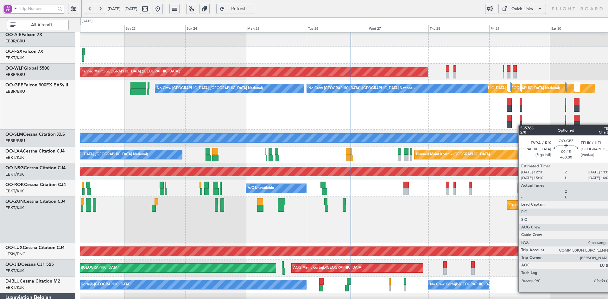
click at [522, 125] on div at bounding box center [521, 125] width 3 height 7
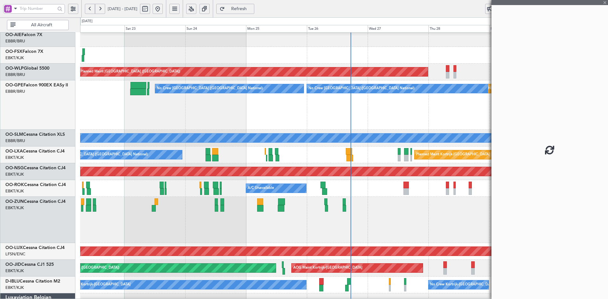
scroll to position [76, 0]
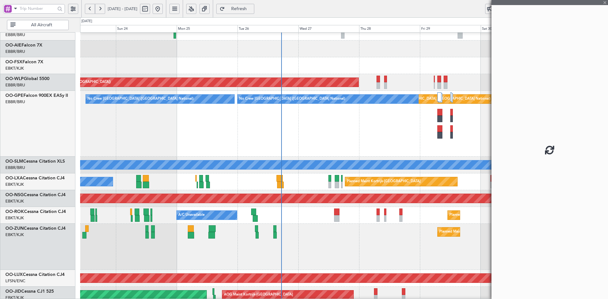
click at [382, 141] on div "Planned Maint Brussels (Brussels National) No Crew Brussels (Brussels National)…" at bounding box center [344, 124] width 528 height 66
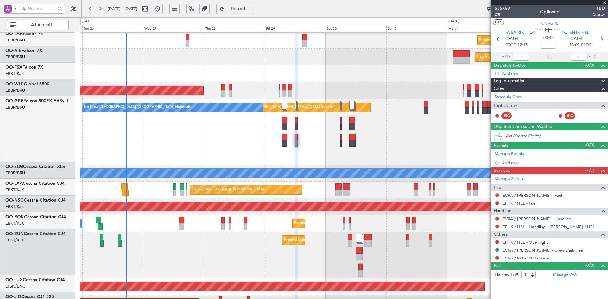
scroll to position [68, 0]
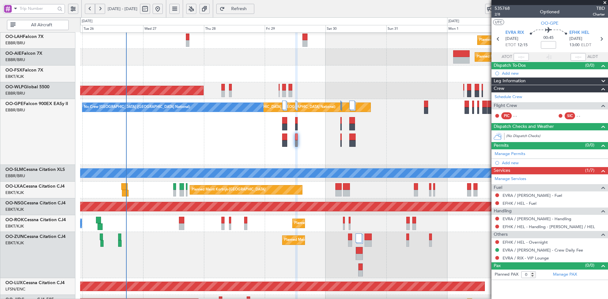
click at [190, 223] on div "Planned Maint Alton-st Louis (St Louis Regl) Planned Maint London (Farnborough)…" at bounding box center [344, 172] width 528 height 414
click at [361, 142] on div "Planned Maint Brussels (Brussels National) No Crew Brussels (Brussels National)…" at bounding box center [344, 132] width 528 height 66
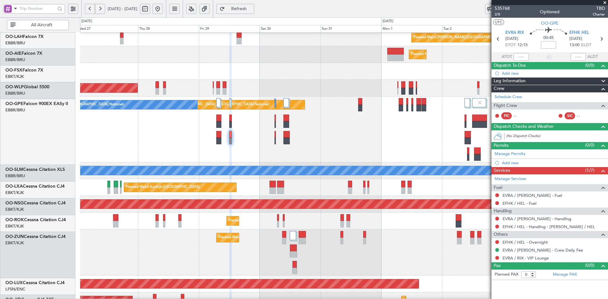
scroll to position [70, 0]
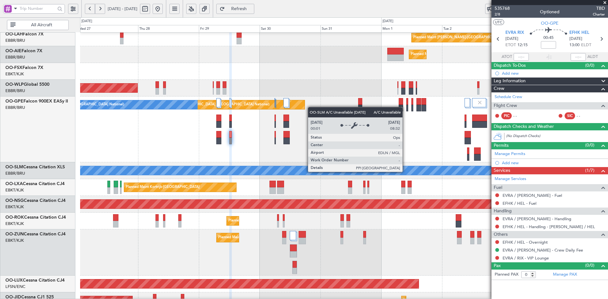
click at [410, 163] on div "A/C Unavailable [GEOGRAPHIC_DATA]" at bounding box center [344, 171] width 528 height 17
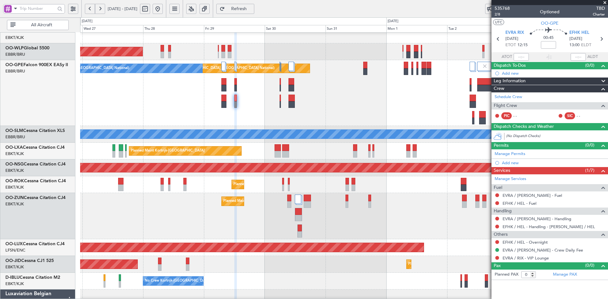
click at [428, 258] on div "Planned Maint Kortrijk-Wevelgem Planned Maint Berlin (Brandenburg) Planned Main…" at bounding box center [344, 133] width 528 height 414
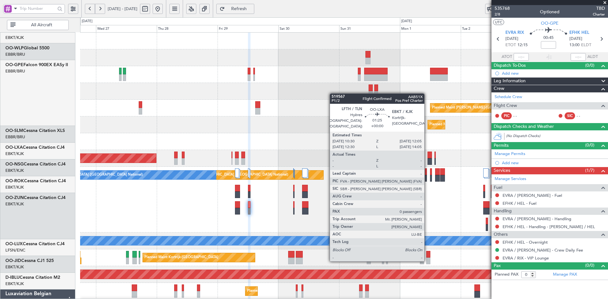
scroll to position [0, 0]
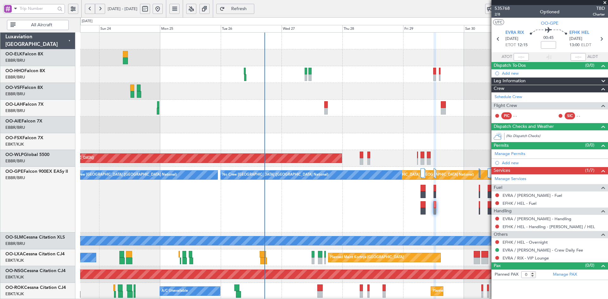
click at [347, 110] on div "Planned Maint [PERSON_NAME]-[GEOGRAPHIC_DATA][PERSON_NAME] ([GEOGRAPHIC_DATA][P…" at bounding box center [344, 108] width 528 height 17
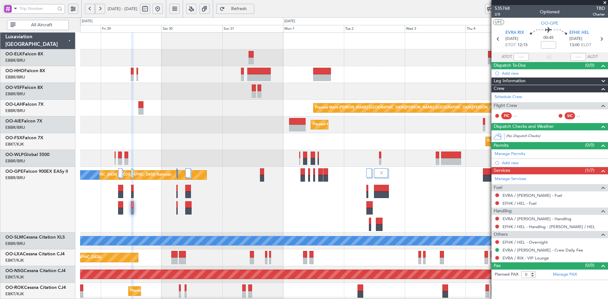
click at [93, 125] on div "Planned Maint Kortrijk-Wevelgem Planned Maint Alton-st Louis (St Louis Regl) Pl…" at bounding box center [344, 240] width 528 height 414
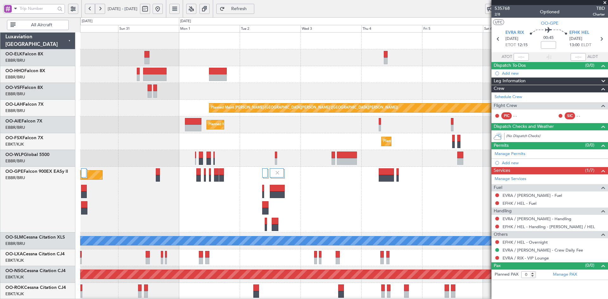
click at [327, 89] on div "Planned Maint Kortrijk-Wevelgem Planned Maint Alton-st Louis (St Louis Regl) Pl…" at bounding box center [344, 240] width 528 height 414
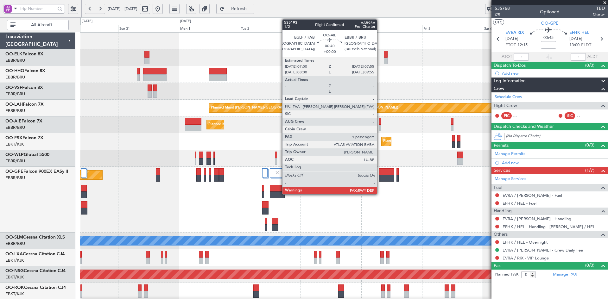
click at [380, 128] on div at bounding box center [380, 128] width 3 height 7
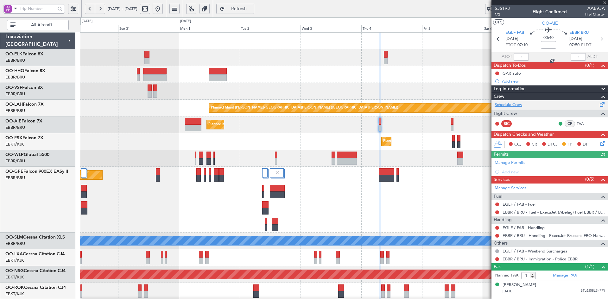
click at [520, 105] on link "Schedule Crew" at bounding box center [509, 105] width 28 height 6
click at [605, 2] on span at bounding box center [605, 3] width 6 height 6
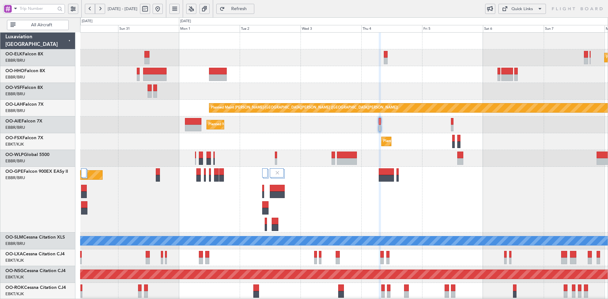
type input "0"
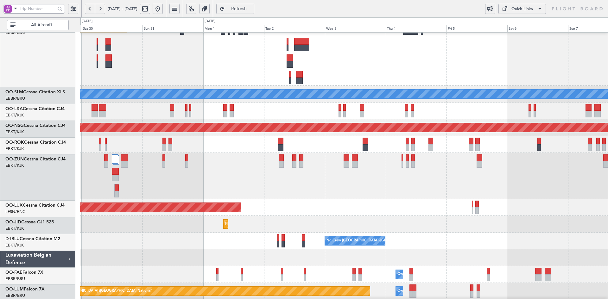
scroll to position [147, 0]
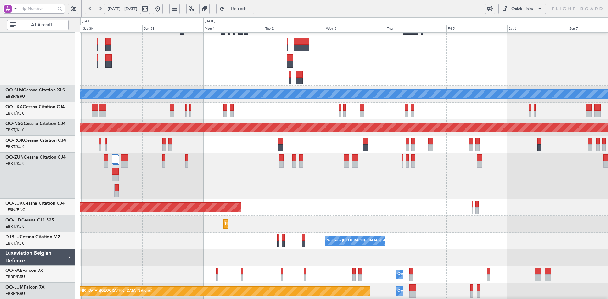
click at [237, 38] on div "Planned Maint Brussels (Brussels National) No Crew Brussels (Brussels National)" at bounding box center [344, 53] width 528 height 66
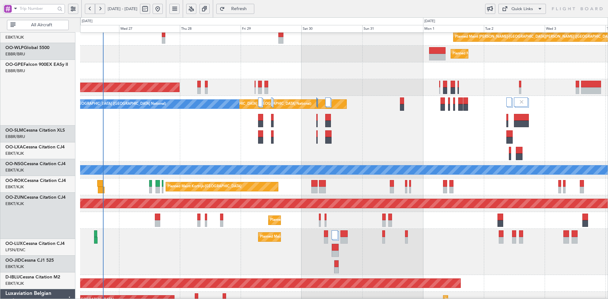
scroll to position [71, 0]
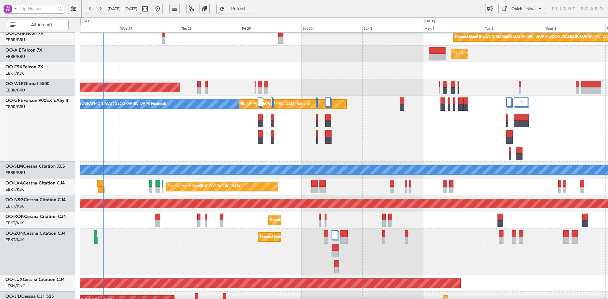
click at [323, 163] on div "A/C Unavailable [GEOGRAPHIC_DATA]" at bounding box center [344, 170] width 528 height 17
click at [460, 96] on div "Planned Maint Brussels (Brussels National) No Crew Brussels (Brussels National)…" at bounding box center [344, 129] width 528 height 66
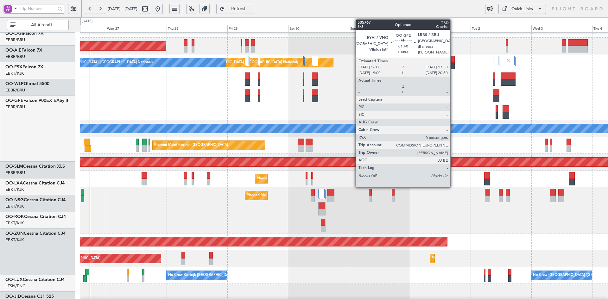
scroll to position [112, 0]
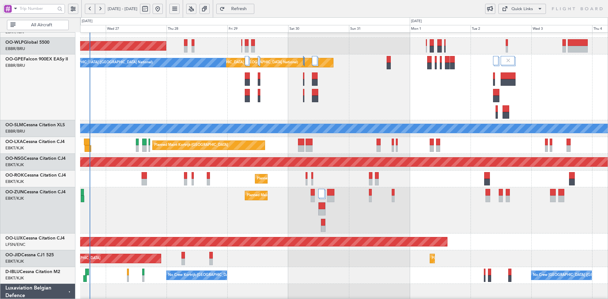
click at [294, 120] on div "Planned Maint Brussels (Brussels National) No Crew Brussels (Brussels National)…" at bounding box center [344, 87] width 528 height 66
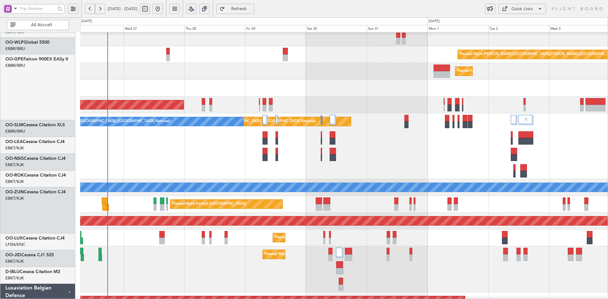
scroll to position [54, 0]
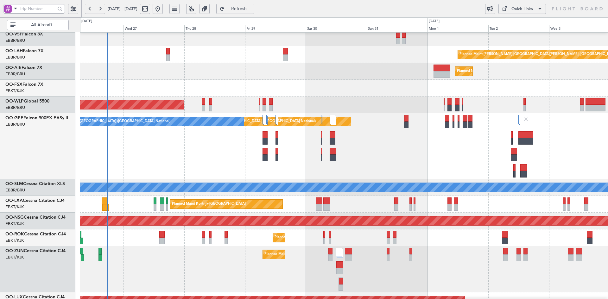
click at [262, 106] on div "Planned Maint [GEOGRAPHIC_DATA] ([GEOGRAPHIC_DATA])" at bounding box center [344, 105] width 528 height 17
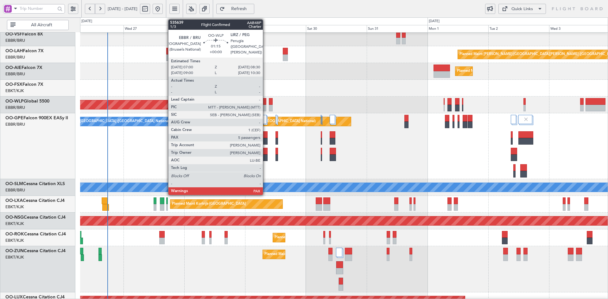
click at [266, 107] on div at bounding box center [265, 108] width 4 height 7
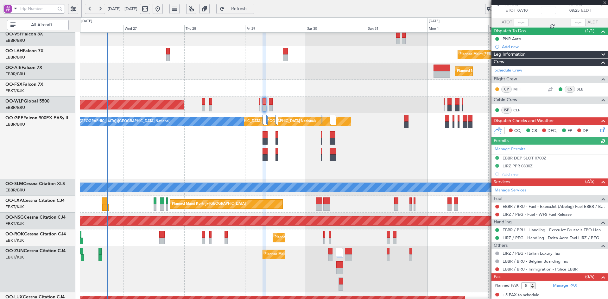
scroll to position [0, 0]
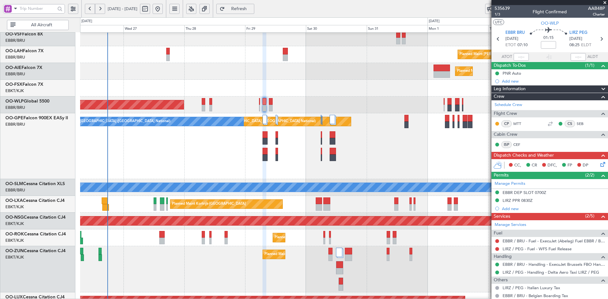
click at [605, 1] on span at bounding box center [605, 3] width 6 height 6
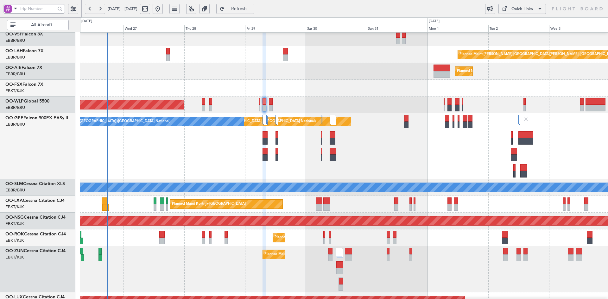
type input "0"
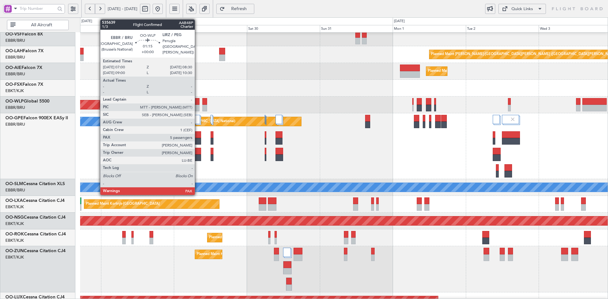
click at [198, 109] on div at bounding box center [197, 108] width 5 height 7
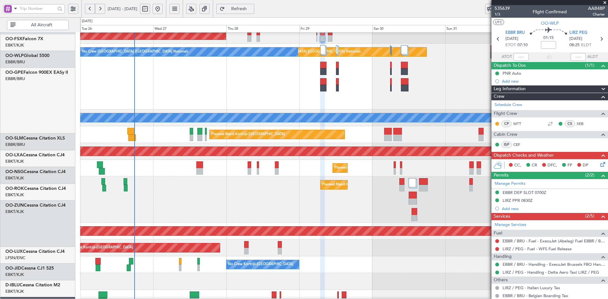
click at [416, 86] on div "Planned Maint Brussels (Brussels National) No Crew Brussels (Brussels National)…" at bounding box center [344, 77] width 528 height 66
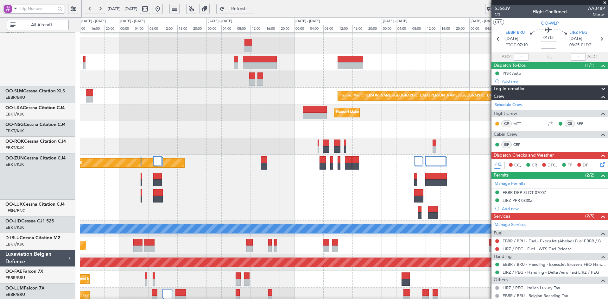
scroll to position [8, 0]
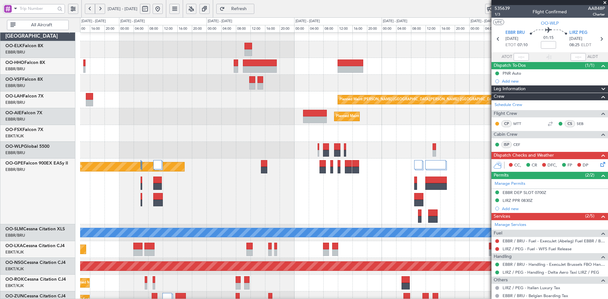
click at [361, 220] on div "Planned Maint Brussels (Brussels National) No Crew Brussels (Brussels National)" at bounding box center [344, 192] width 528 height 66
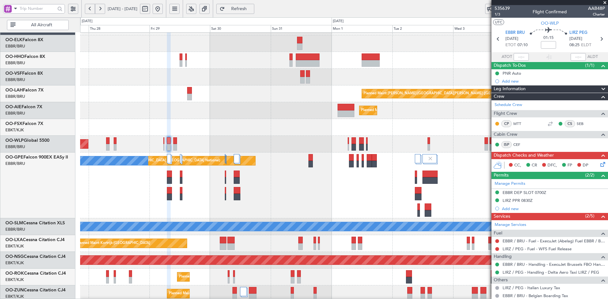
scroll to position [15, 0]
click at [604, 2] on span at bounding box center [605, 3] width 6 height 6
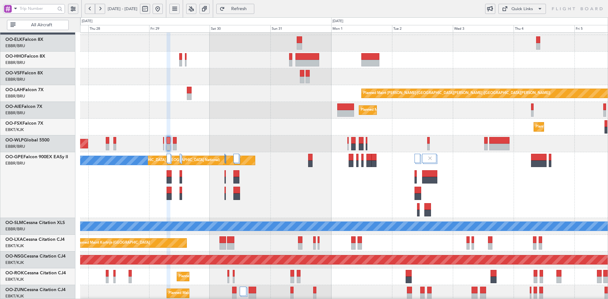
type input "0"
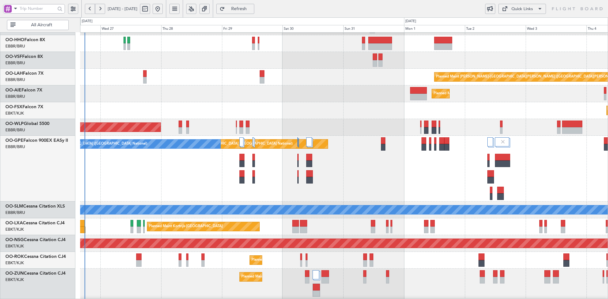
click at [466, 113] on div "Planned Maint Kortrijk-[GEOGRAPHIC_DATA]" at bounding box center [344, 110] width 528 height 17
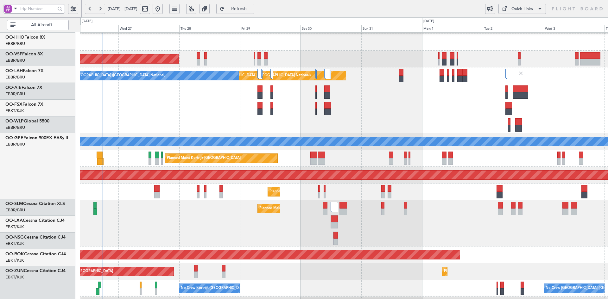
scroll to position [101, 0]
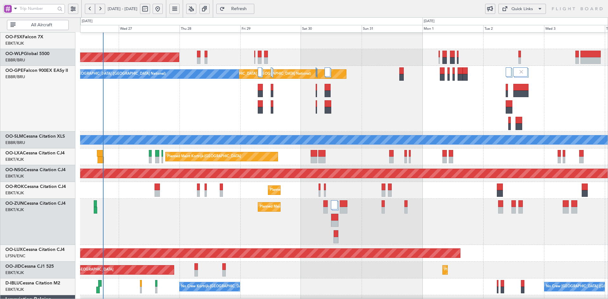
click at [399, 114] on div "Planned Maint Brussels (Brussels National) No Crew Brussels (Brussels National)…" at bounding box center [344, 99] width 528 height 66
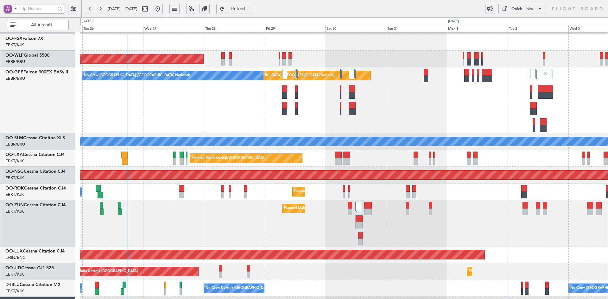
scroll to position [135, 0]
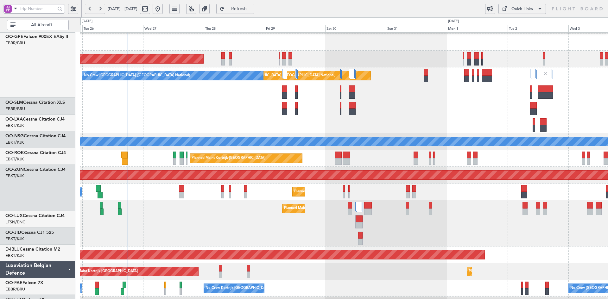
click at [268, 247] on div "Planned Maint [GEOGRAPHIC_DATA] ([GEOGRAPHIC_DATA])" at bounding box center [344, 255] width 528 height 17
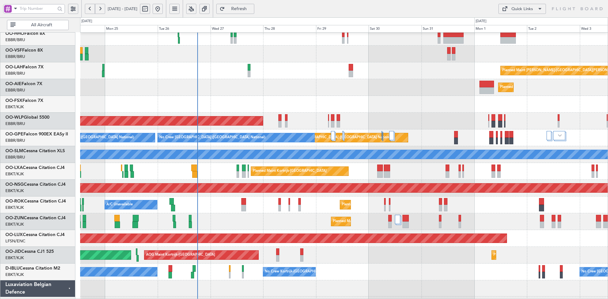
scroll to position [40, 0]
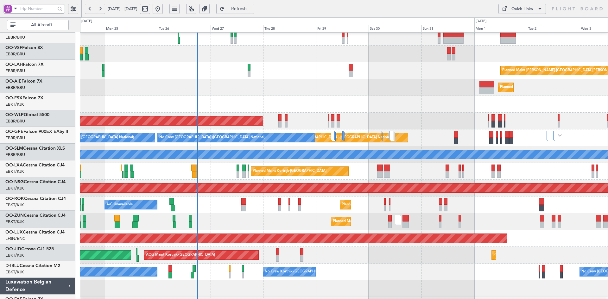
click at [387, 89] on div "Planned Maint [GEOGRAPHIC_DATA] ([GEOGRAPHIC_DATA])" at bounding box center [344, 87] width 528 height 17
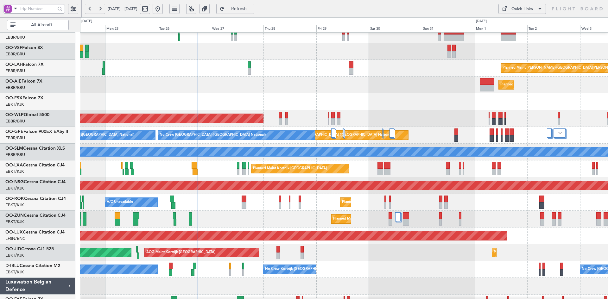
click at [436, 245] on div "Planned Maint Kortrijk-[GEOGRAPHIC_DATA] AOG Maint [GEOGRAPHIC_DATA]-[GEOGRAPHI…" at bounding box center [344, 253] width 528 height 17
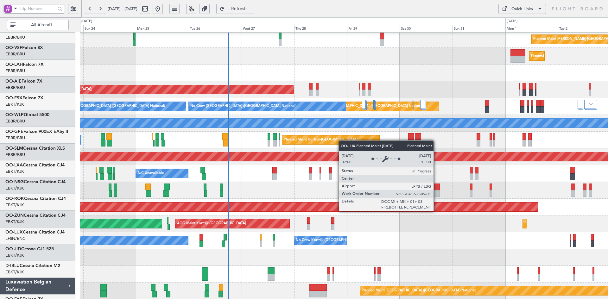
scroll to position [69, 0]
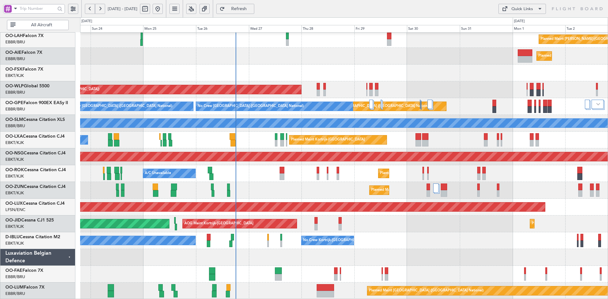
click at [393, 89] on div "Planned Maint [GEOGRAPHIC_DATA] ([GEOGRAPHIC_DATA])" at bounding box center [344, 89] width 528 height 17
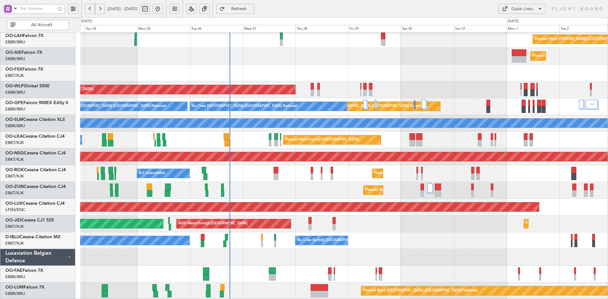
click at [442, 195] on div "Planned Maint [PERSON_NAME]-[GEOGRAPHIC_DATA][PERSON_NAME] ([GEOGRAPHIC_DATA][P…" at bounding box center [344, 132] width 528 height 336
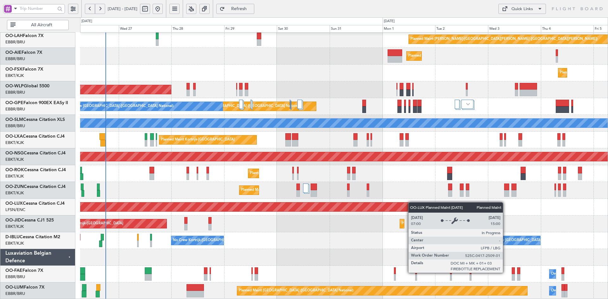
click at [358, 204] on div "Planned Maint [PERSON_NAME]-[GEOGRAPHIC_DATA][PERSON_NAME] ([GEOGRAPHIC_DATA][P…" at bounding box center [344, 132] width 528 height 336
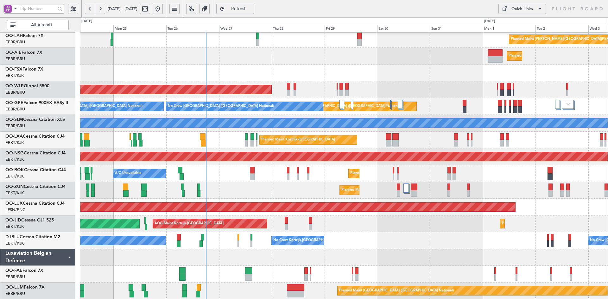
click at [334, 71] on div "Planned Maint Kortrijk-[GEOGRAPHIC_DATA]" at bounding box center [344, 73] width 528 height 17
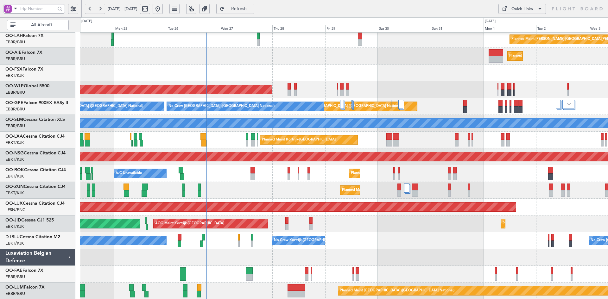
click at [352, 233] on div "Planned Maint [PERSON_NAME]-[GEOGRAPHIC_DATA][PERSON_NAME] ([GEOGRAPHIC_DATA][P…" at bounding box center [344, 132] width 528 height 336
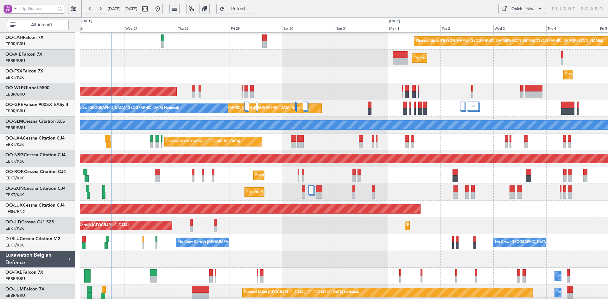
click at [331, 232] on div "Planned Maint Kortrijk-[GEOGRAPHIC_DATA] AOG Maint [GEOGRAPHIC_DATA]-[GEOGRAPHI…" at bounding box center [344, 226] width 528 height 17
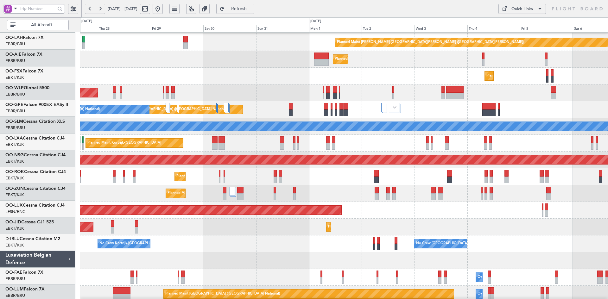
scroll to position [66, 0]
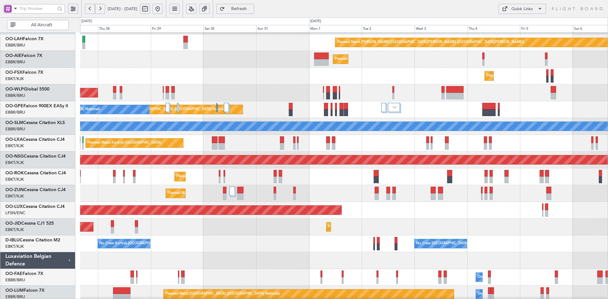
click at [411, 227] on div "Planned Maint Kortrijk-[GEOGRAPHIC_DATA] AOG Maint [GEOGRAPHIC_DATA]-[GEOGRAPHI…" at bounding box center [344, 227] width 528 height 17
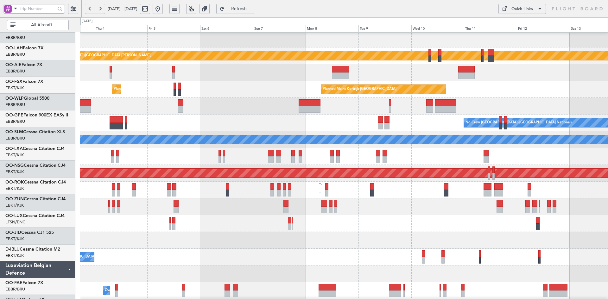
scroll to position [52, 0]
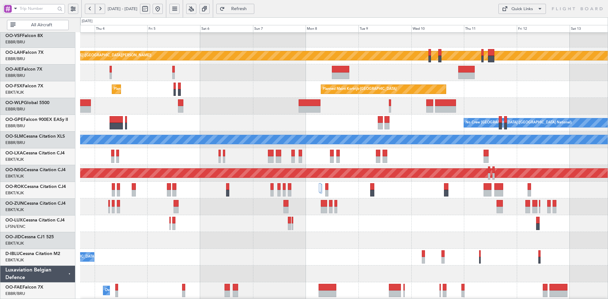
click at [171, 114] on div at bounding box center [344, 106] width 528 height 17
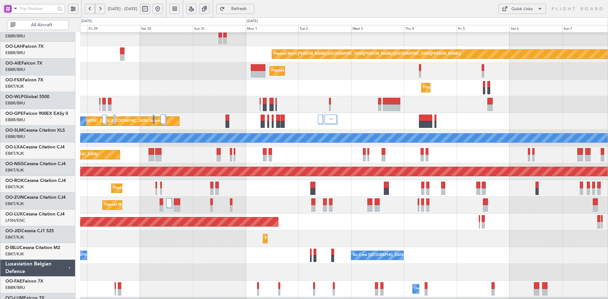
scroll to position [50, 0]
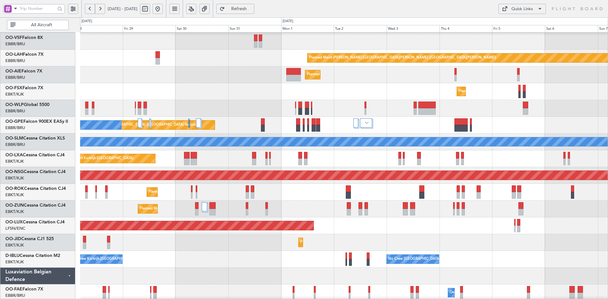
click at [493, 104] on div "Planned Maint [GEOGRAPHIC_DATA] ([GEOGRAPHIC_DATA])" at bounding box center [344, 108] width 528 height 17
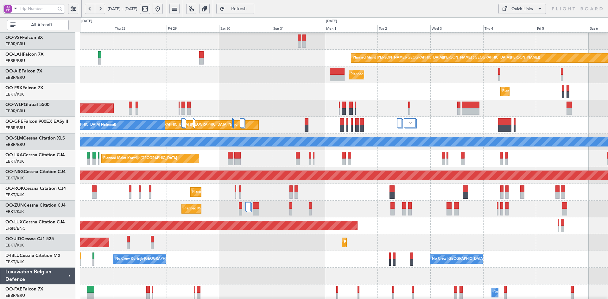
click at [347, 63] on div "Planned Maint [PERSON_NAME]-[GEOGRAPHIC_DATA][PERSON_NAME] ([GEOGRAPHIC_DATA][P…" at bounding box center [344, 58] width 528 height 17
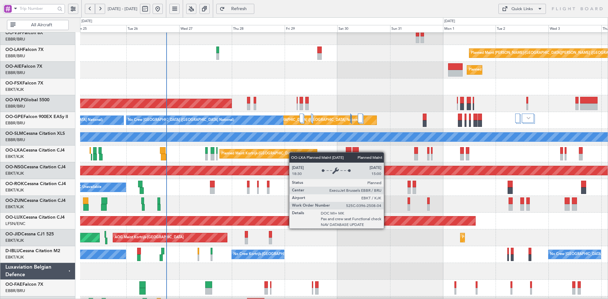
click at [298, 152] on div "Planned Maint Kortrijk-[GEOGRAPHIC_DATA]" at bounding box center [268, 154] width 97 height 9
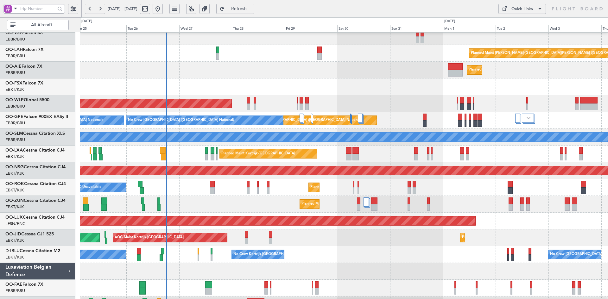
click at [230, 95] on div "Planned Maint Kortrijk-[GEOGRAPHIC_DATA]" at bounding box center [344, 87] width 528 height 17
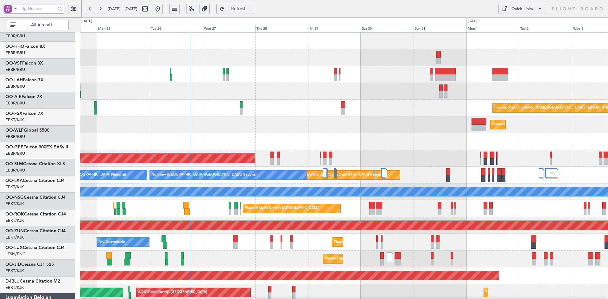
scroll to position [0, 0]
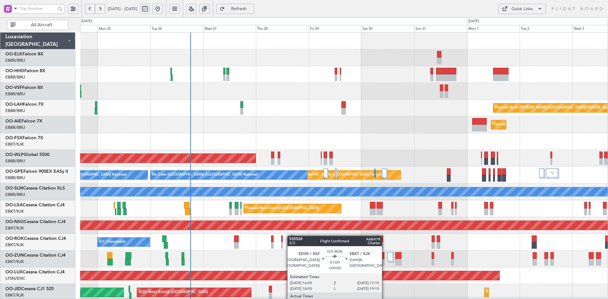
click at [291, 237] on div "Planned Maint [PERSON_NAME]-[GEOGRAPHIC_DATA][PERSON_NAME] ([GEOGRAPHIC_DATA][P…" at bounding box center [344, 201] width 528 height 336
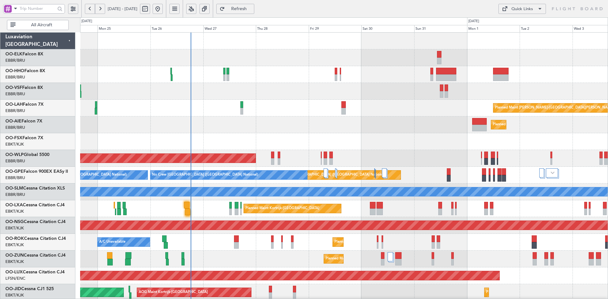
click at [384, 150] on div "Planned Maint [GEOGRAPHIC_DATA] ([GEOGRAPHIC_DATA])" at bounding box center [344, 158] width 528 height 17
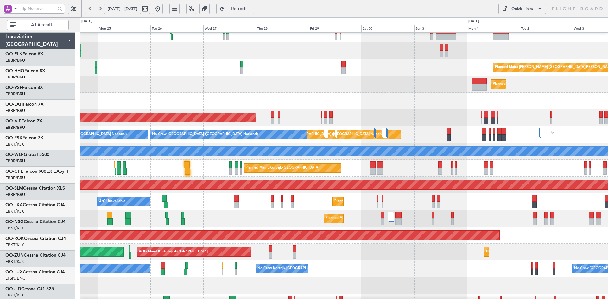
scroll to position [41, 0]
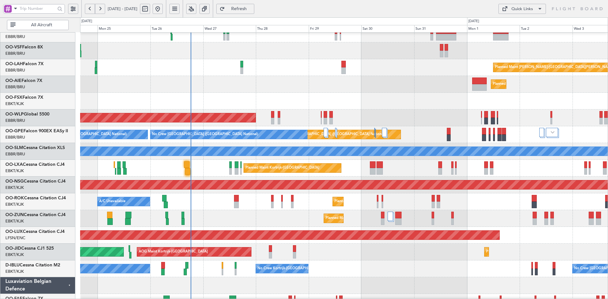
click at [494, 110] on div "Planned Maint Kortrijk-[GEOGRAPHIC_DATA]" at bounding box center [344, 101] width 528 height 17
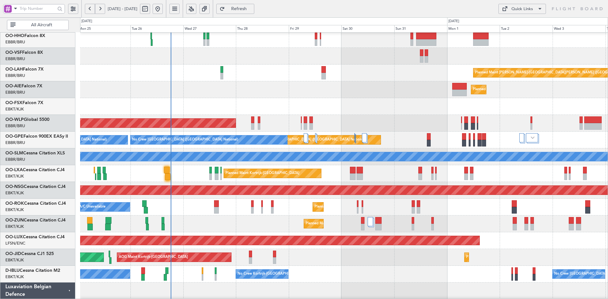
click at [473, 117] on div "Planned Maint [GEOGRAPHIC_DATA] ([GEOGRAPHIC_DATA])" at bounding box center [344, 123] width 528 height 17
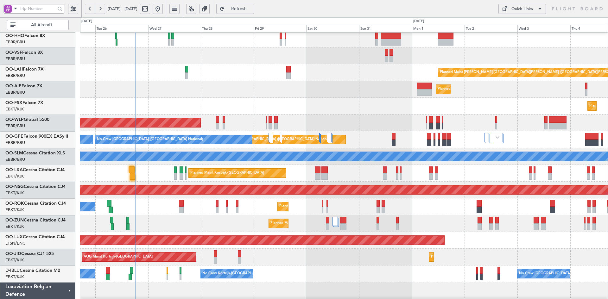
scroll to position [35, 0]
click at [476, 115] on div "Planned Maint Kortrijk-[GEOGRAPHIC_DATA]" at bounding box center [344, 106] width 528 height 17
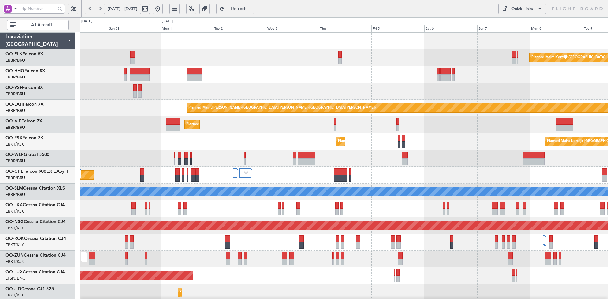
click at [299, 121] on div "Planned Maint [GEOGRAPHIC_DATA] ([GEOGRAPHIC_DATA])" at bounding box center [344, 125] width 528 height 17
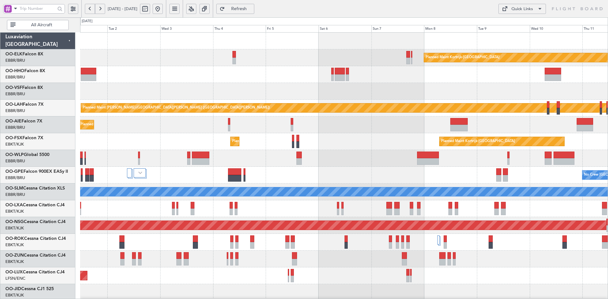
click at [398, 134] on div "Planned Maint Kortrijk-[GEOGRAPHIC_DATA] Planned [GEOGRAPHIC_DATA][PERSON_NAME]…" at bounding box center [344, 201] width 528 height 336
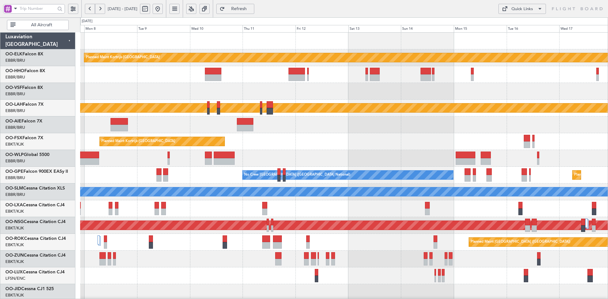
click at [307, 127] on div at bounding box center [344, 125] width 528 height 17
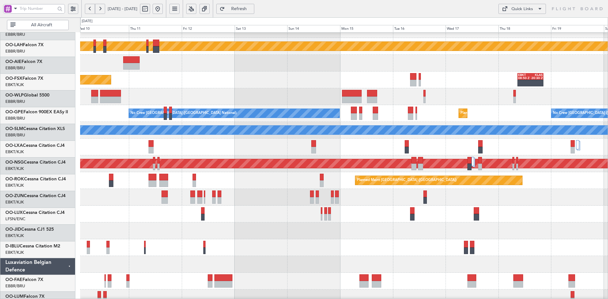
scroll to position [62, 0]
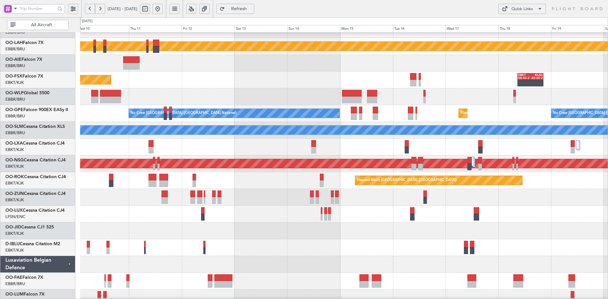
click at [363, 147] on div at bounding box center [344, 147] width 528 height 17
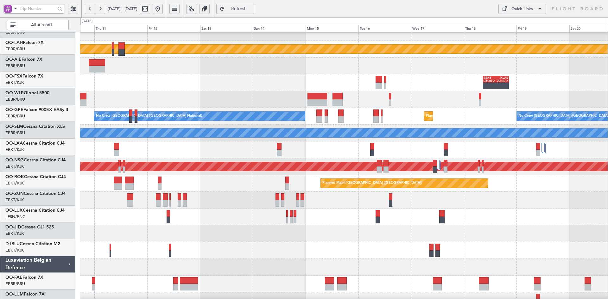
scroll to position [59, 0]
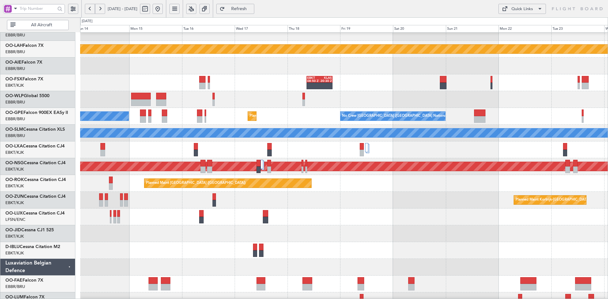
click at [342, 217] on div at bounding box center [344, 217] width 528 height 17
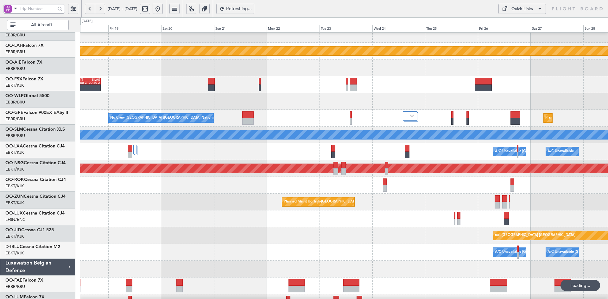
scroll to position [57, 0]
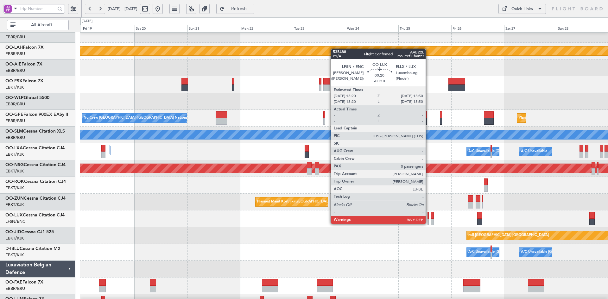
click at [429, 223] on div at bounding box center [428, 222] width 1 height 7
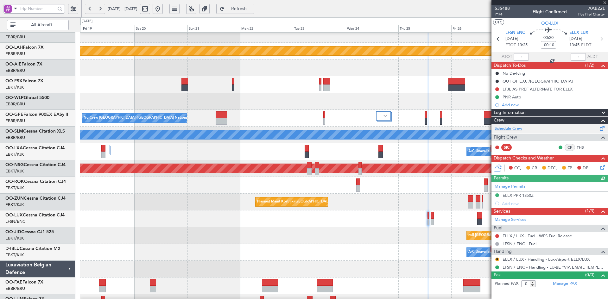
click at [515, 132] on div "Schedule Crew" at bounding box center [550, 129] width 117 height 10
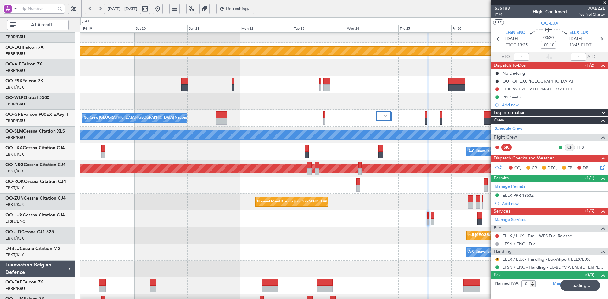
click at [604, 1] on span at bounding box center [605, 3] width 6 height 6
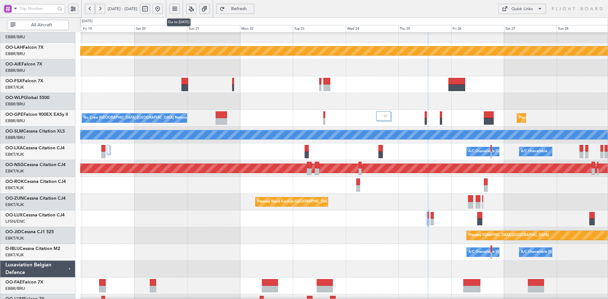
click at [163, 7] on button at bounding box center [158, 9] width 10 height 10
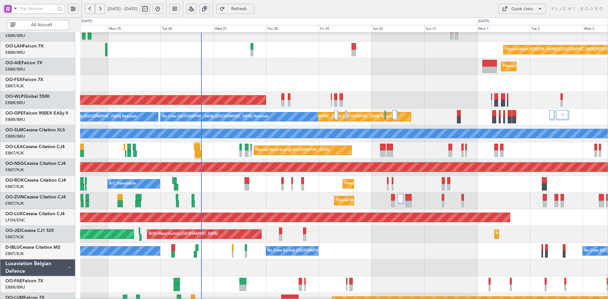
click at [405, 77] on div "Planned Maint Kortrijk-[GEOGRAPHIC_DATA]" at bounding box center [344, 83] width 528 height 17
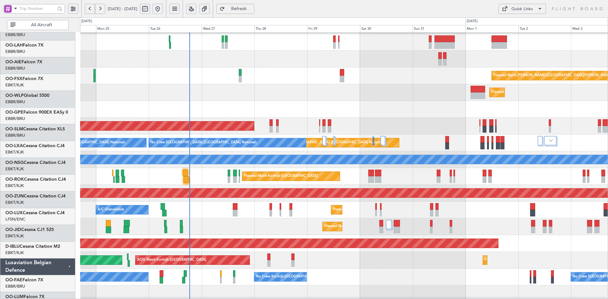
click at [365, 109] on div "Planned Maint Kortrijk-[GEOGRAPHIC_DATA]" at bounding box center [344, 109] width 528 height 17
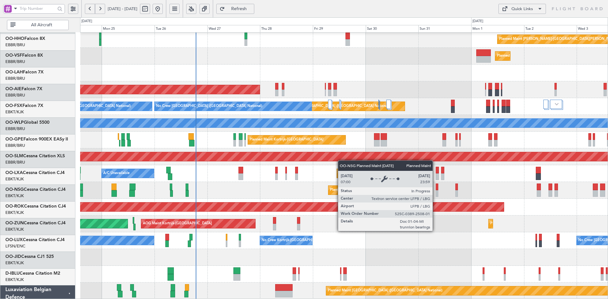
scroll to position [69, 0]
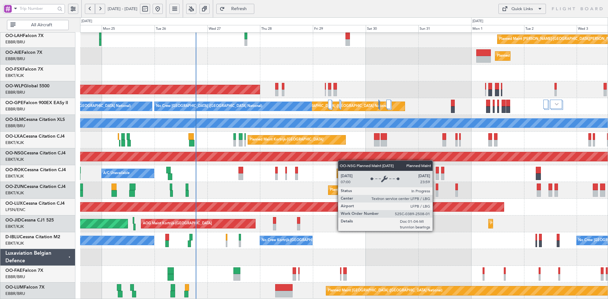
click at [341, 157] on div "Planned Maint Alton-st Louis (St Louis Regl) Planned Maint London (Farnborough)…" at bounding box center [344, 132] width 528 height 336
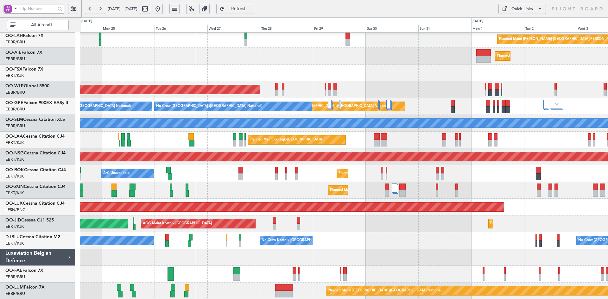
click at [372, 247] on div "No Crew Kortrijk-Wevelgem No Crew Kortrijk-Wevelgem No Crew Brussels (Brussels …" at bounding box center [344, 241] width 528 height 17
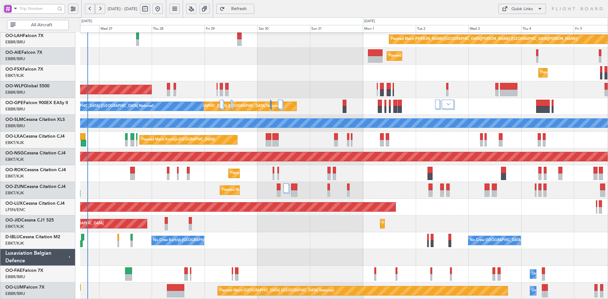
click at [459, 220] on div "AOG Maint Kortrijk-Wevelgem Planned Maint Kortrijk-Wevelgem Planned Maint Paris…" at bounding box center [344, 224] width 528 height 17
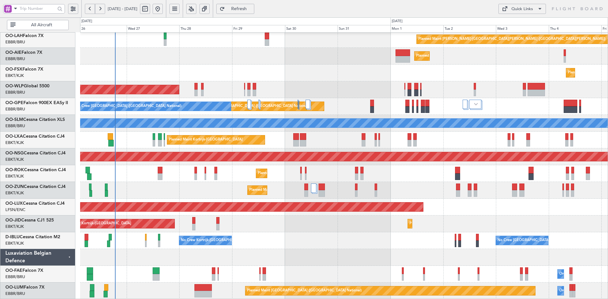
scroll to position [3, 0]
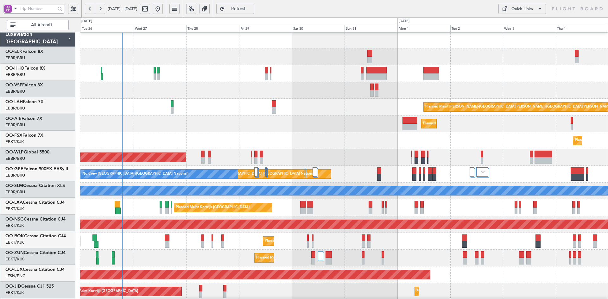
click at [332, 169] on div "Planned Maint Alton-st Louis (St Louis Regl) Planned Maint London (Farnborough)…" at bounding box center [344, 200] width 528 height 336
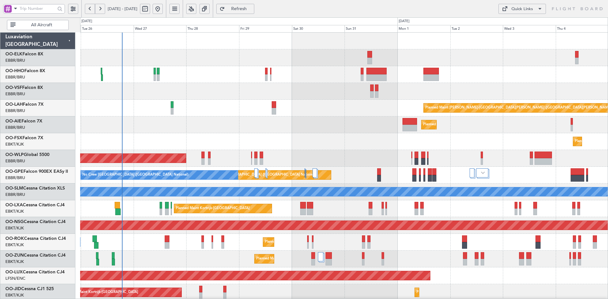
click at [317, 14] on fb-flight-board "25 Aug 2025 - 04 Sep 2025 Refresh Quick Links All Aircraft Planned Maint Alton-…" at bounding box center [304, 154] width 608 height 292
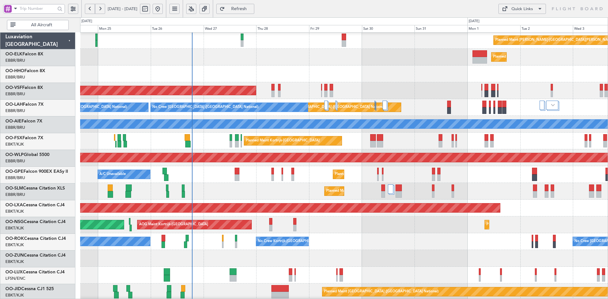
scroll to position [68, 0]
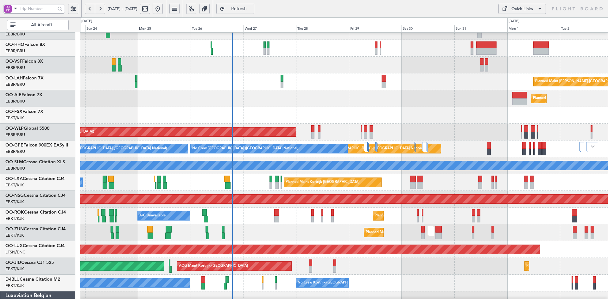
click at [219, 90] on div "Planned Maint [GEOGRAPHIC_DATA] ([GEOGRAPHIC_DATA])" at bounding box center [344, 98] width 528 height 17
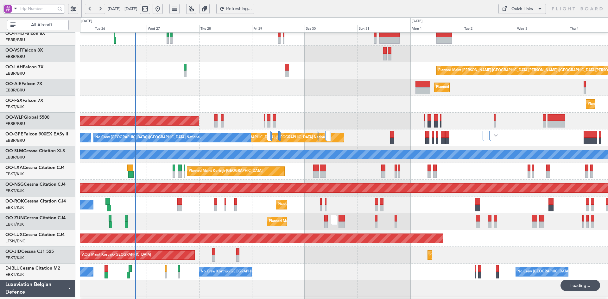
scroll to position [41, 0]
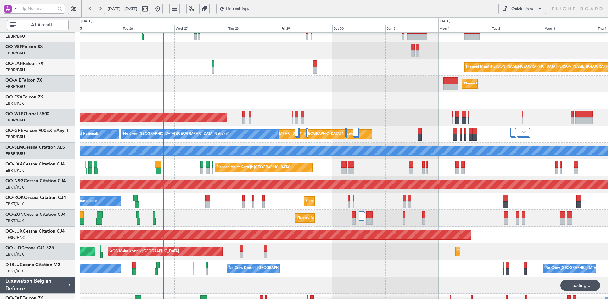
click at [200, 224] on div "Planned Maint Kortrijk-[GEOGRAPHIC_DATA]" at bounding box center [344, 218] width 528 height 17
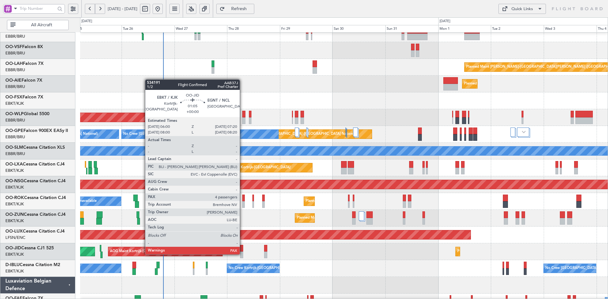
click at [243, 254] on div at bounding box center [241, 255] width 3 height 7
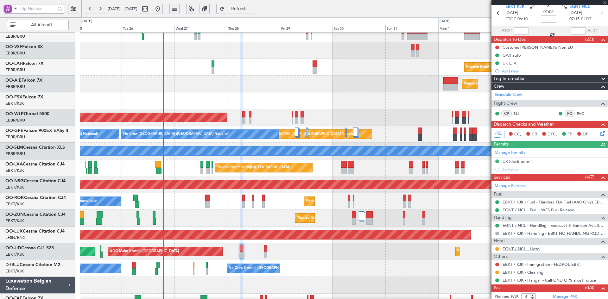
scroll to position [37, 0]
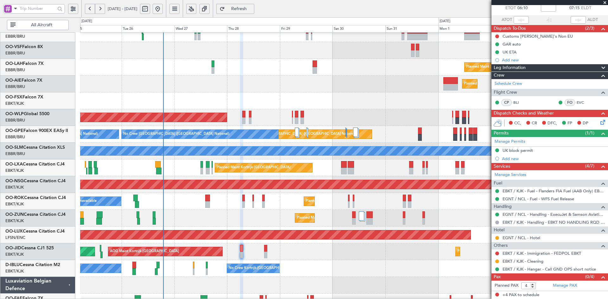
click at [604, 3] on span at bounding box center [605, 3] width 6 height 6
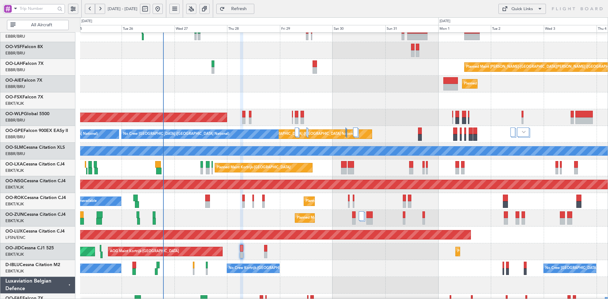
type input "0"
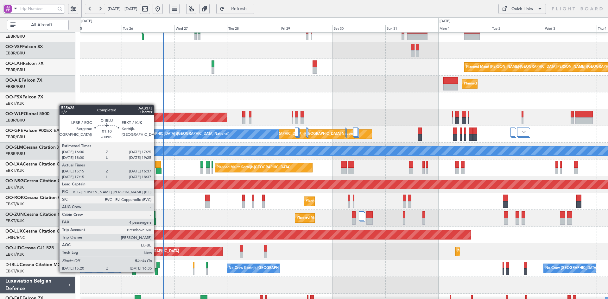
click at [157, 272] on div at bounding box center [156, 272] width 3 height 7
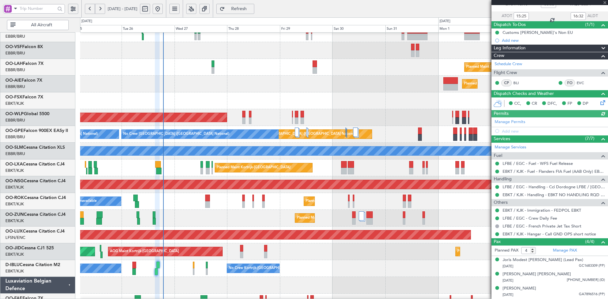
scroll to position [54, 0]
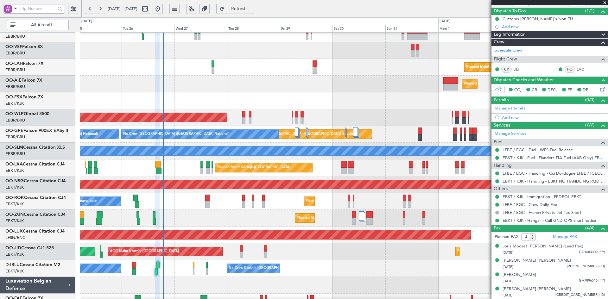
click at [605, 2] on span at bounding box center [605, 3] width 6 height 6
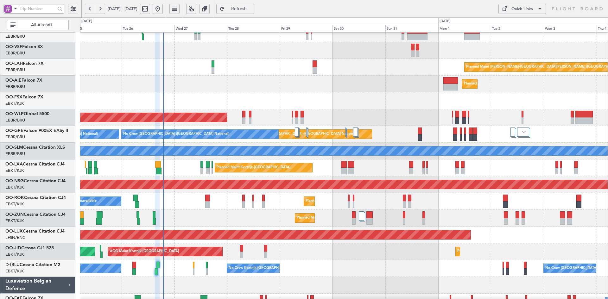
type input "0"
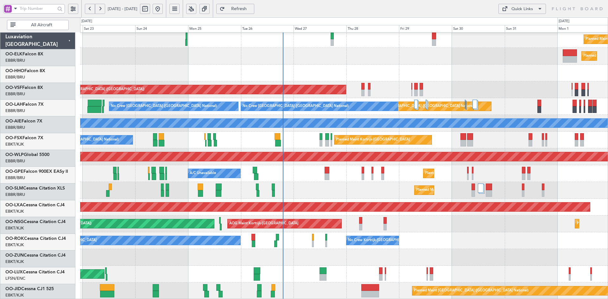
scroll to position [69, 0]
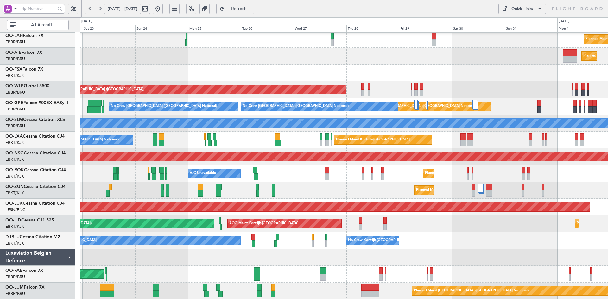
click at [381, 40] on div "Planned Maint [PERSON_NAME]-[GEOGRAPHIC_DATA][PERSON_NAME] ([GEOGRAPHIC_DATA][P…" at bounding box center [344, 132] width 528 height 336
click at [312, 195] on div "Planned Maint Kortrijk-[GEOGRAPHIC_DATA]" at bounding box center [344, 190] width 528 height 17
click at [311, 195] on div "Planned Maint Kortrijk-[GEOGRAPHIC_DATA]" at bounding box center [344, 190] width 528 height 17
click at [257, 170] on div "Planned Maint Kortrijk-[GEOGRAPHIC_DATA] A/C Unavailable" at bounding box center [344, 173] width 528 height 17
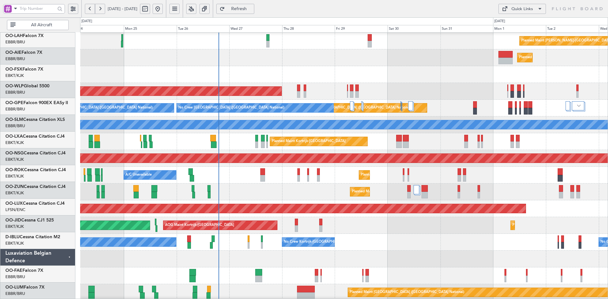
scroll to position [67, 0]
